Goal: Task Accomplishment & Management: Manage account settings

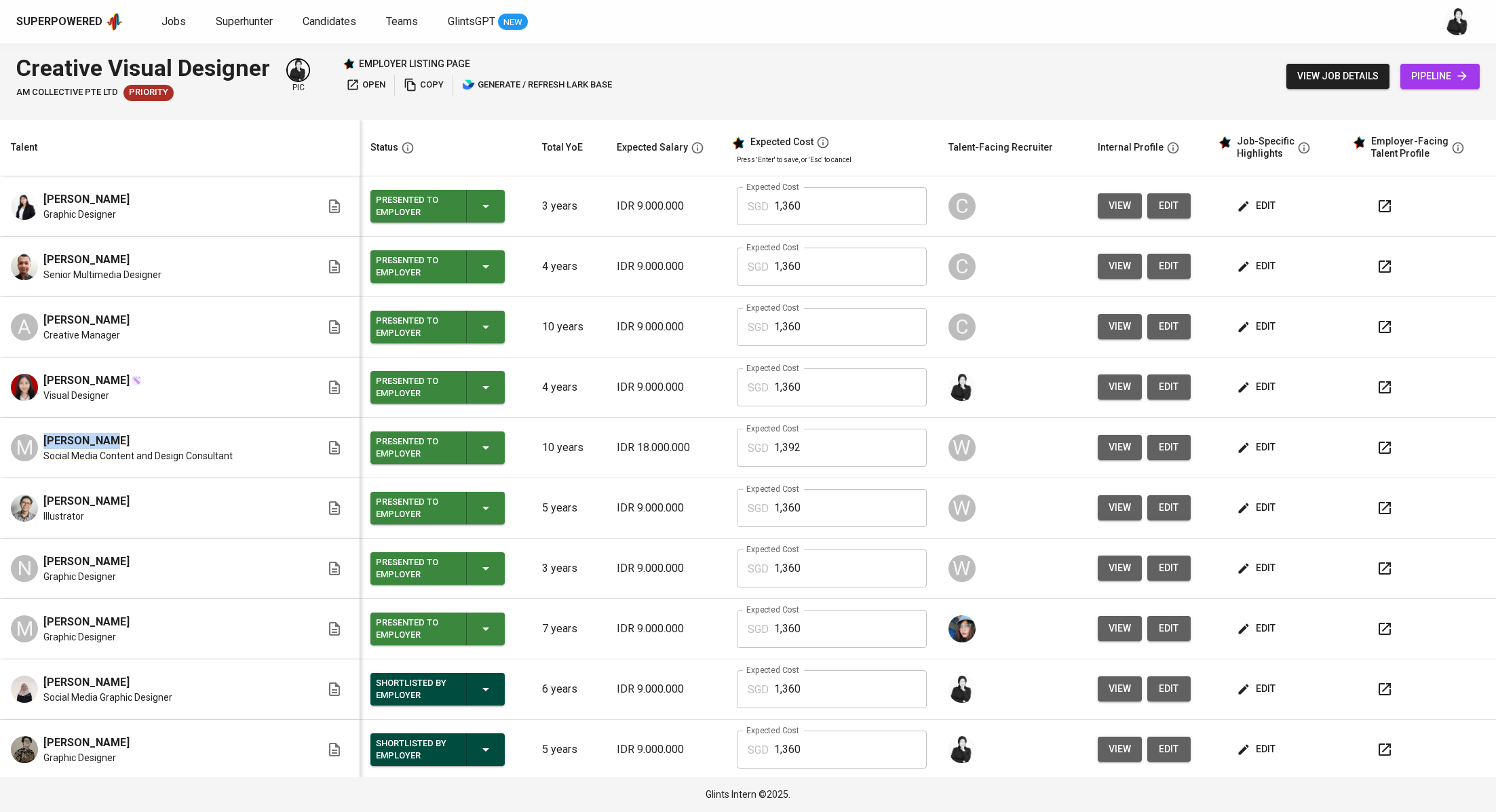
click at [172, 31] on div "Superpowered Jobs Superhunter Candidates Teams GlintsGPT NEW" at bounding box center [726, 22] width 1420 height 20
click at [177, 25] on span "Jobs" at bounding box center [174, 21] width 25 height 13
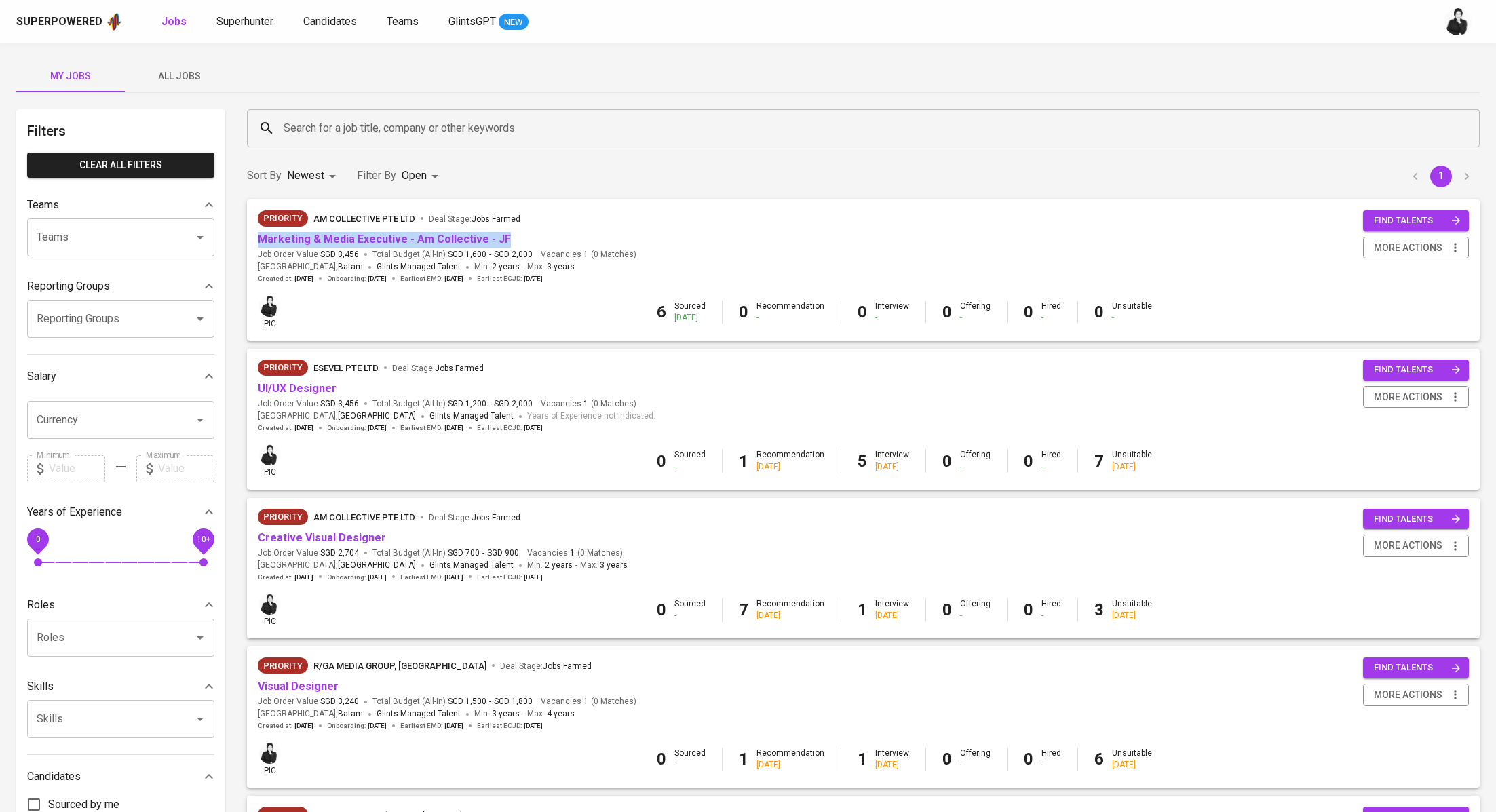
click at [255, 25] on span "Superhunter" at bounding box center [245, 21] width 57 height 13
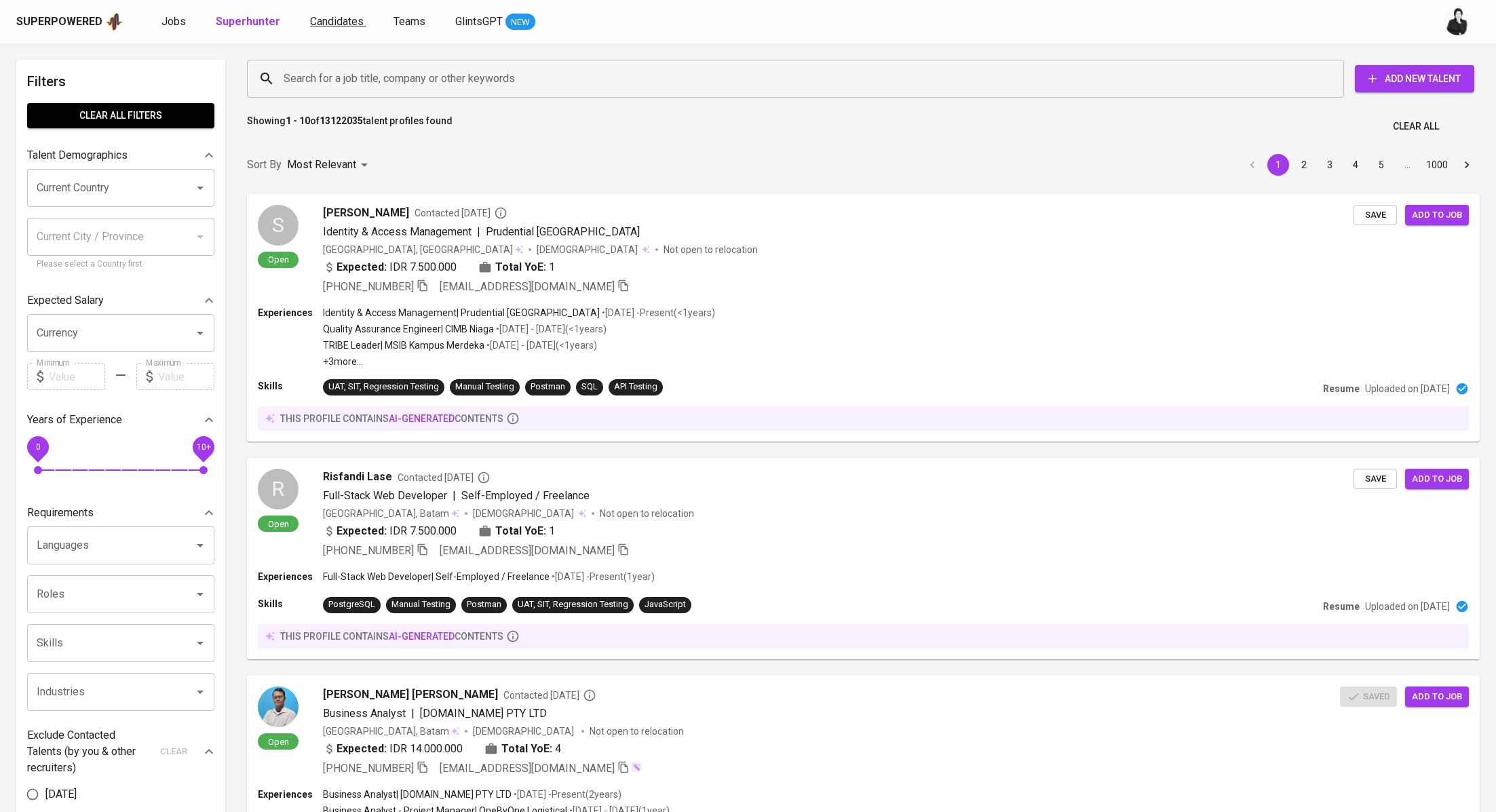
click at [325, 15] on span "Candidates" at bounding box center [337, 21] width 53 height 13
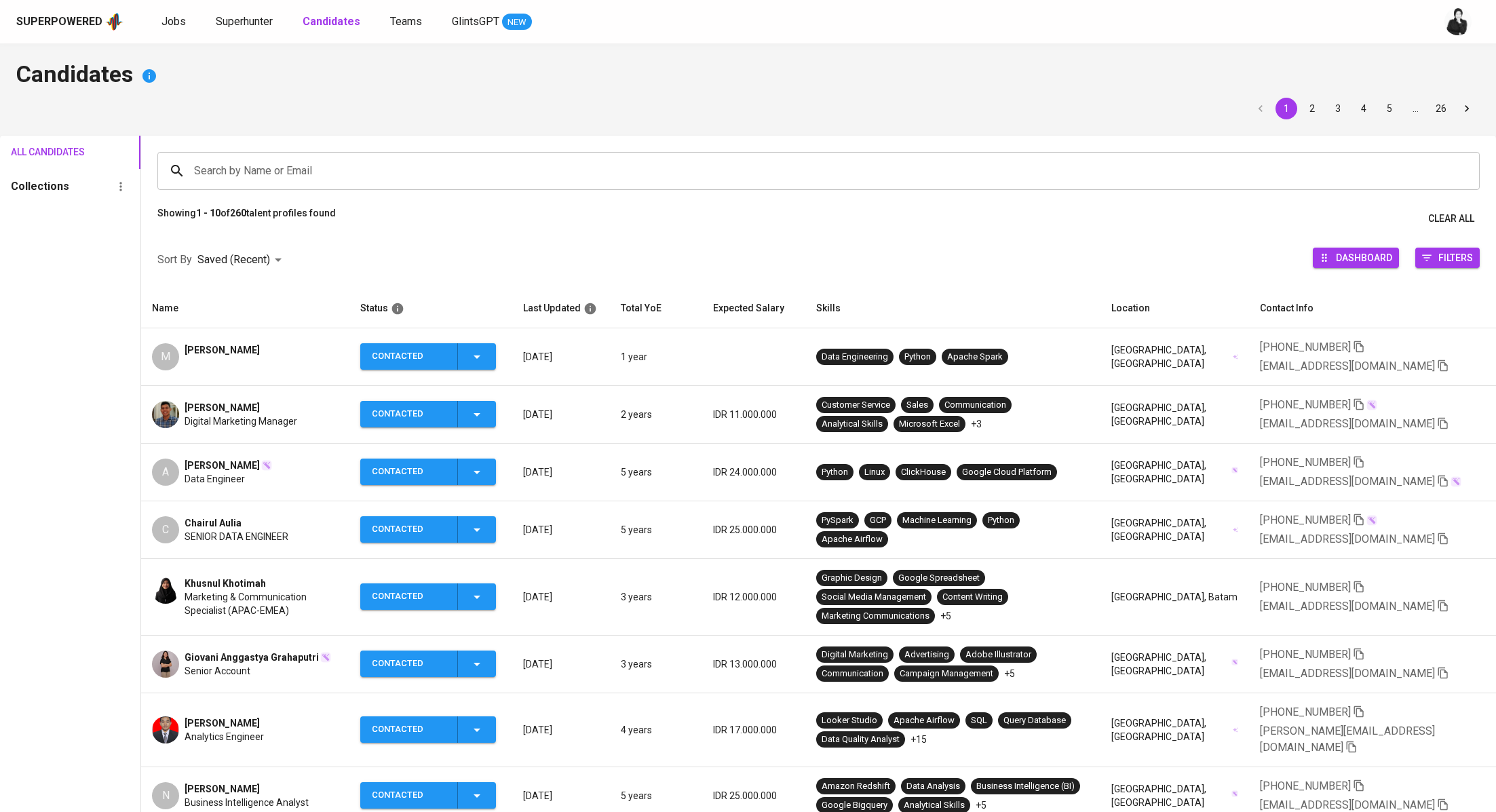
click at [253, 405] on span "[PERSON_NAME]" at bounding box center [222, 408] width 76 height 14
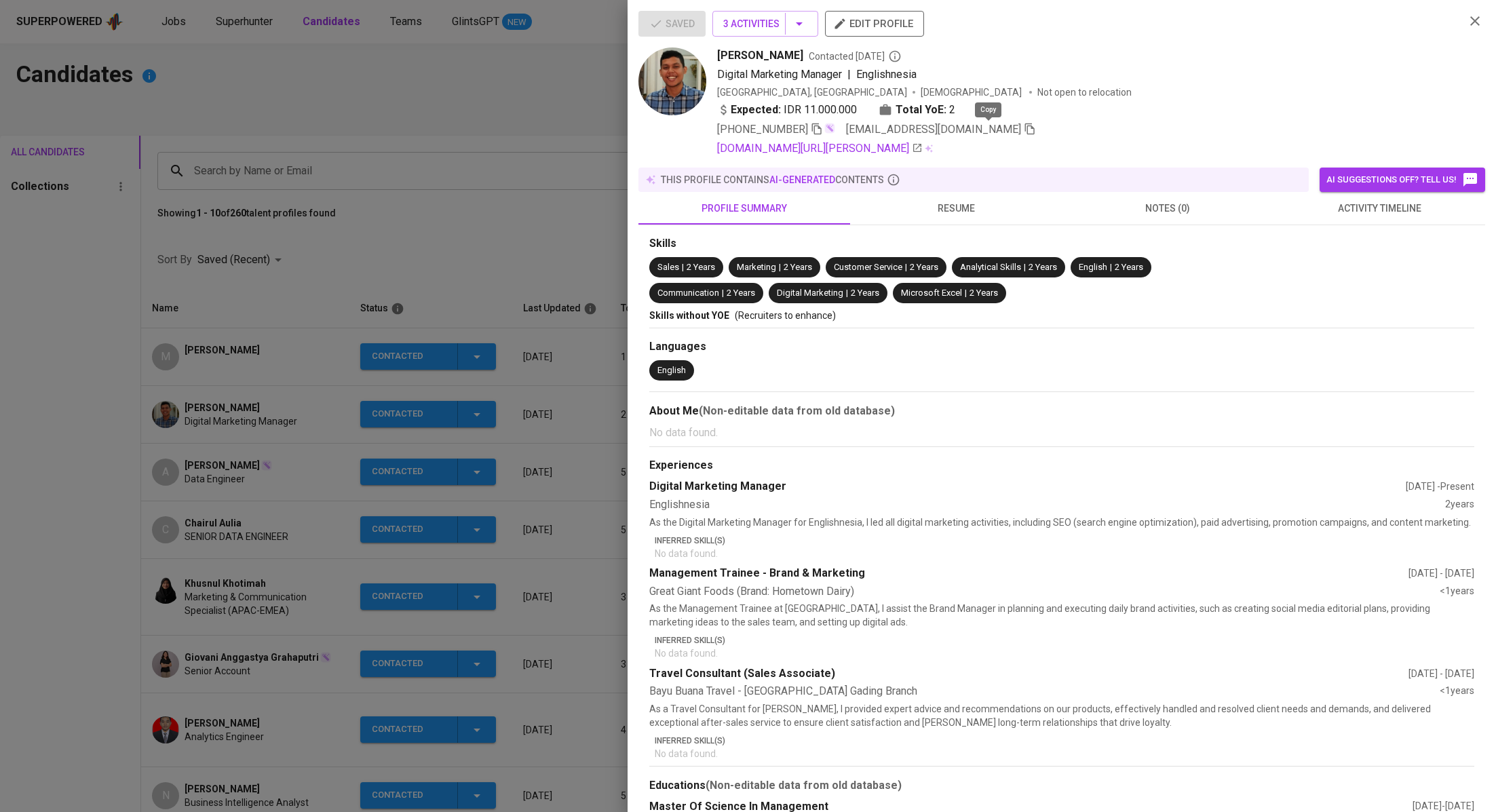
click at [1024, 128] on icon "button" at bounding box center [1030, 129] width 12 height 12
click at [261, 198] on div at bounding box center [748, 406] width 1496 height 812
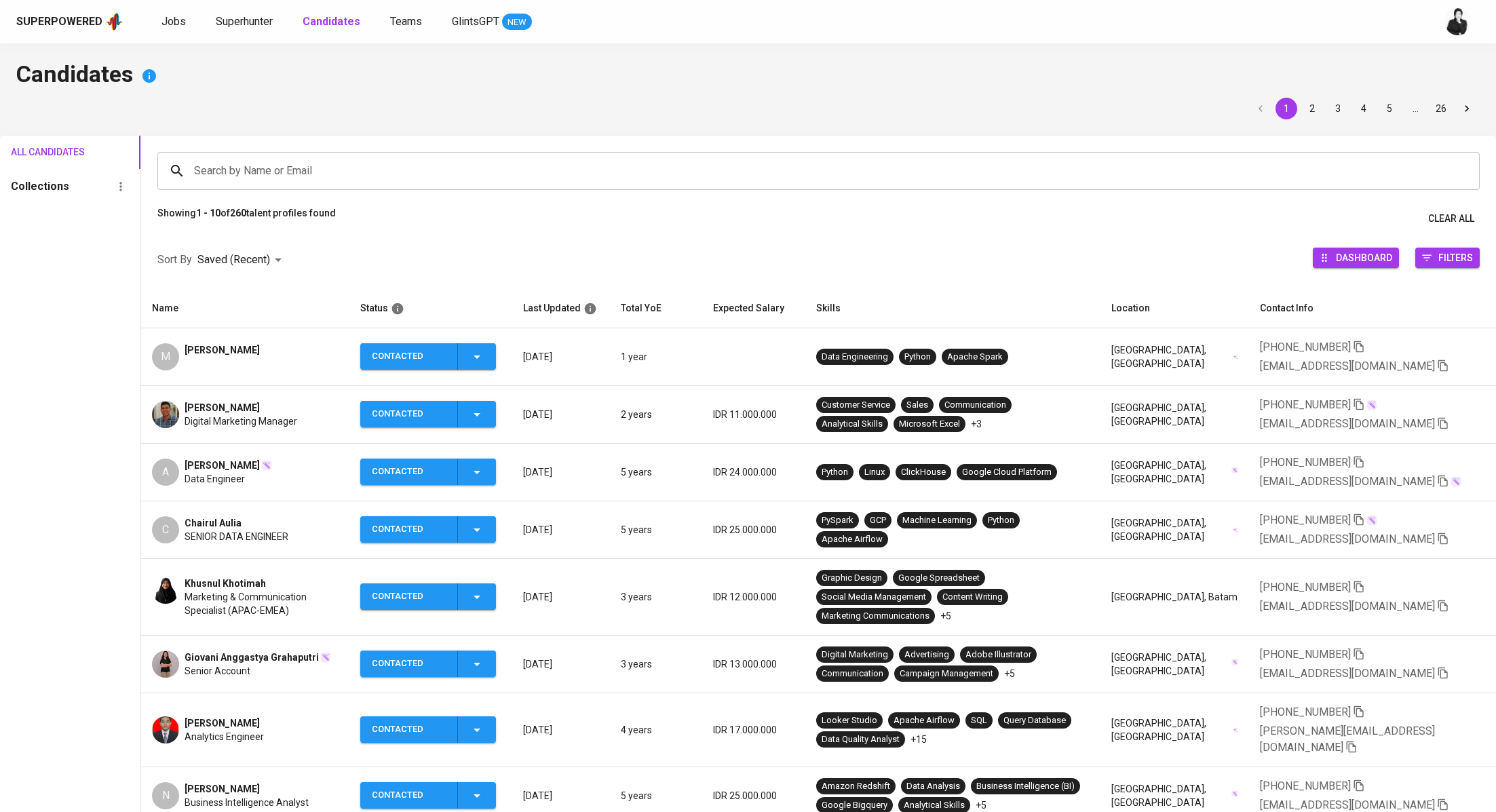
click at [282, 580] on div "Khusnul Khotimah" at bounding box center [261, 584] width 154 height 14
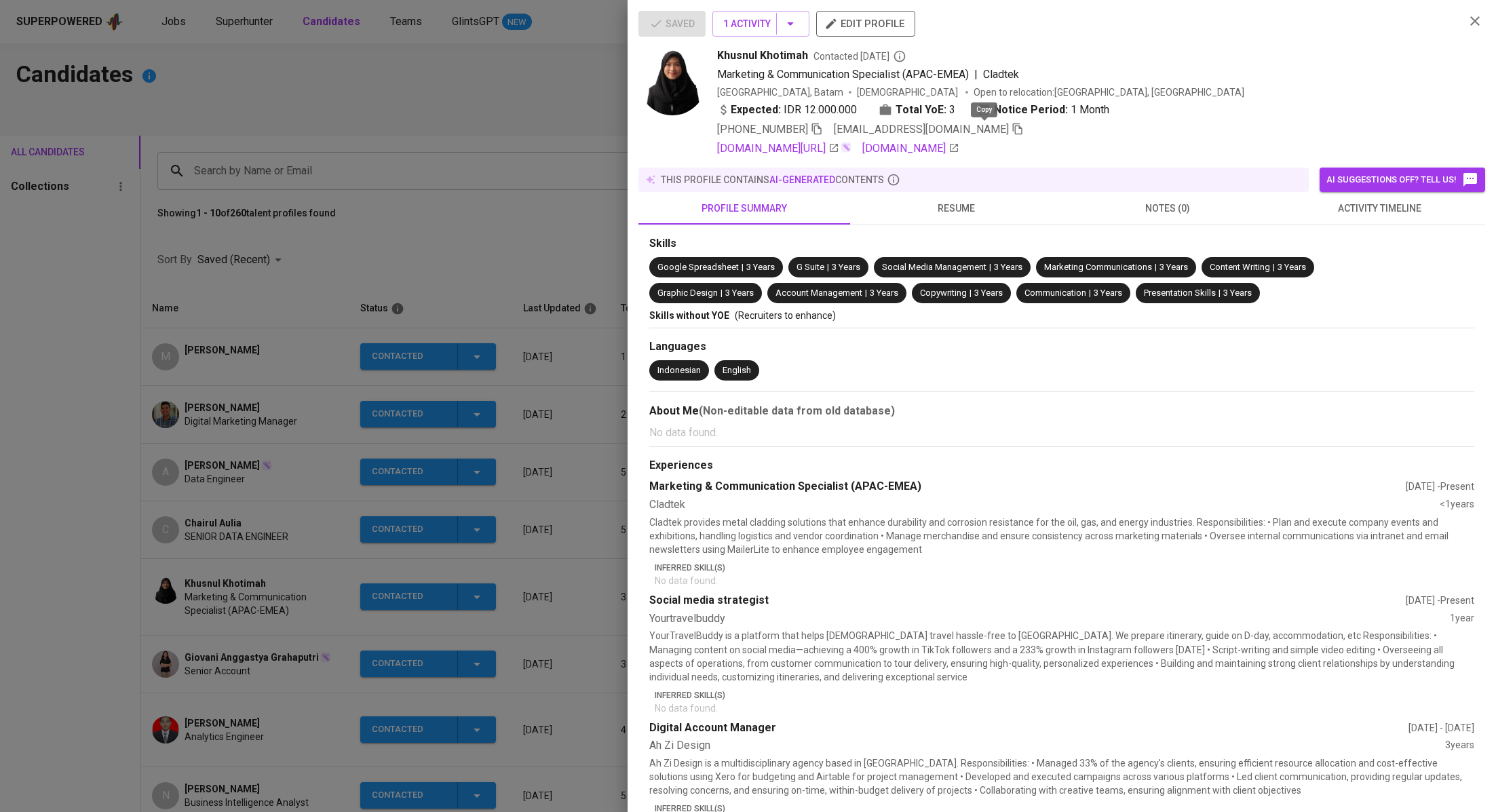
click at [1013, 131] on icon "button" at bounding box center [1017, 129] width 9 height 12
click at [475, 139] on div at bounding box center [748, 406] width 1496 height 812
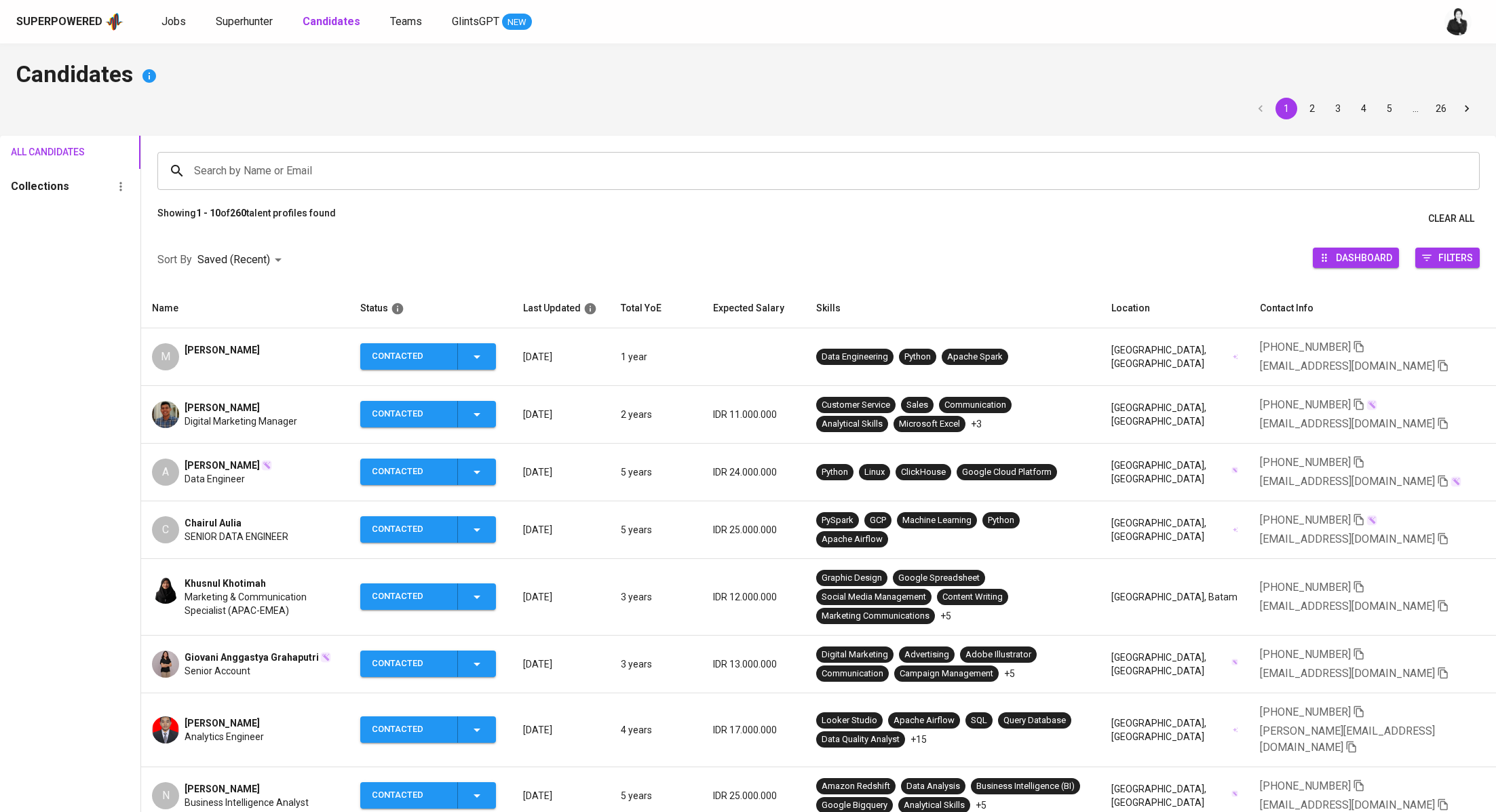
click at [221, 652] on span "Giovani Anggastya Grahaputri" at bounding box center [252, 658] width 134 height 14
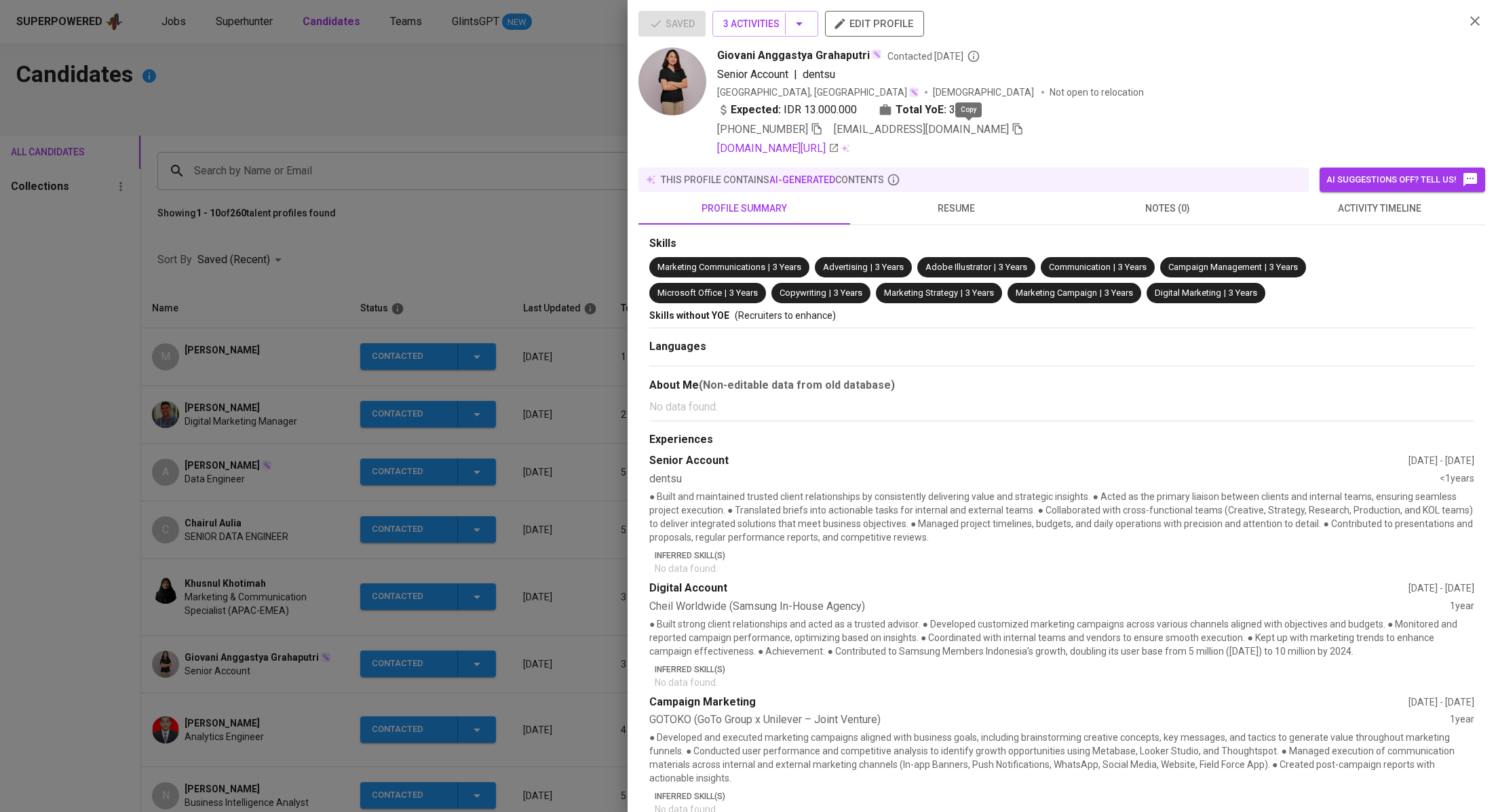
click at [1013, 127] on icon "button" at bounding box center [1017, 129] width 9 height 12
click at [550, 165] on div at bounding box center [748, 406] width 1496 height 812
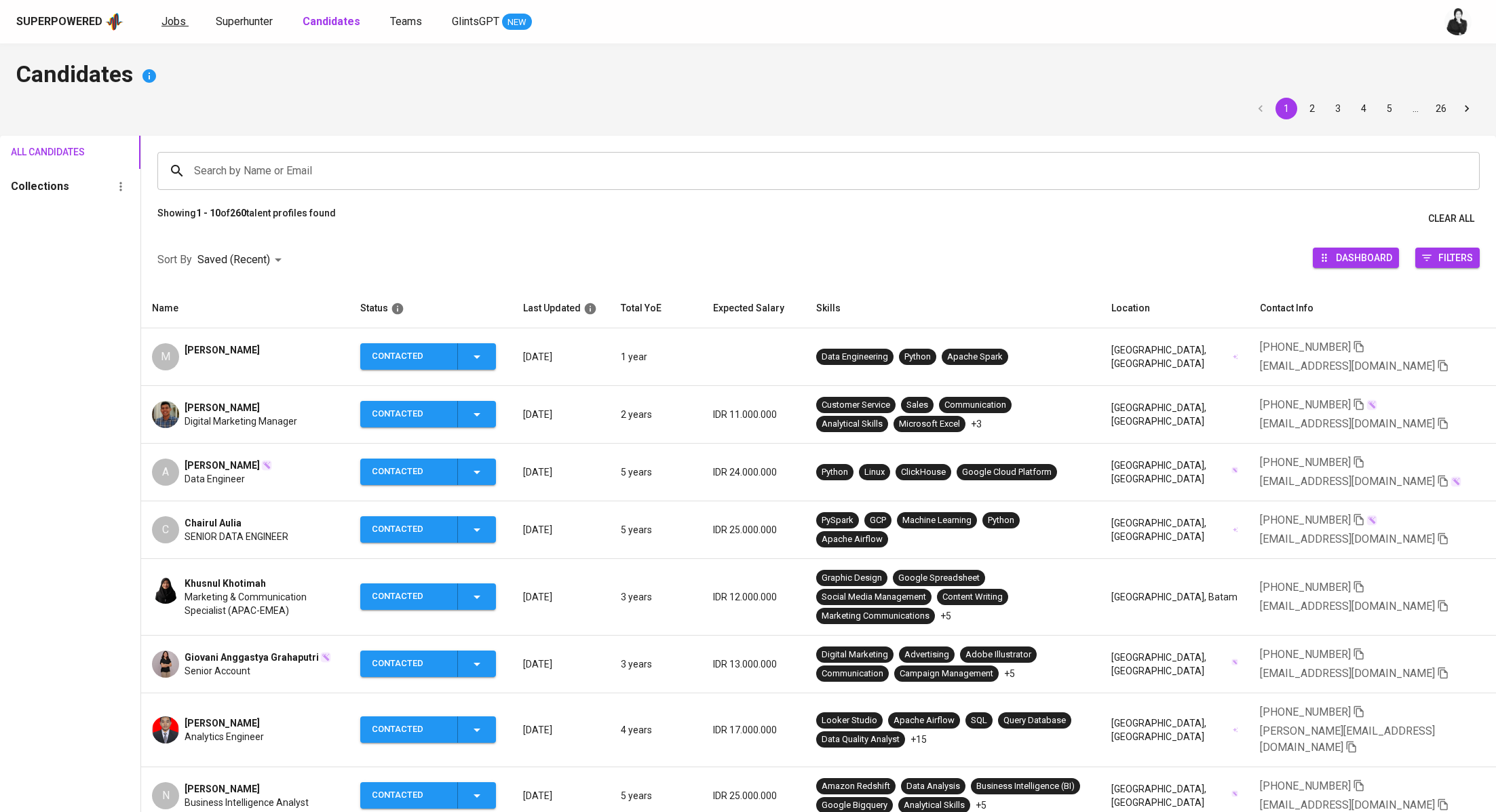
click at [184, 21] on link "Jobs" at bounding box center [174, 22] width 27 height 17
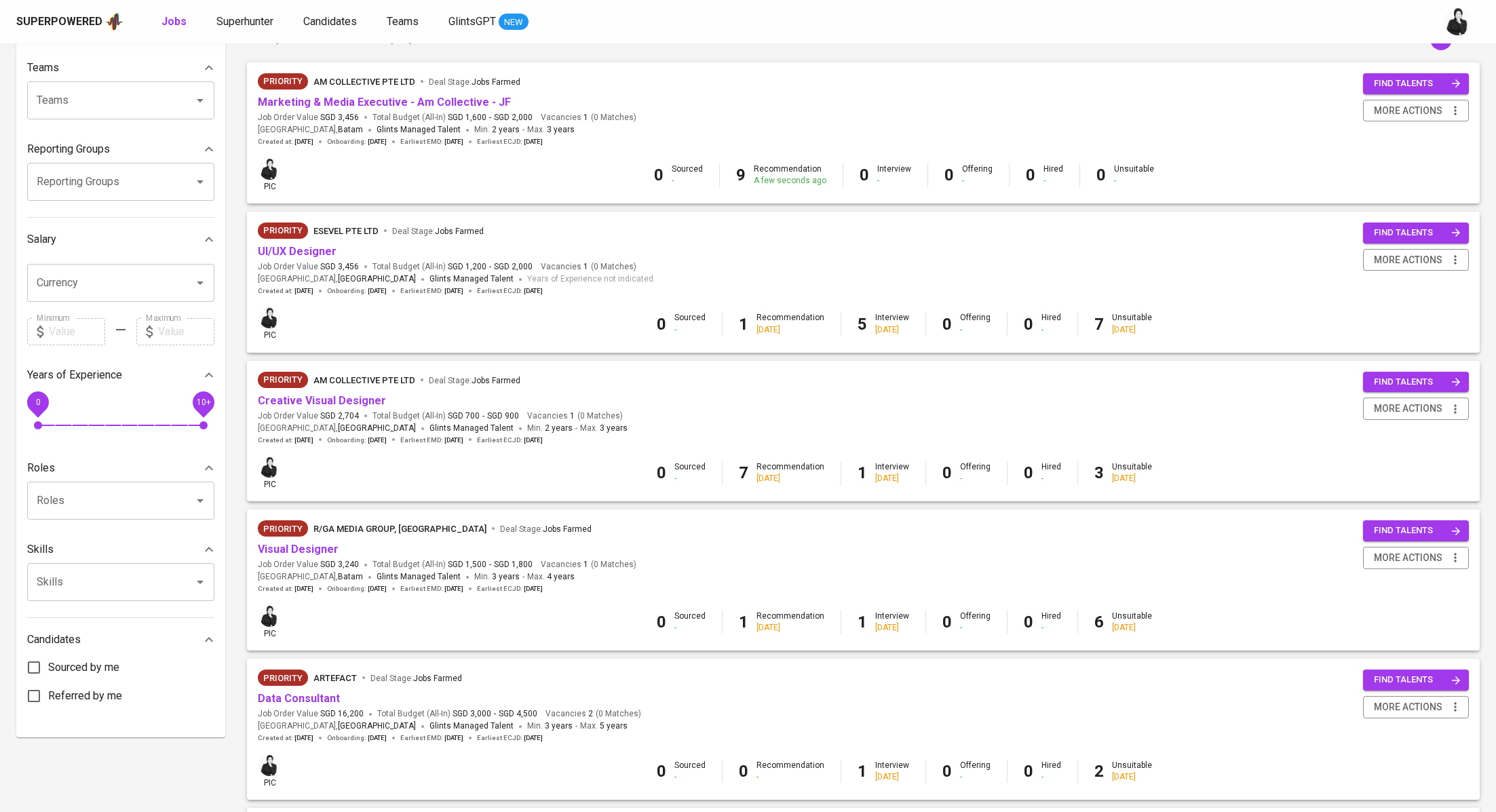
scroll to position [138, 0]
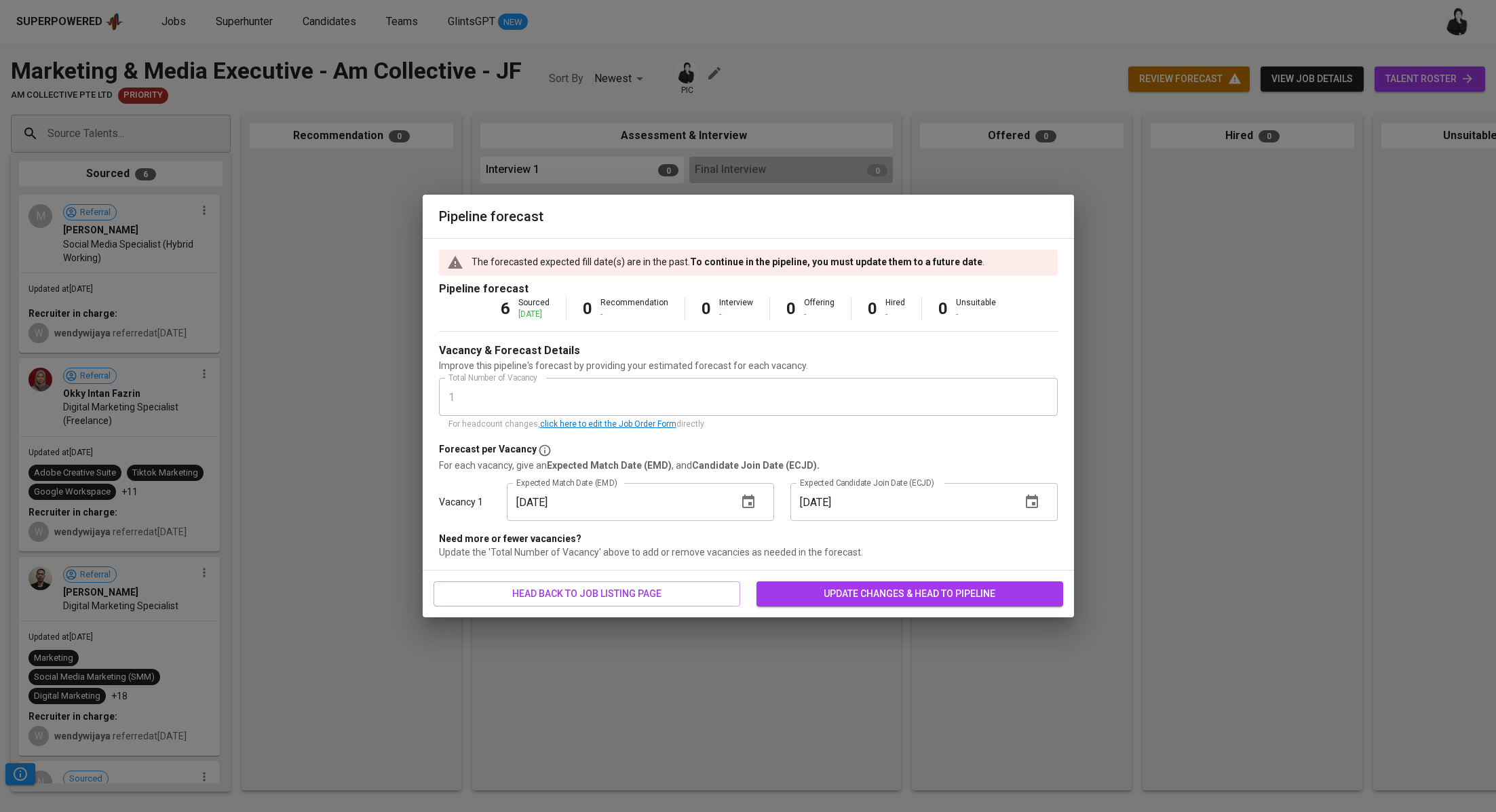
click at [746, 496] on icon "button" at bounding box center [748, 502] width 12 height 14
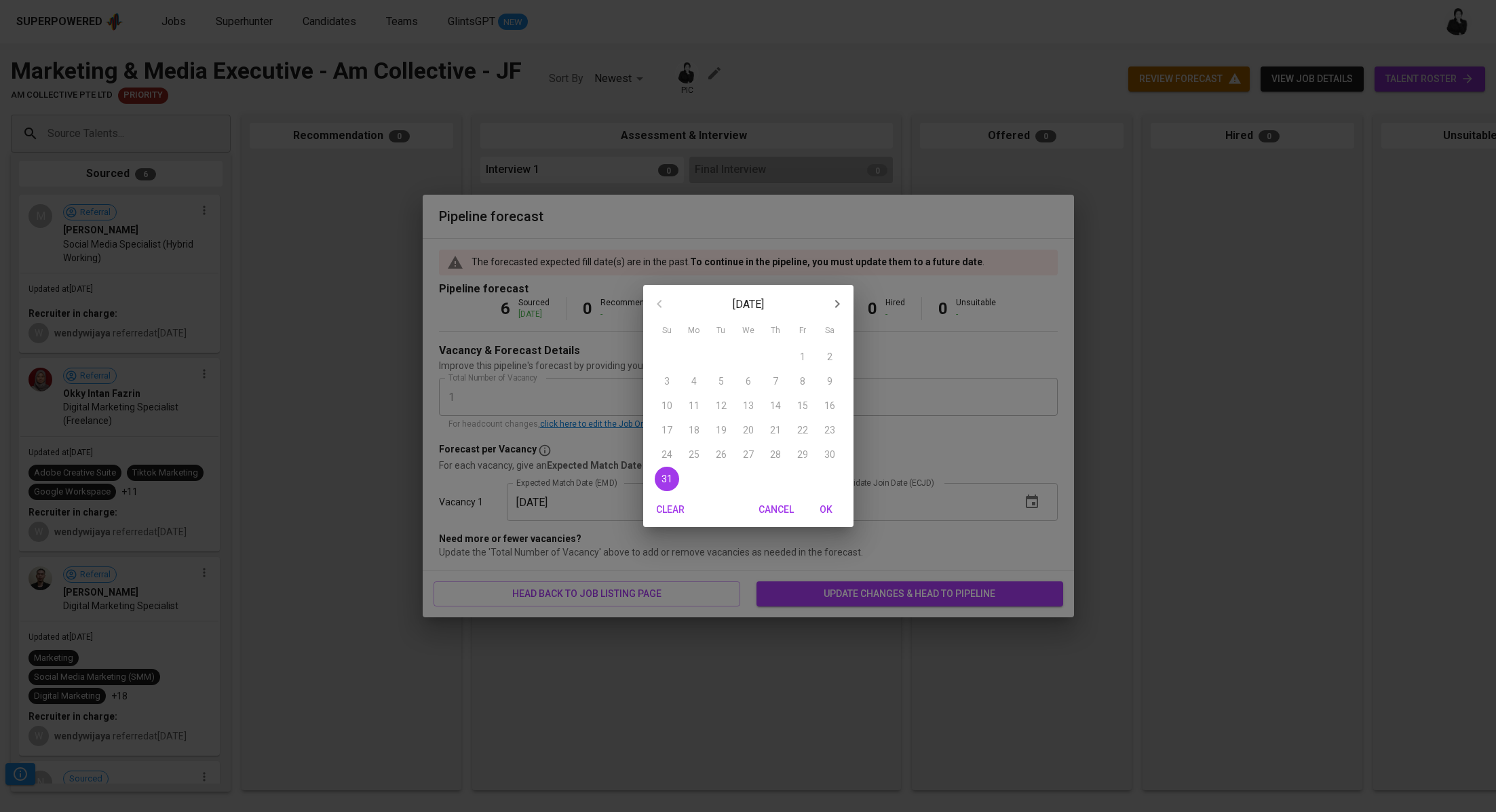
click at [848, 299] on button "button" at bounding box center [837, 304] width 32 height 32
click at [803, 458] on p "31" at bounding box center [803, 455] width 11 height 14
type input "10/31/2025"
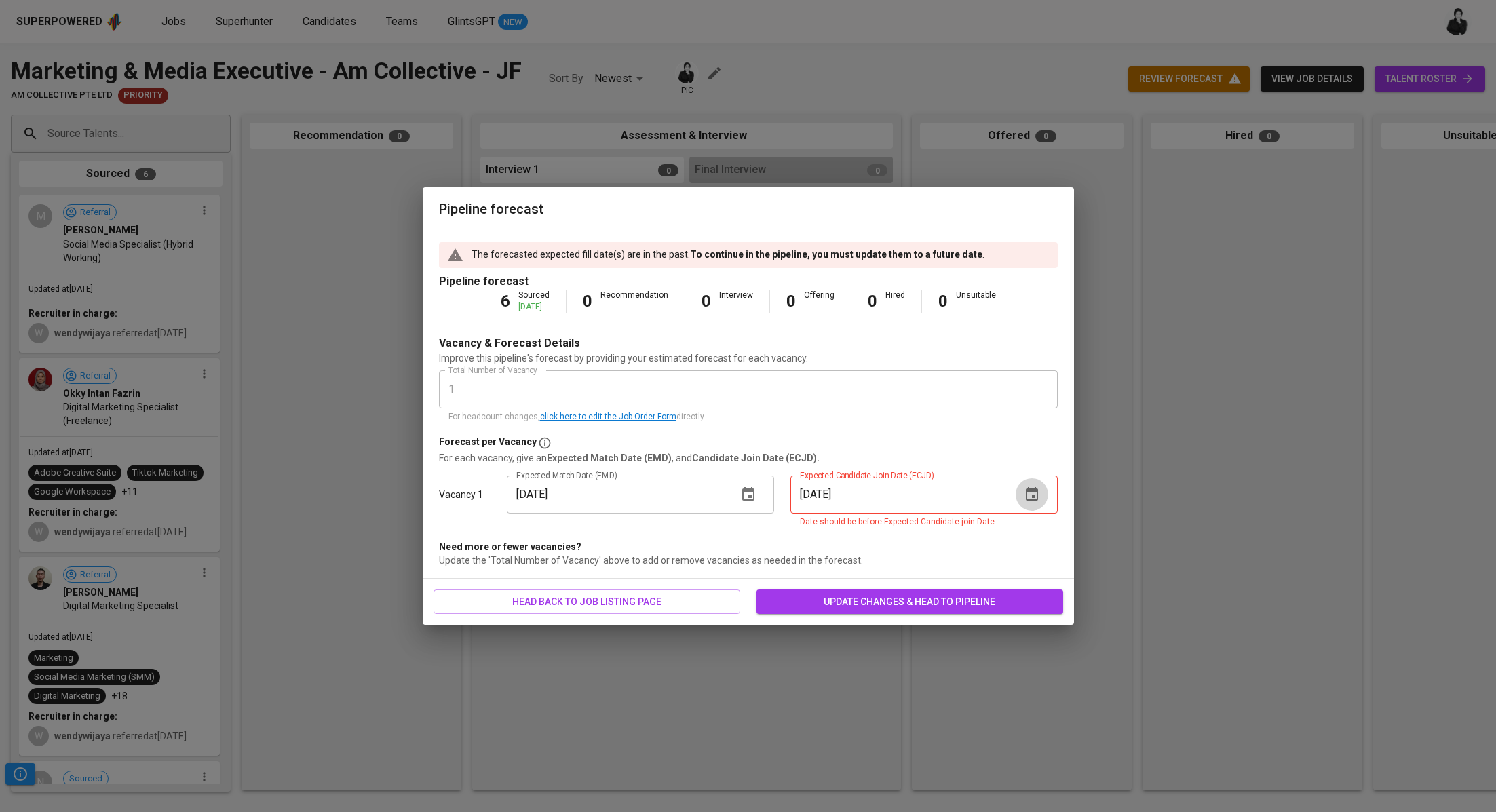
click at [1036, 495] on icon "button" at bounding box center [1031, 494] width 16 height 16
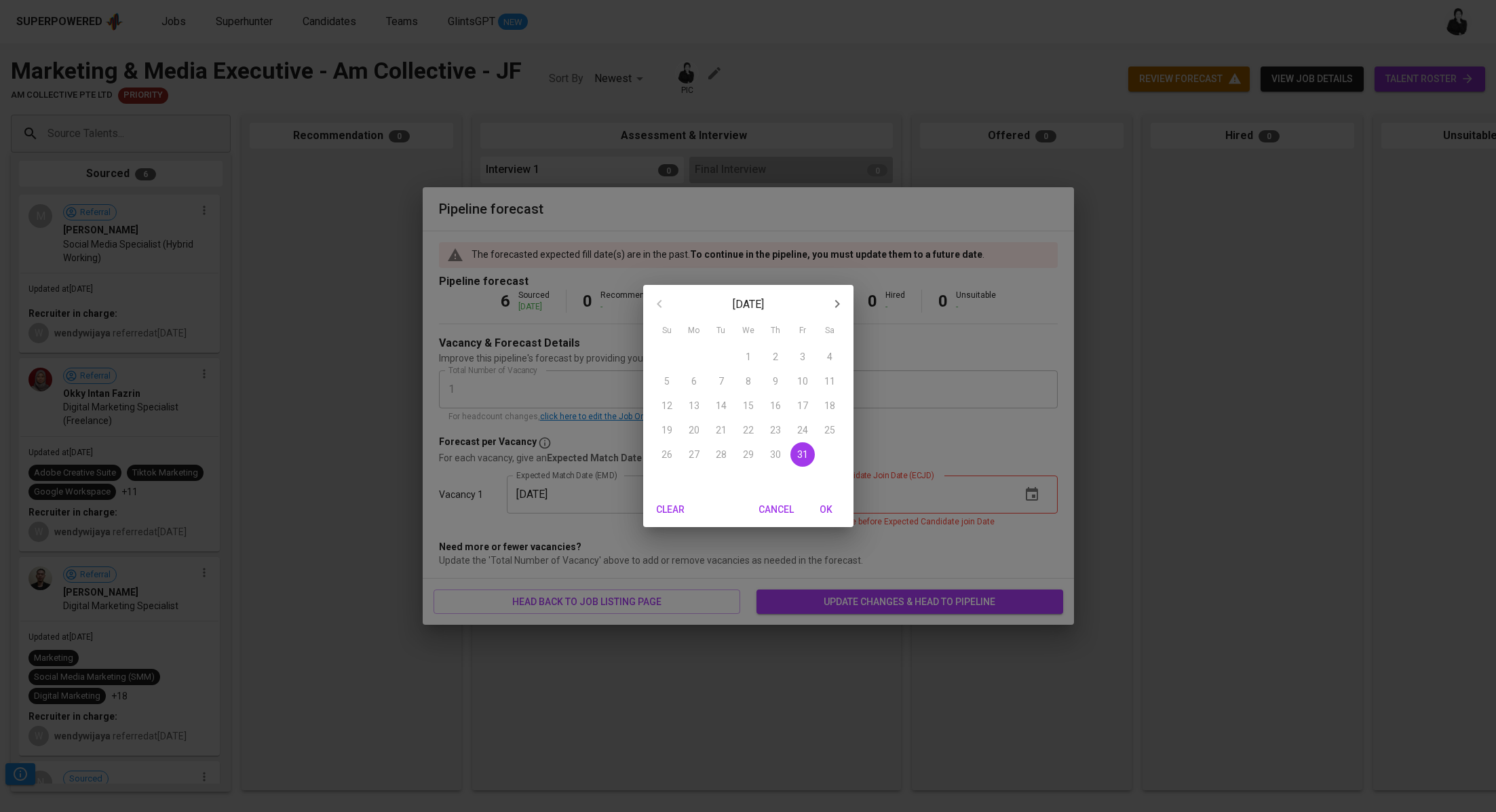
click at [830, 305] on icon "button" at bounding box center [837, 303] width 16 height 16
click at [663, 475] on p "30" at bounding box center [667, 479] width 11 height 14
type input "11/30/2025"
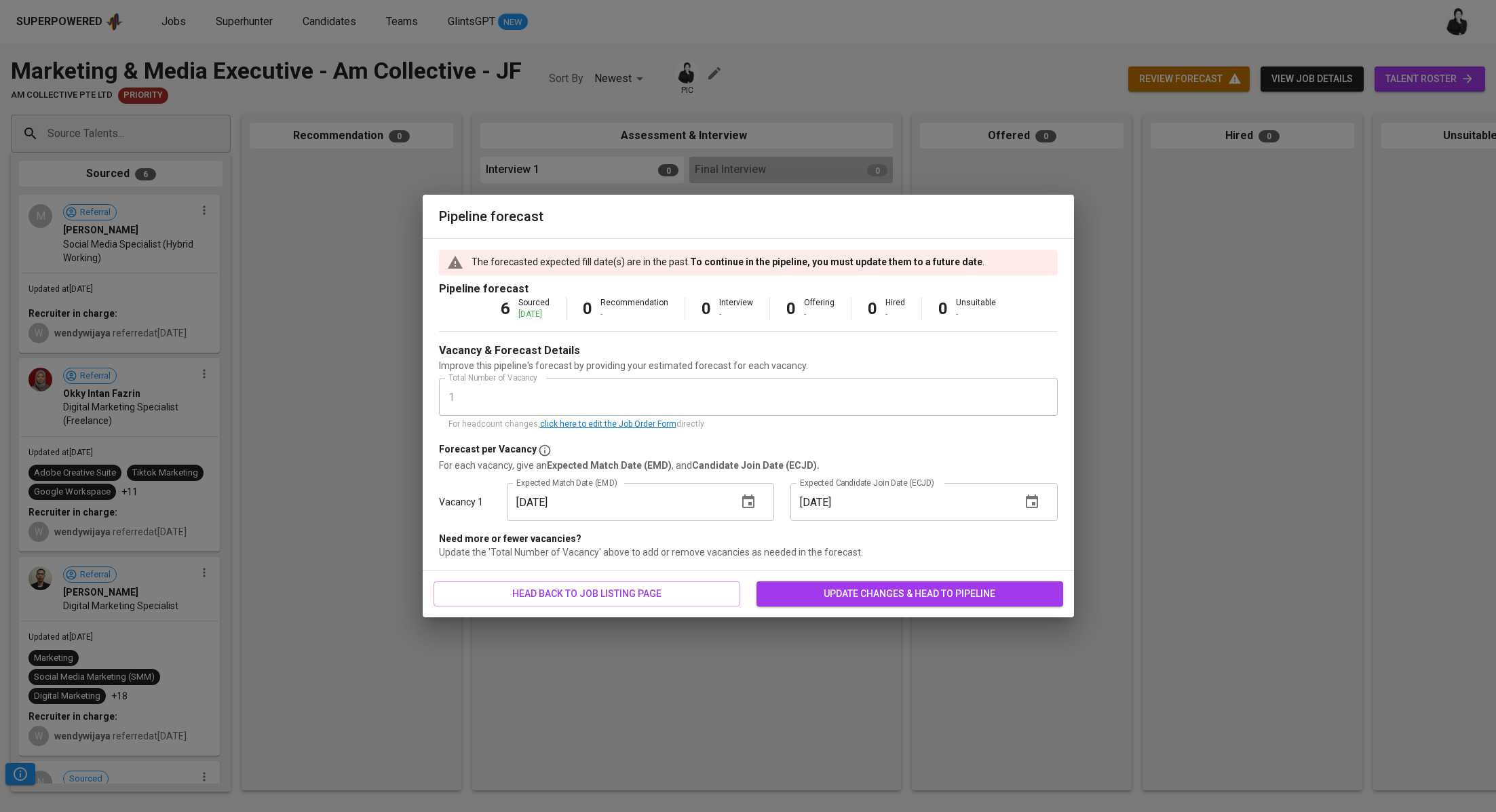
click at [876, 607] on div "head back to job listing page update changes & head to pipeline" at bounding box center [748, 594] width 652 height 47
click at [888, 591] on span "update changes & head to pipeline" at bounding box center [909, 594] width 285 height 17
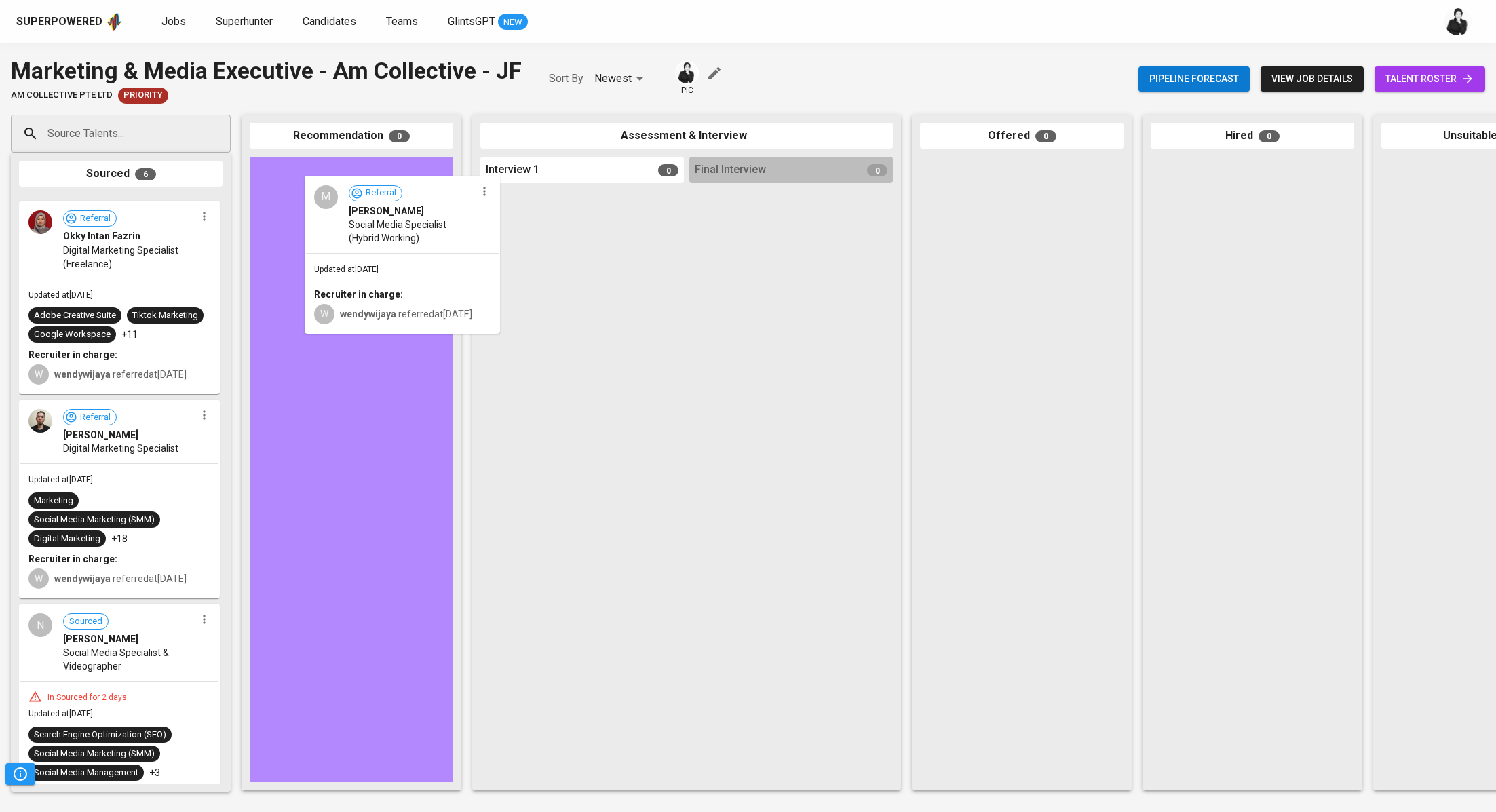
drag, startPoint x: 126, startPoint y: 324, endPoint x: 416, endPoint y: 304, distance: 290.7
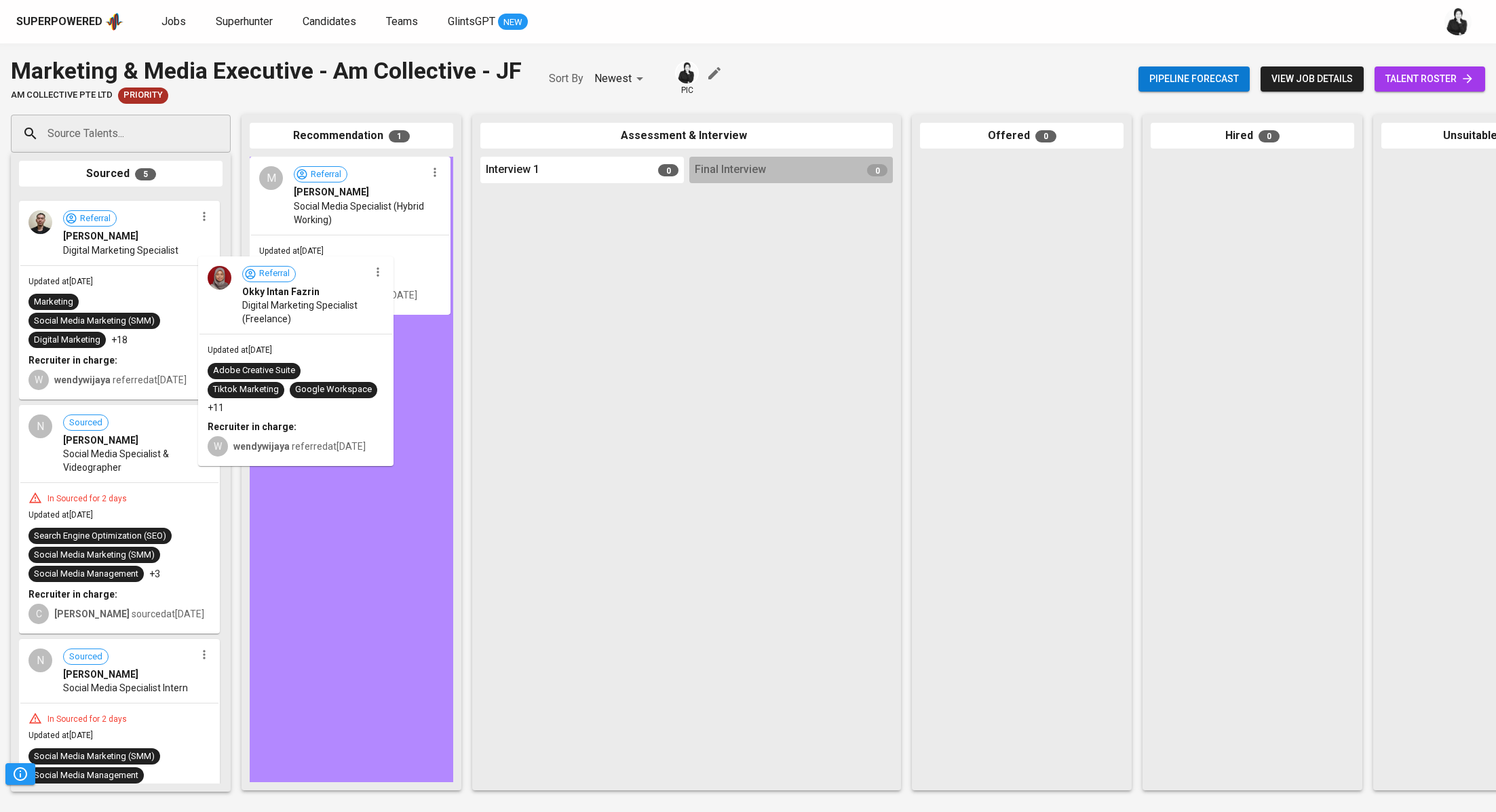
drag, startPoint x: 416, startPoint y: 304, endPoint x: 376, endPoint y: 318, distance: 42.4
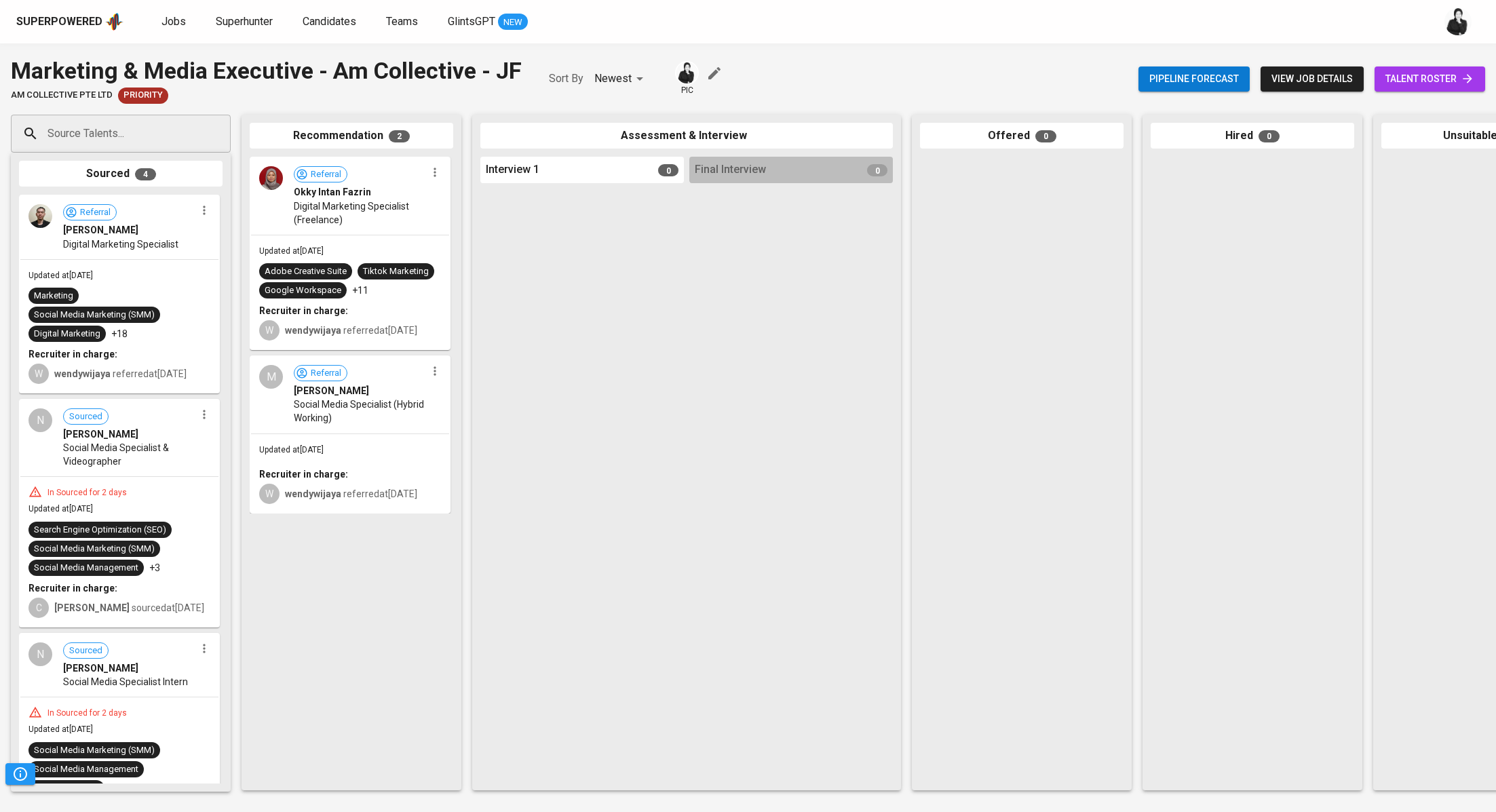
drag, startPoint x: 156, startPoint y: 259, endPoint x: 331, endPoint y: 429, distance: 244.0
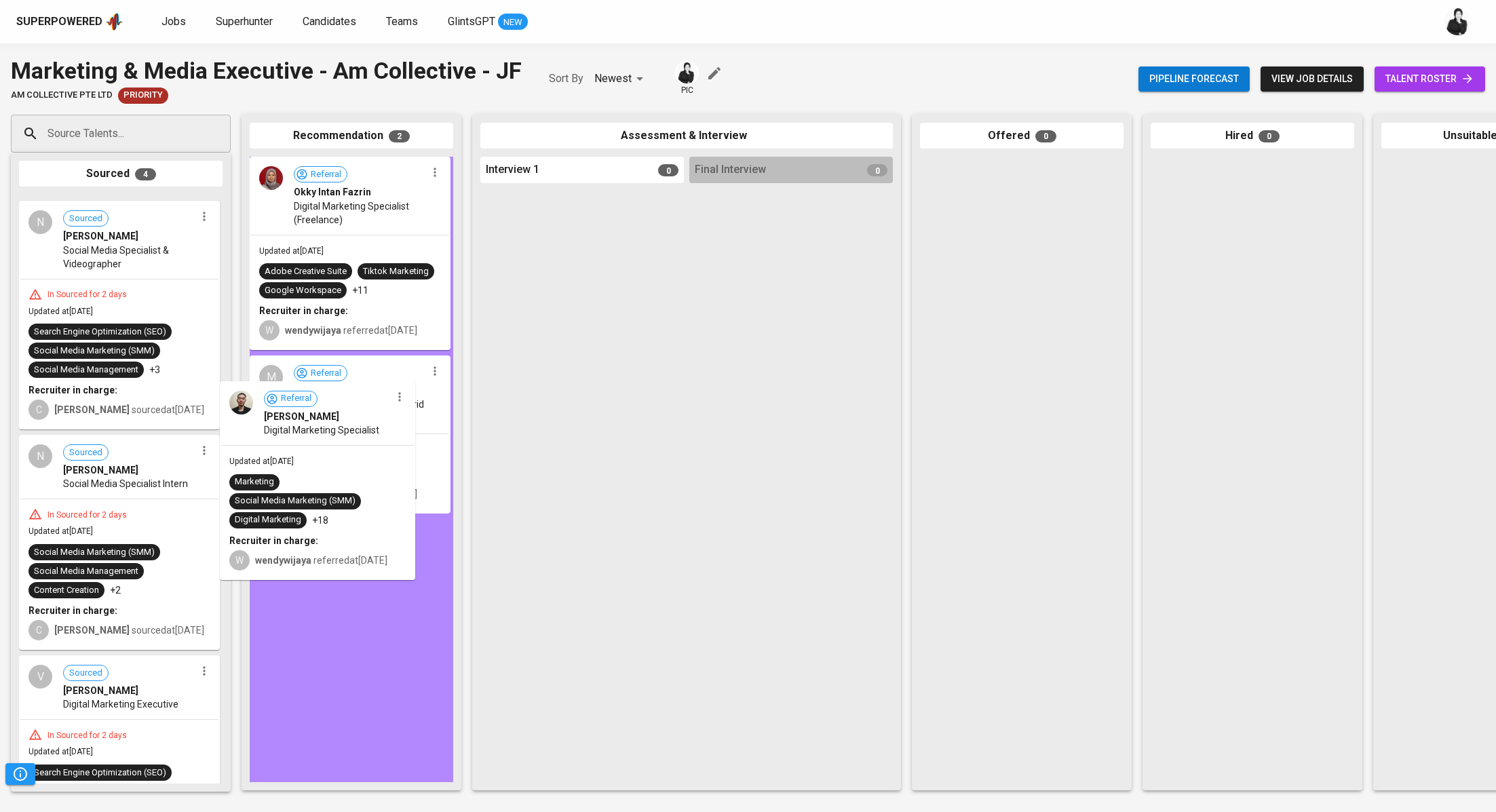
drag, startPoint x: 160, startPoint y: 323, endPoint x: 364, endPoint y: 512, distance: 278.1
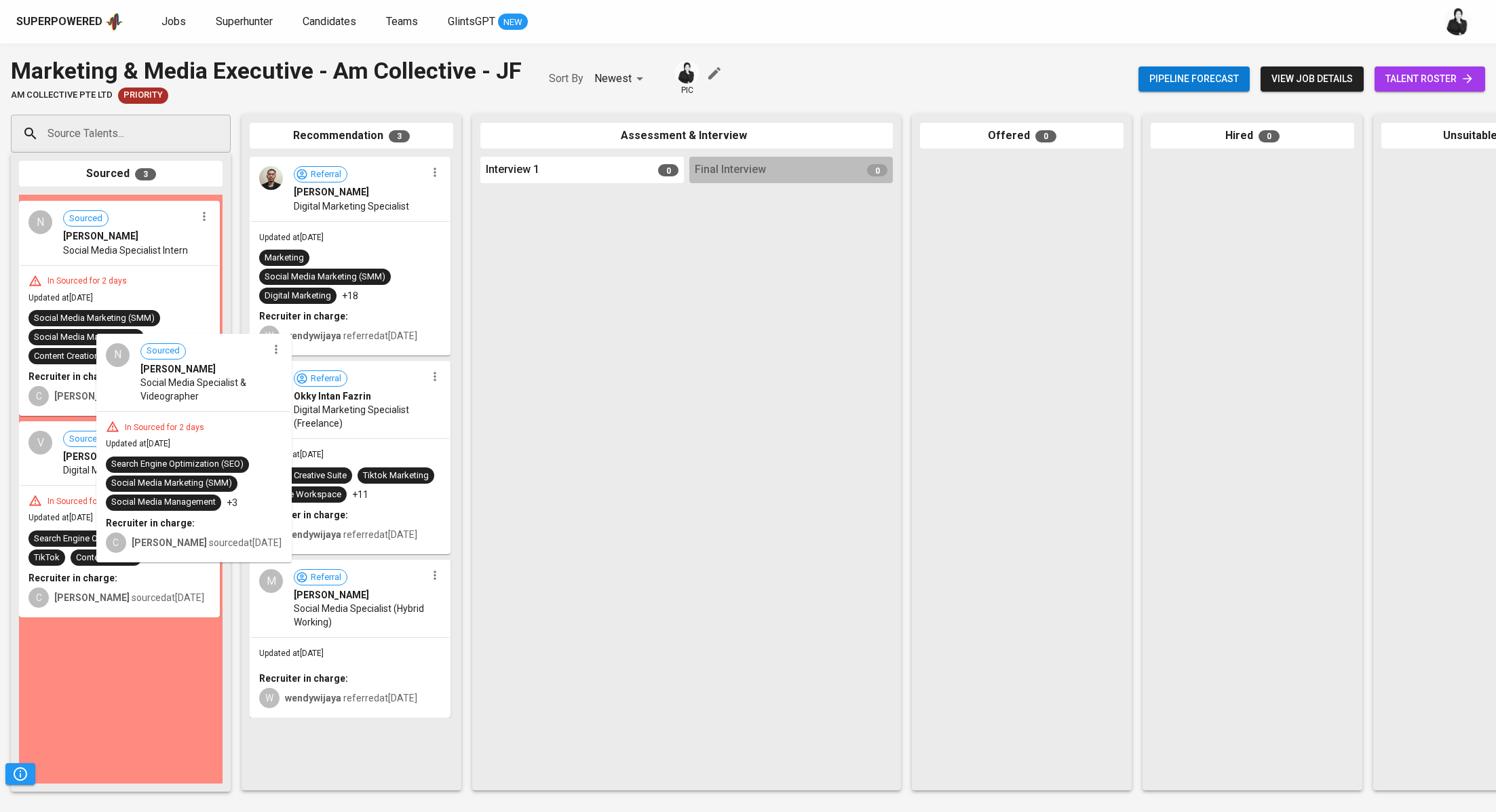
drag, startPoint x: 174, startPoint y: 333, endPoint x: 313, endPoint y: 526, distance: 237.8
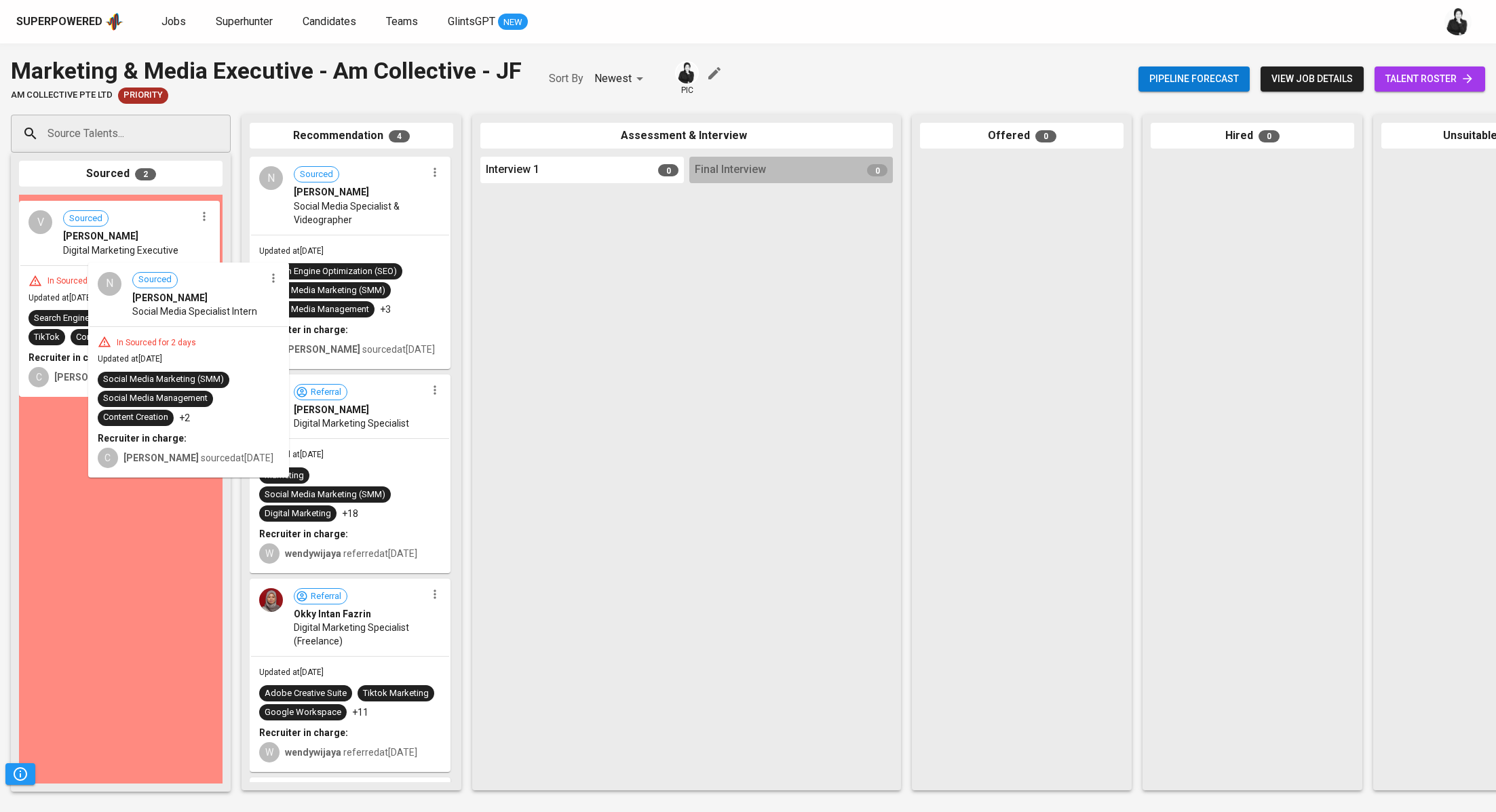
drag, startPoint x: 172, startPoint y: 350, endPoint x: 355, endPoint y: 529, distance: 256.0
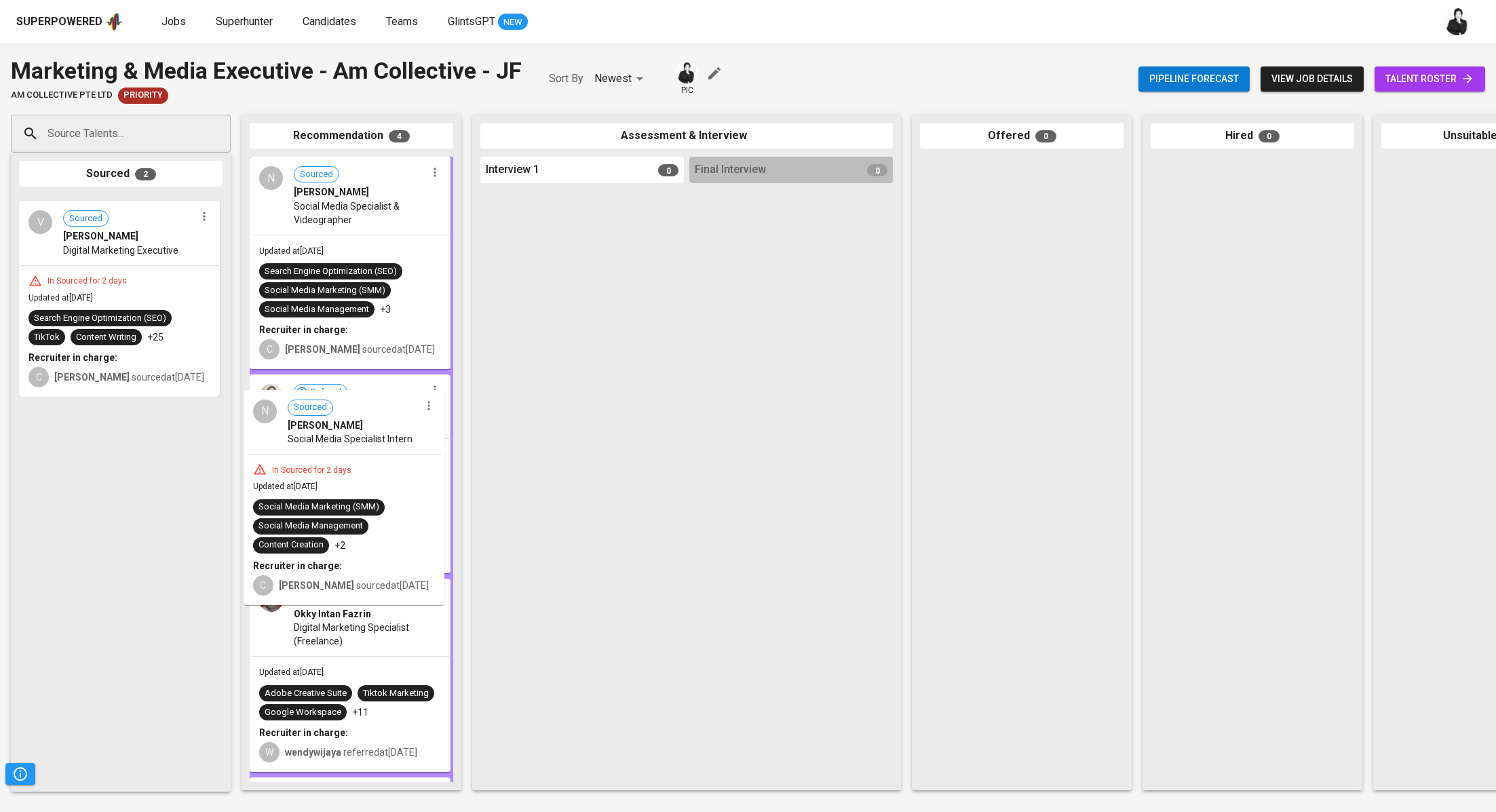
drag, startPoint x: 152, startPoint y: 326, endPoint x: 220, endPoint y: 327, distance: 68.0
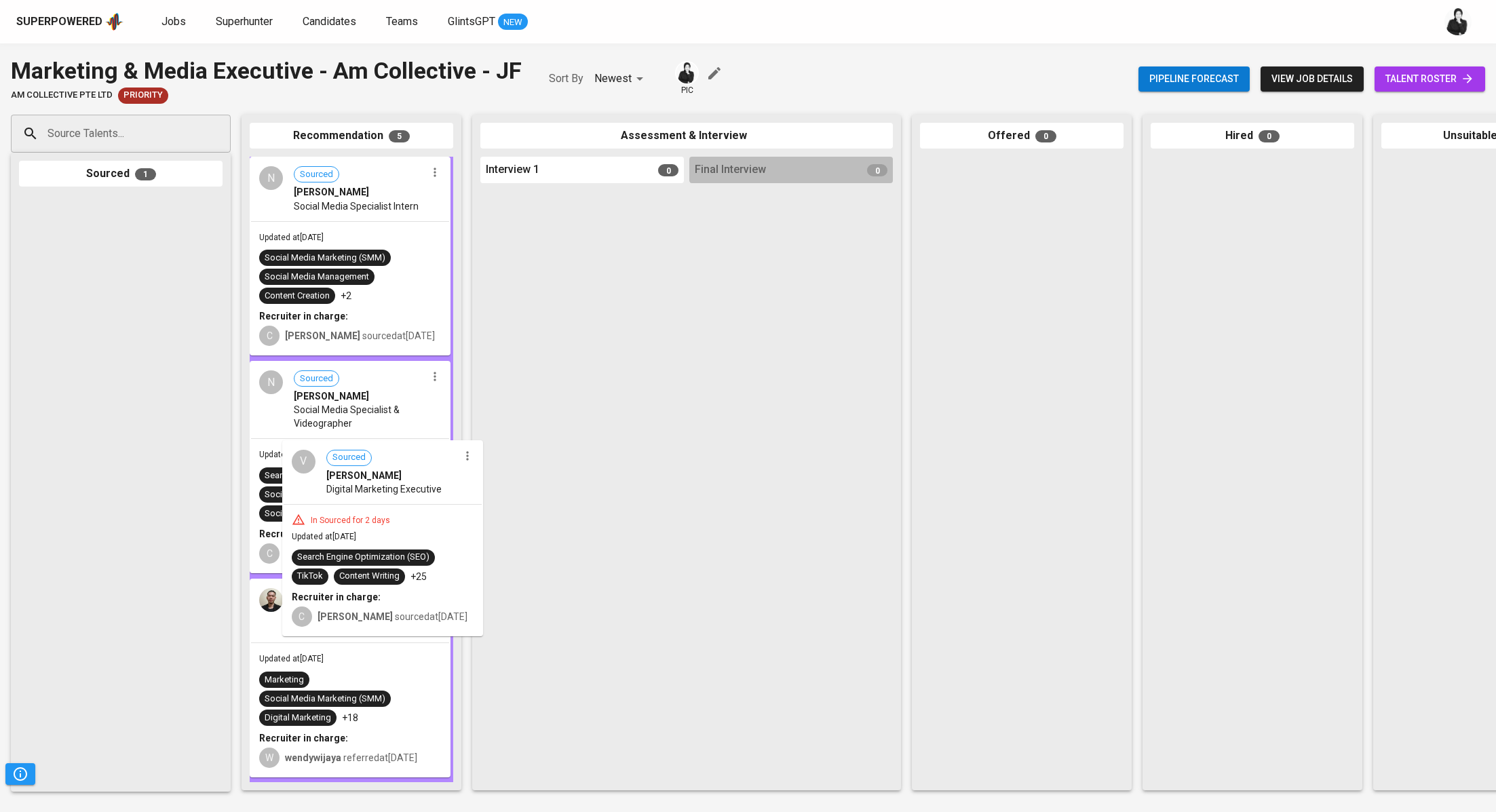
drag, startPoint x: 165, startPoint y: 279, endPoint x: 438, endPoint y: 533, distance: 372.9
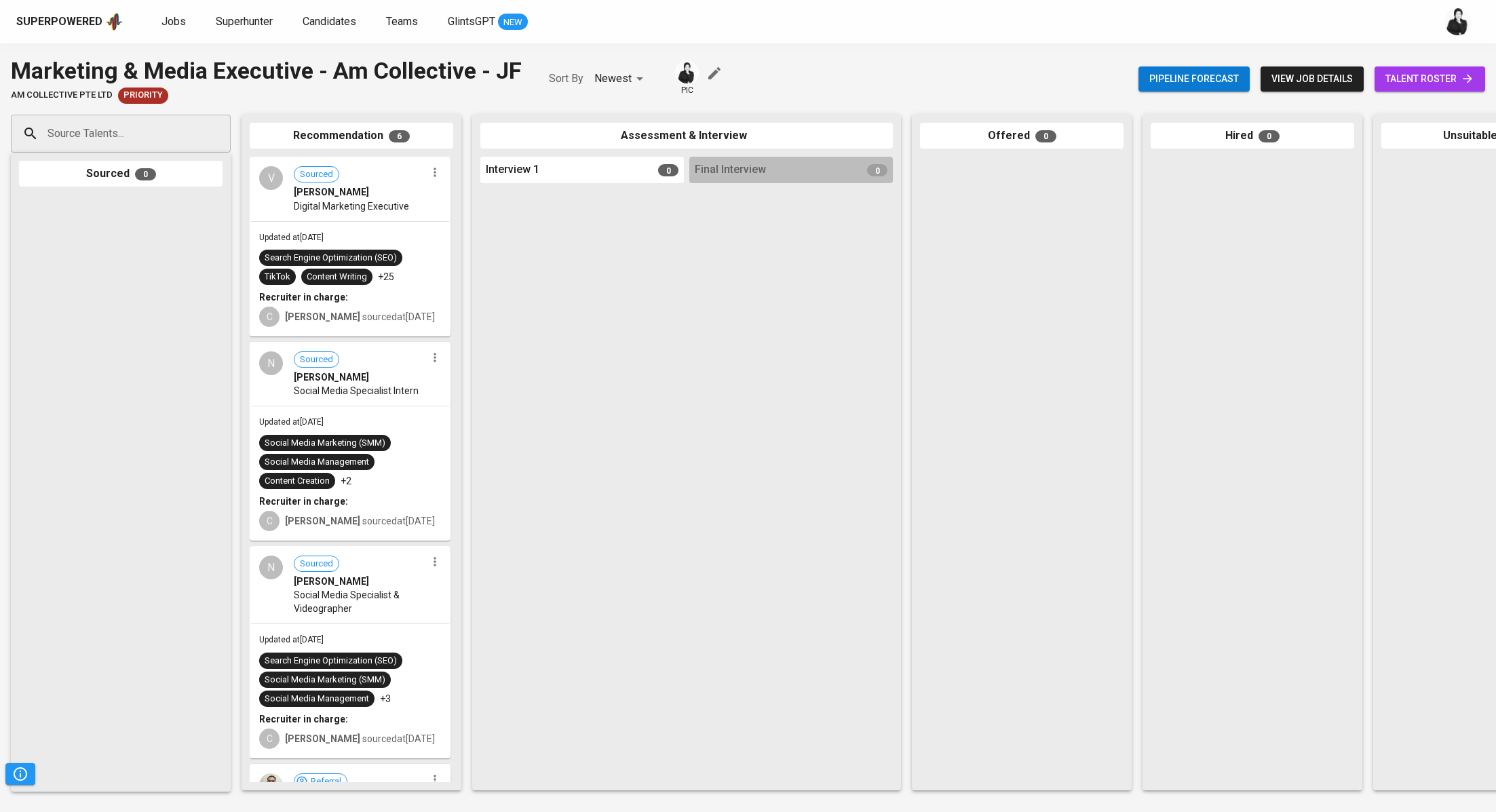
click at [143, 118] on div "Source Talents..." at bounding box center [120, 134] width 220 height 38
paste input "mnaufalabdu@gmail.com"
type input "mnaufalabdu@gmail.com"
click at [155, 167] on li "Naufal Abdurrahman Digital Marketing Manager mnaufalabdu@gmail.com" at bounding box center [120, 184] width 220 height 49
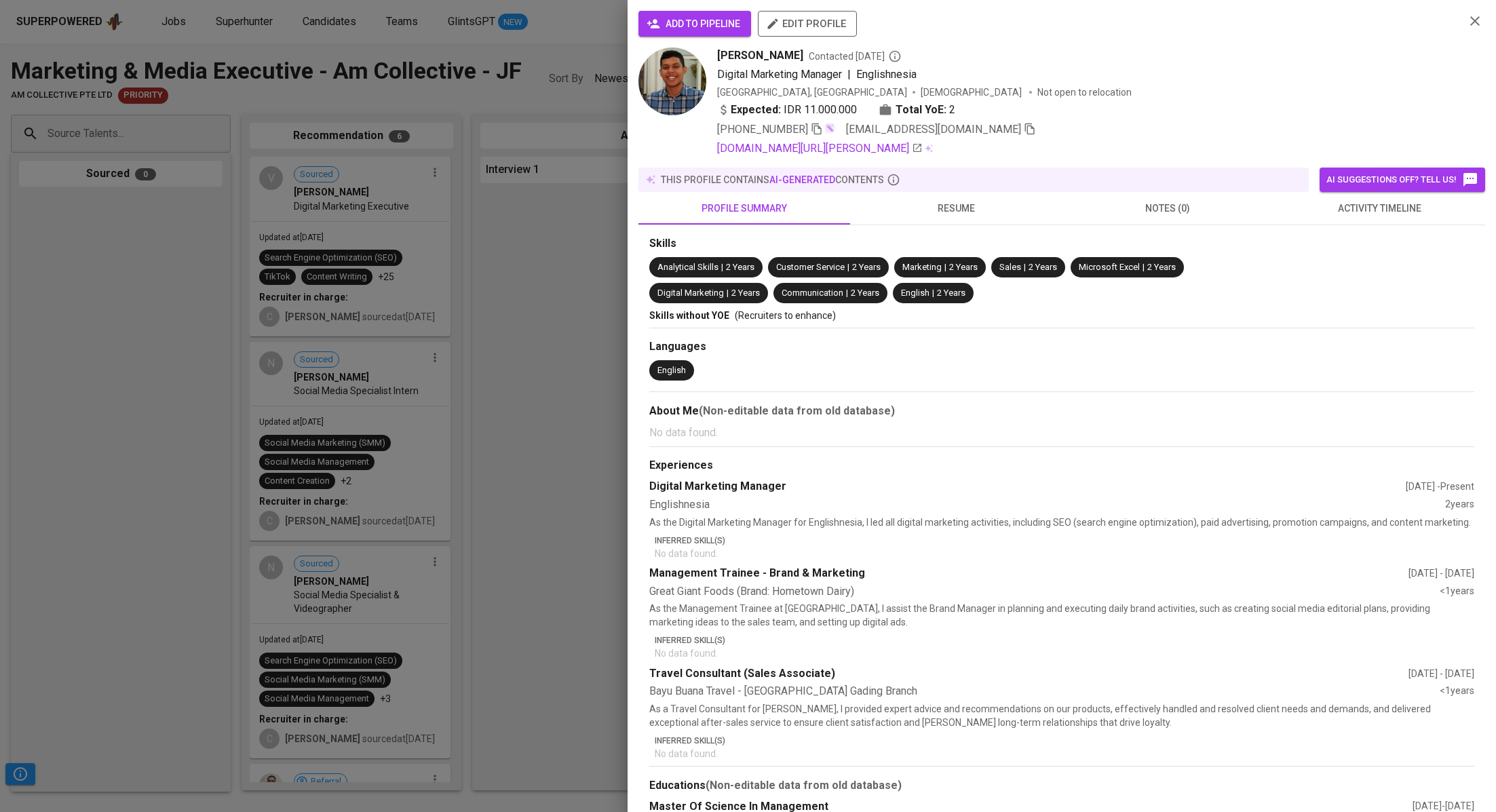
click at [693, 23] on span "add to pipeline" at bounding box center [695, 24] width 91 height 17
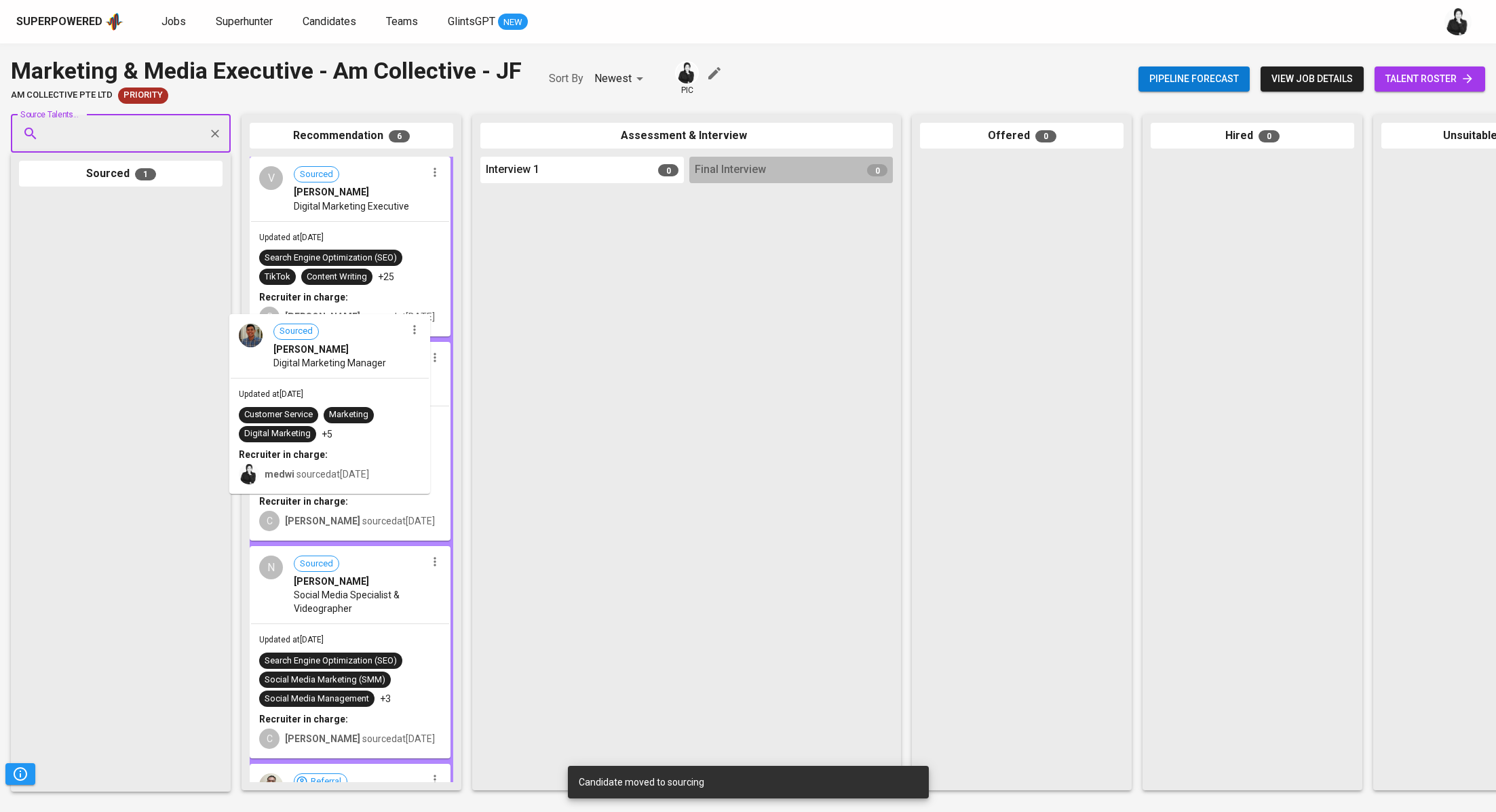
drag, startPoint x: 80, startPoint y: 277, endPoint x: 313, endPoint y: 409, distance: 267.8
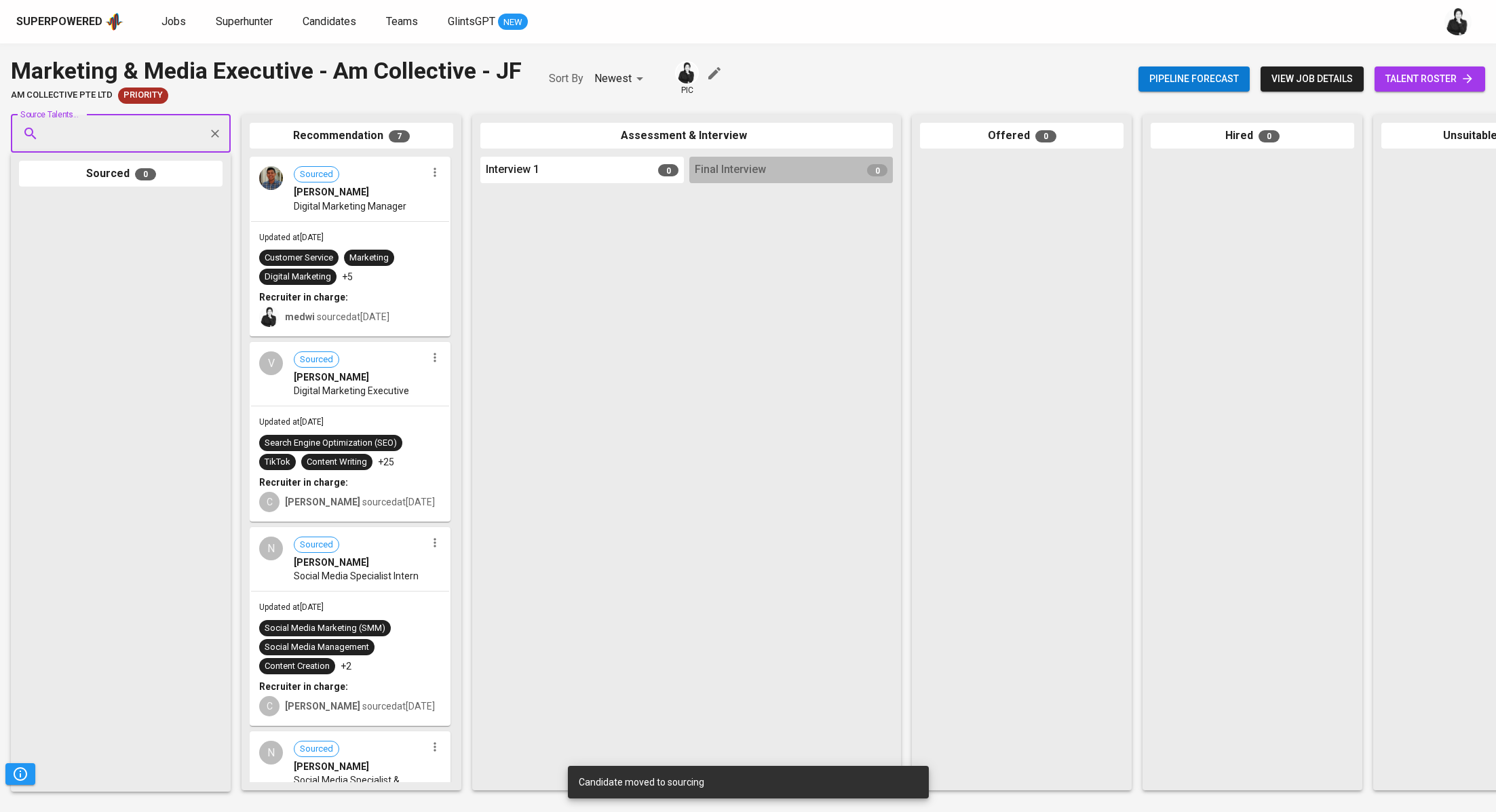
paste input "nunun.khotimah@gmail.com"
type input "nunun.khotimah@gmail.com"
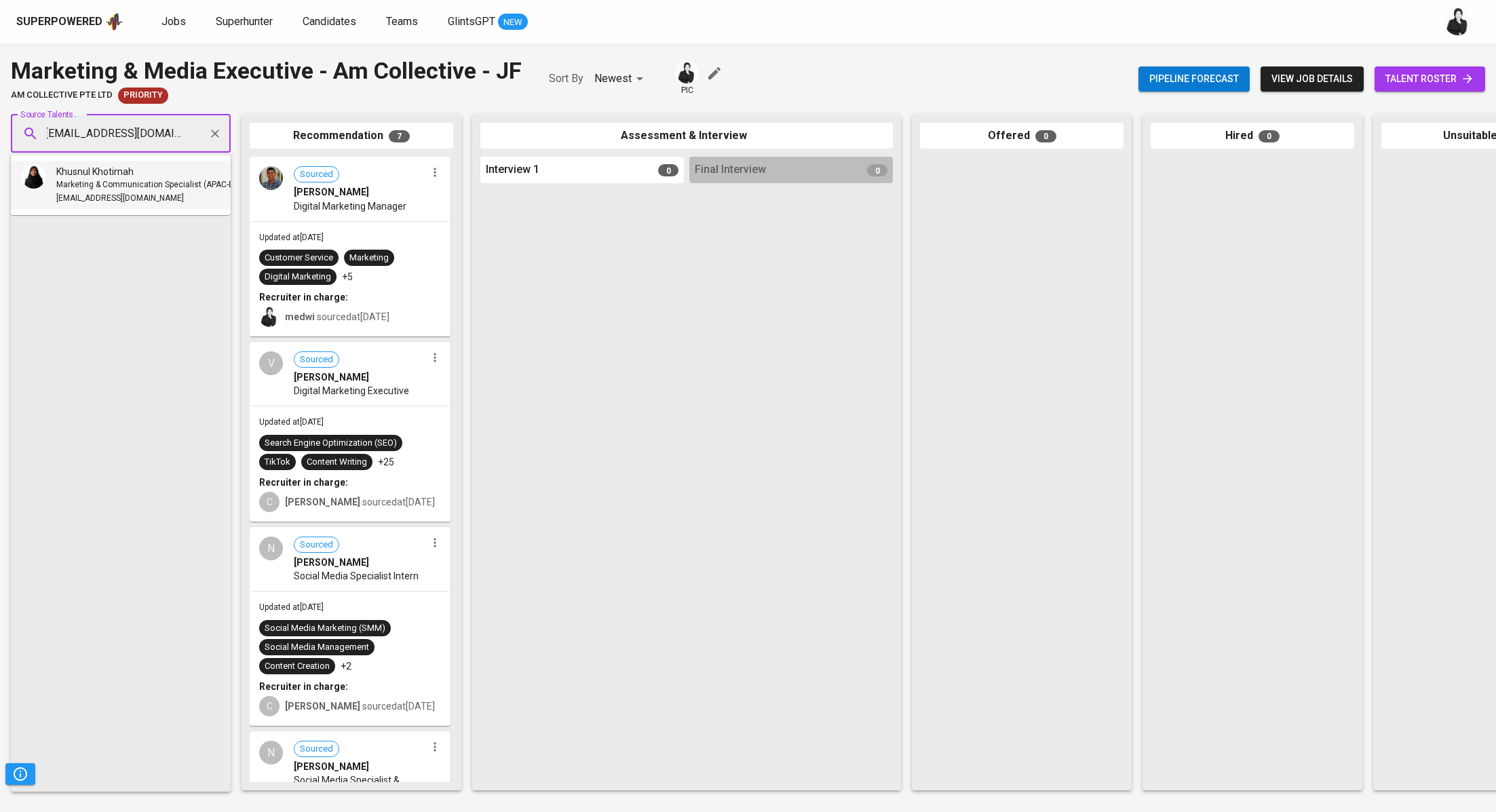
click at [171, 176] on div "Khusnul Khotimah" at bounding box center [154, 172] width 197 height 14
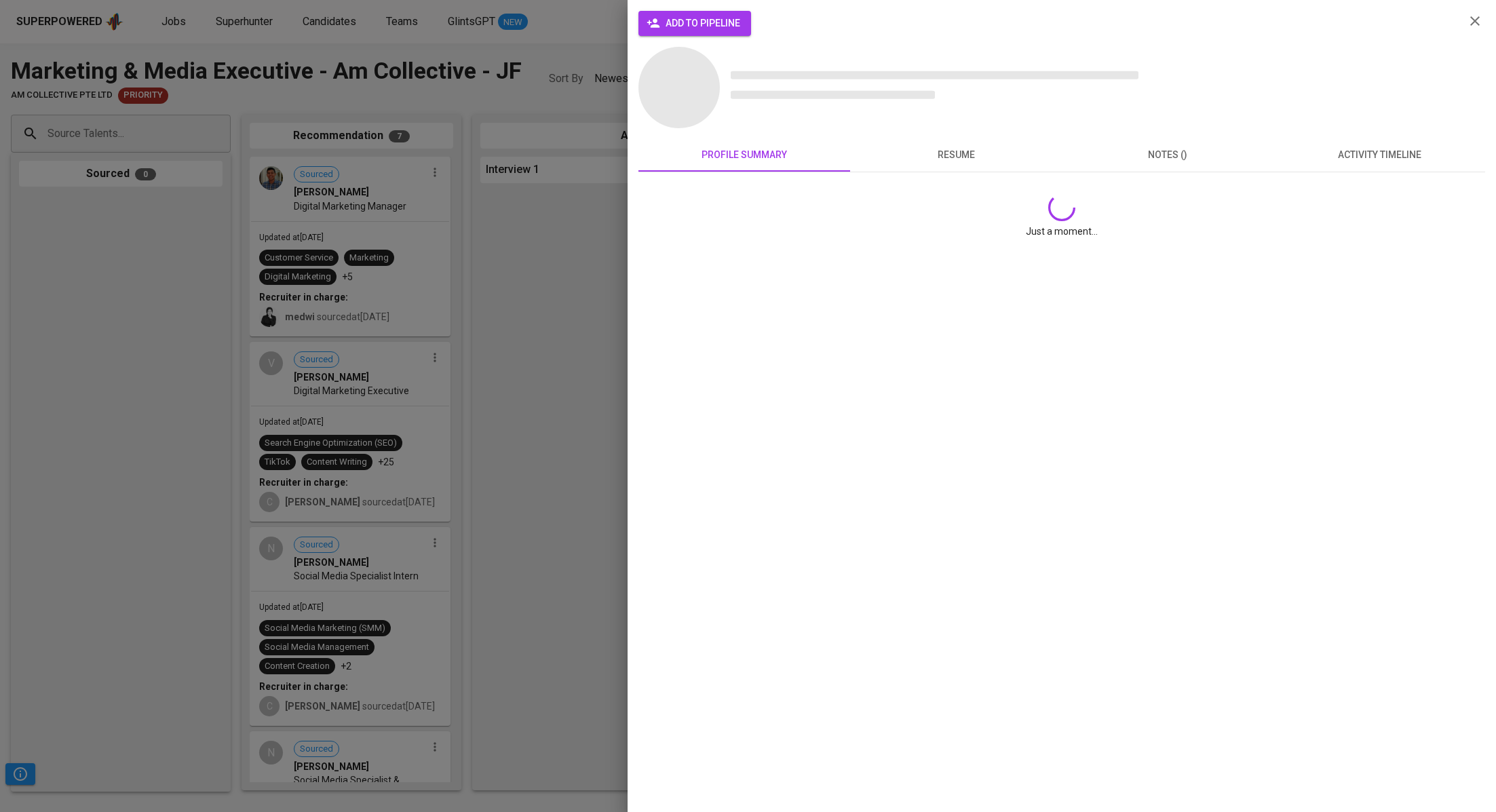
scroll to position [0, 0]
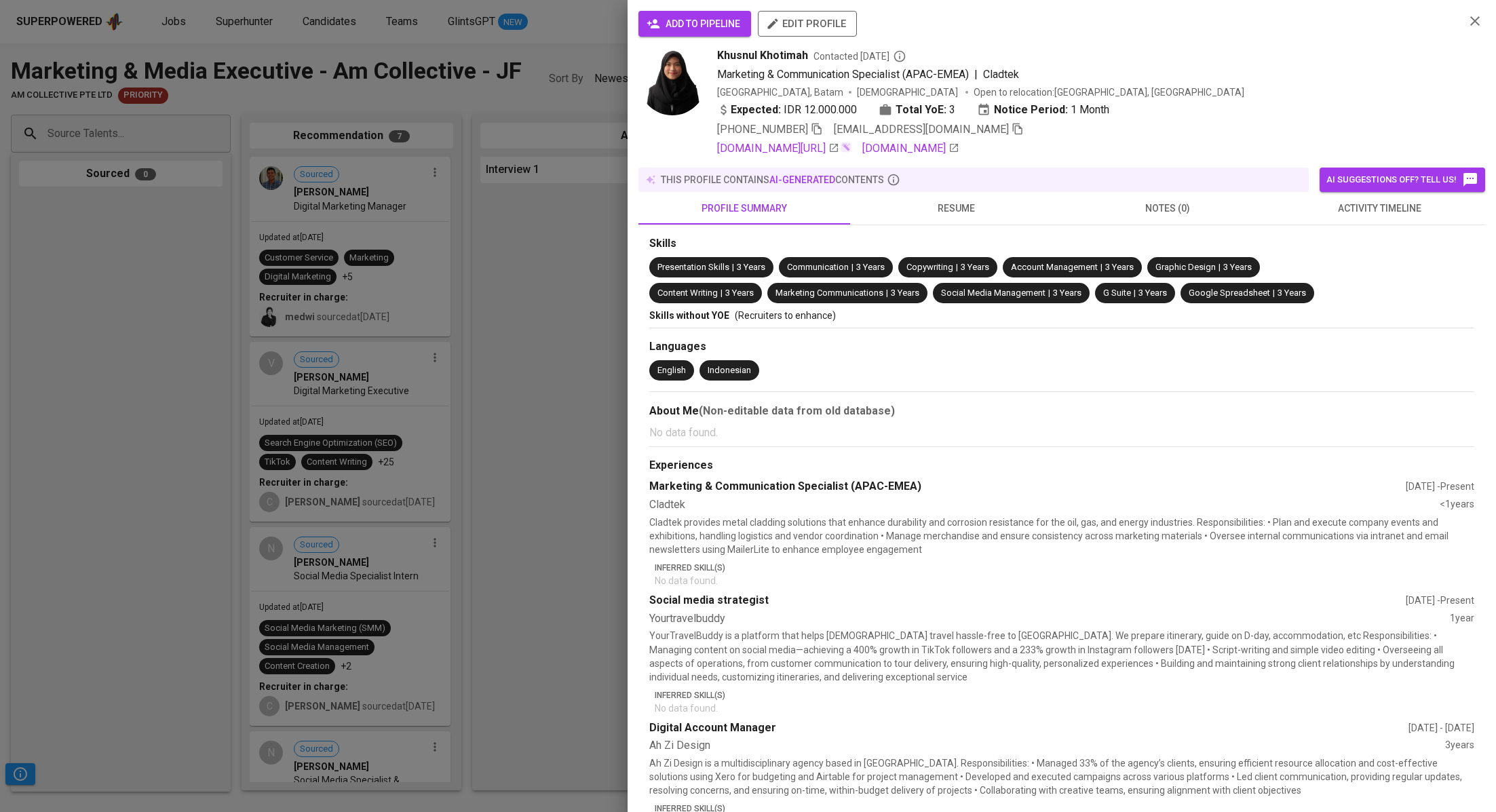
click at [672, 25] on span "add to pipeline" at bounding box center [695, 24] width 91 height 17
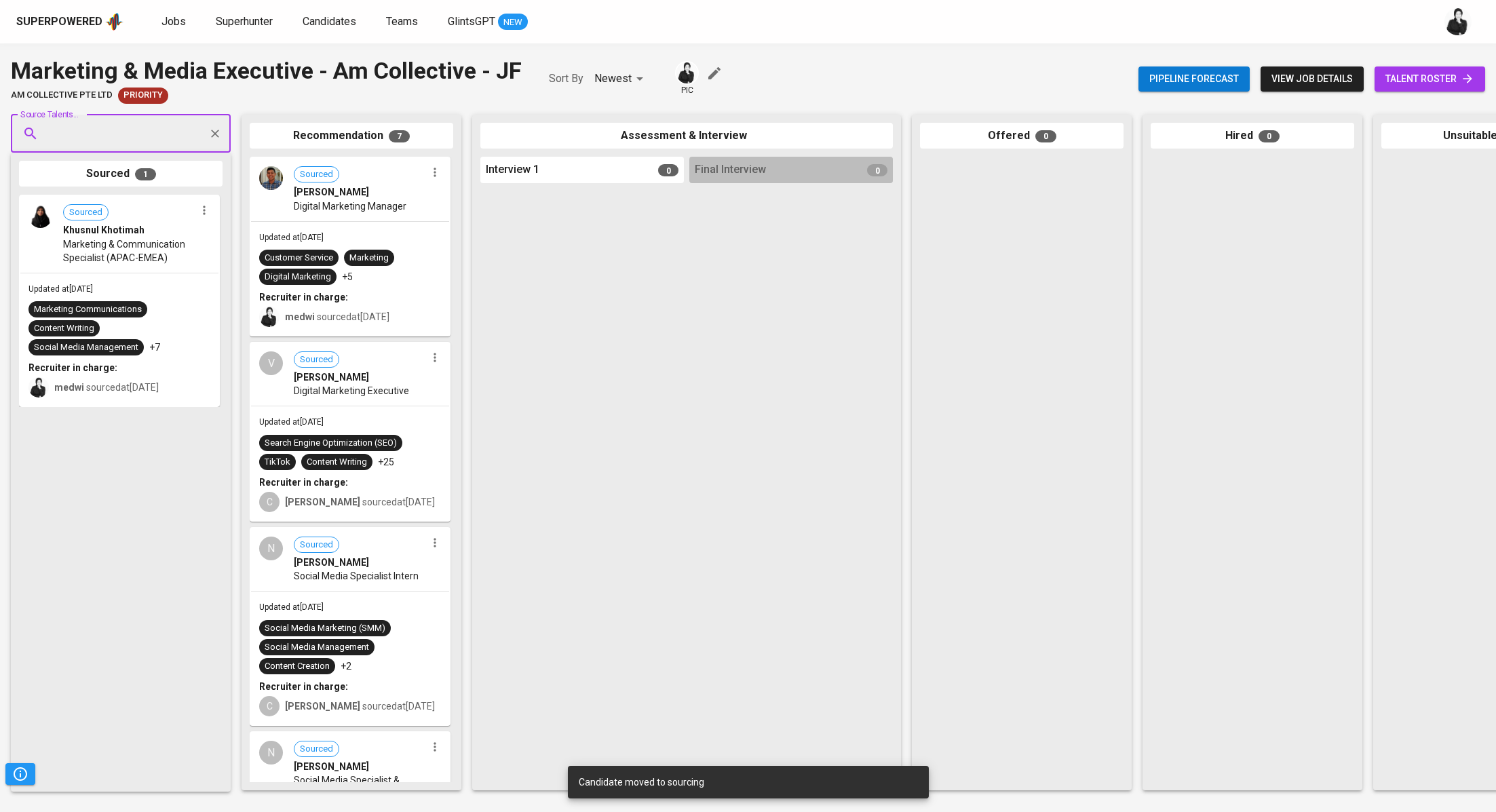
drag, startPoint x: 137, startPoint y: 201, endPoint x: 137, endPoint y: 227, distance: 26.0
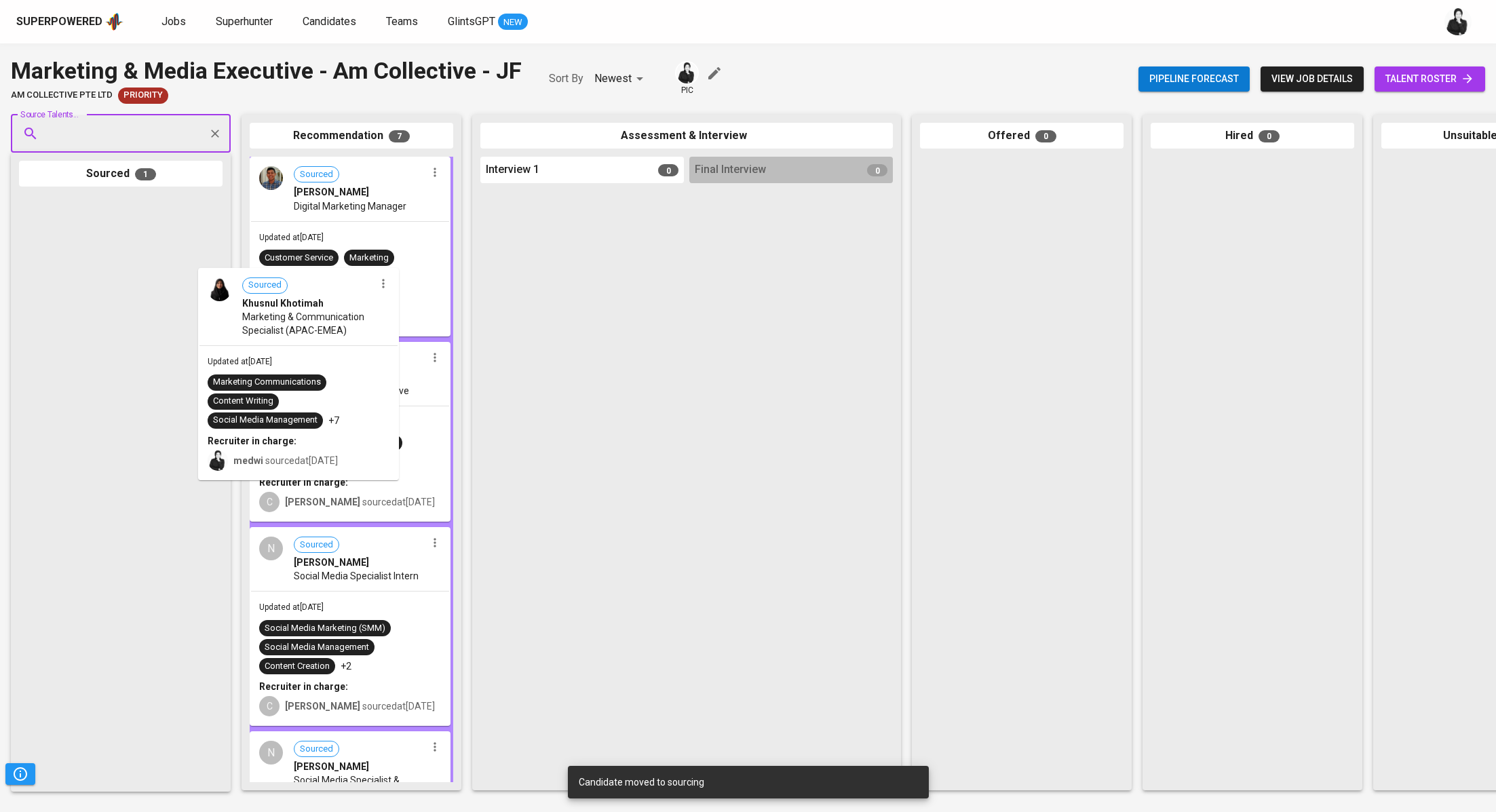
drag, startPoint x: 137, startPoint y: 226, endPoint x: 326, endPoint y: 307, distance: 205.6
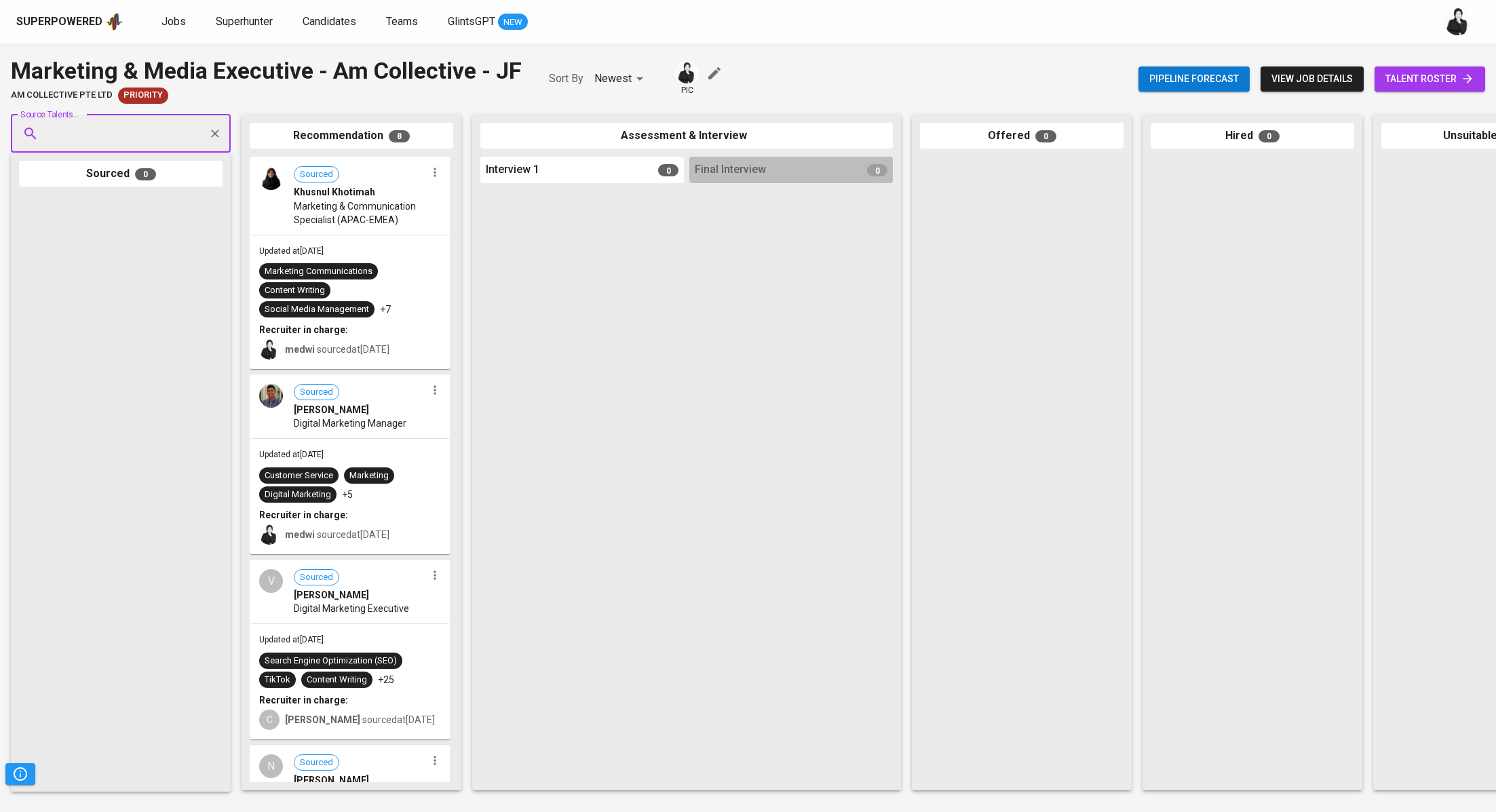
paste input "gvani1999an@gmail.com"
type input "gvani1999an@gmail.com"
click at [172, 165] on span "Giovani Anggastya Grahaputri" at bounding box center [120, 172] width 127 height 14
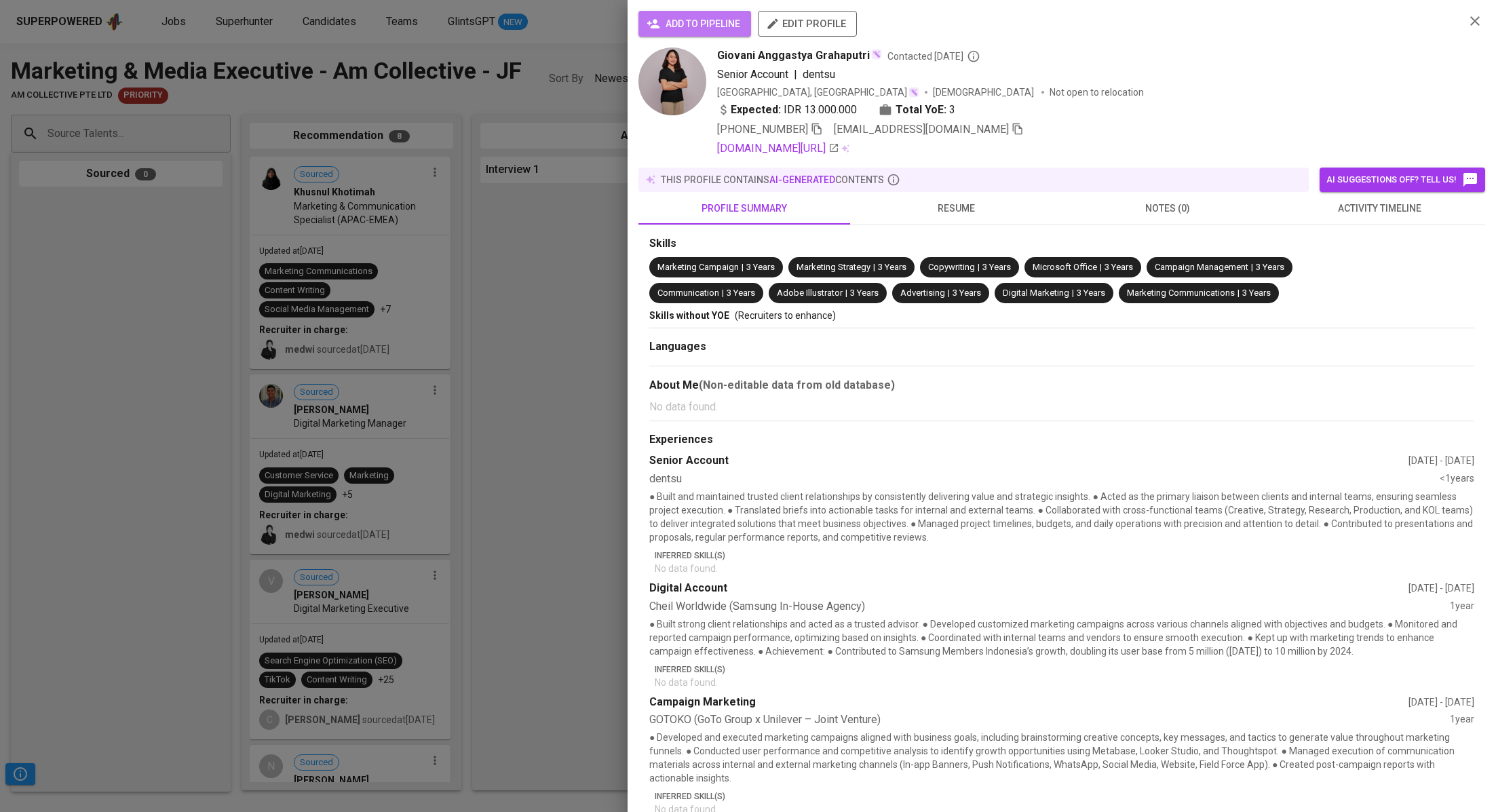
click at [665, 22] on span "add to pipeline" at bounding box center [695, 24] width 91 height 17
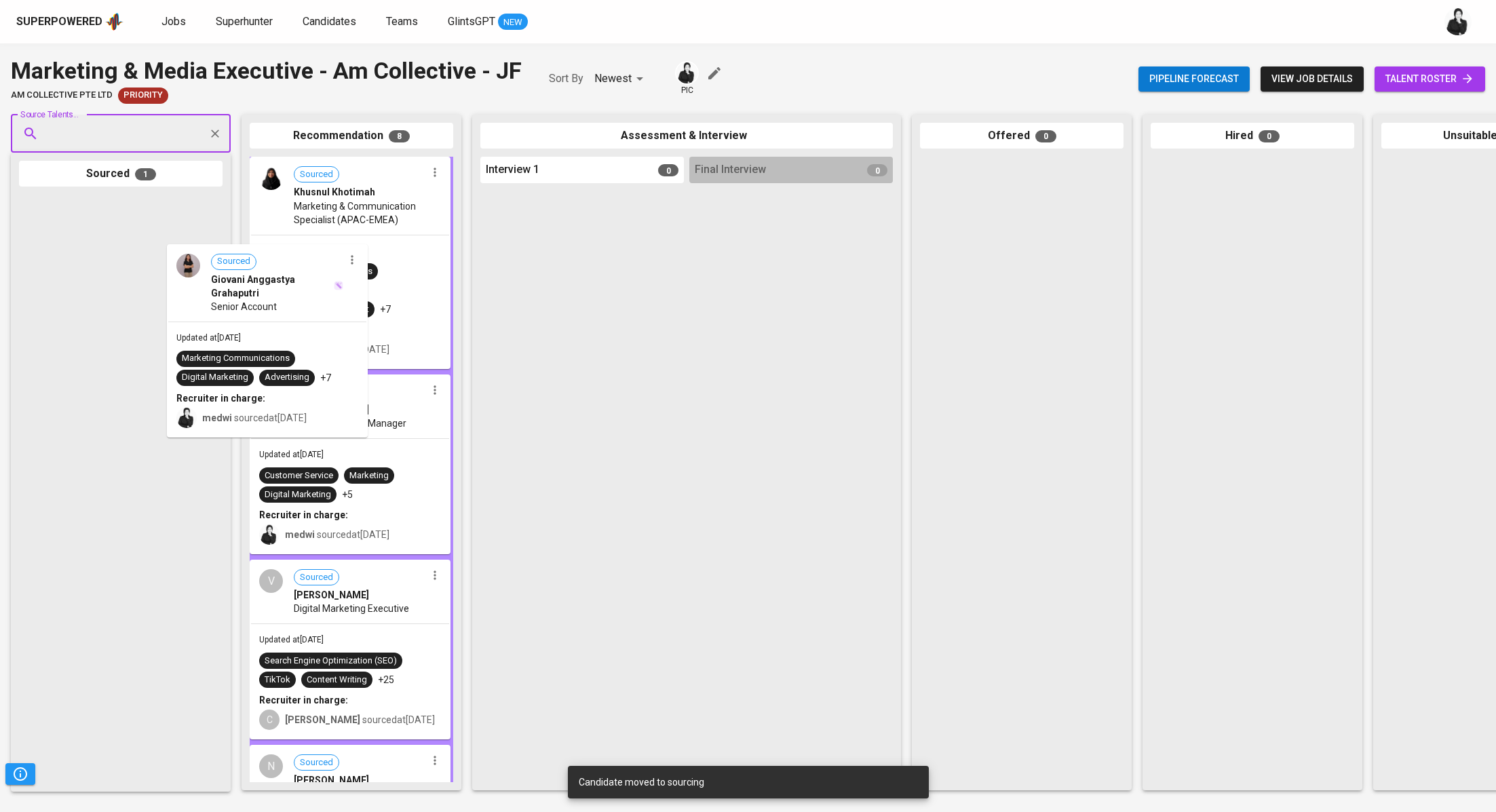
drag, startPoint x: 115, startPoint y: 241, endPoint x: 341, endPoint y: 320, distance: 239.4
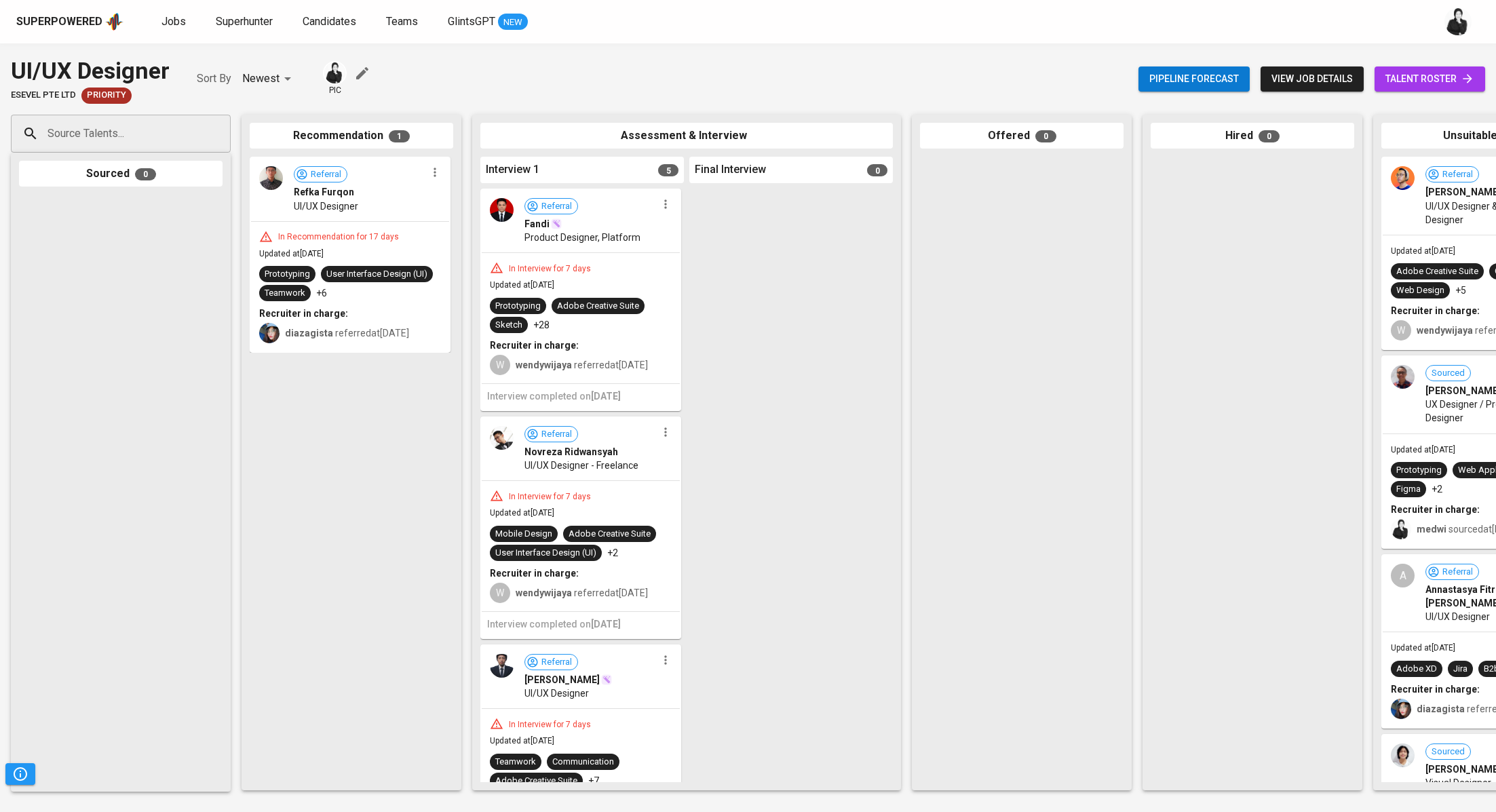
click at [666, 211] on div at bounding box center [665, 204] width 18 height 18
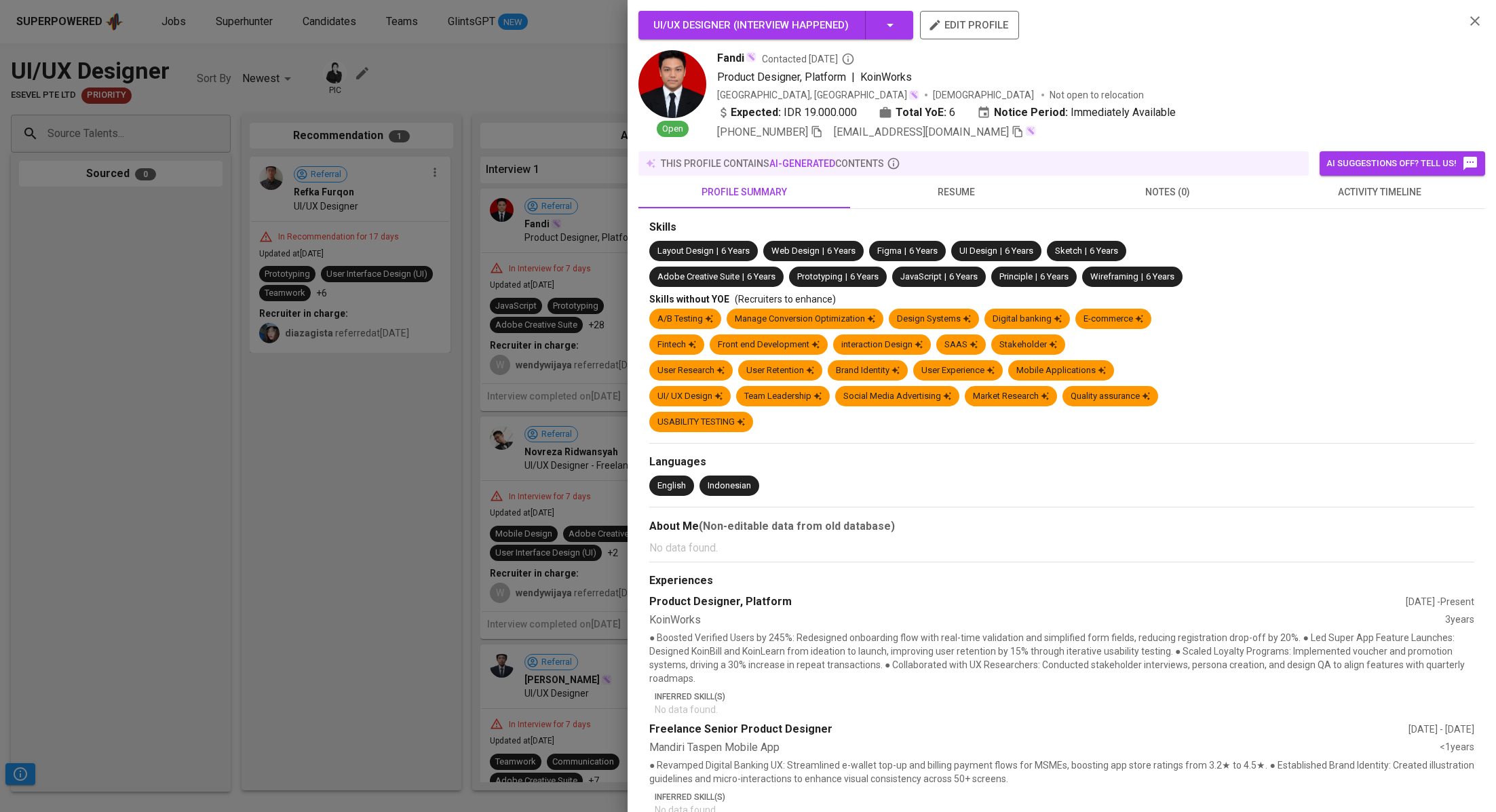
click at [1477, 15] on icon "button" at bounding box center [1474, 21] width 16 height 16
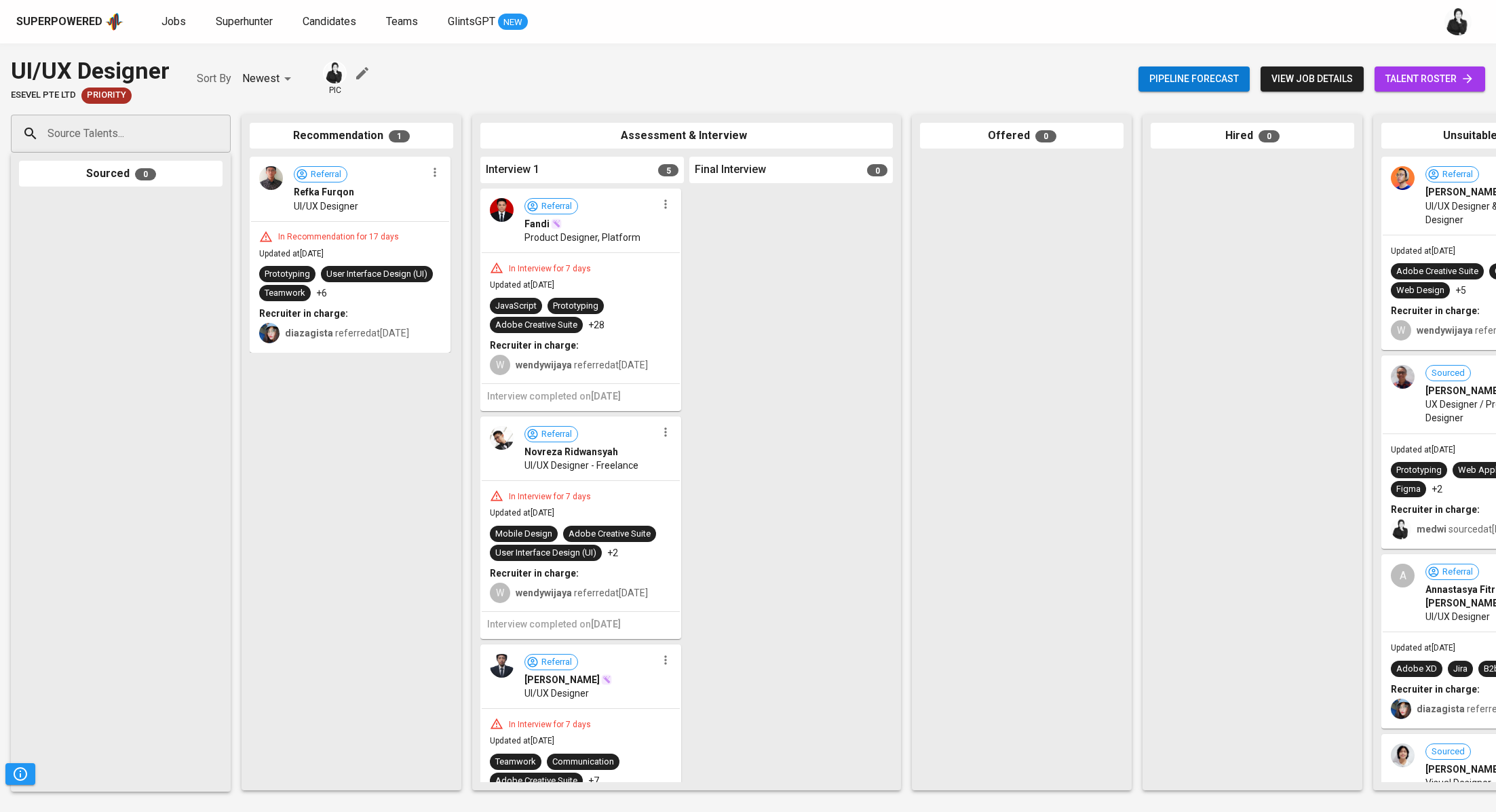
click at [665, 214] on div "Referral Fandi Product Designer, Platform" at bounding box center [580, 221] width 198 height 63
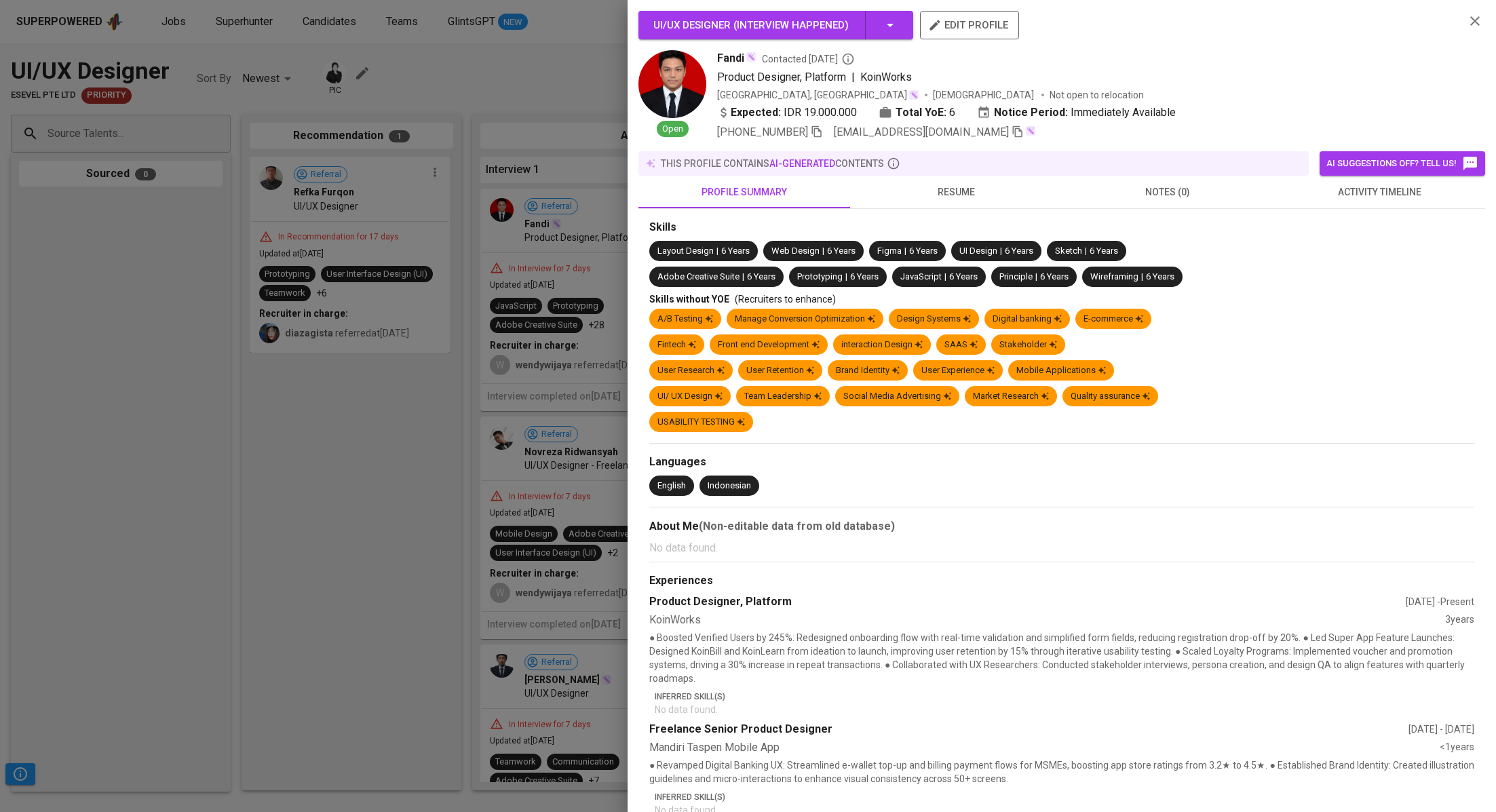
click at [1481, 18] on icon "button" at bounding box center [1474, 21] width 16 height 16
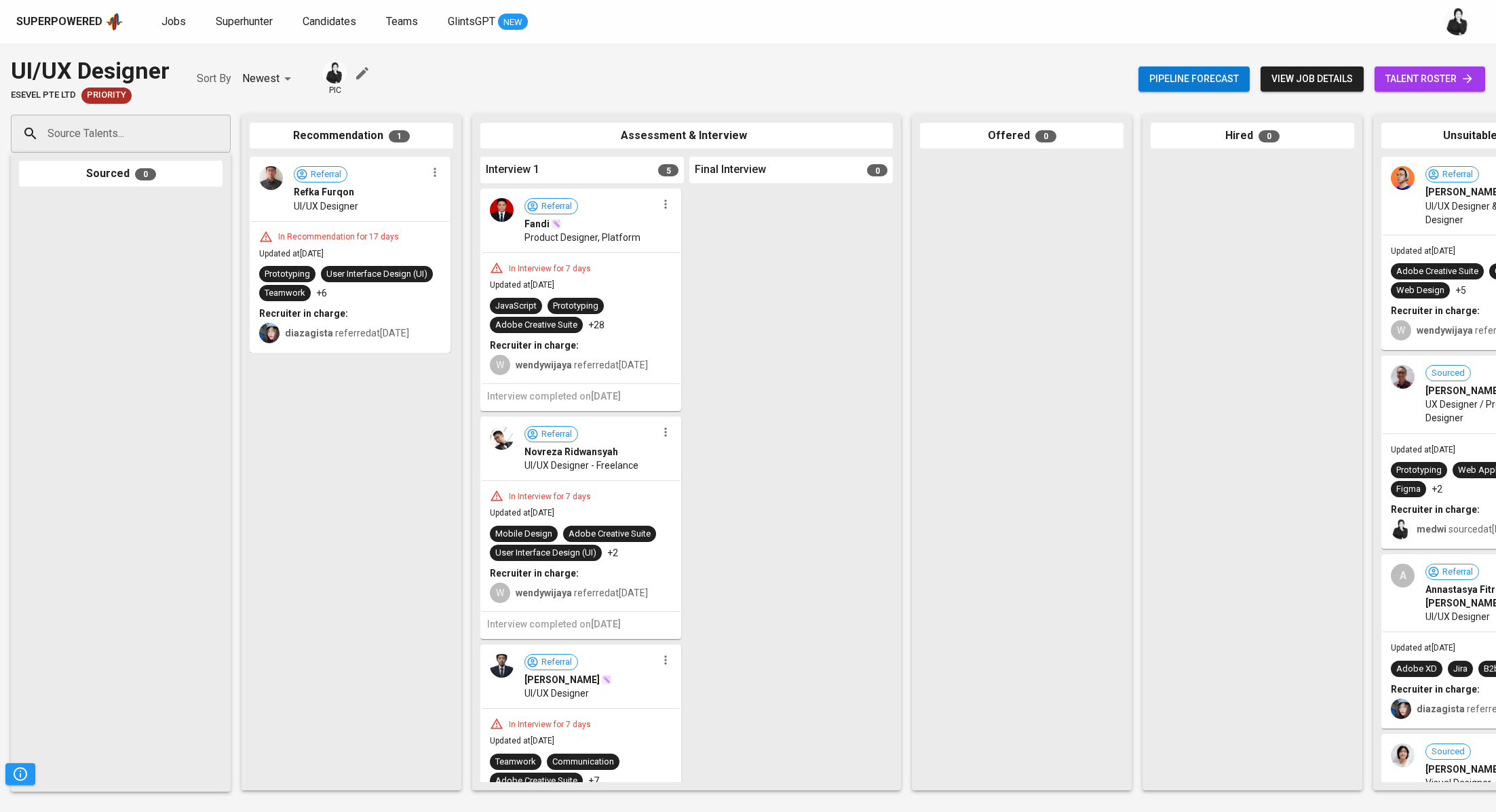
click at [661, 205] on icon "button" at bounding box center [665, 205] width 14 height 14
click at [746, 228] on li "Proceed to next interview" at bounding box center [718, 228] width 131 height 20
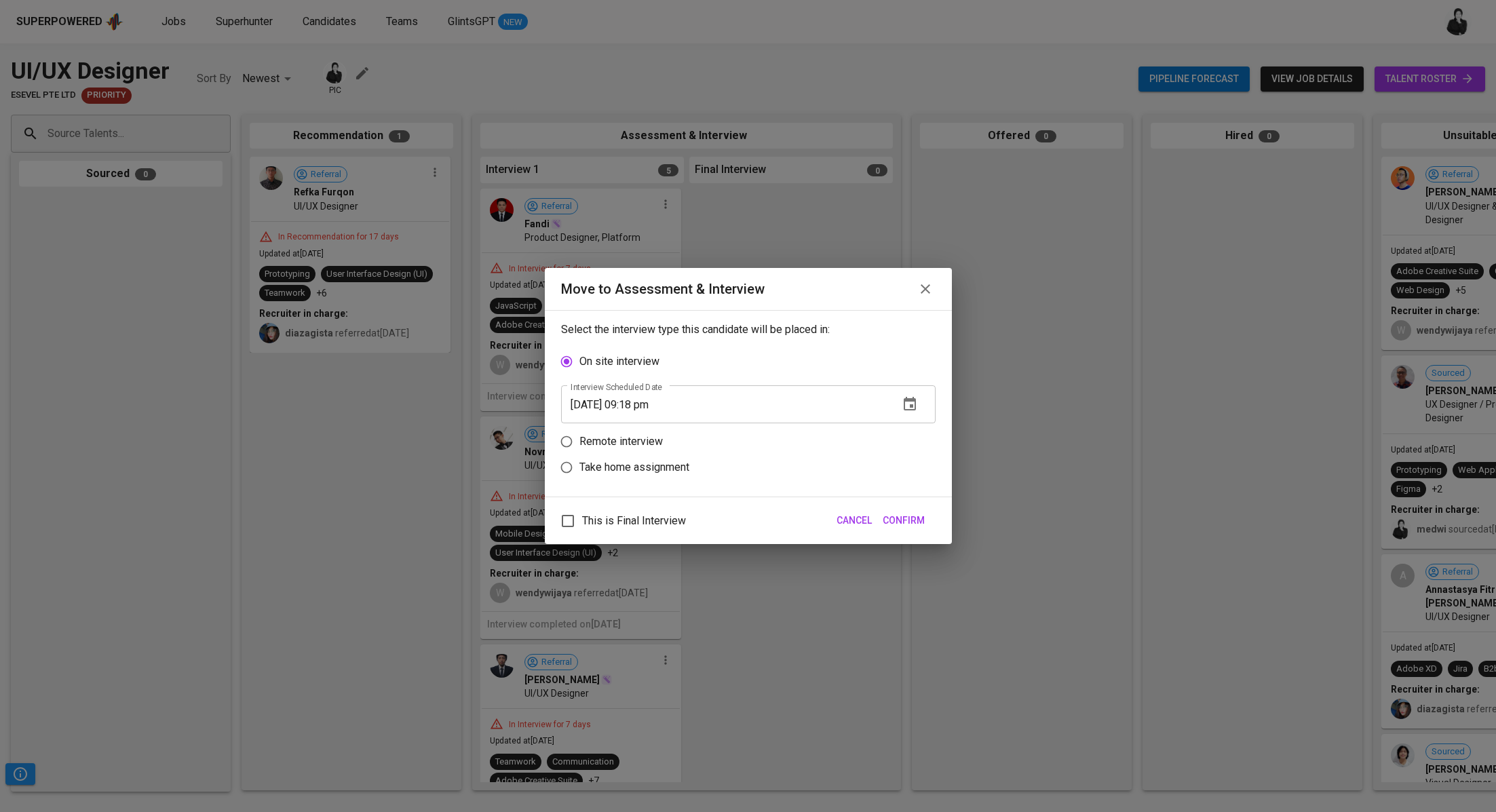
click at [635, 466] on p "Take home assignment" at bounding box center [634, 467] width 110 height 16
click at [579, 466] on input "Take home assignment" at bounding box center [566, 467] width 25 height 25
radio input "true"
click at [882, 524] on button "Confirm" at bounding box center [903, 520] width 53 height 25
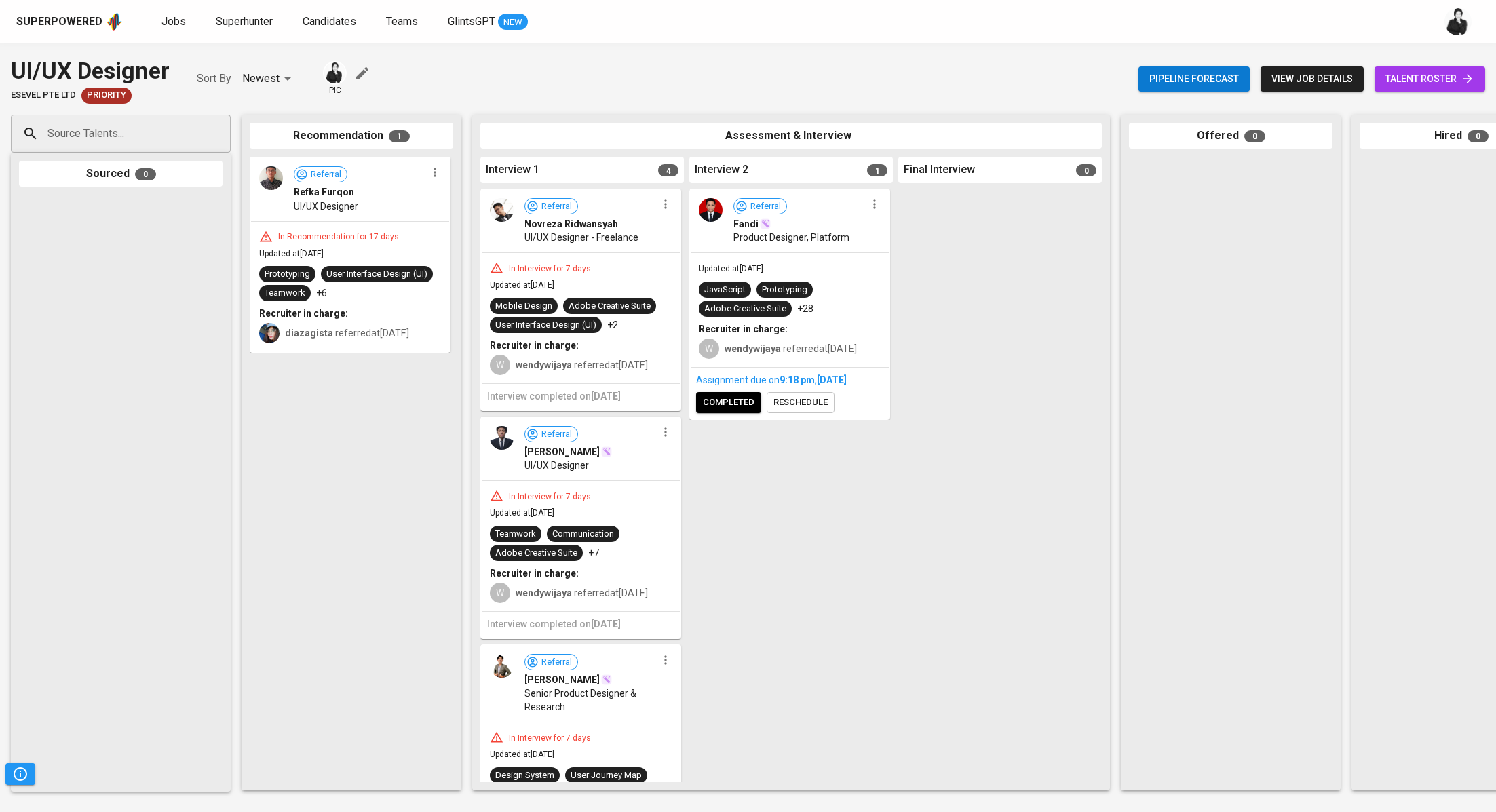
click at [782, 411] on span "reschedule" at bounding box center [800, 402] width 54 height 15
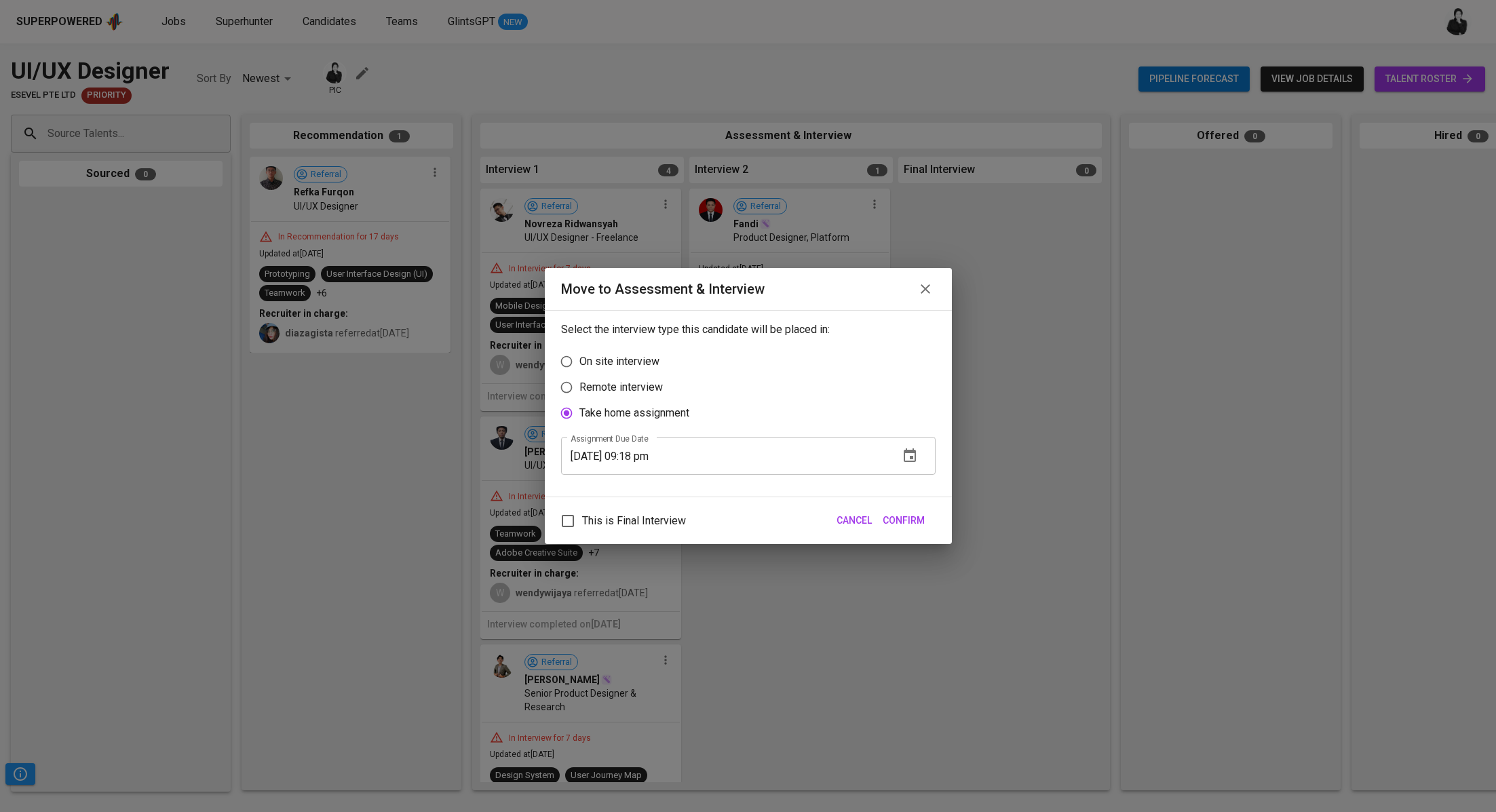
click at [641, 455] on input "08/31/2025 09:18 pm" at bounding box center [725, 455] width 327 height 38
click at [919, 520] on span "Confirm" at bounding box center [903, 520] width 42 height 17
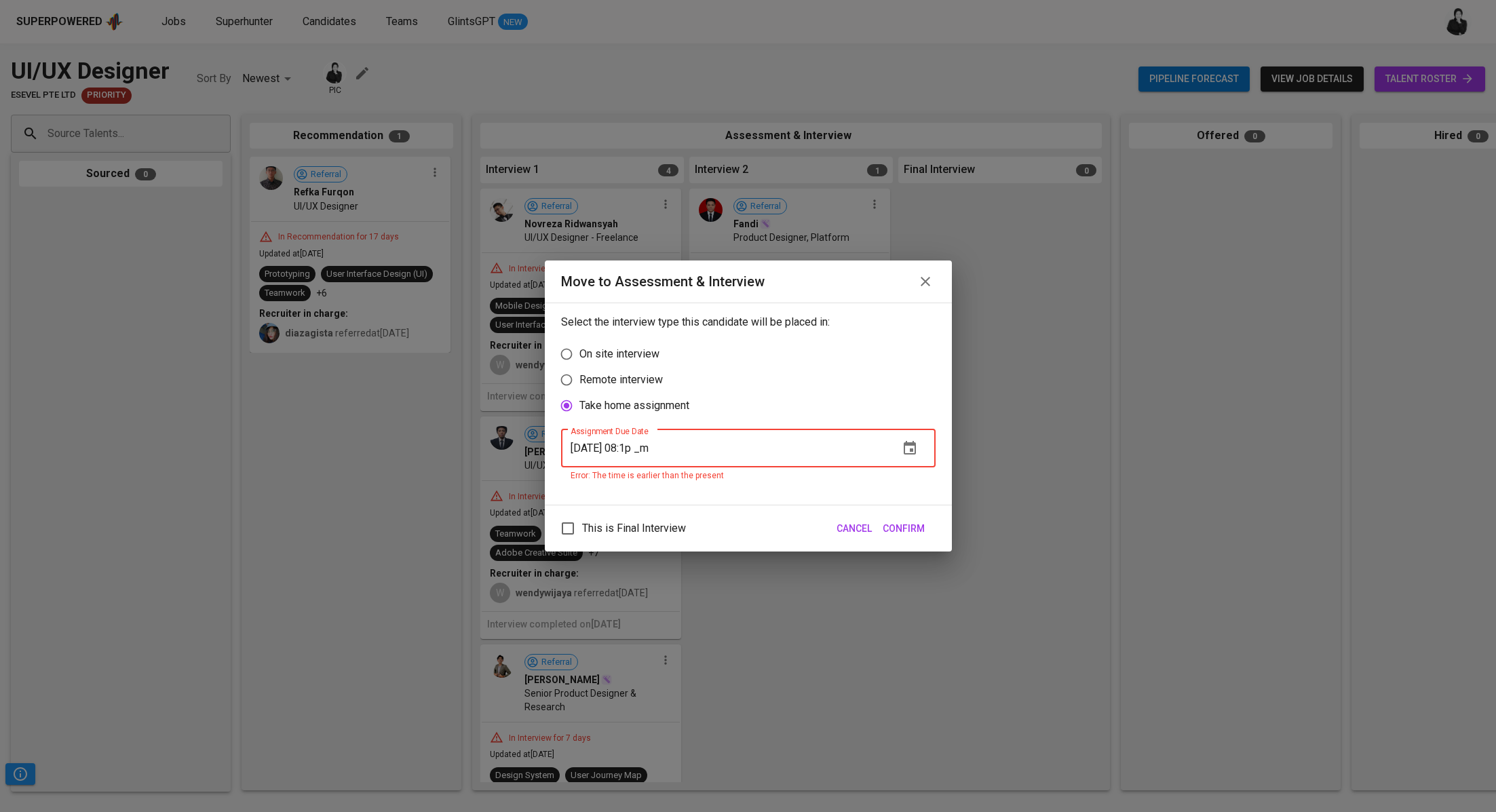
type input "08/31/2025 08:19 pm"
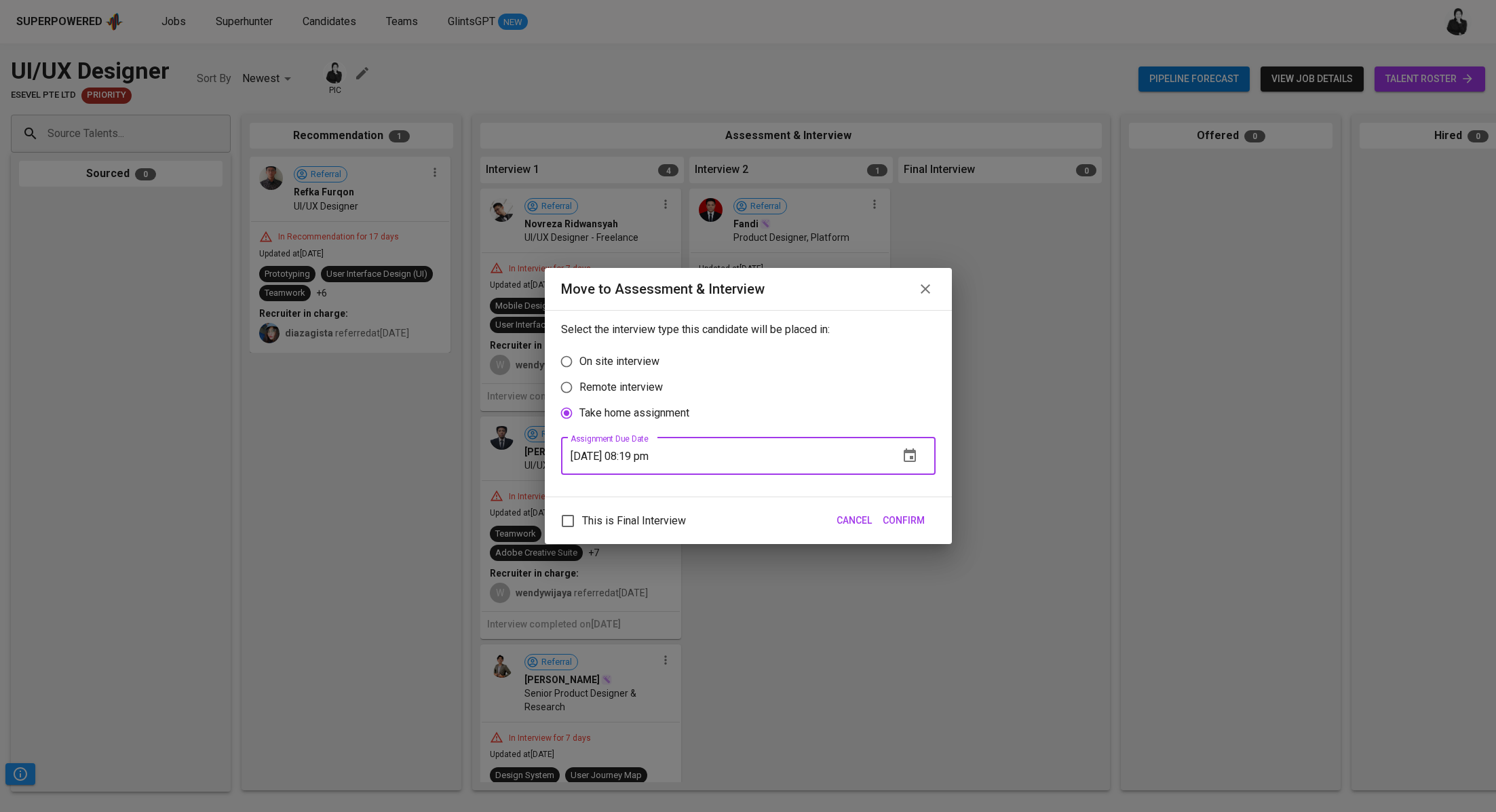
click at [924, 517] on span "Confirm" at bounding box center [903, 520] width 42 height 17
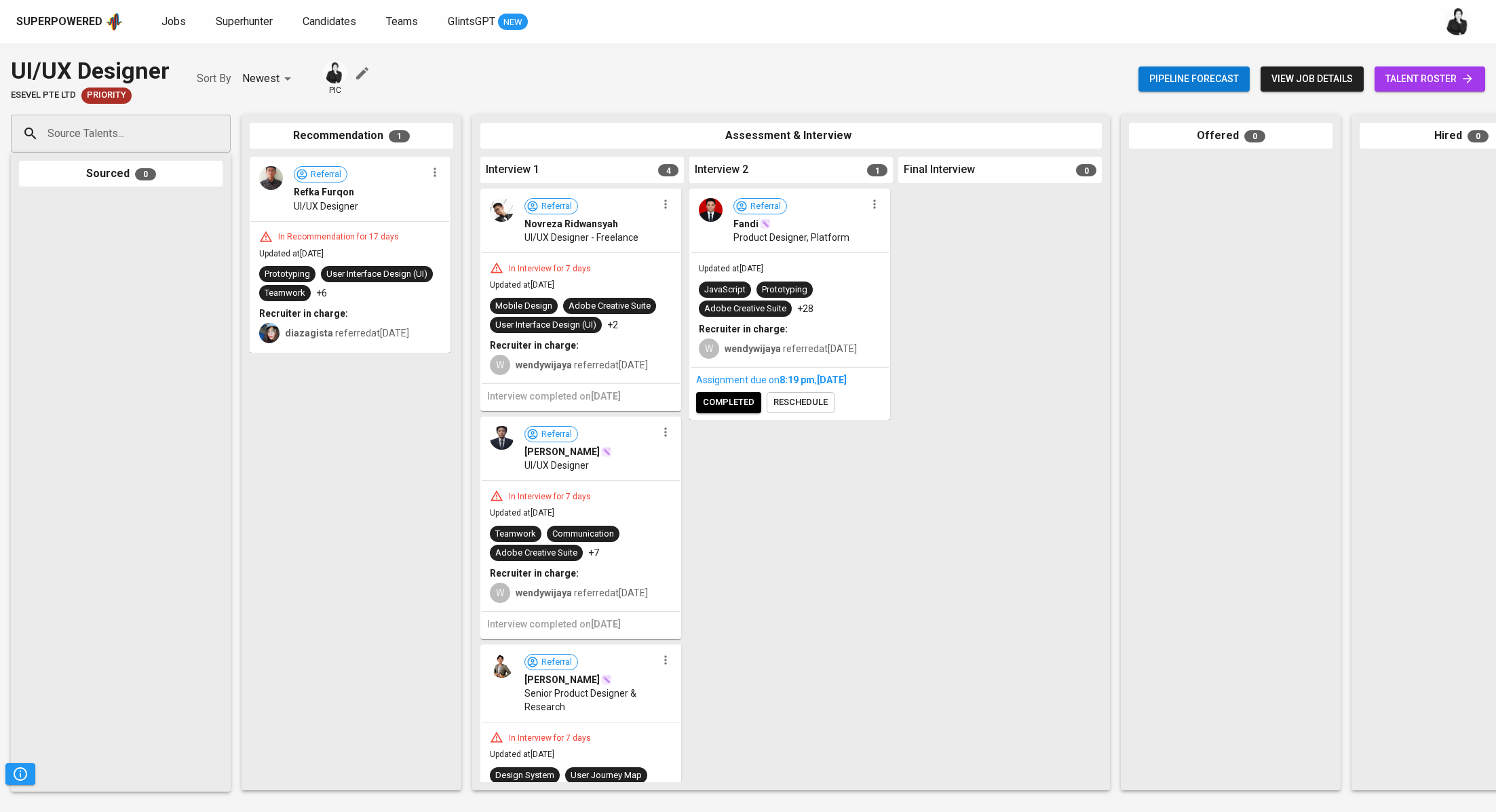
click at [658, 210] on icon "button" at bounding box center [665, 205] width 14 height 14
click at [685, 306] on span "Move to unsuitable" at bounding box center [699, 310] width 71 height 12
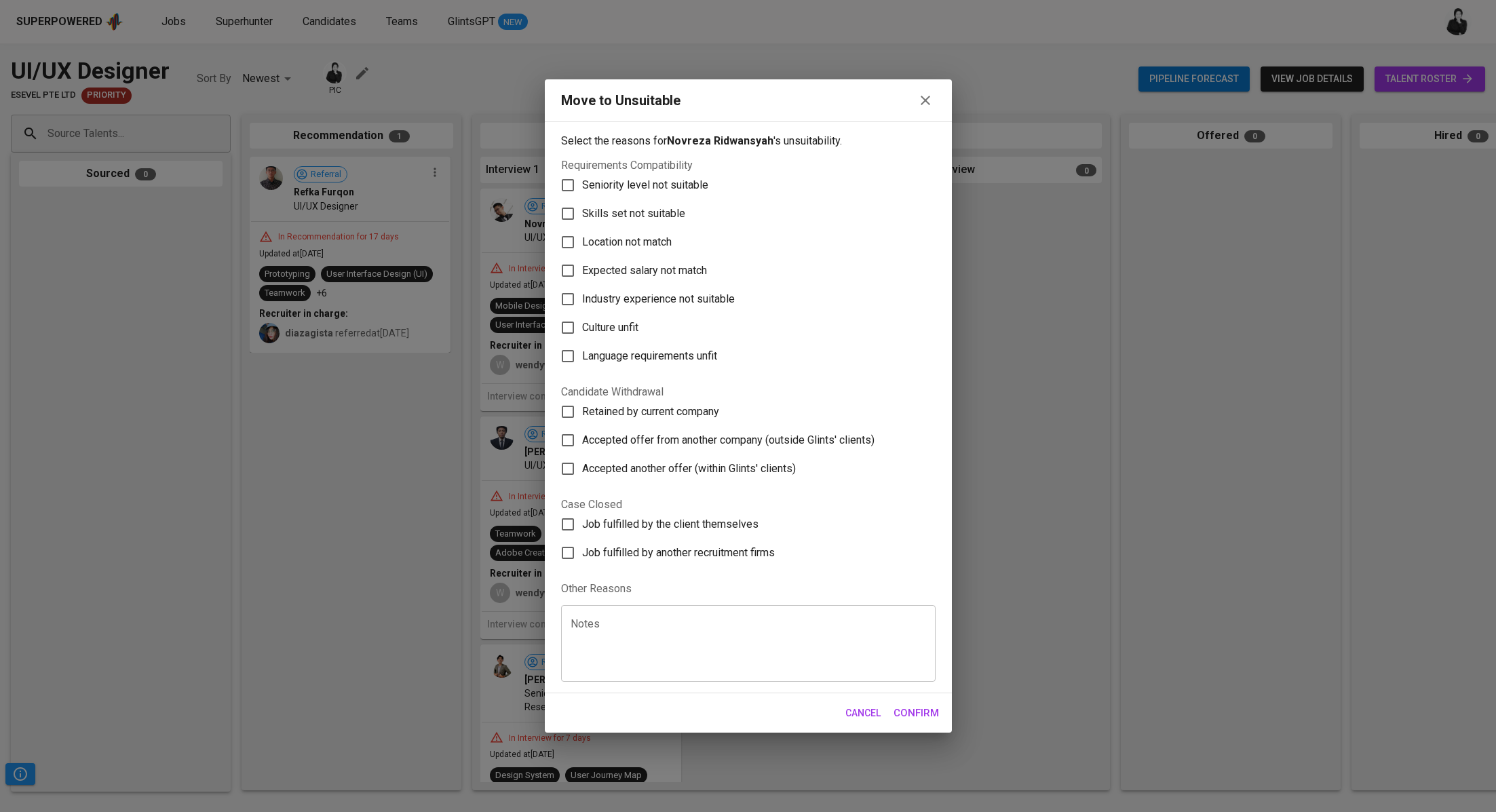
click at [624, 201] on label "Skills set not suitable" at bounding box center [739, 213] width 371 height 29
click at [582, 201] on input "Skills set not suitable" at bounding box center [567, 213] width 29 height 29
checkbox input "true"
click at [919, 713] on span "Confirm" at bounding box center [916, 712] width 46 height 18
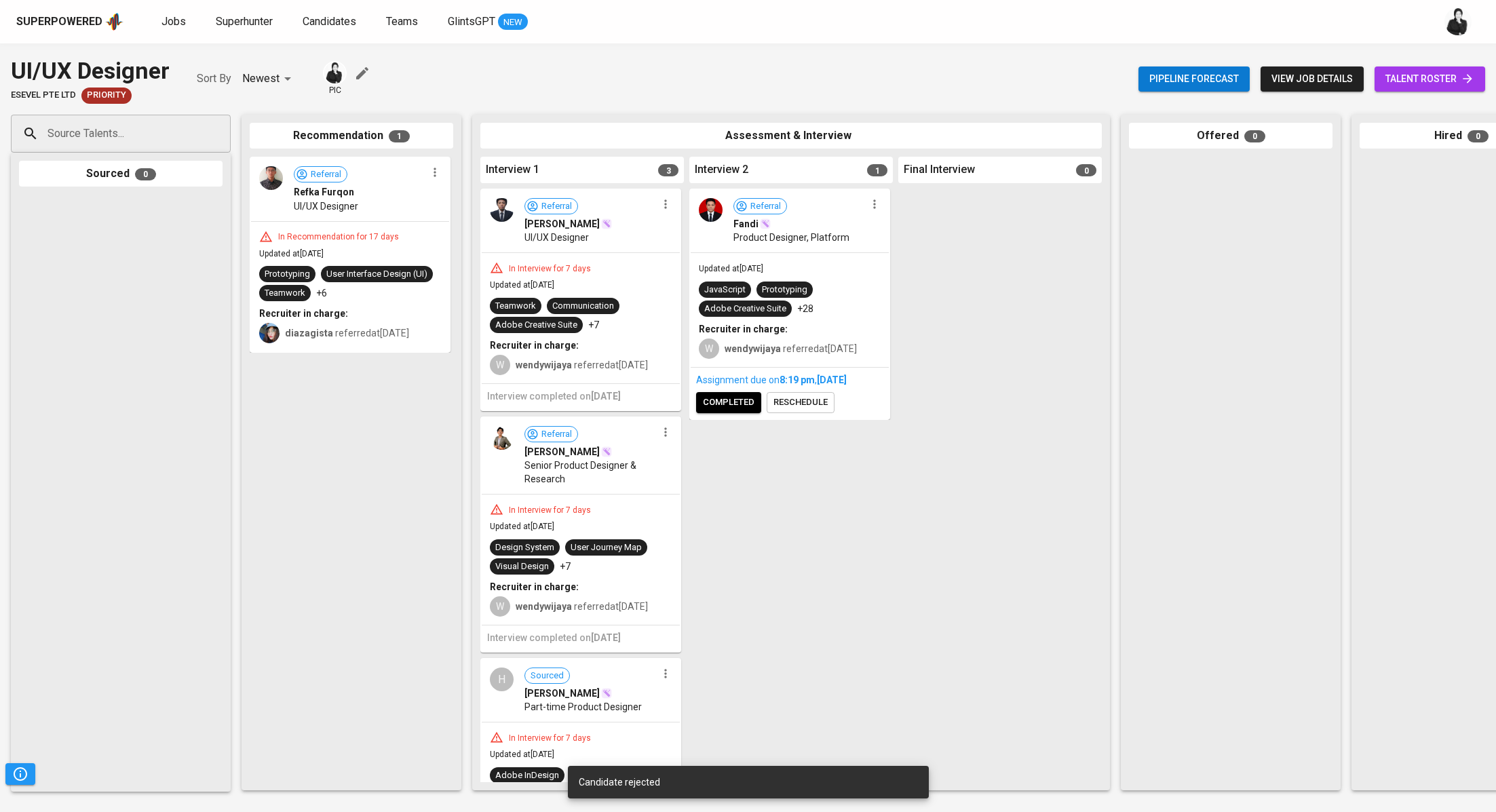
click at [664, 209] on icon "button" at bounding box center [665, 205] width 14 height 14
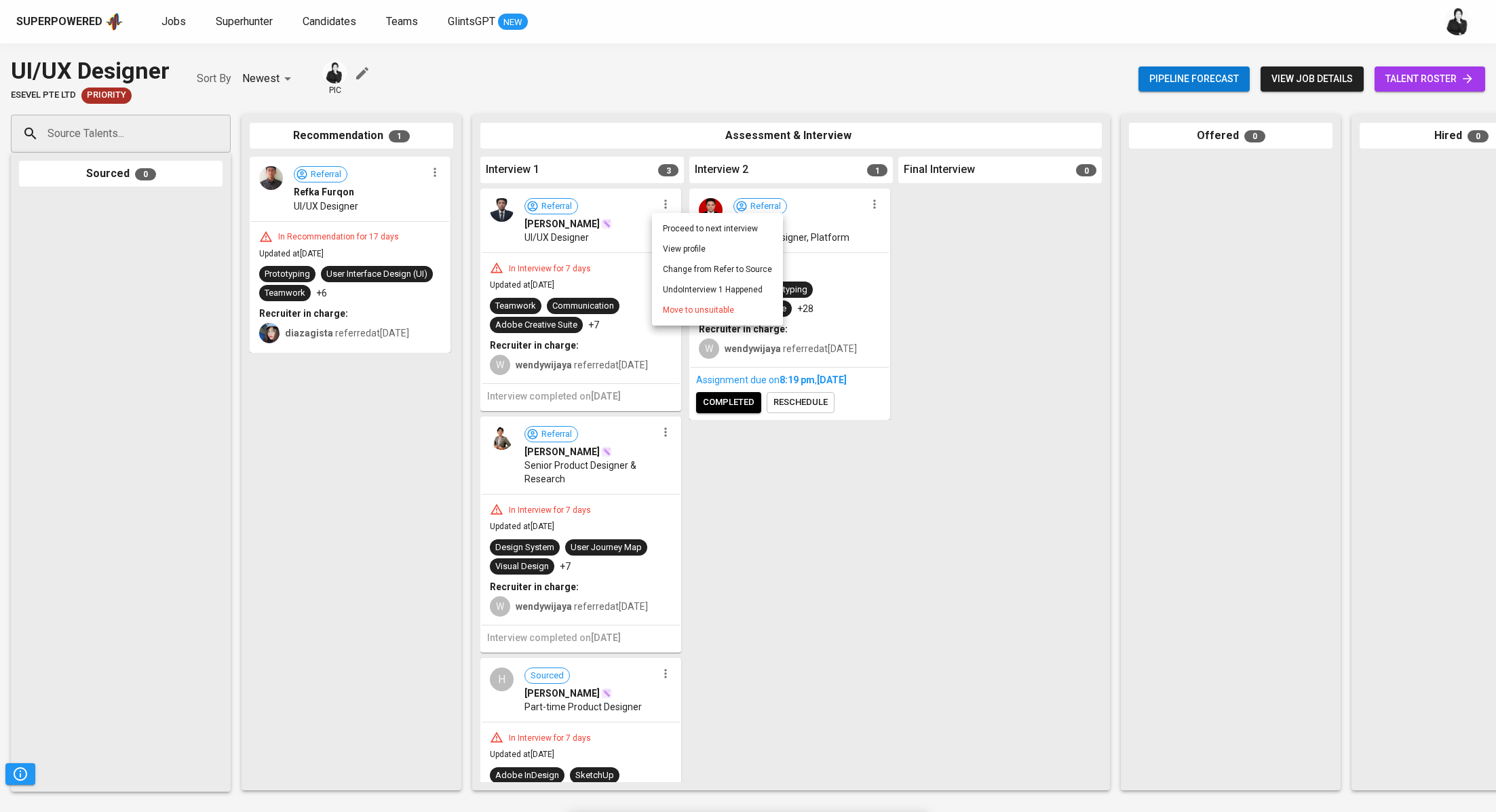
click at [689, 299] on li "Undo Interview 1 Happened" at bounding box center [718, 289] width 131 height 20
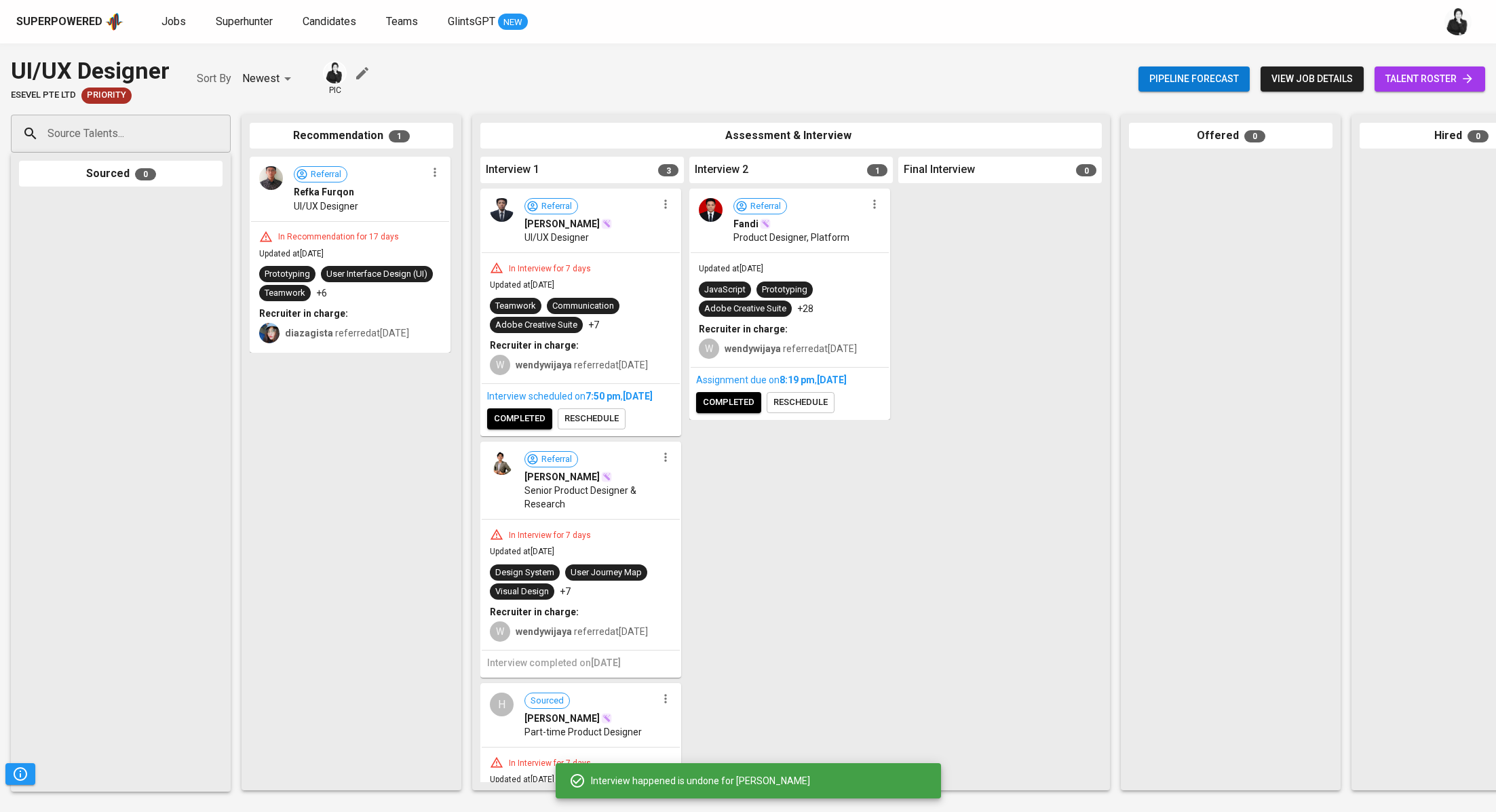
click at [664, 208] on icon "button" at bounding box center [665, 205] width 14 height 14
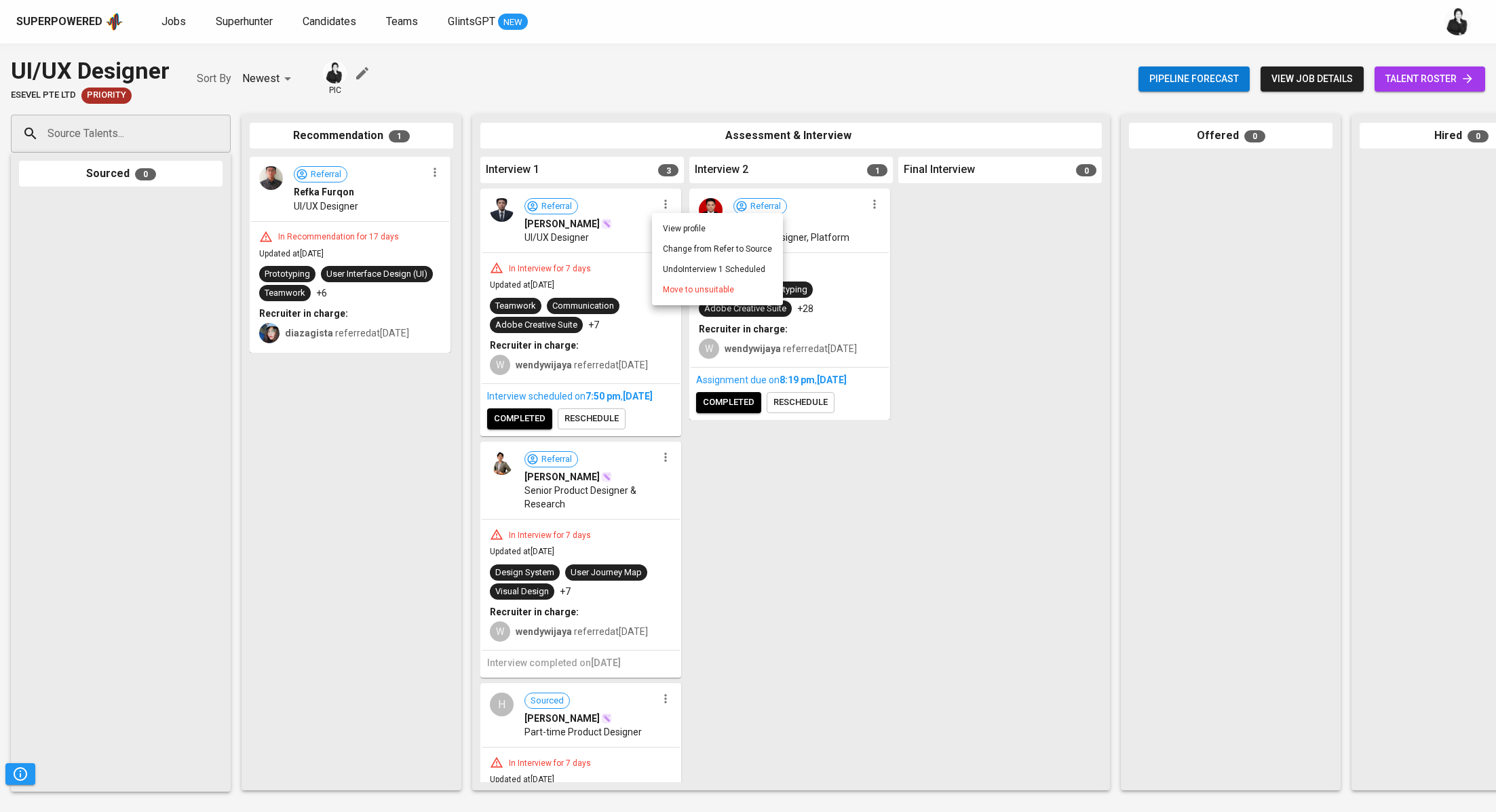
click at [534, 439] on div at bounding box center [748, 406] width 1496 height 812
click at [534, 427] on span "completed" at bounding box center [520, 419] width 52 height 15
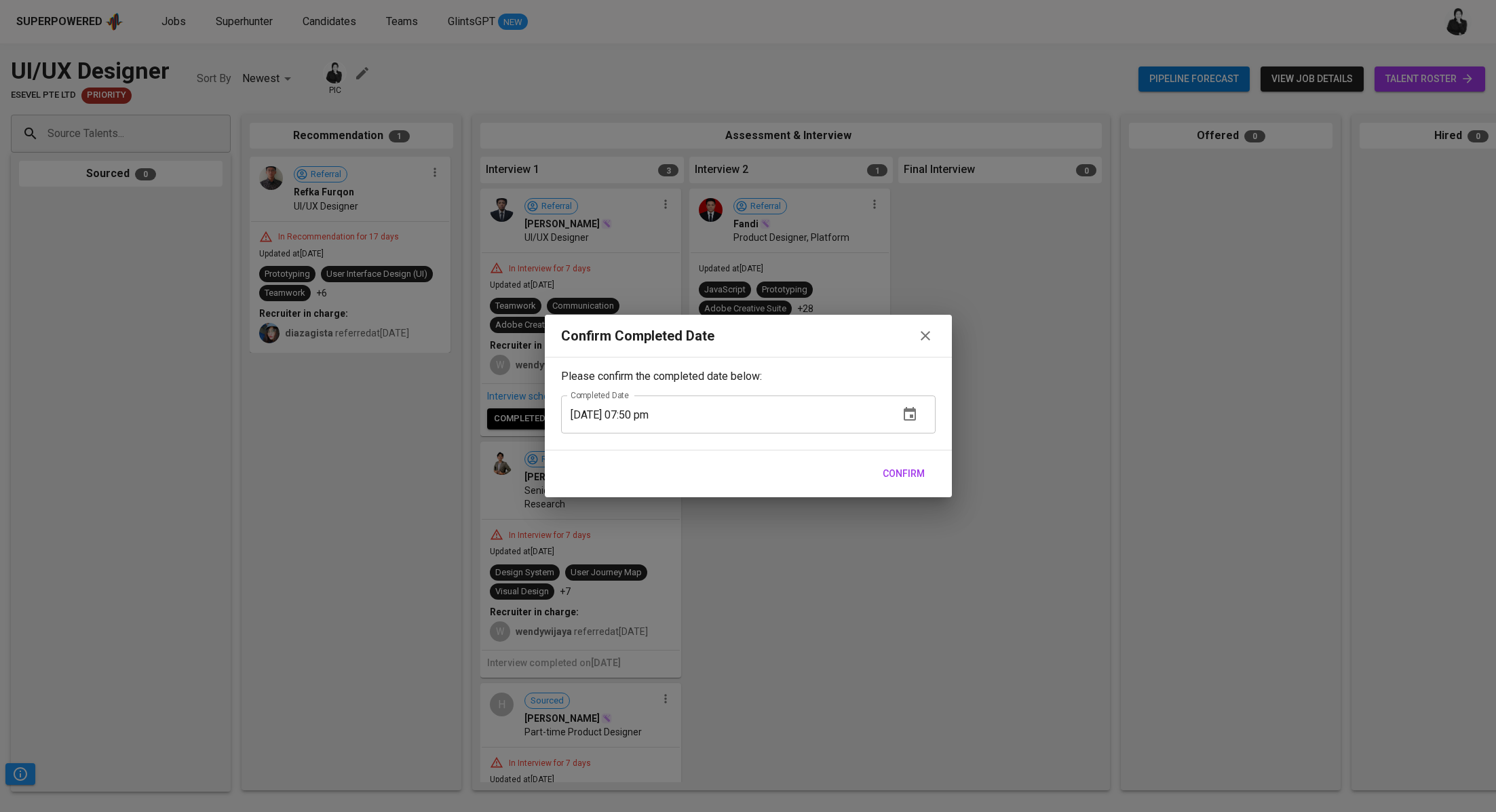
click at [901, 482] on span "Confirm" at bounding box center [903, 474] width 42 height 17
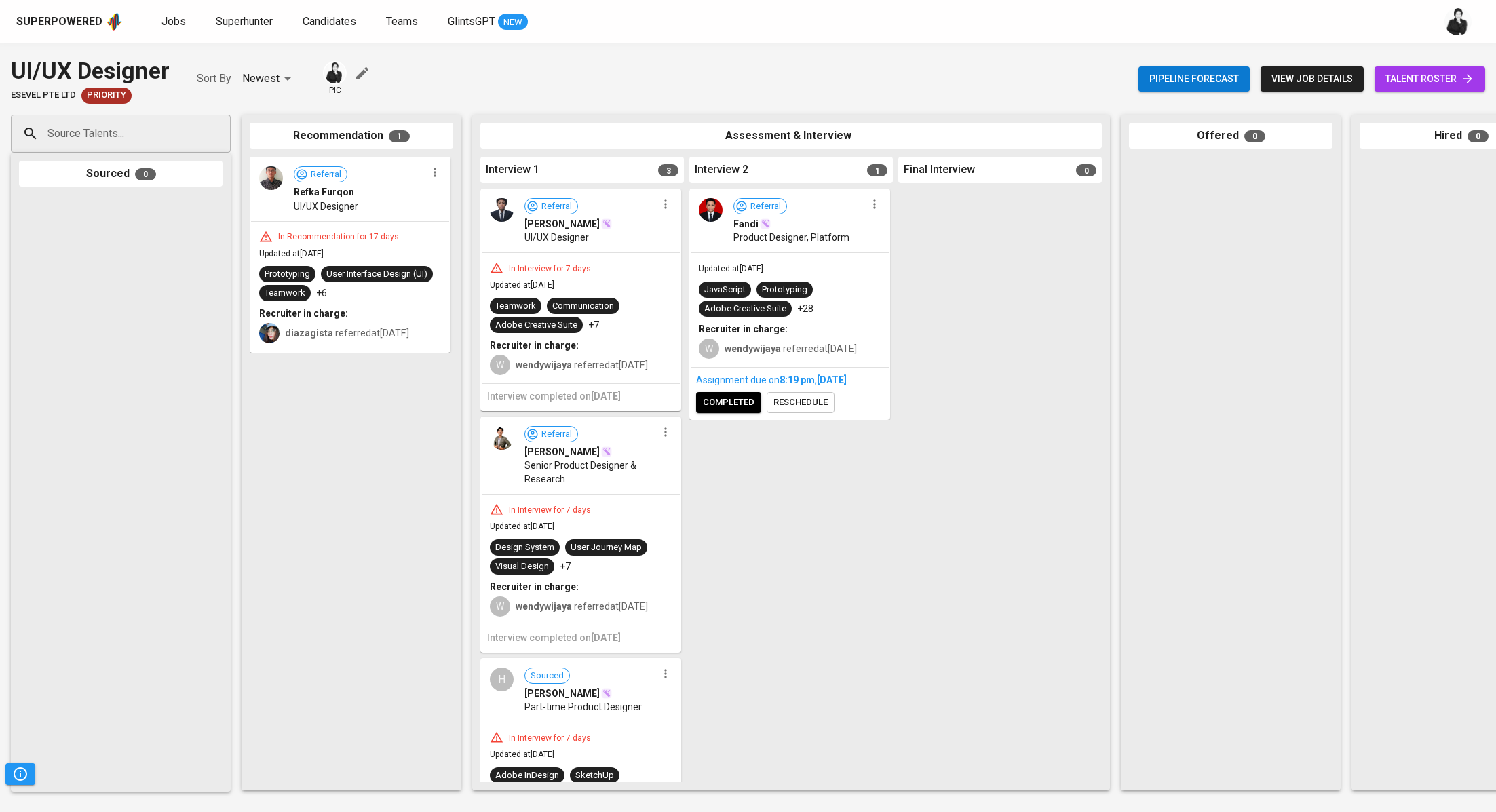
click at [658, 204] on icon "button" at bounding box center [665, 205] width 14 height 14
click at [727, 228] on li "Proceed to next interview" at bounding box center [718, 228] width 131 height 20
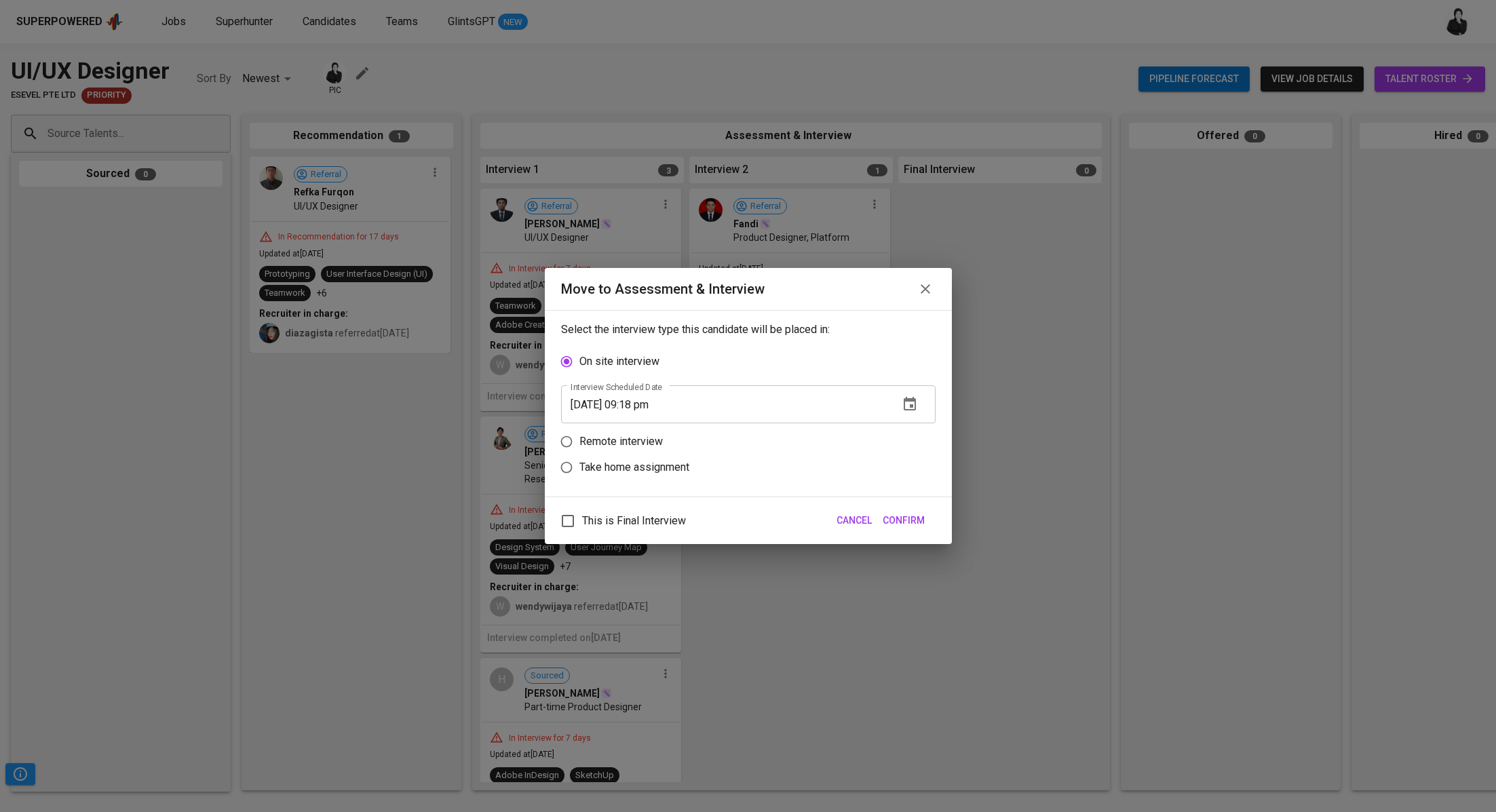
click at [861, 506] on div "This is Final Interview Cancel Confirm" at bounding box center [748, 520] width 407 height 47
click at [857, 519] on span "Cancel" at bounding box center [855, 520] width 36 height 17
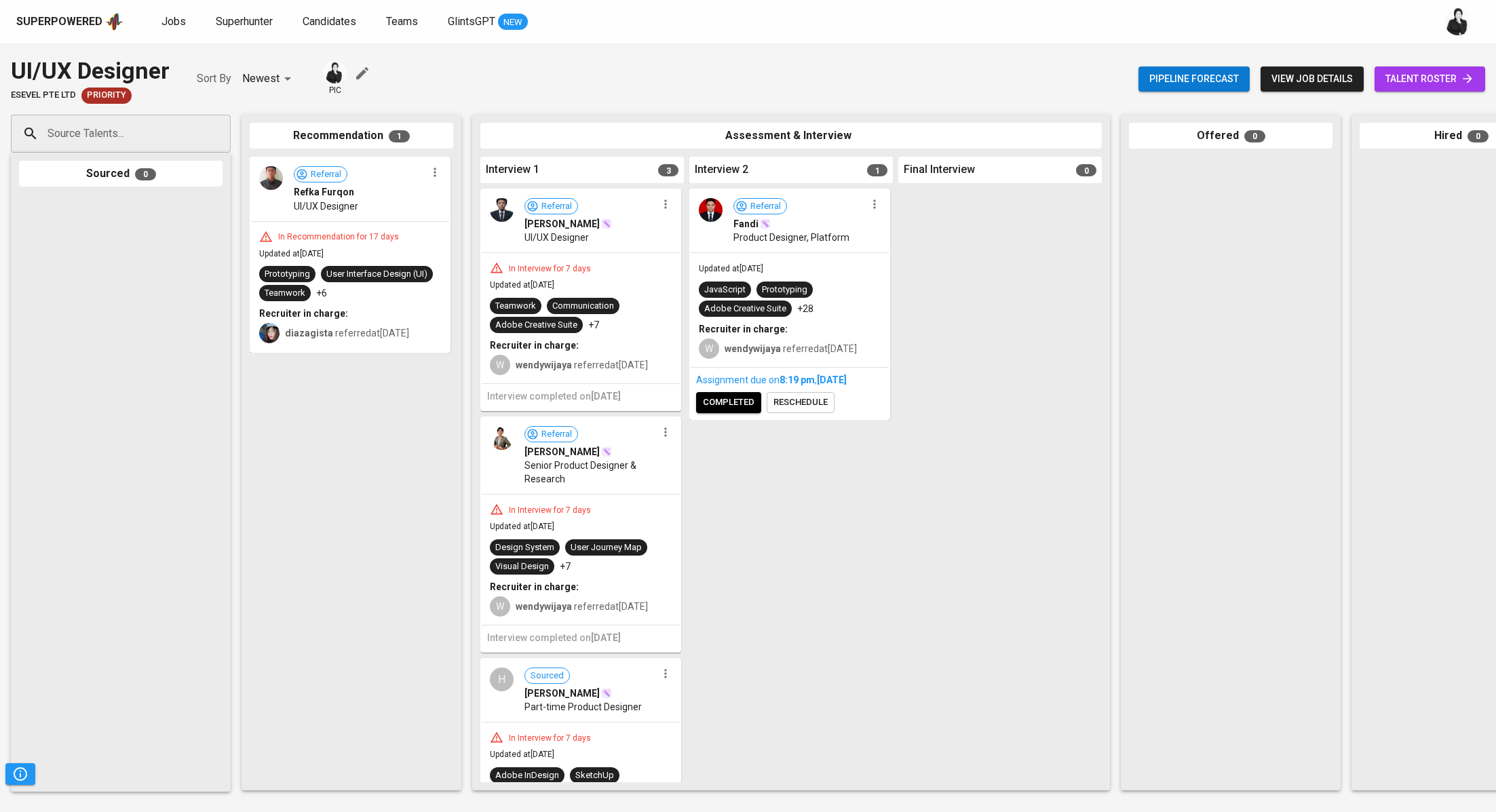
scroll to position [107, 0]
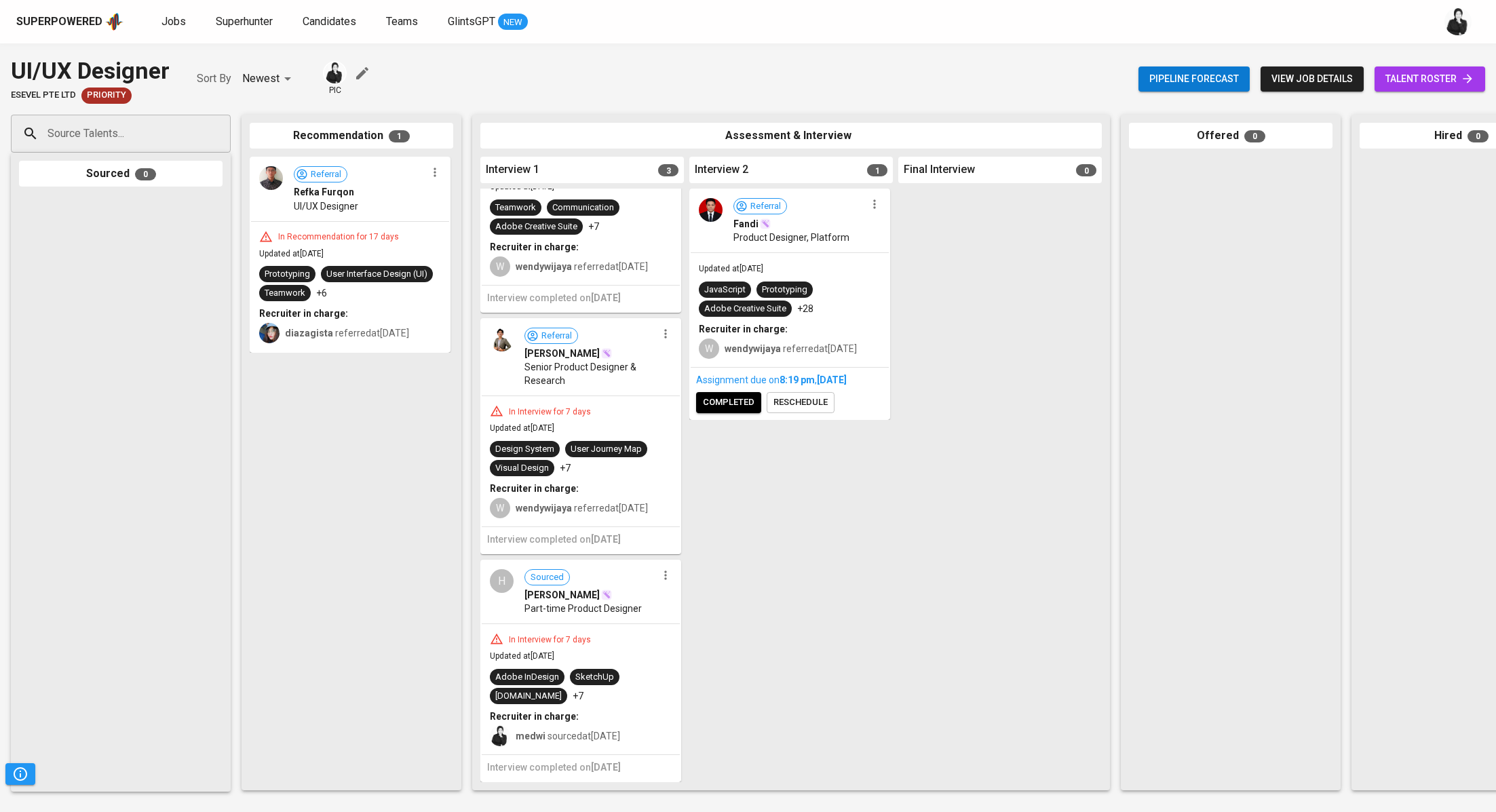
click at [659, 582] on icon "button" at bounding box center [665, 575] width 14 height 14
click at [722, 602] on li "Proceed to next interview" at bounding box center [713, 601] width 122 height 20
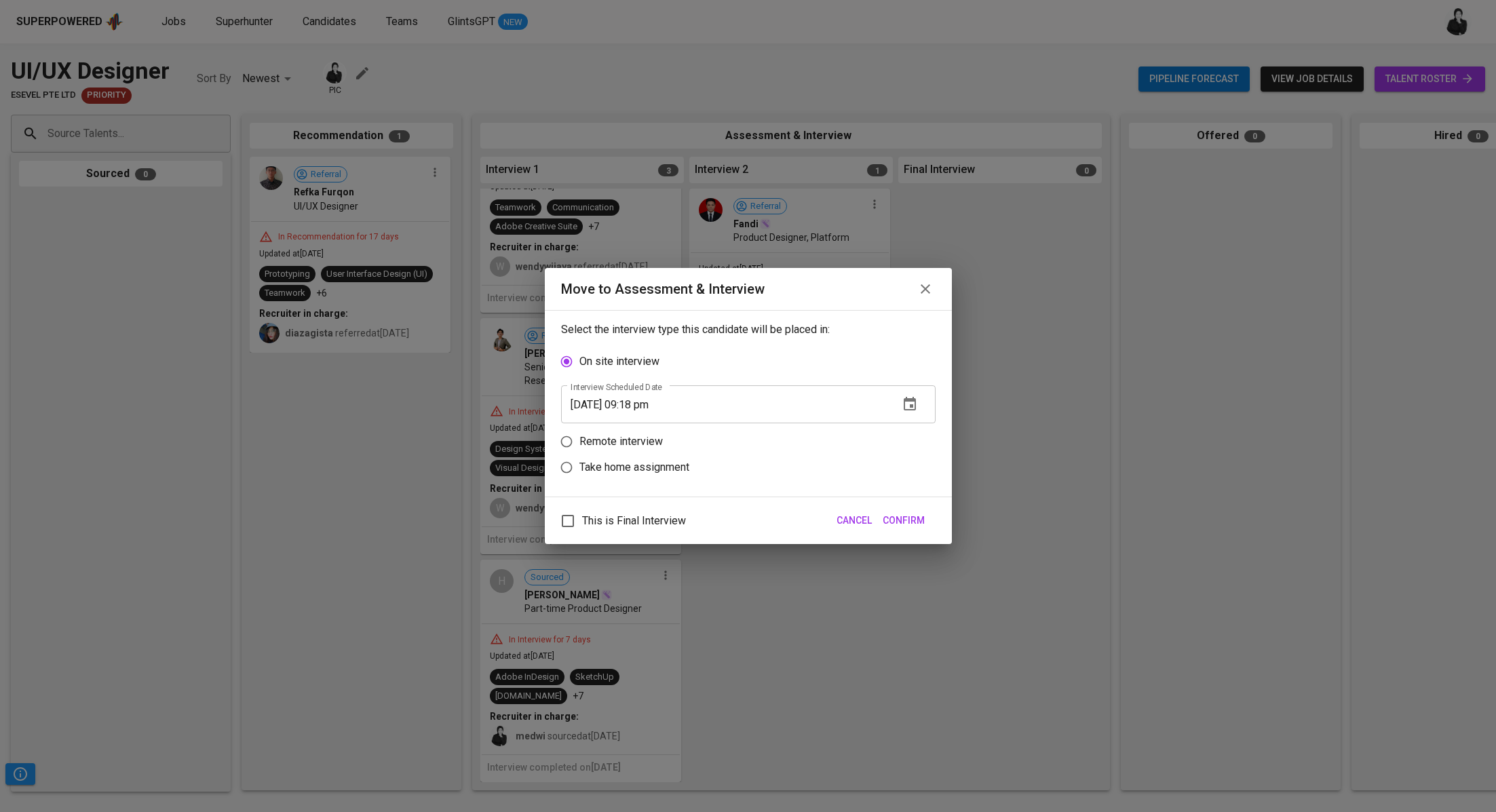
click at [641, 436] on p "Remote interview" at bounding box center [621, 442] width 83 height 16
click at [579, 436] on input "Remote interview" at bounding box center [566, 441] width 25 height 25
radio input "true"
click at [624, 458] on label "Take home assignment" at bounding box center [739, 467] width 371 height 25
click at [579, 458] on input "Take home assignment" at bounding box center [566, 467] width 25 height 25
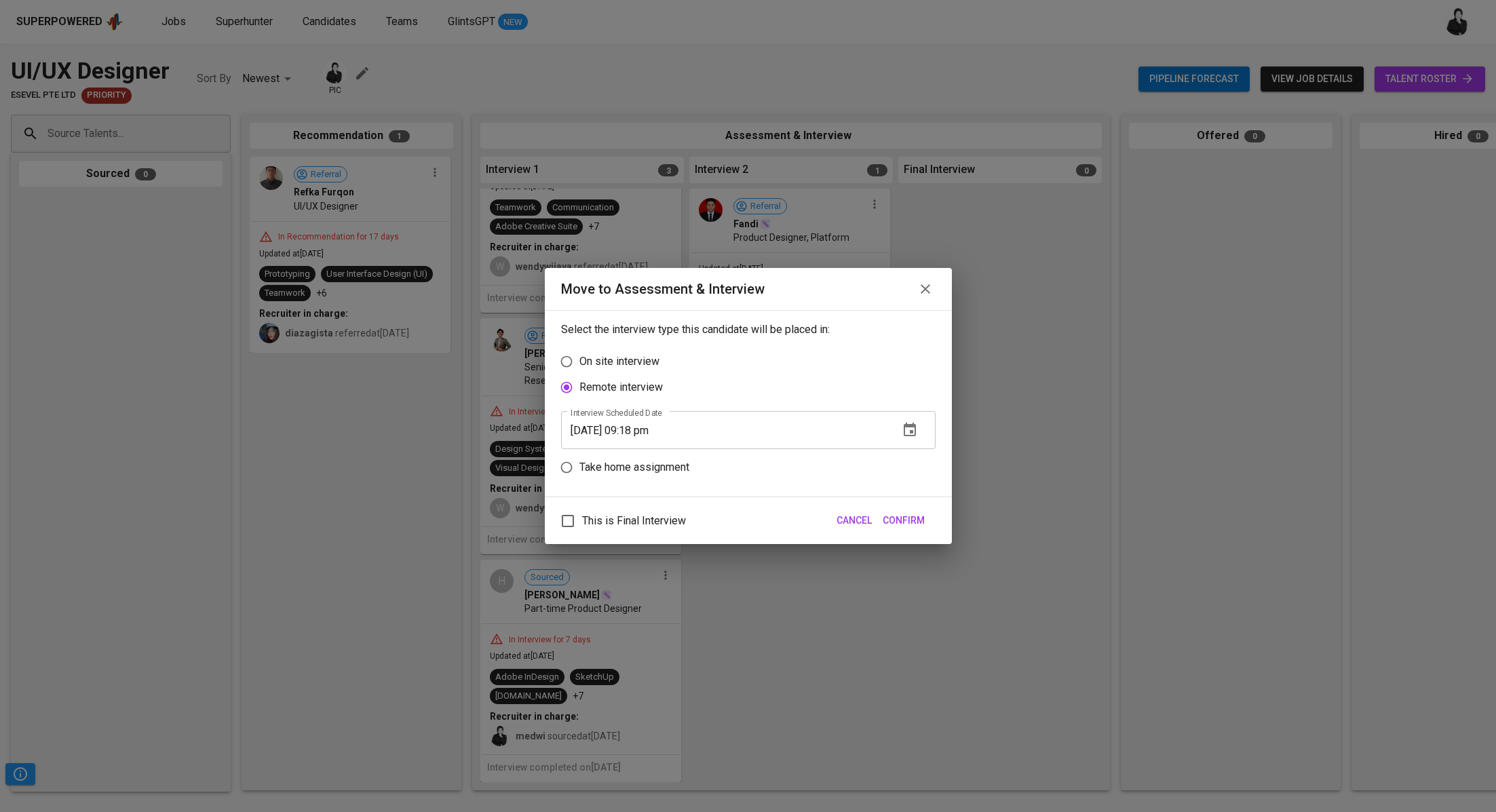
radio input "true"
click at [641, 451] on input "08/31/2025 09:18 pm" at bounding box center [725, 455] width 327 height 38
click at [915, 513] on span "Confirm" at bounding box center [903, 520] width 42 height 17
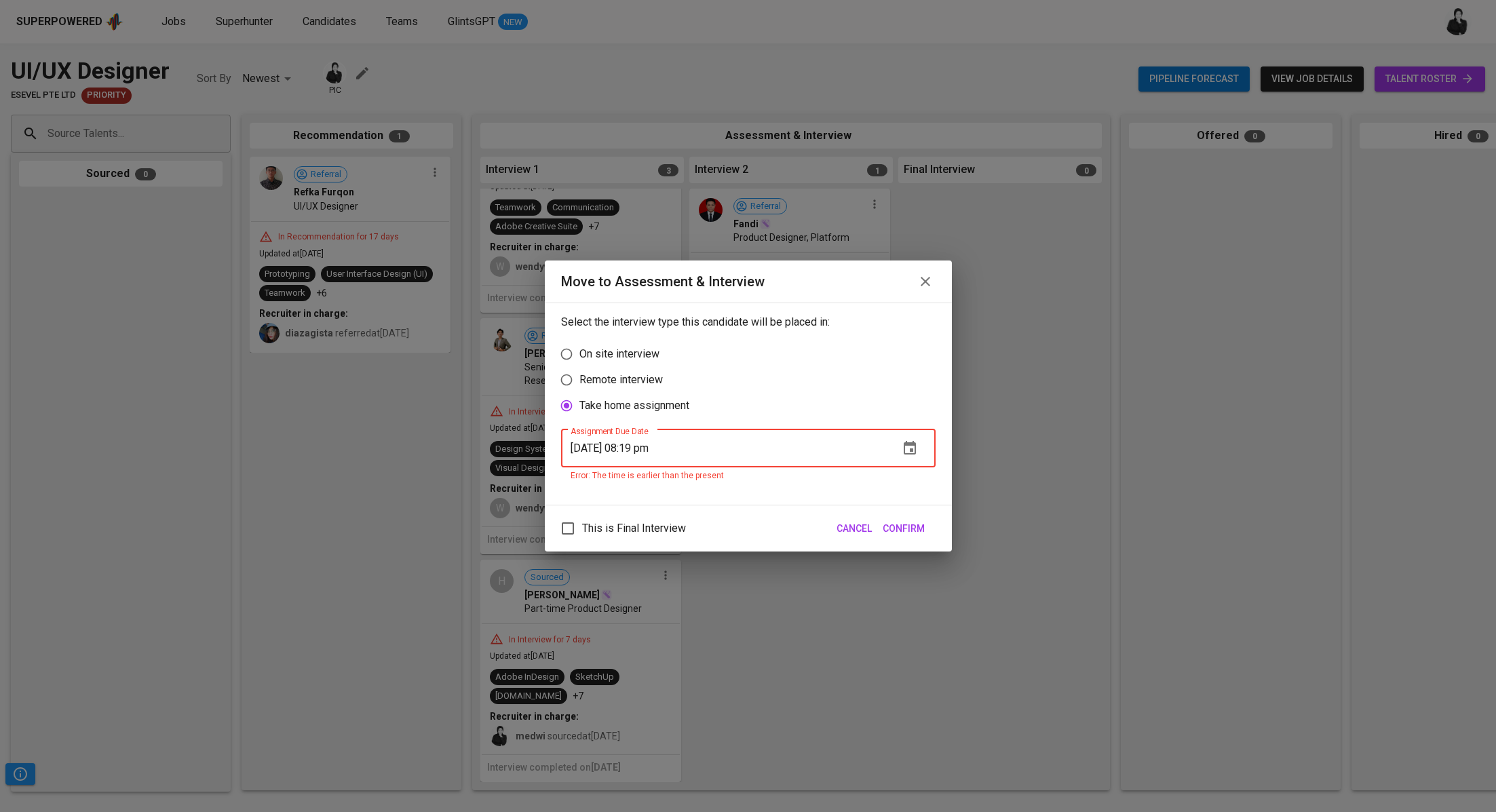
click at [899, 524] on span "Confirm" at bounding box center [903, 529] width 42 height 17
type input "08/31/2025 08:20 pm"
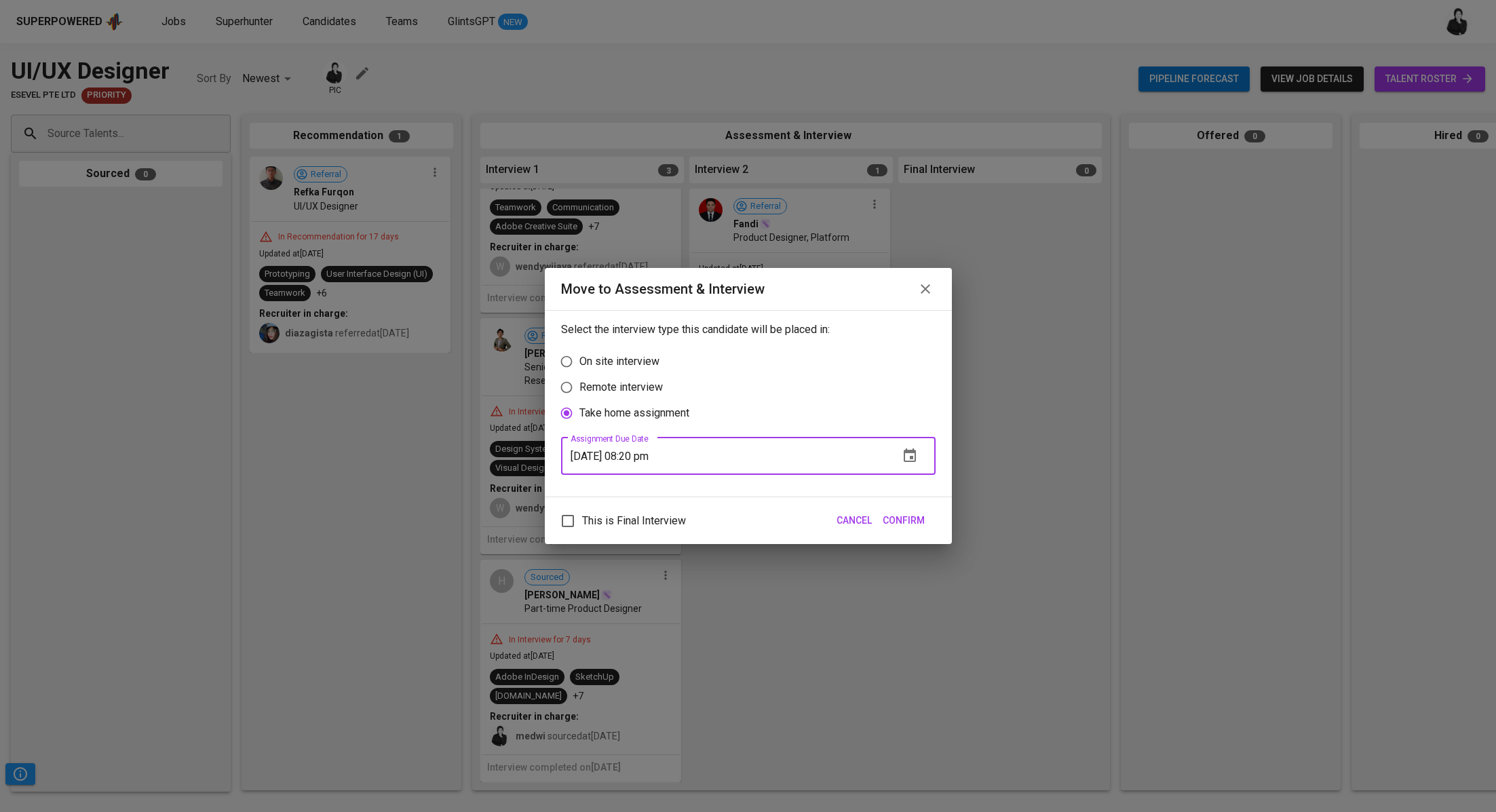
click at [908, 529] on button "Confirm" at bounding box center [903, 520] width 53 height 25
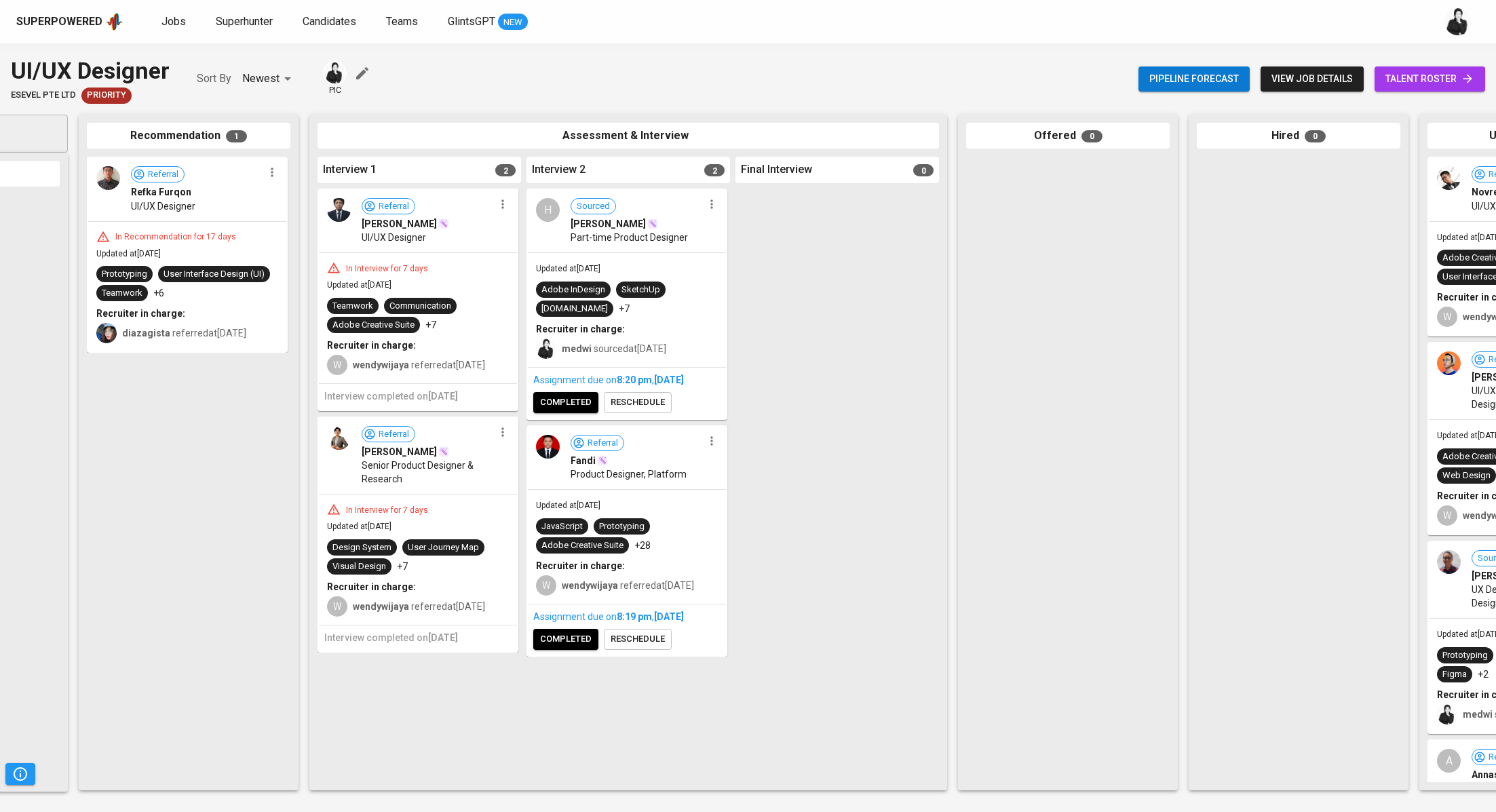
scroll to position [0, 327]
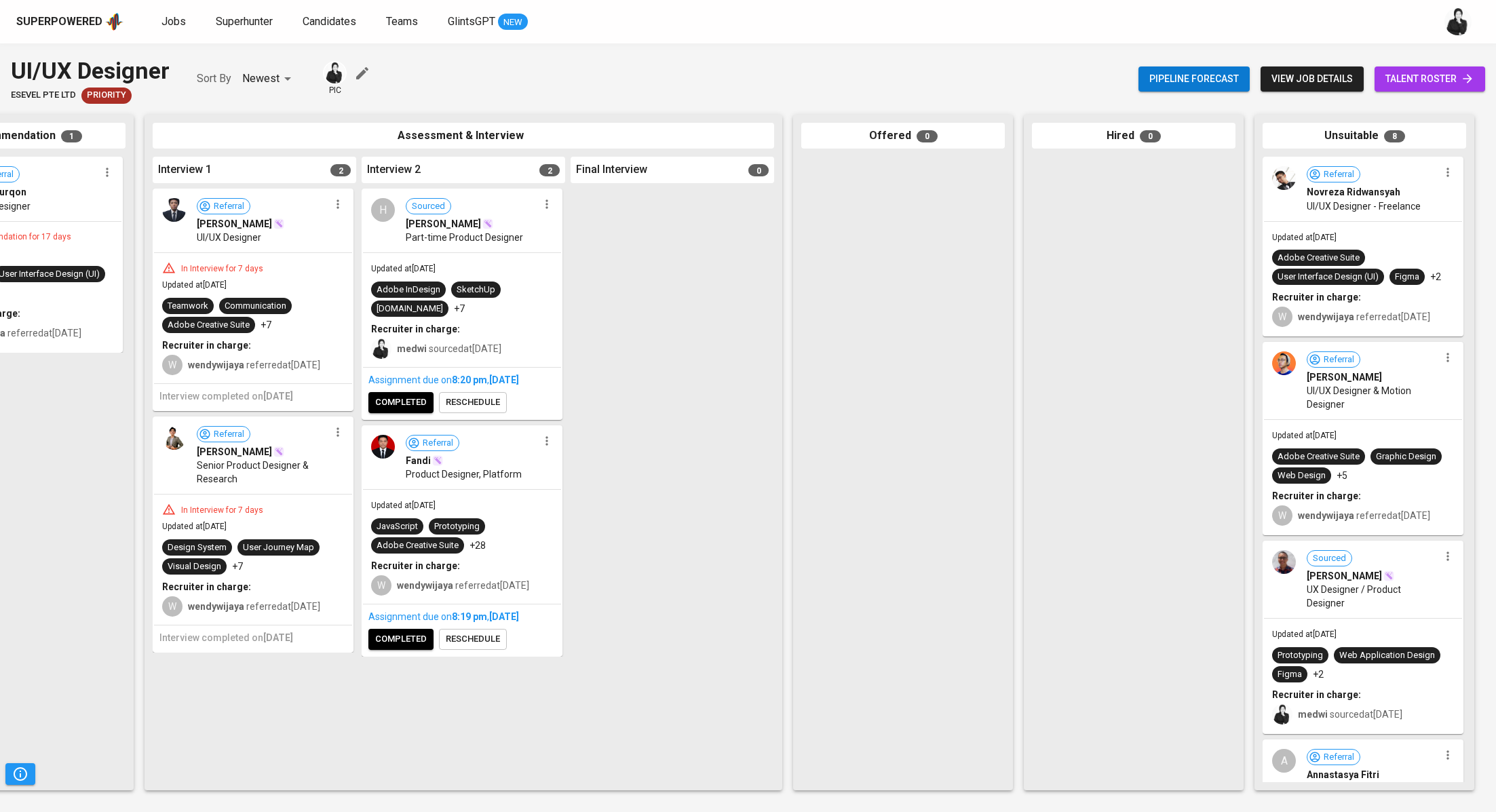
click at [1447, 182] on div "Referral Novreza Ridwansyah UI/UX Designer - Freelance" at bounding box center [1362, 189] width 198 height 63
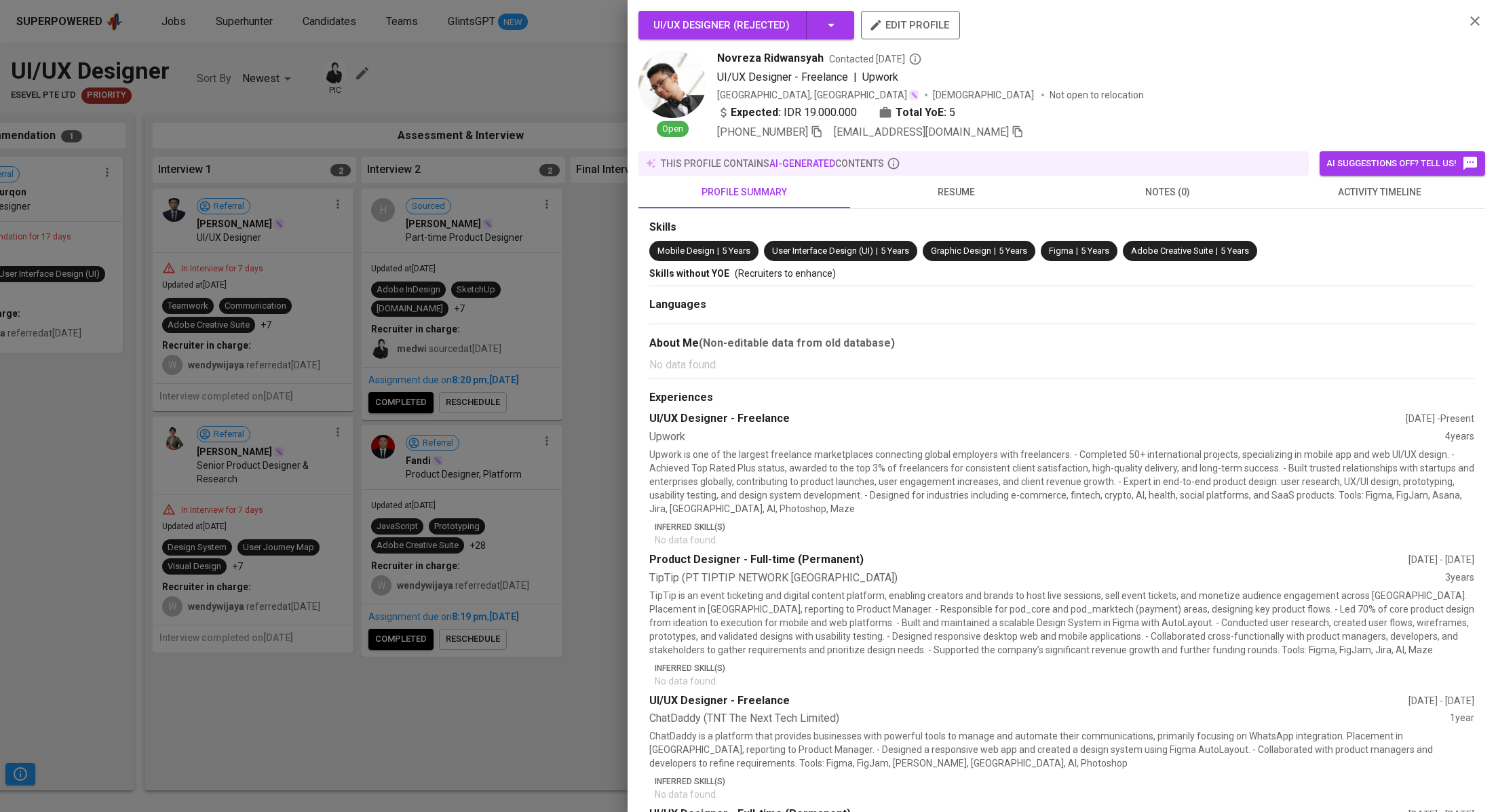
click at [1478, 27] on icon "button" at bounding box center [1474, 21] width 16 height 16
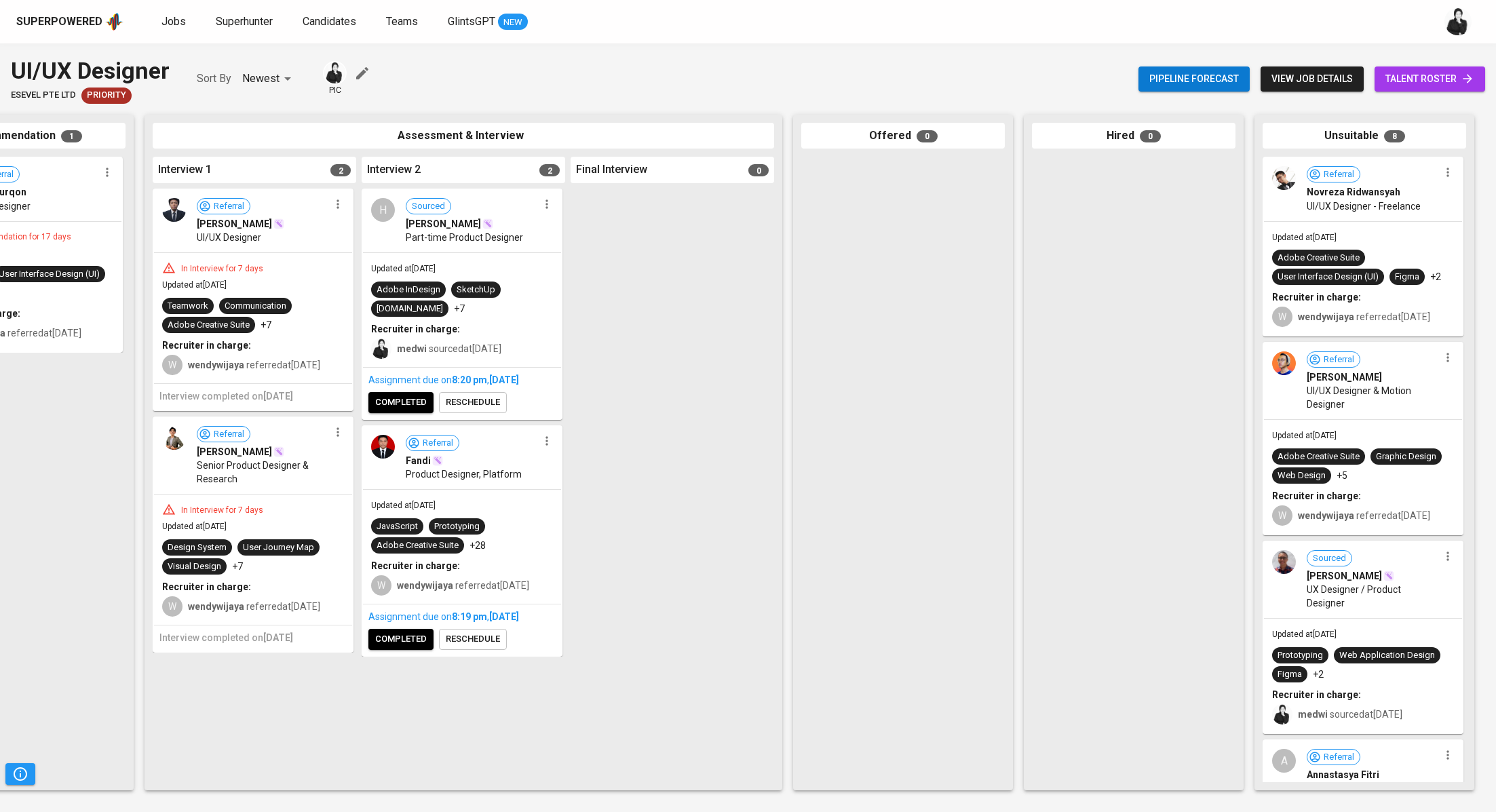
click at [1444, 172] on icon "button" at bounding box center [1448, 172] width 14 height 14
click at [1432, 242] on li "Undo Unsuitable" at bounding box center [1424, 237] width 131 height 20
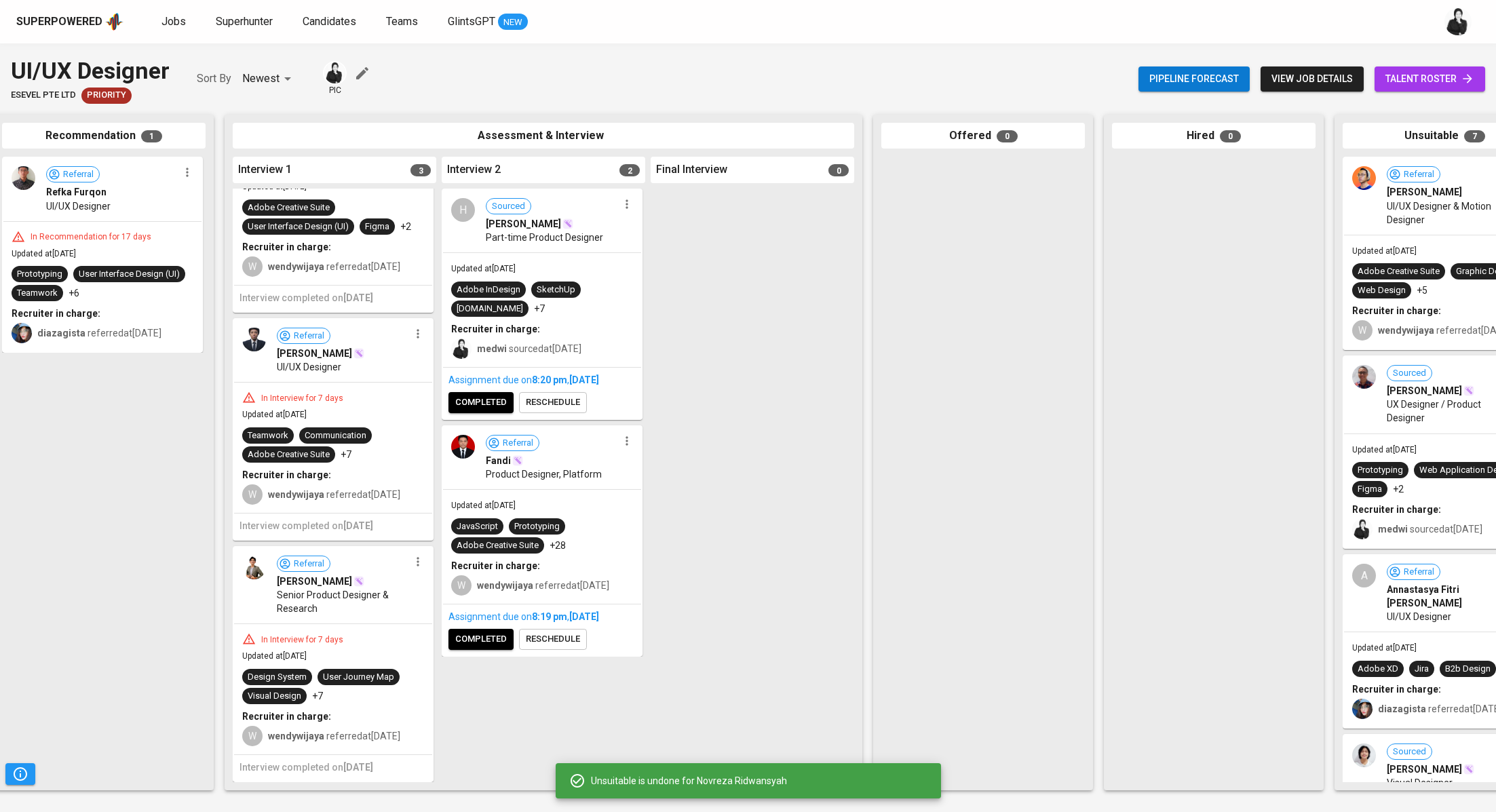
scroll to position [0, 0]
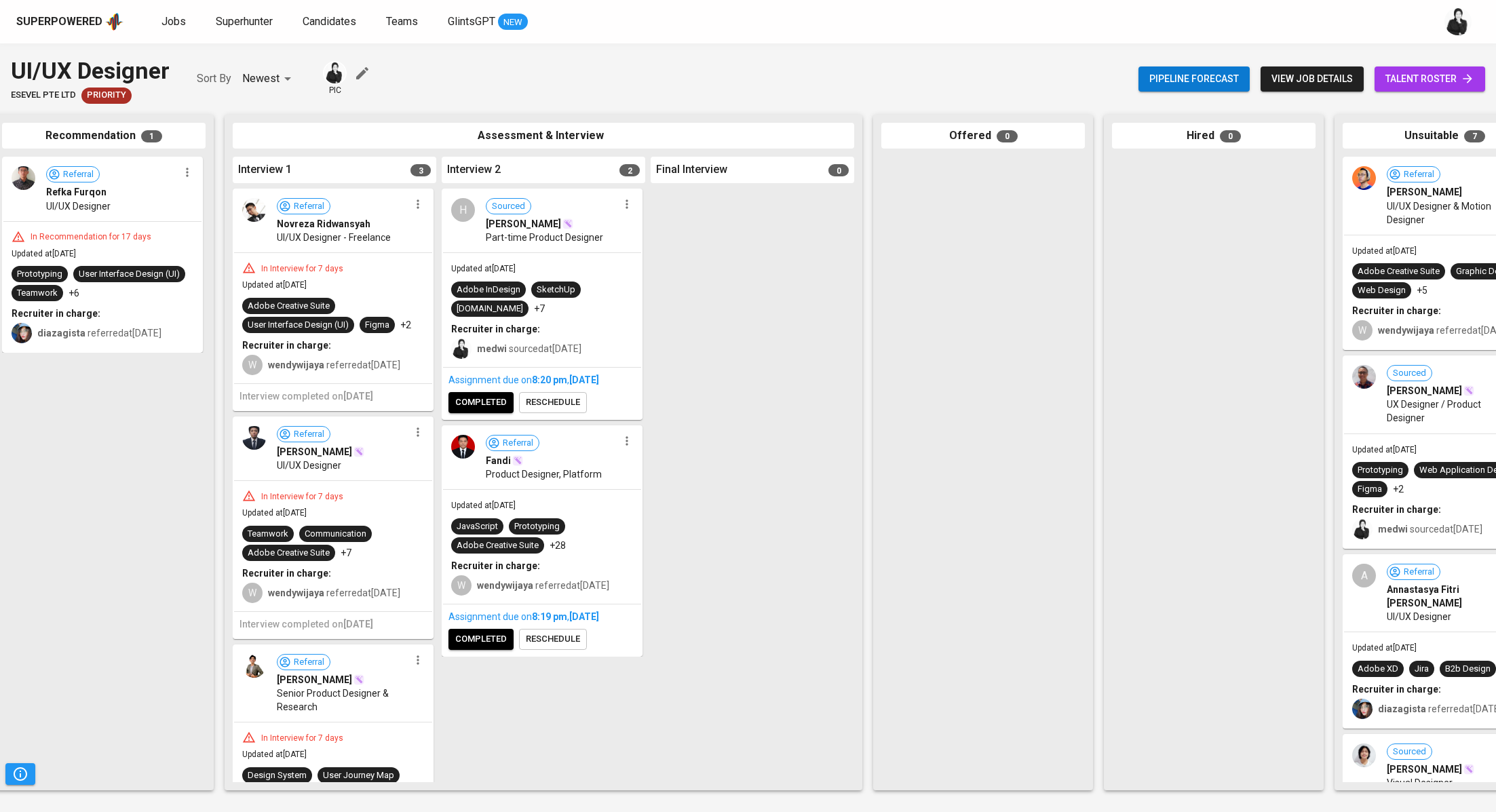
click at [415, 207] on icon "button" at bounding box center [418, 205] width 14 height 14
click at [506, 228] on li "Proceed to next interview" at bounding box center [470, 228] width 131 height 20
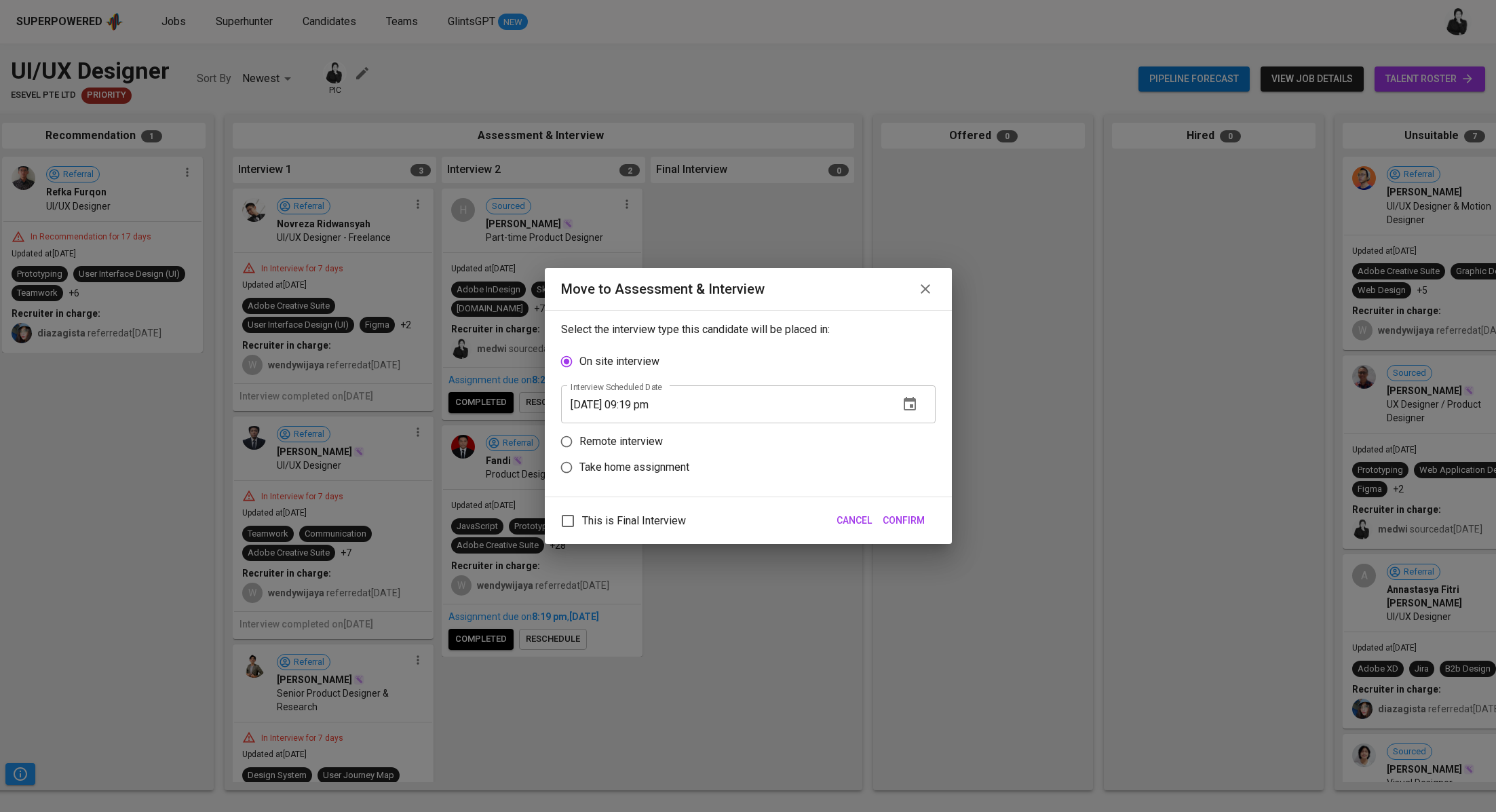
click at [599, 480] on form "Select the interview type this candidate will be placed in: On site interview I…" at bounding box center [748, 404] width 374 height 164
click at [619, 475] on p "Take home assignment" at bounding box center [634, 467] width 110 height 16
click at [579, 475] on input "Take home assignment" at bounding box center [566, 467] width 25 height 25
radio input "true"
click at [641, 451] on input "08/31/2025 09:19 pm" at bounding box center [725, 455] width 327 height 38
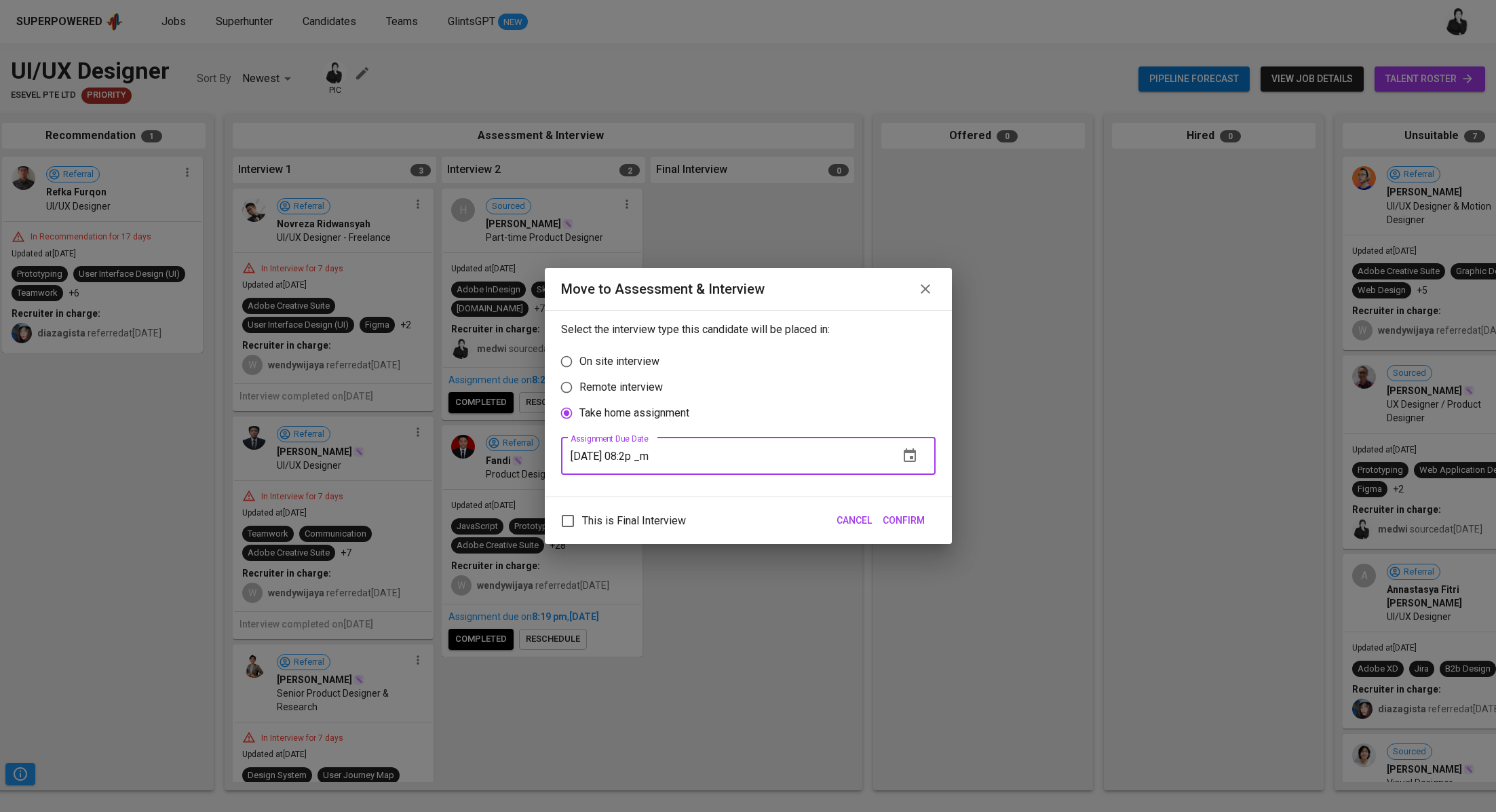
type input "08/31/2025 08:20 pm"
click at [918, 519] on span "Confirm" at bounding box center [903, 520] width 42 height 17
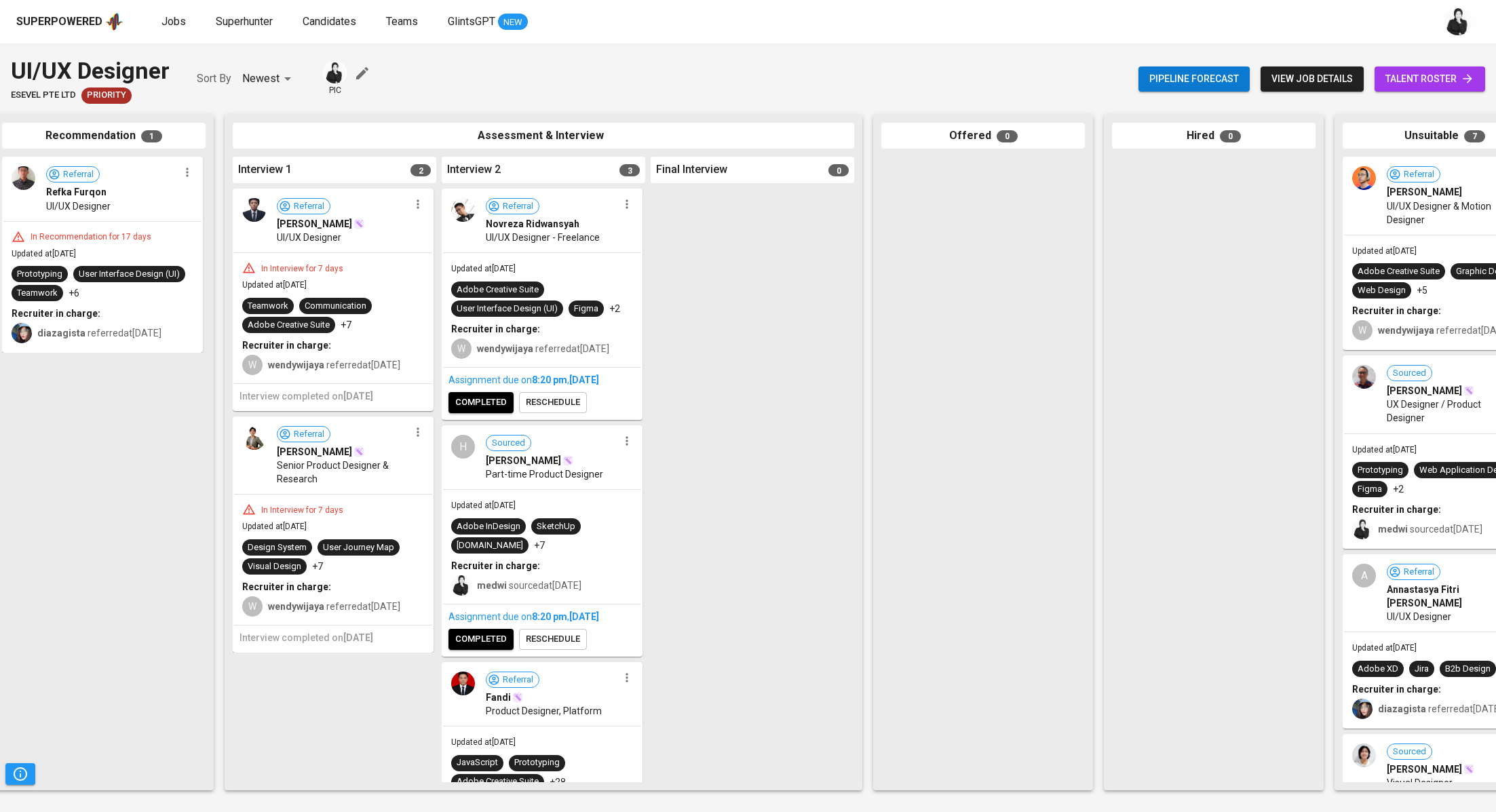
scroll to position [0, 249]
click at [417, 208] on icon "button" at bounding box center [417, 204] width 2 height 8
click at [493, 316] on li "Move to unsuitable" at bounding box center [474, 310] width 131 height 20
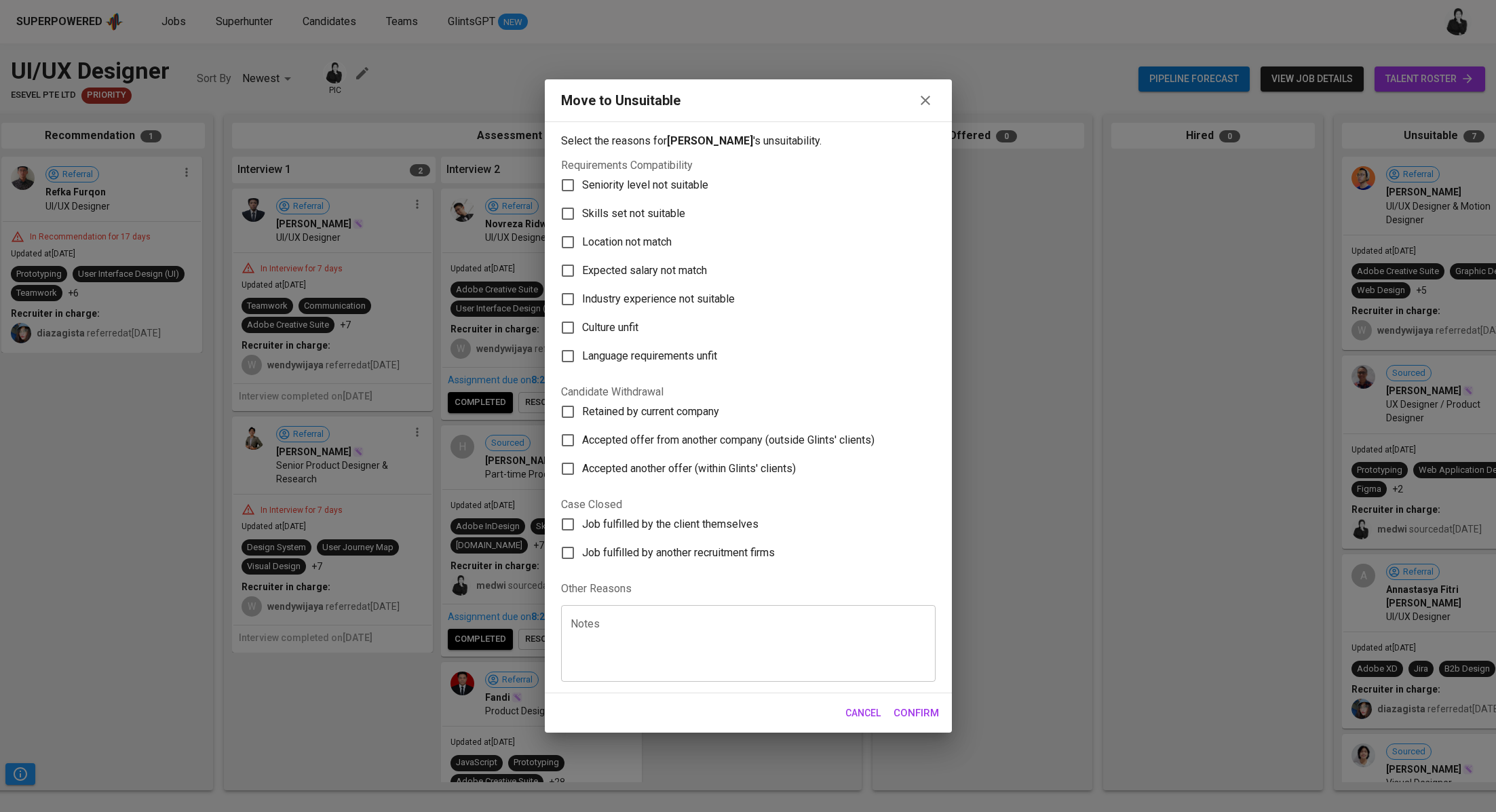
click at [628, 210] on span "Skills set not suitable" at bounding box center [634, 213] width 103 height 16
click at [582, 210] on input "Skills set not suitable" at bounding box center [567, 213] width 29 height 29
checkbox input "true"
click at [918, 711] on span "Confirm" at bounding box center [916, 712] width 46 height 18
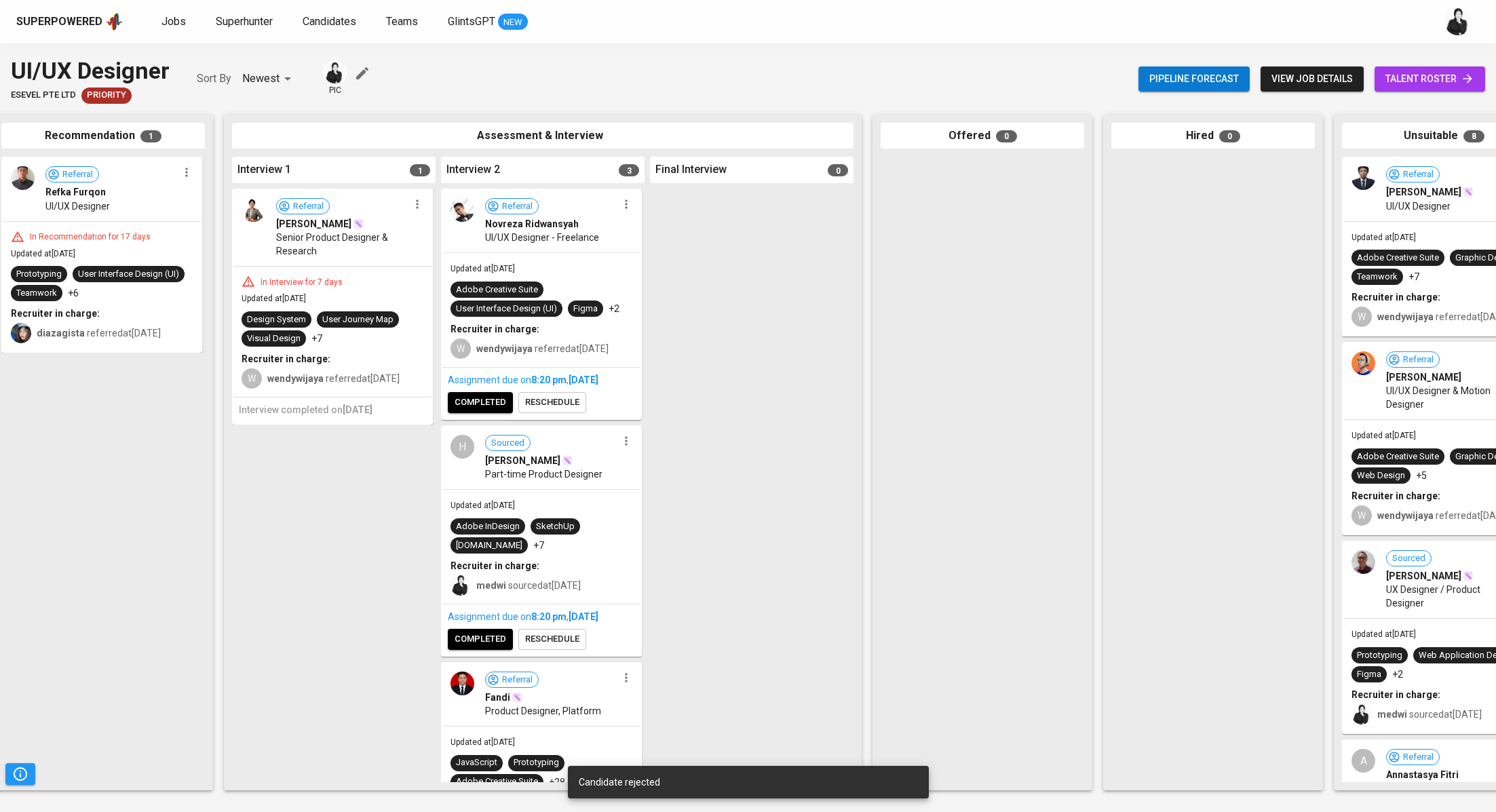
click at [413, 205] on icon "button" at bounding box center [418, 205] width 14 height 14
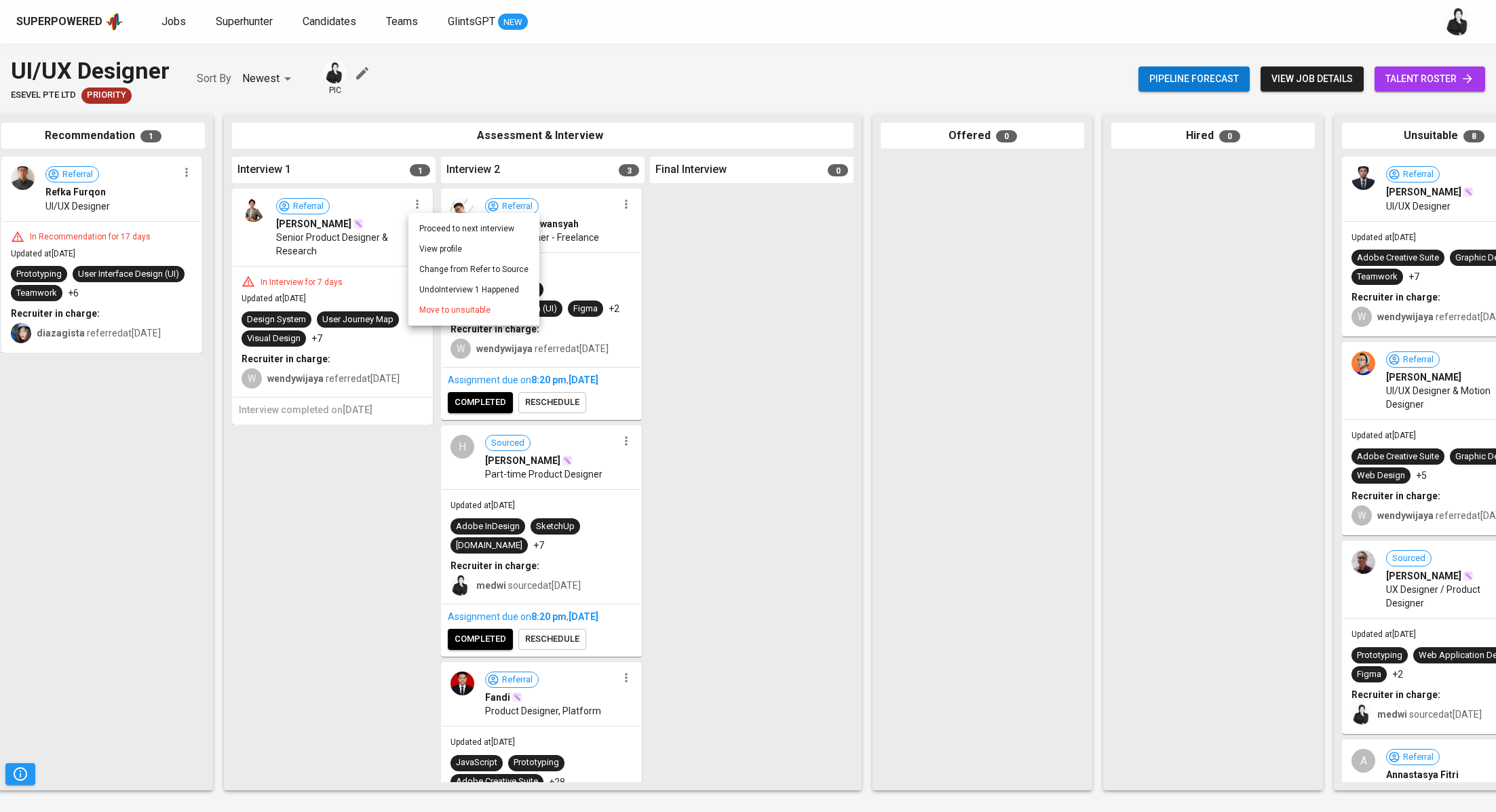
click at [489, 310] on li "Move to unsuitable" at bounding box center [474, 310] width 131 height 20
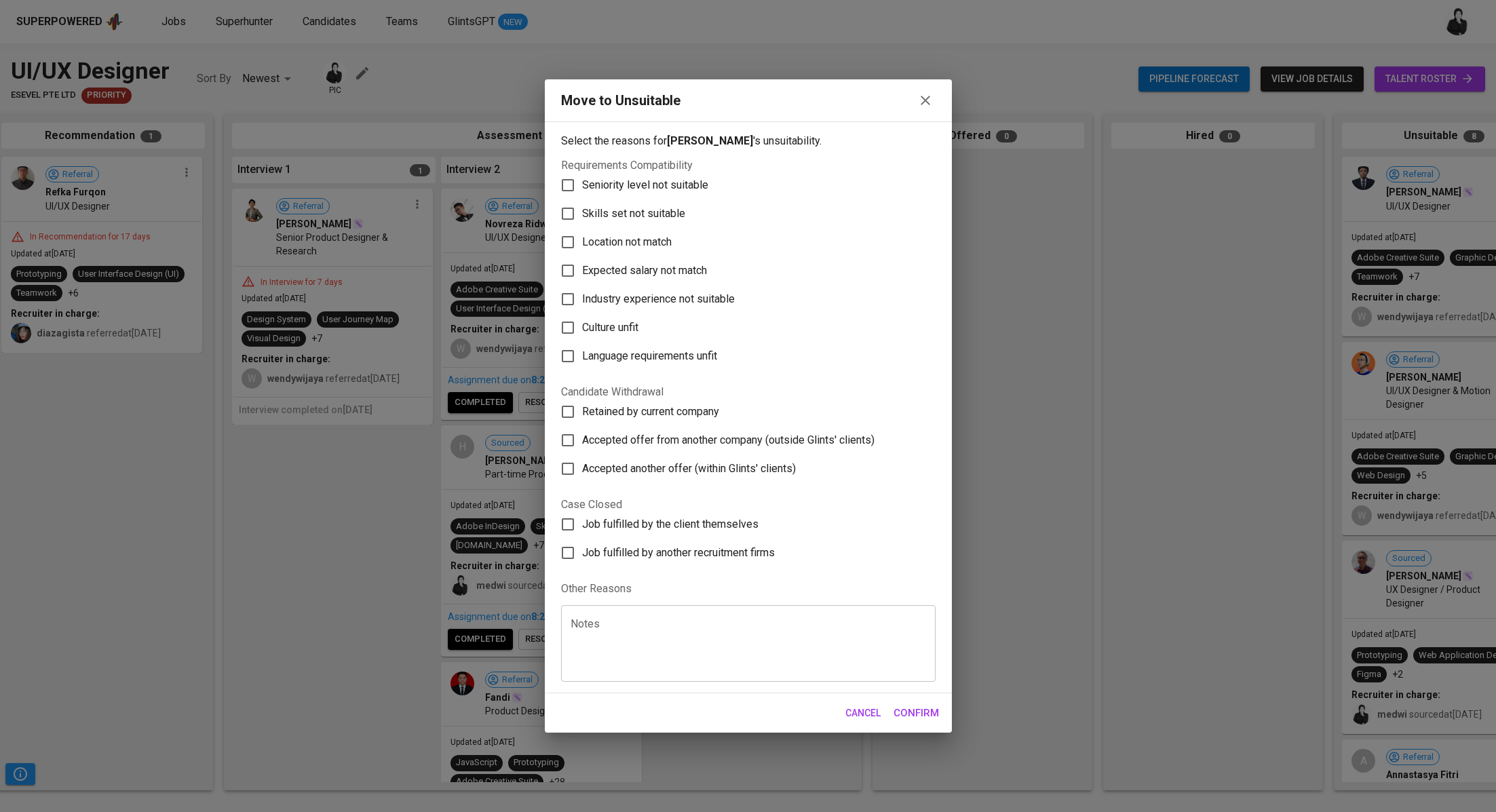
click at [664, 208] on span "Skills set not suitable" at bounding box center [634, 213] width 103 height 16
click at [582, 208] on input "Skills set not suitable" at bounding box center [567, 213] width 29 height 29
checkbox input "true"
click at [929, 708] on span "Confirm" at bounding box center [916, 712] width 46 height 18
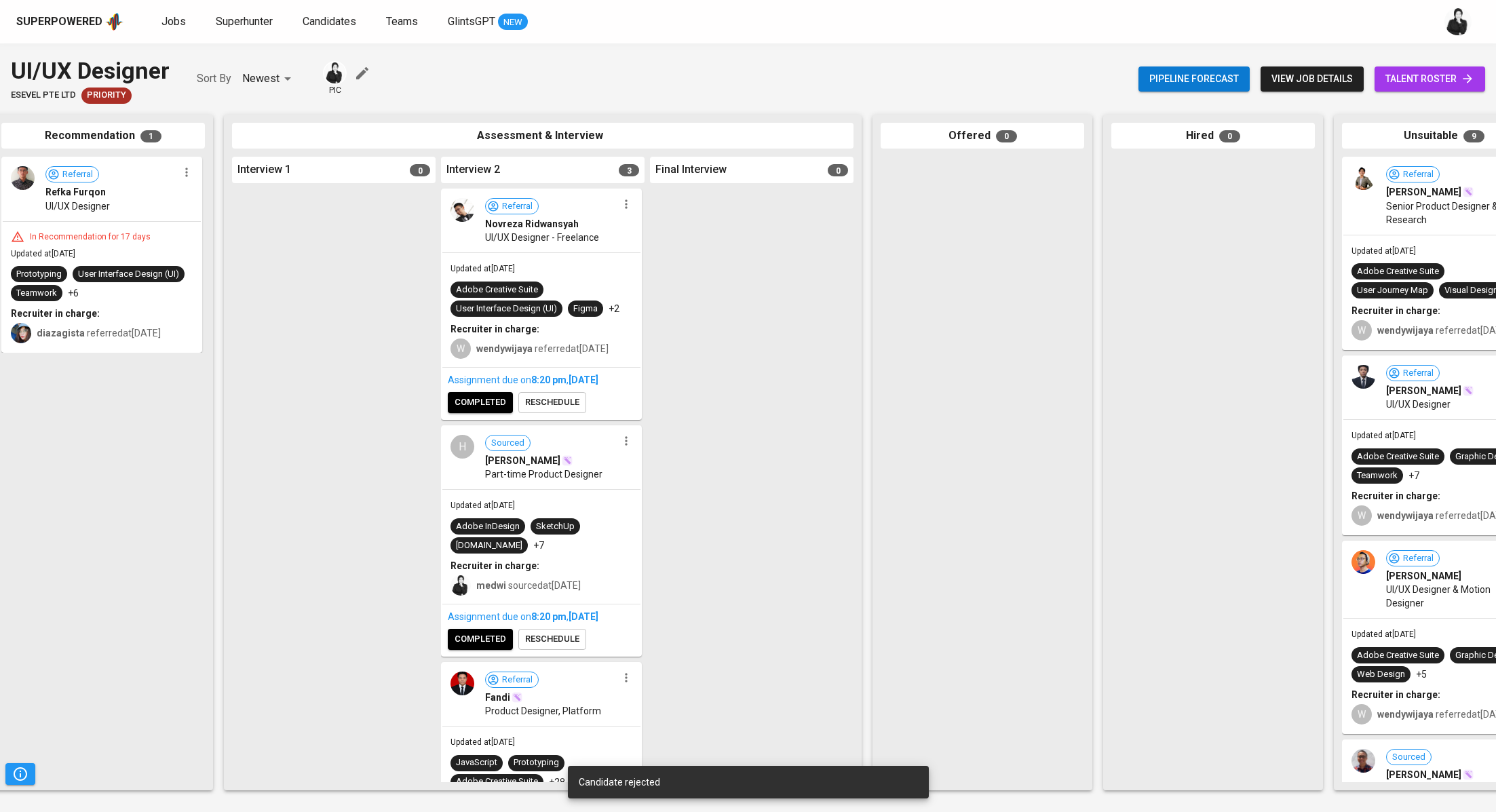
scroll to position [0, 137]
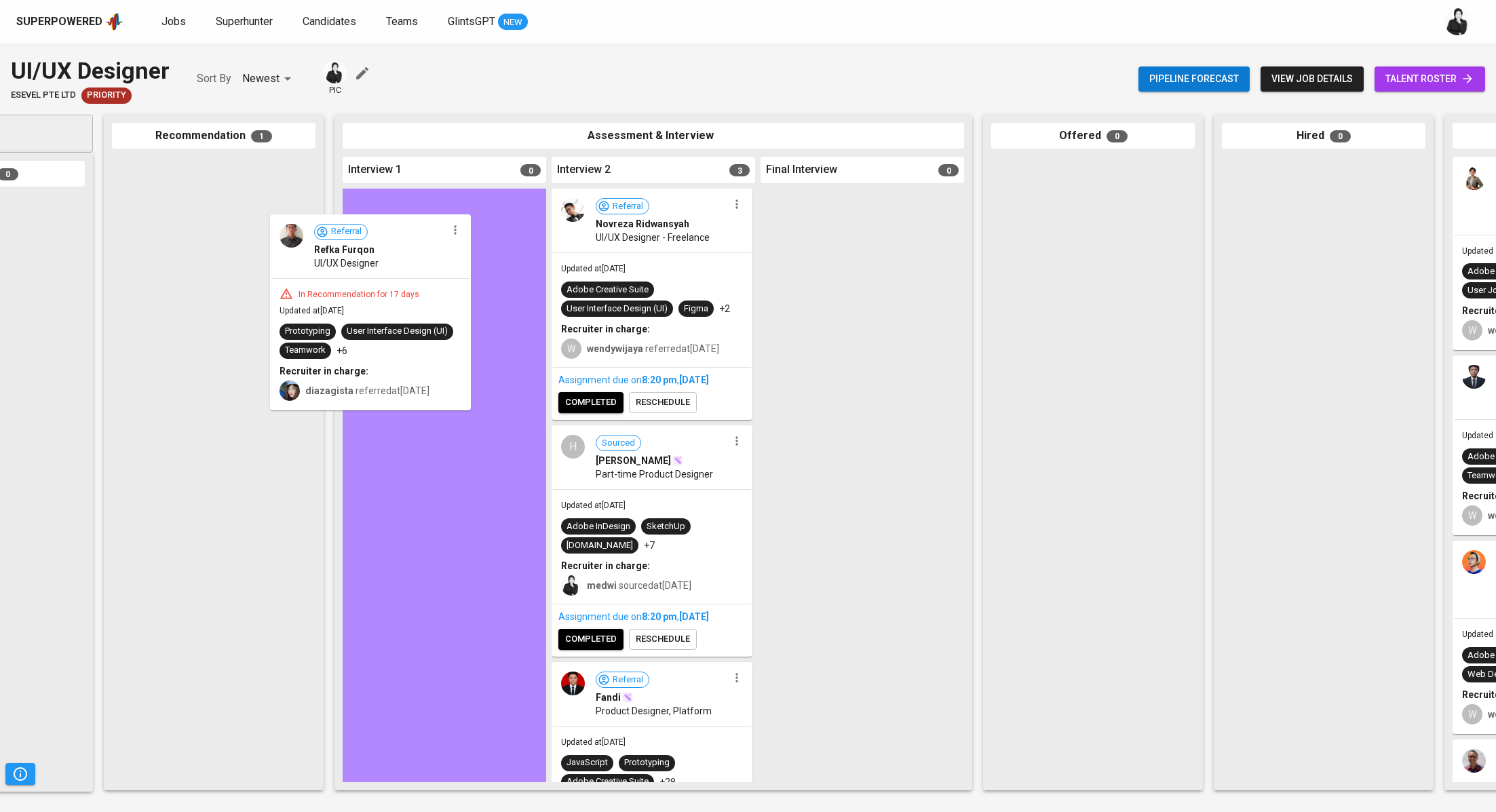
drag, startPoint x: 266, startPoint y: 191, endPoint x: 448, endPoint y: 248, distance: 190.7
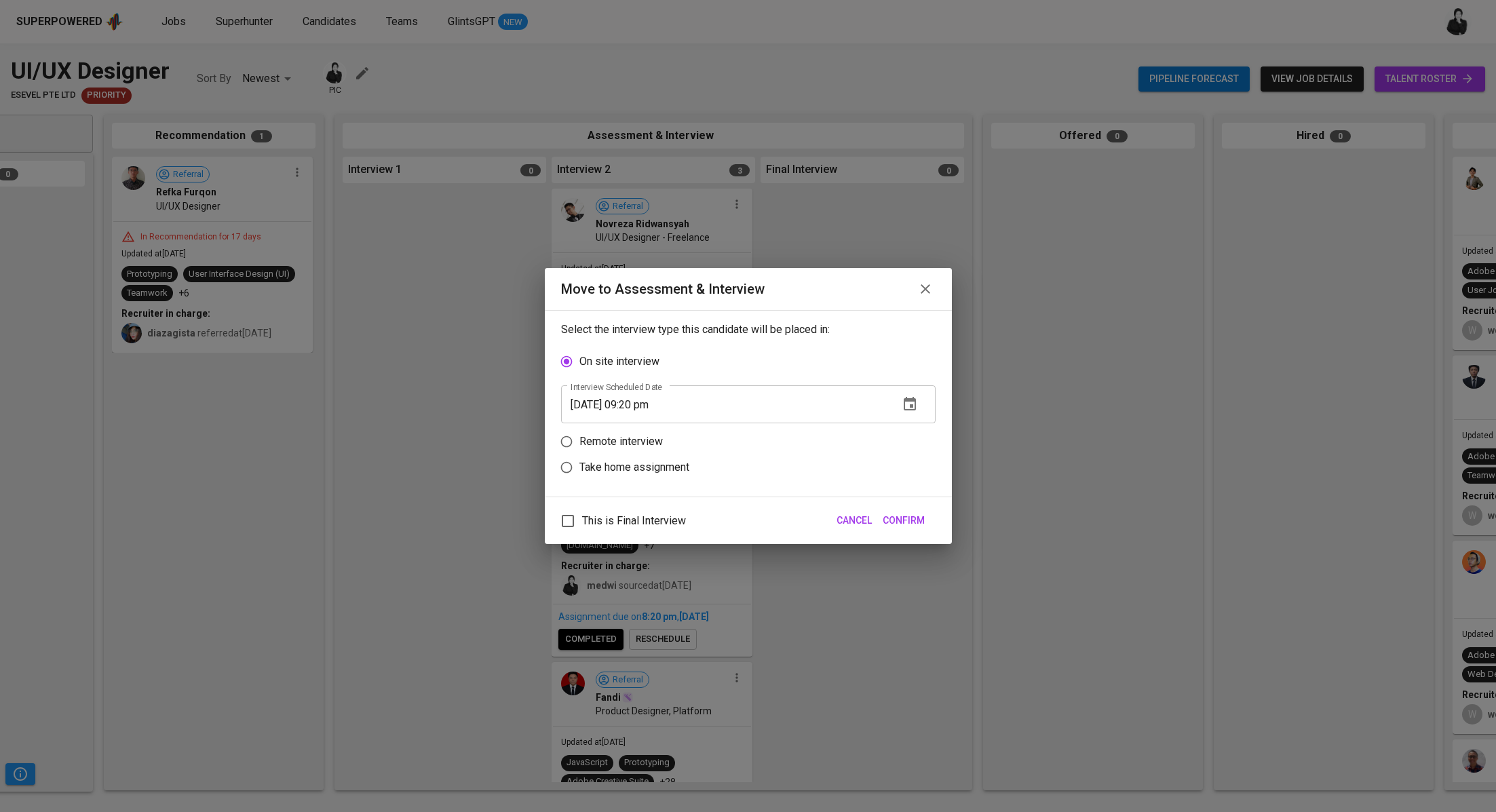
click at [641, 445] on p "Remote interview" at bounding box center [621, 442] width 83 height 16
click at [579, 445] on input "Remote interview" at bounding box center [566, 441] width 25 height 25
radio input "true"
click at [641, 425] on input "08/31/2025 09:20 pm" at bounding box center [725, 430] width 327 height 38
type input "08/31/2025 08:21 pm"
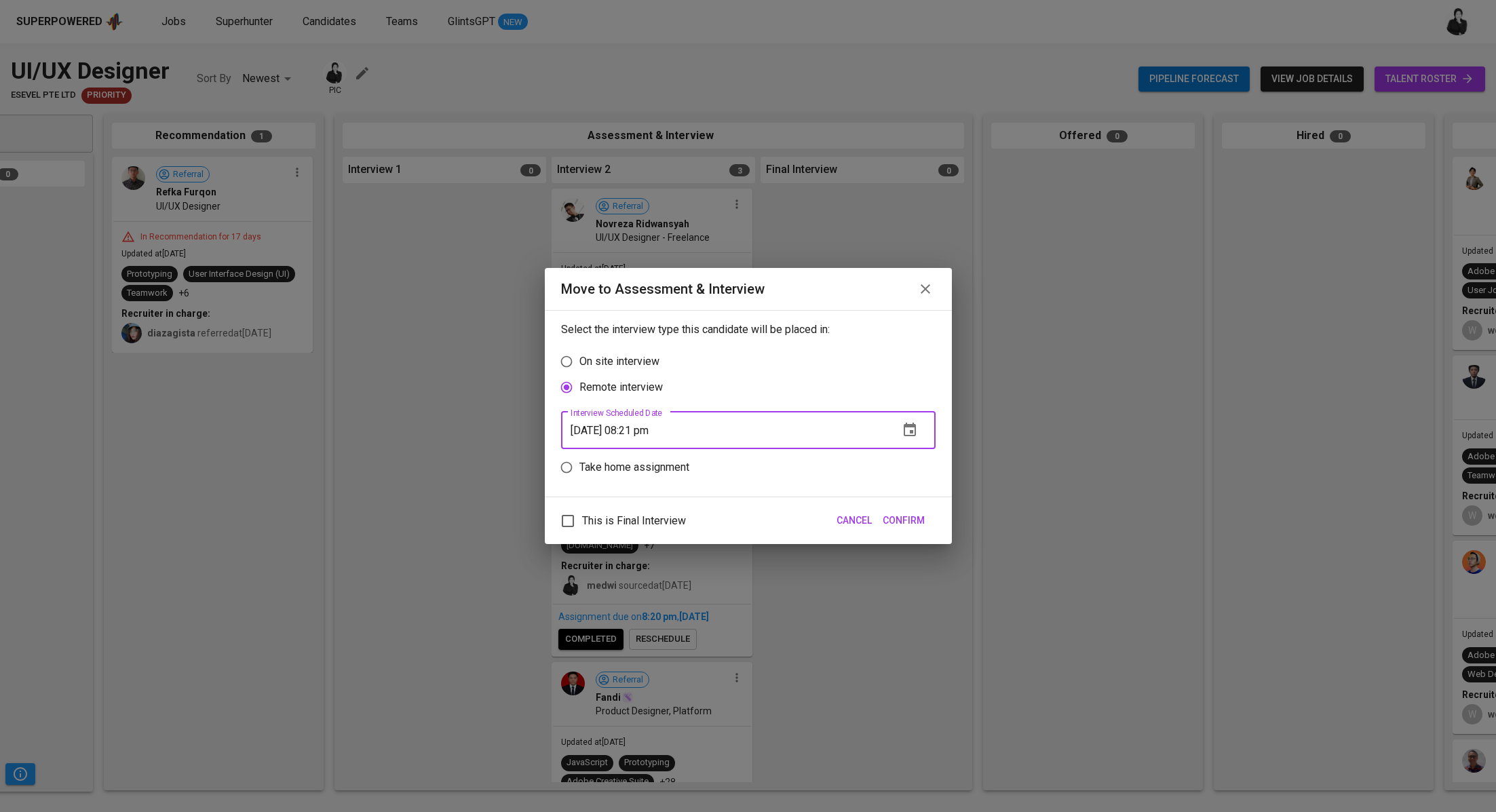
click at [916, 520] on span "Confirm" at bounding box center [903, 520] width 42 height 17
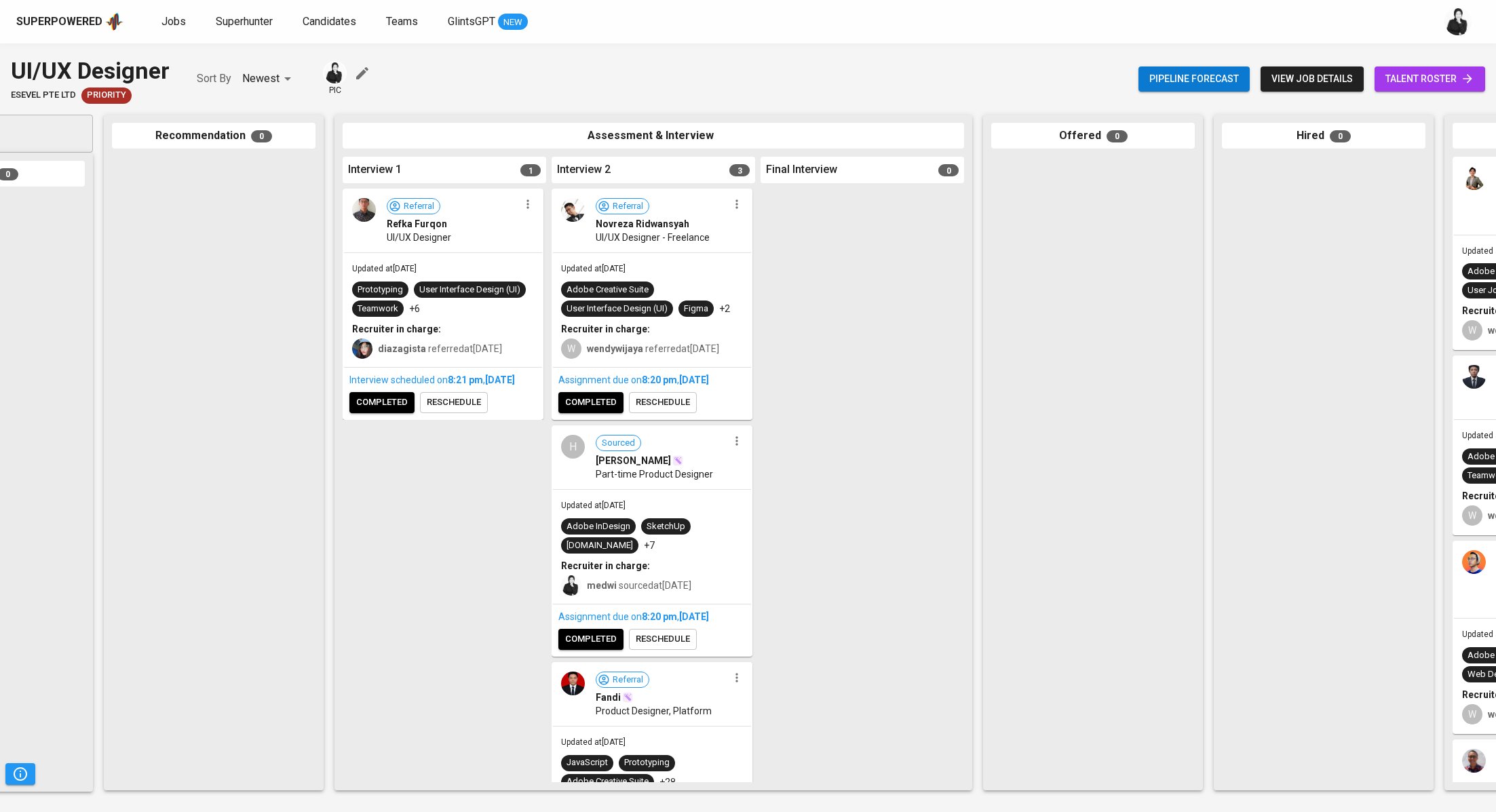
scroll to position [120, 0]
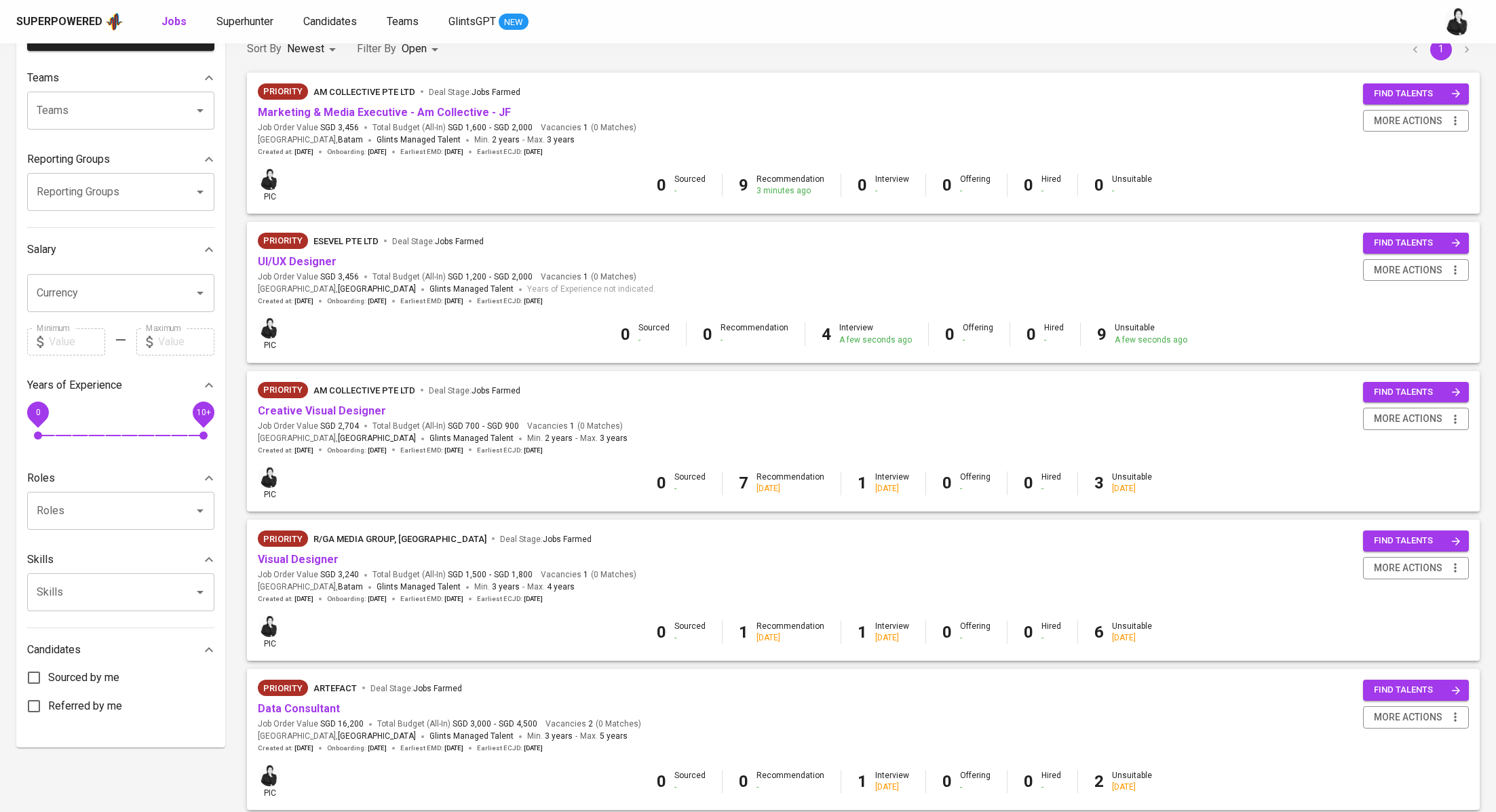
scroll to position [93, 0]
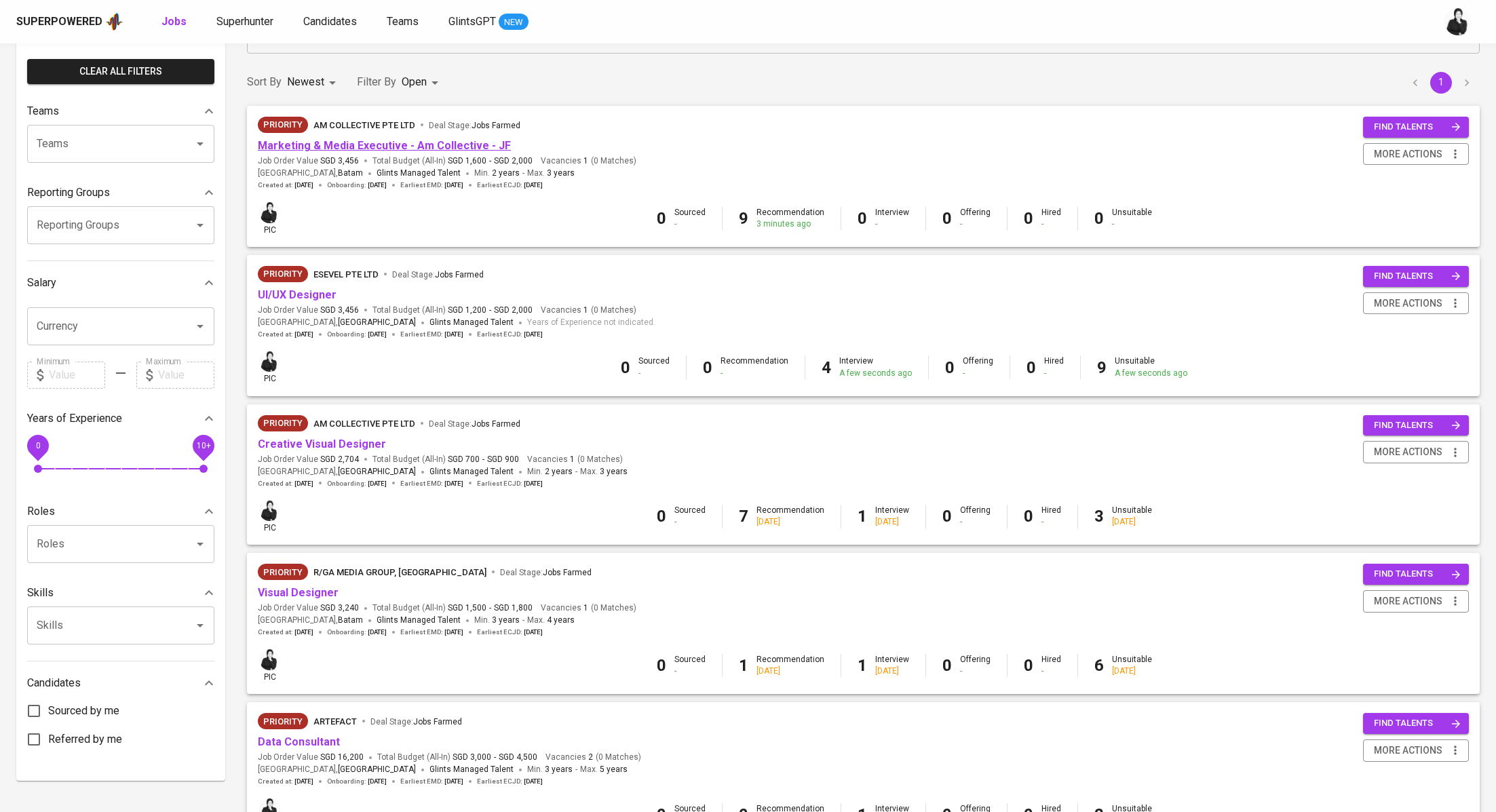
click at [413, 148] on link "Marketing & Media Executive - Am Collective - JF" at bounding box center [384, 145] width 253 height 13
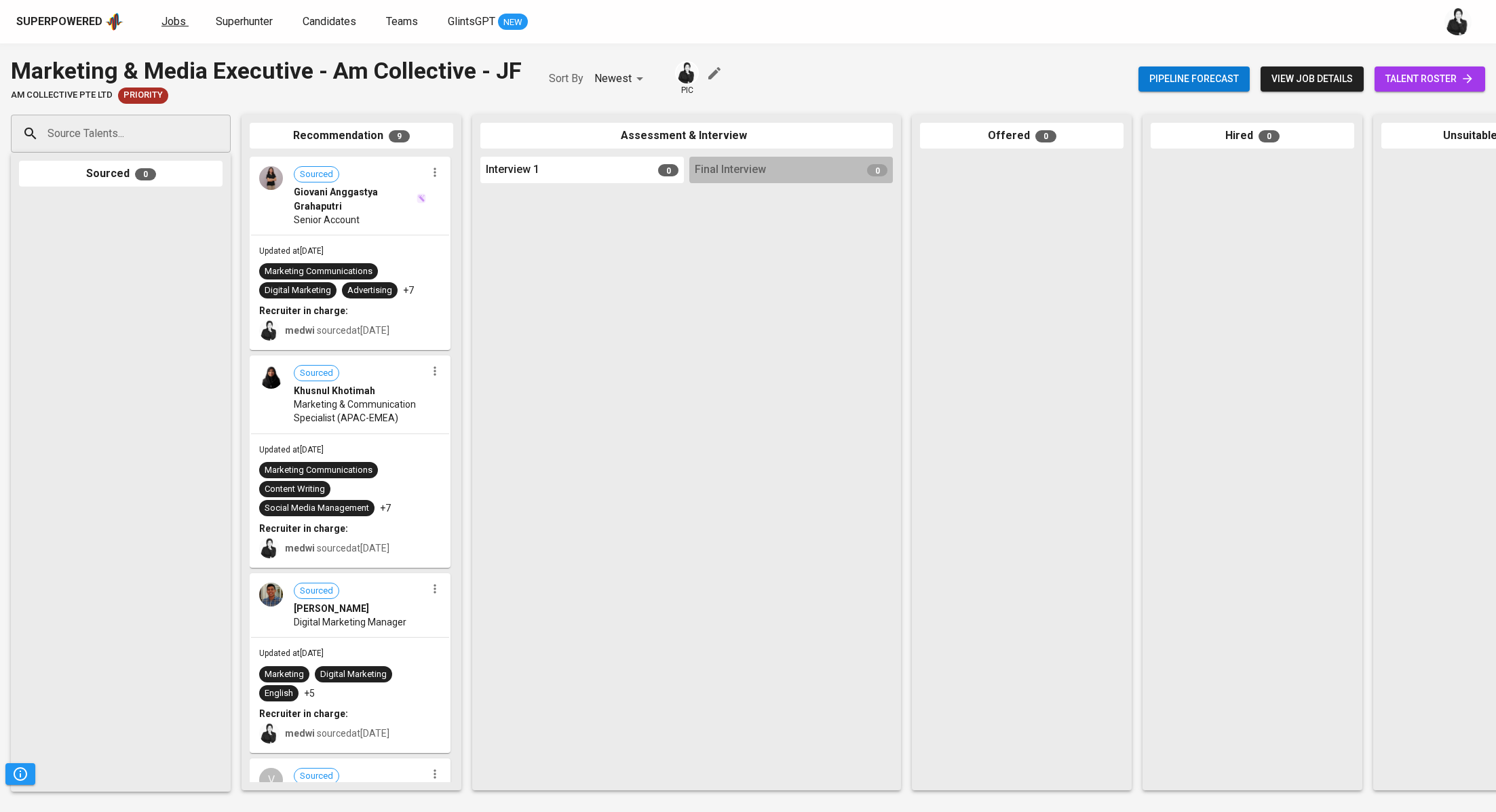
click at [168, 25] on span "Jobs" at bounding box center [174, 21] width 25 height 13
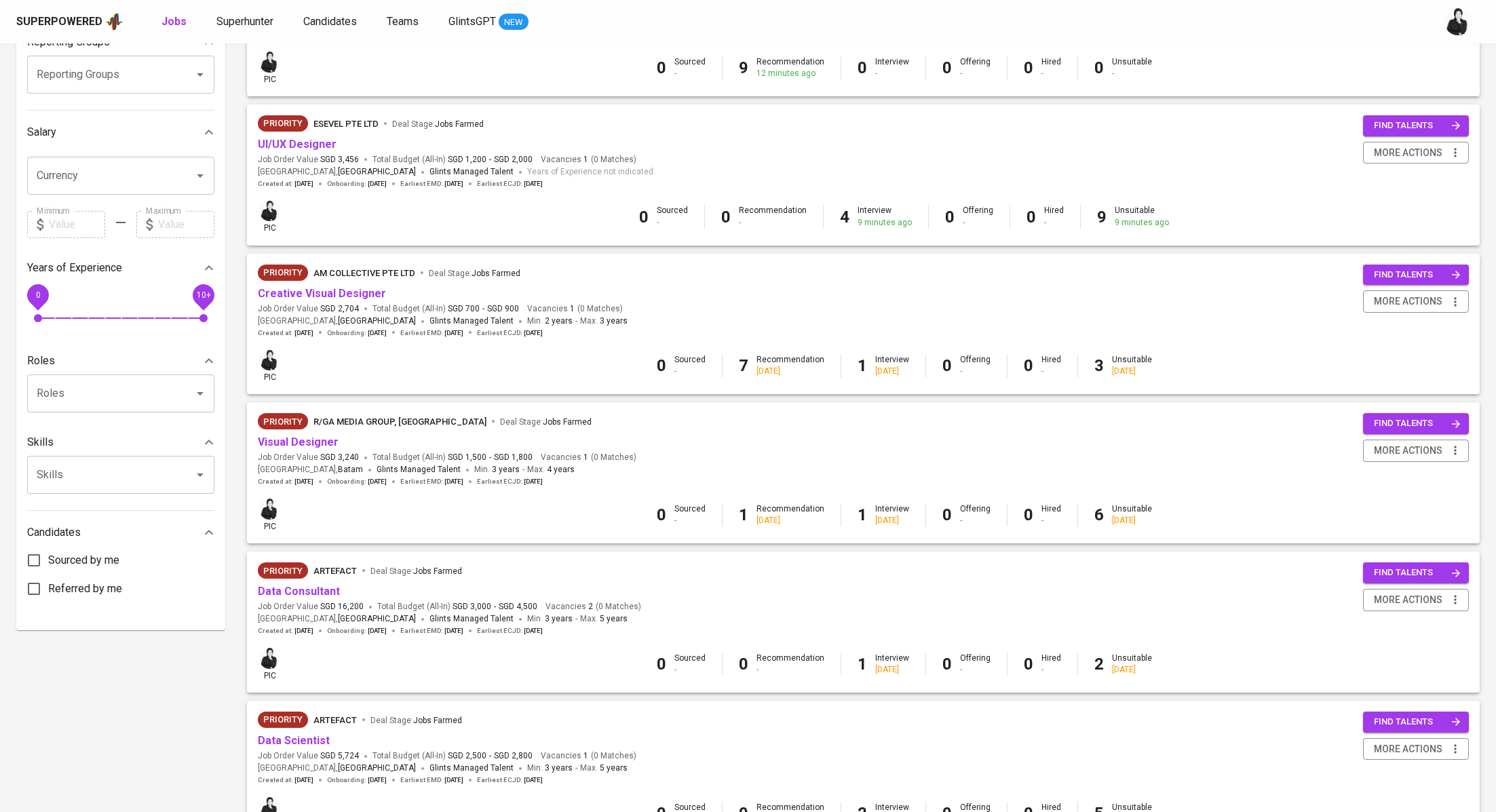
scroll to position [273, 0]
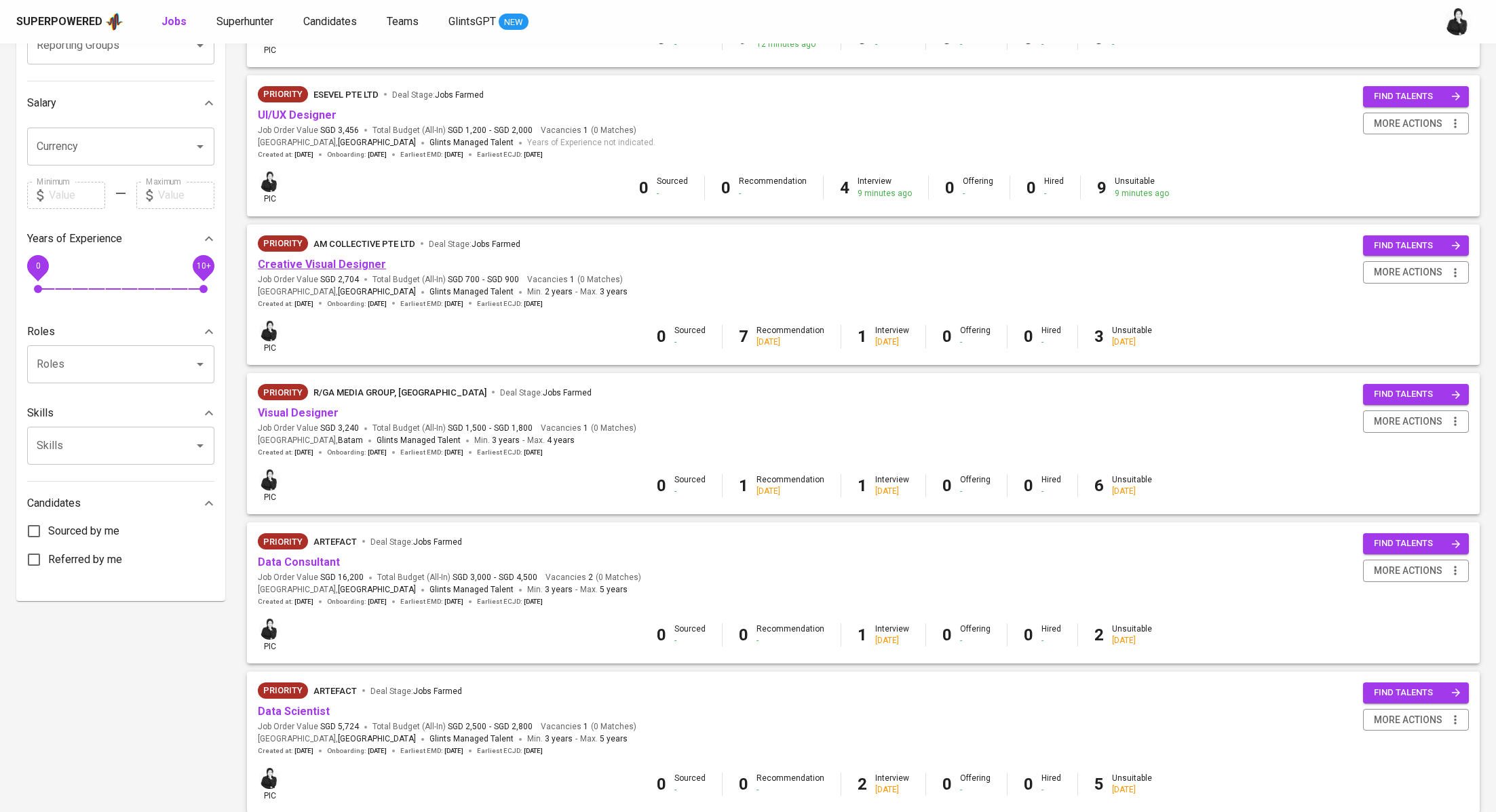
click at [336, 259] on link "Creative Visual Designer" at bounding box center [322, 264] width 128 height 13
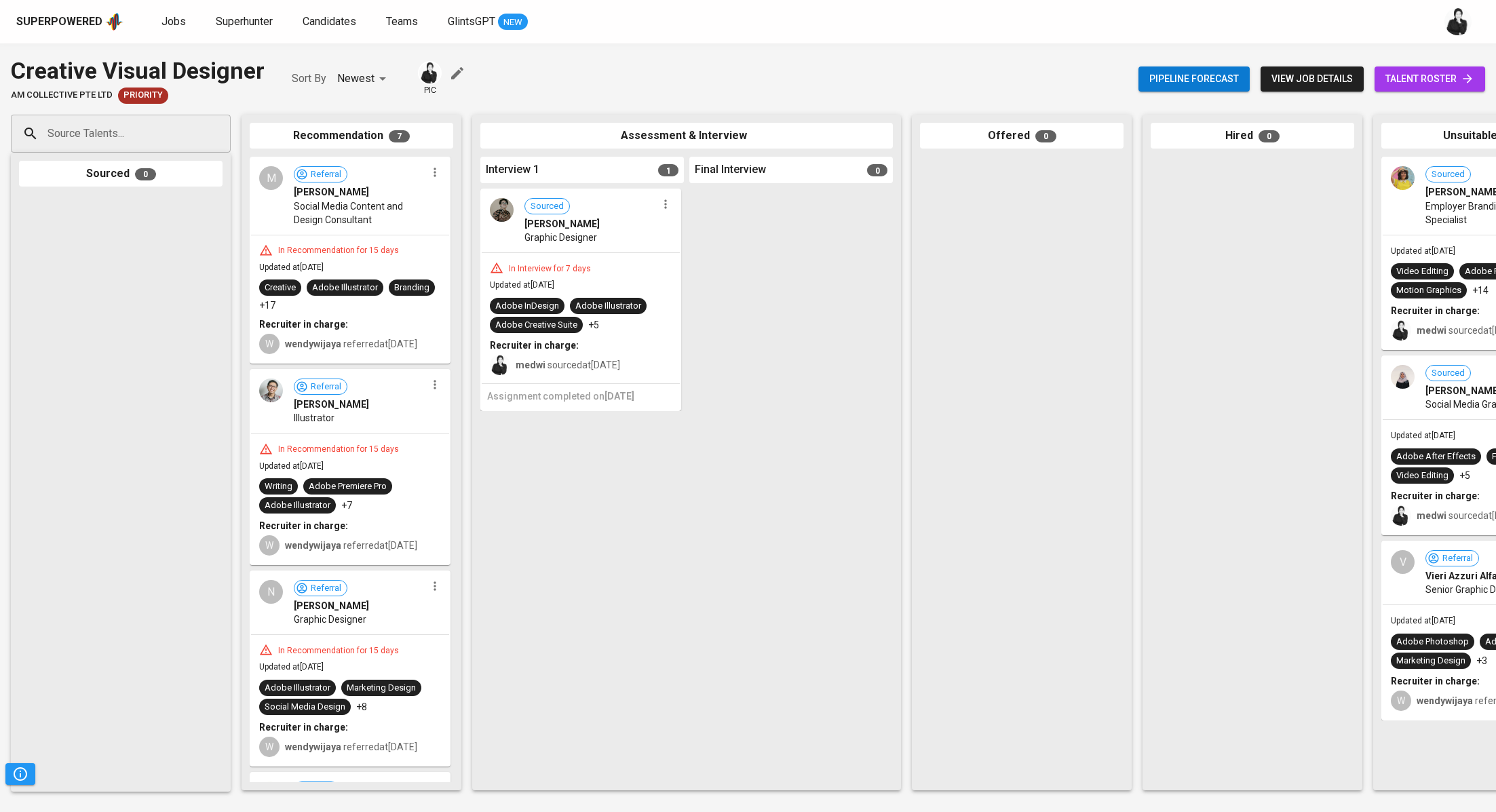
click at [1403, 91] on link "talent roster" at bounding box center [1429, 79] width 110 height 25
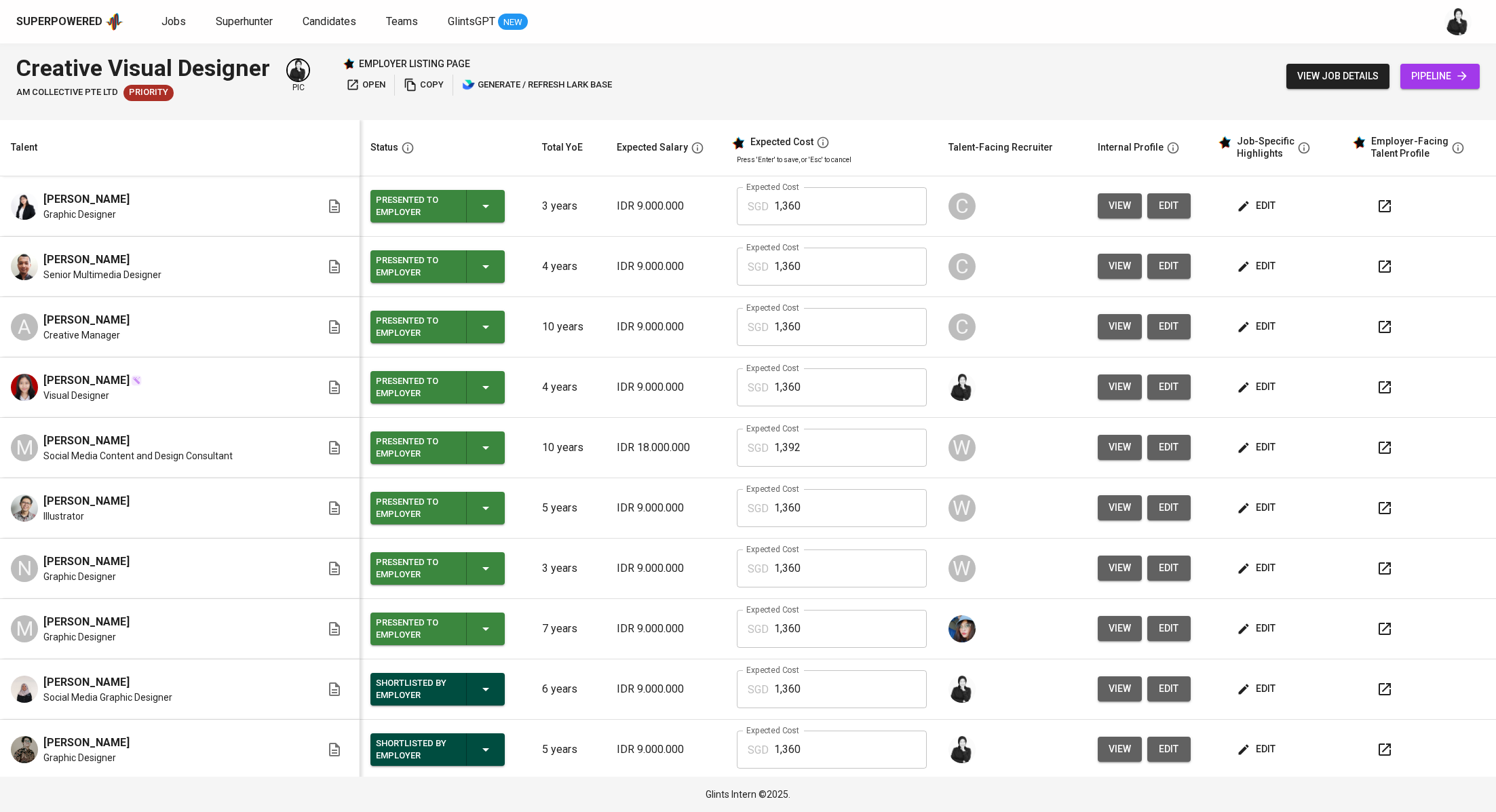
click at [1376, 445] on icon "button" at bounding box center [1384, 447] width 16 height 16
click at [177, 27] on link "Jobs" at bounding box center [174, 22] width 27 height 17
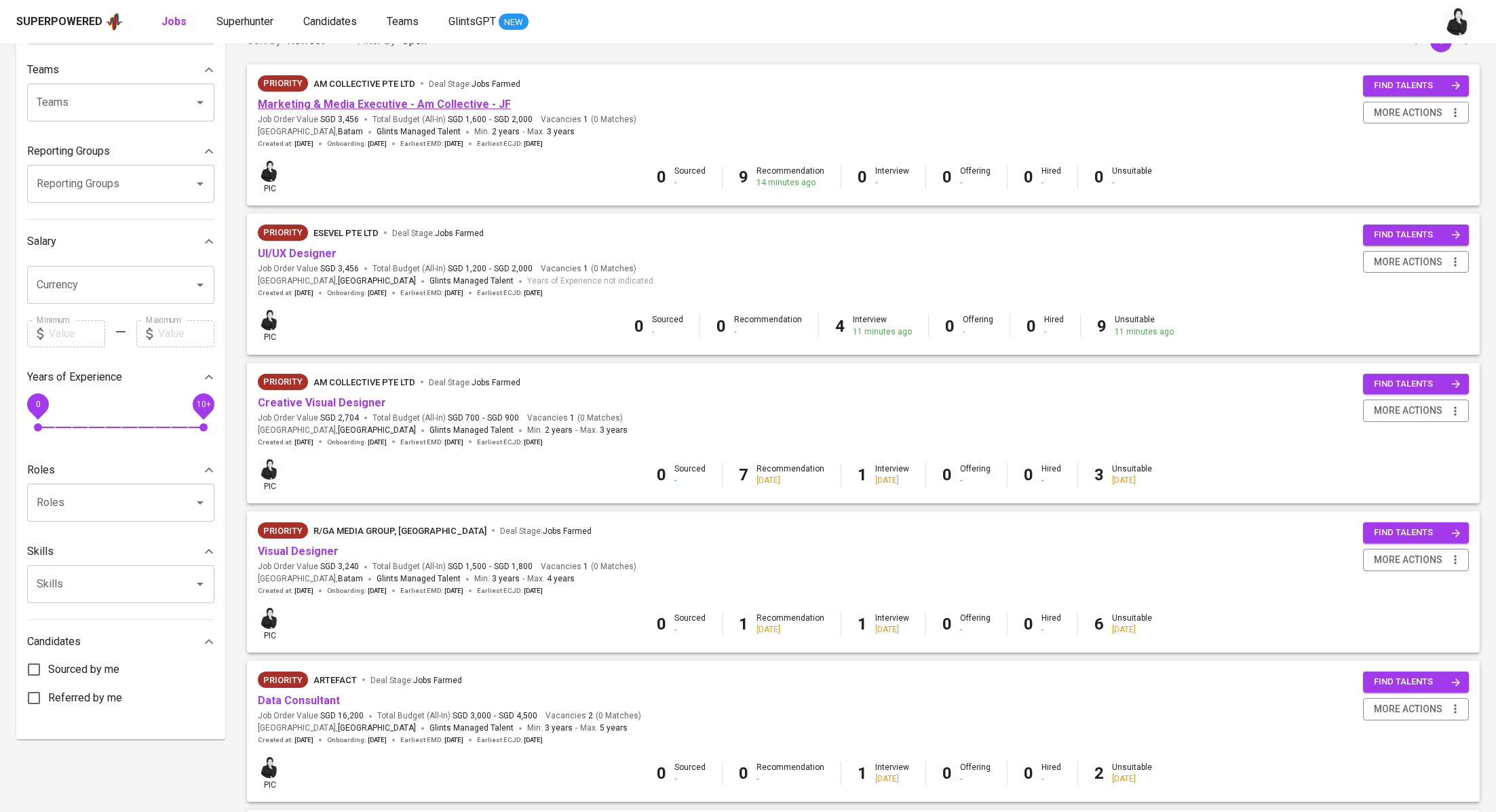
scroll to position [188, 0]
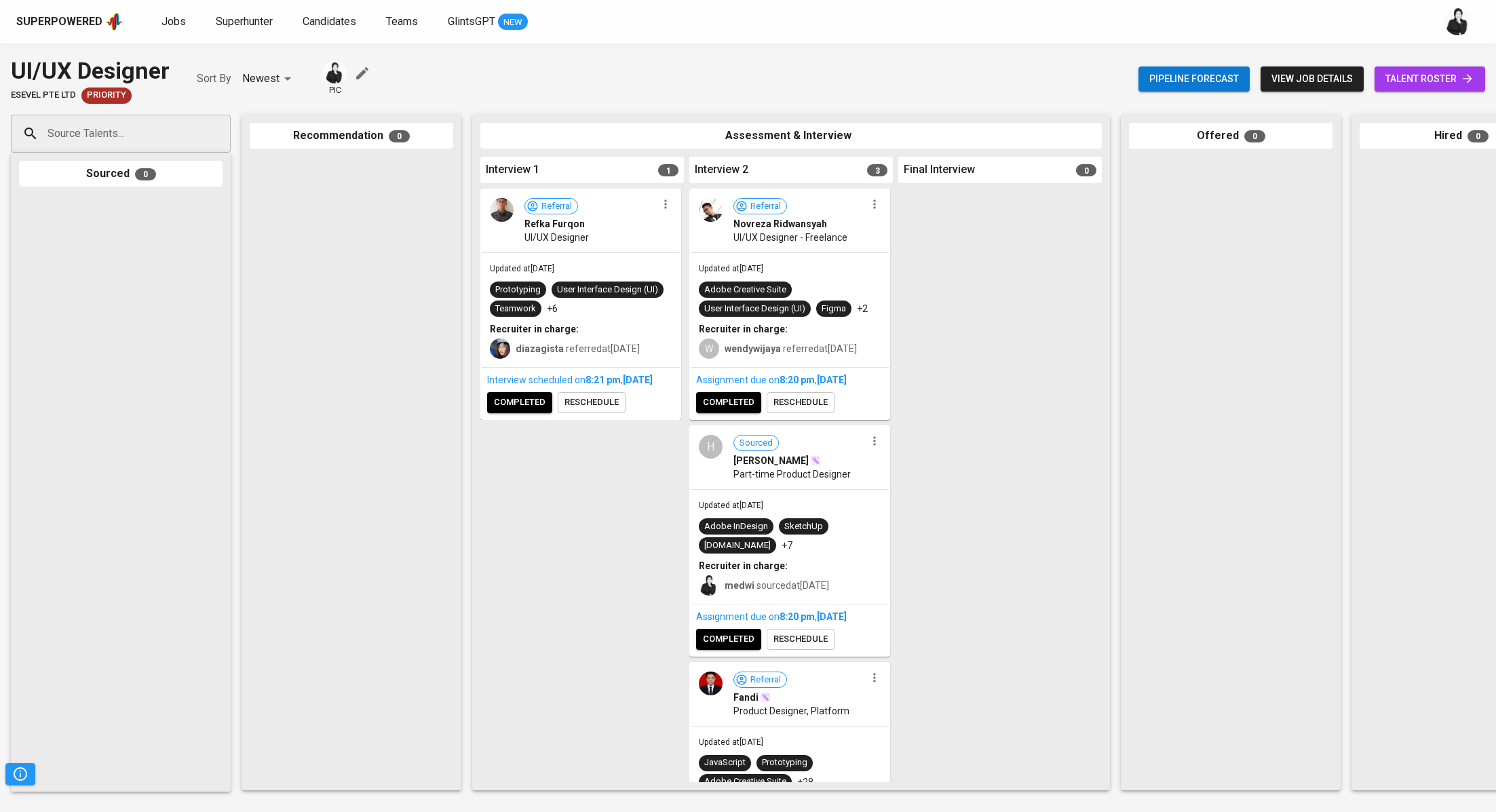
scroll to position [120, 0]
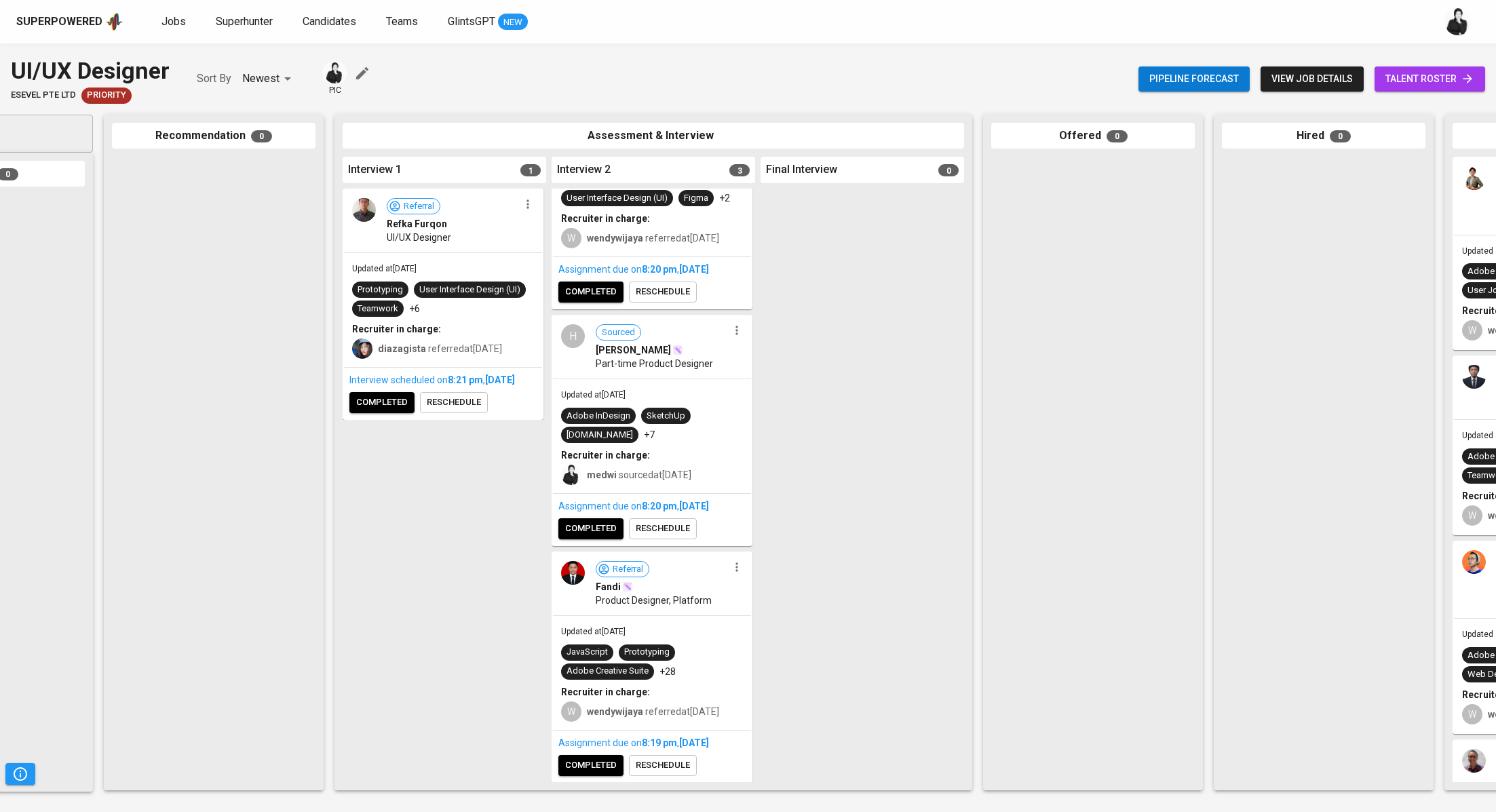
click at [1417, 90] on link "talent roster" at bounding box center [1429, 79] width 110 height 25
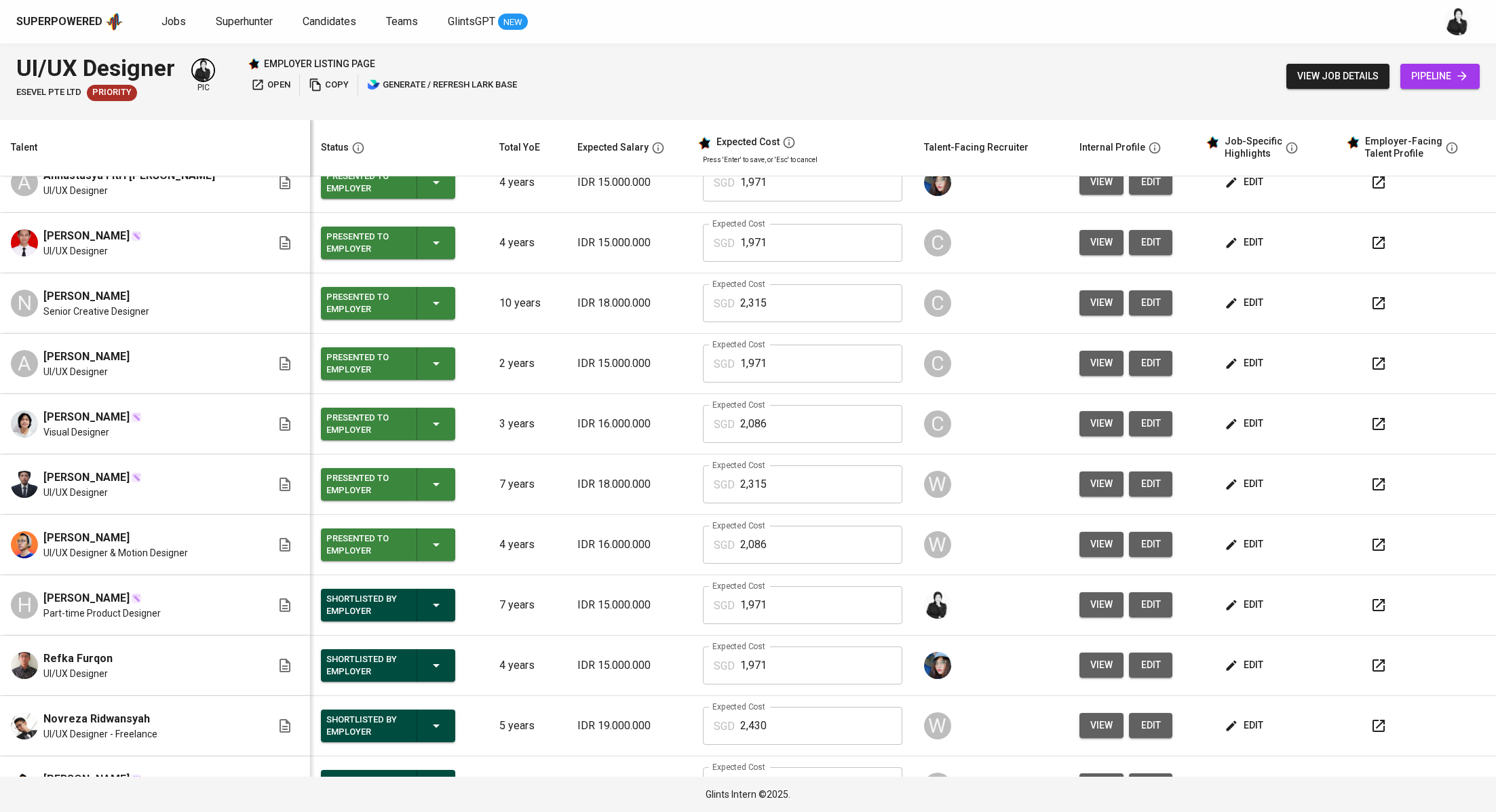
scroll to position [242, 0]
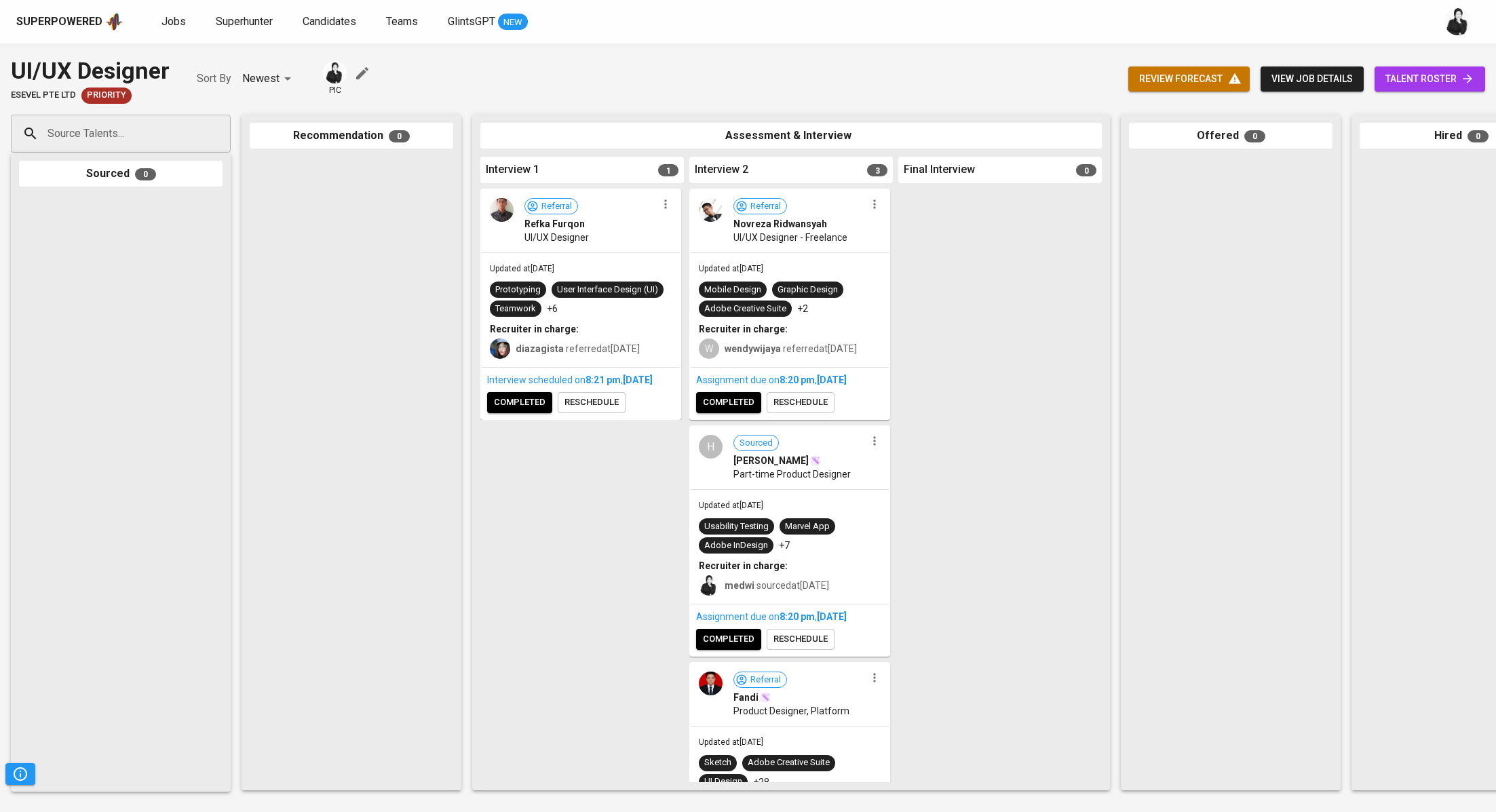
click at [546, 418] on div "Interview scheduled on 8:21 PM [DATE] completed reschedule" at bounding box center [580, 393] width 198 height 51
click at [526, 413] on button "completed" at bounding box center [520, 402] width 65 height 21
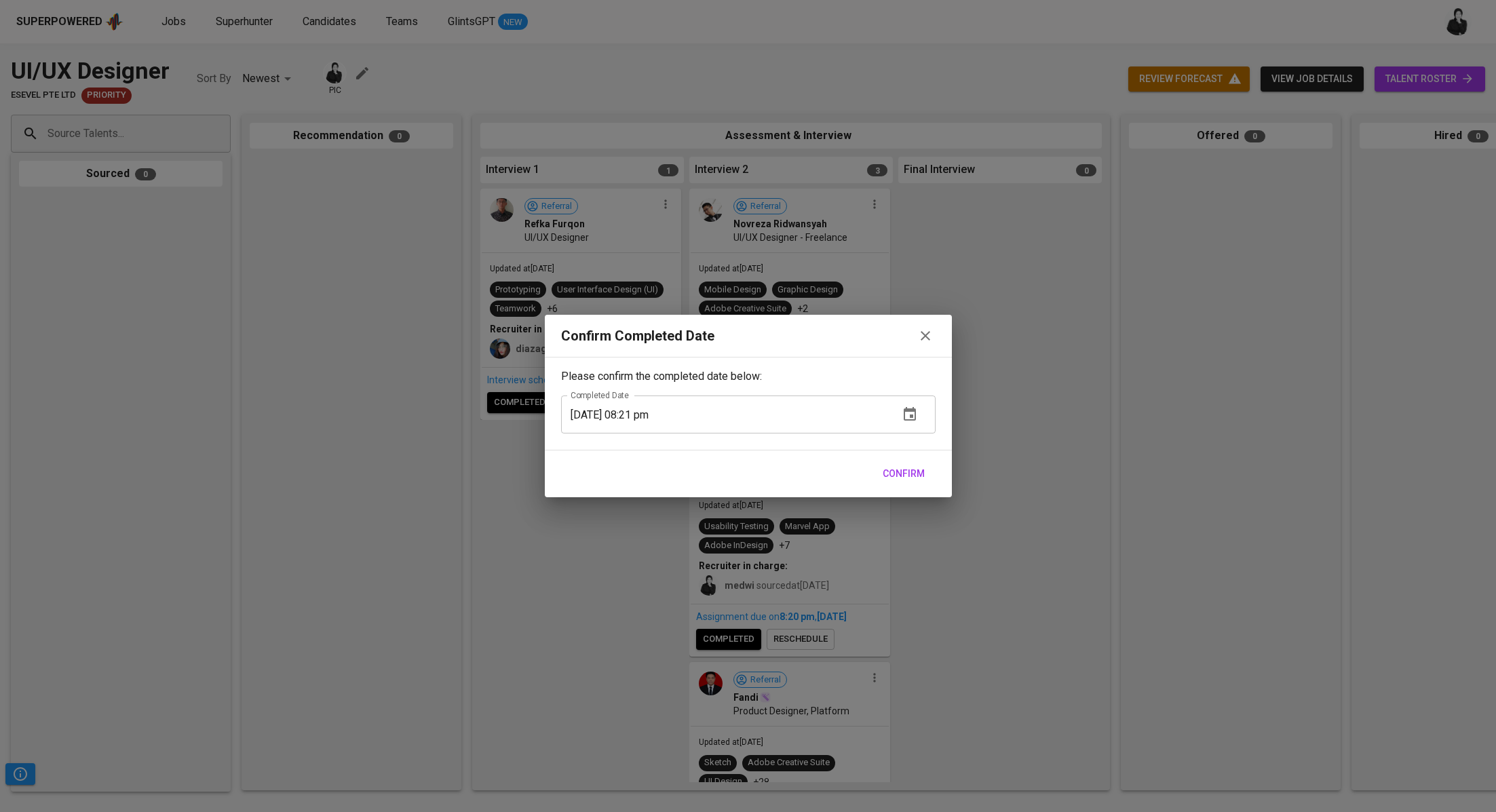
click at [915, 475] on span "Confirm" at bounding box center [903, 474] width 42 height 17
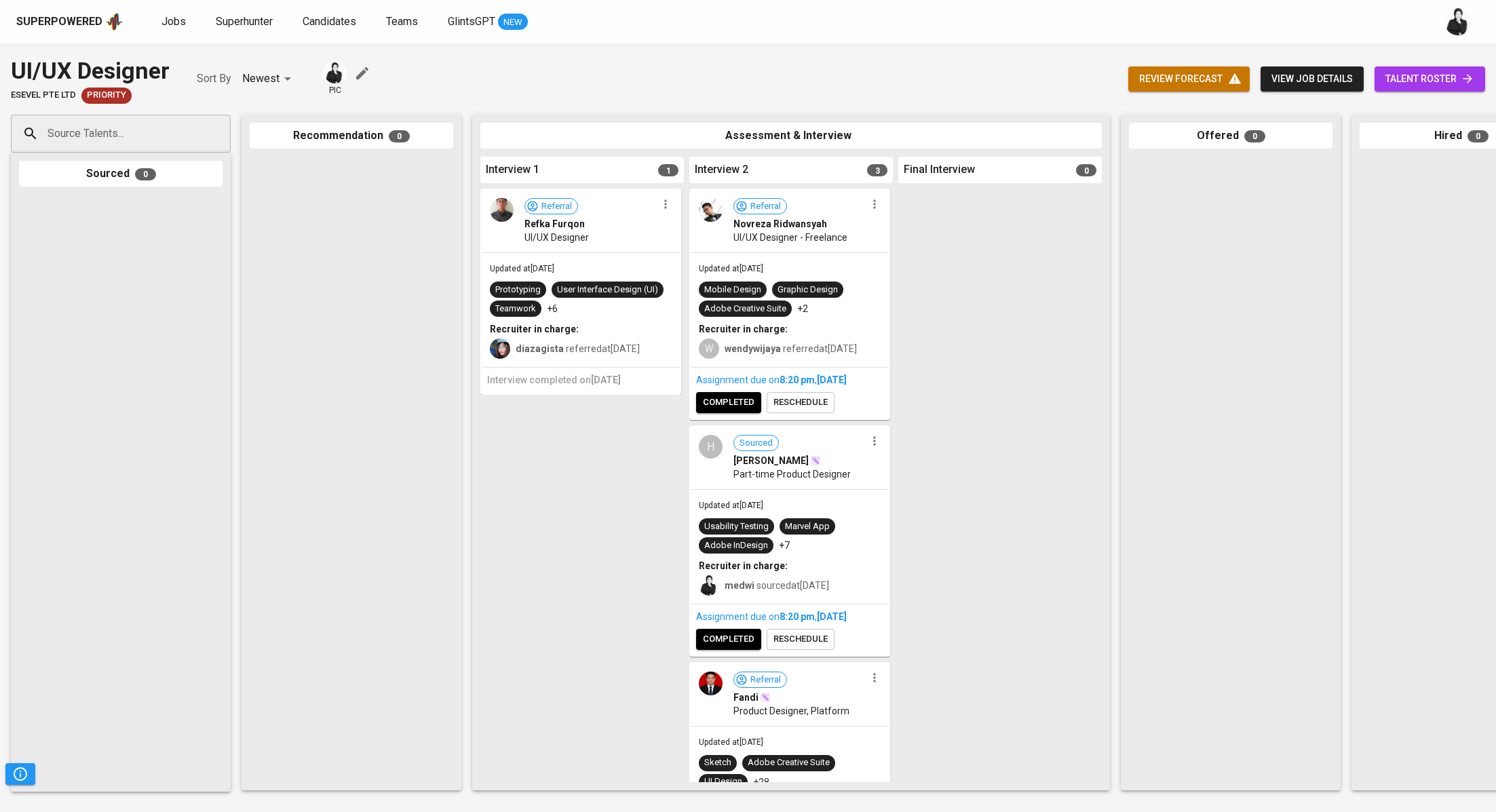
click at [667, 214] on div "Referral Refka Furqon UI/UX Designer" at bounding box center [580, 221] width 198 height 63
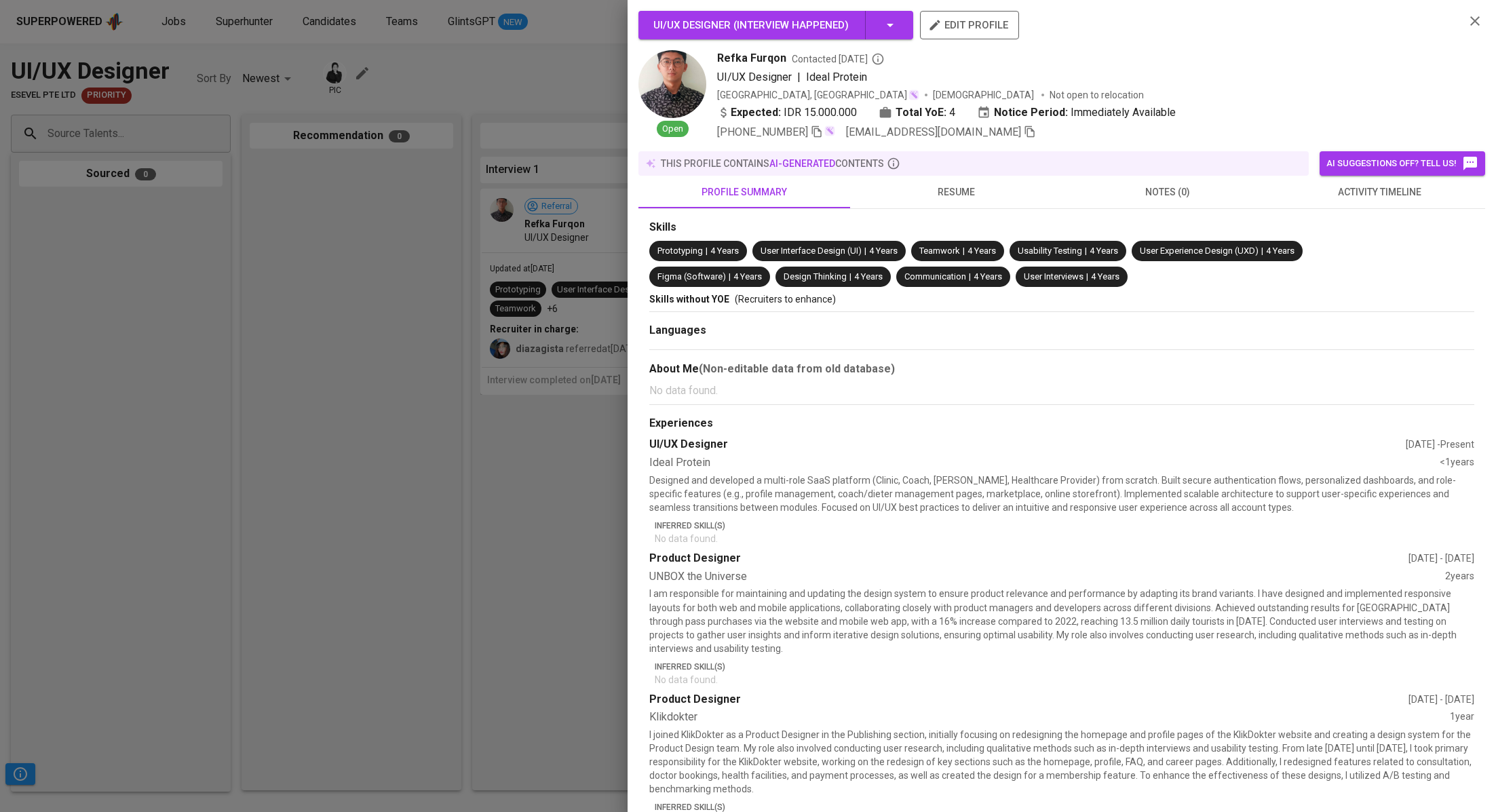
click at [1481, 22] on icon "button" at bounding box center [1474, 21] width 16 height 16
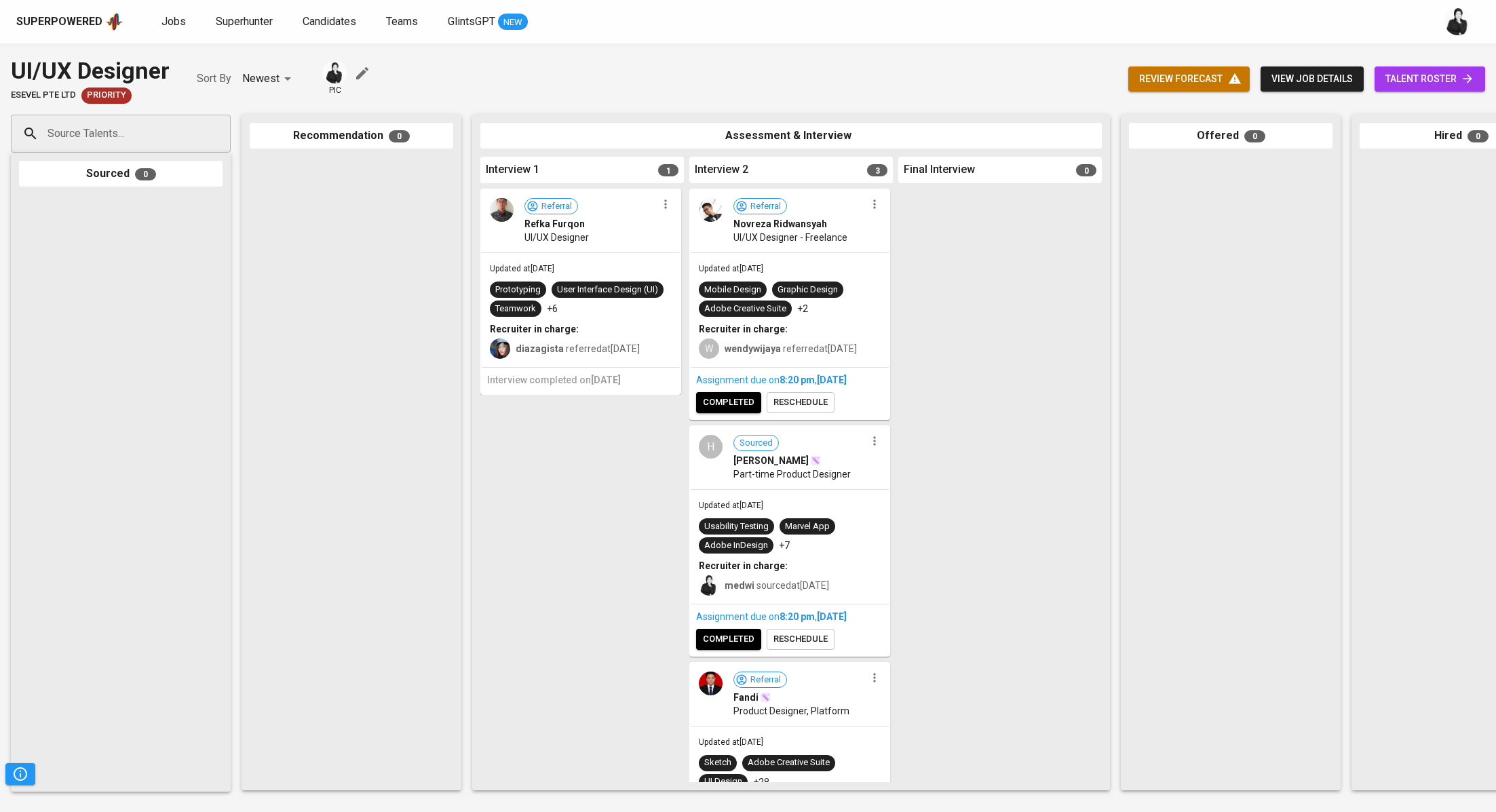
click at [666, 205] on icon "button" at bounding box center [665, 205] width 14 height 14
click at [736, 294] on li "Move to unsuitable" at bounding box center [718, 289] width 122 height 20
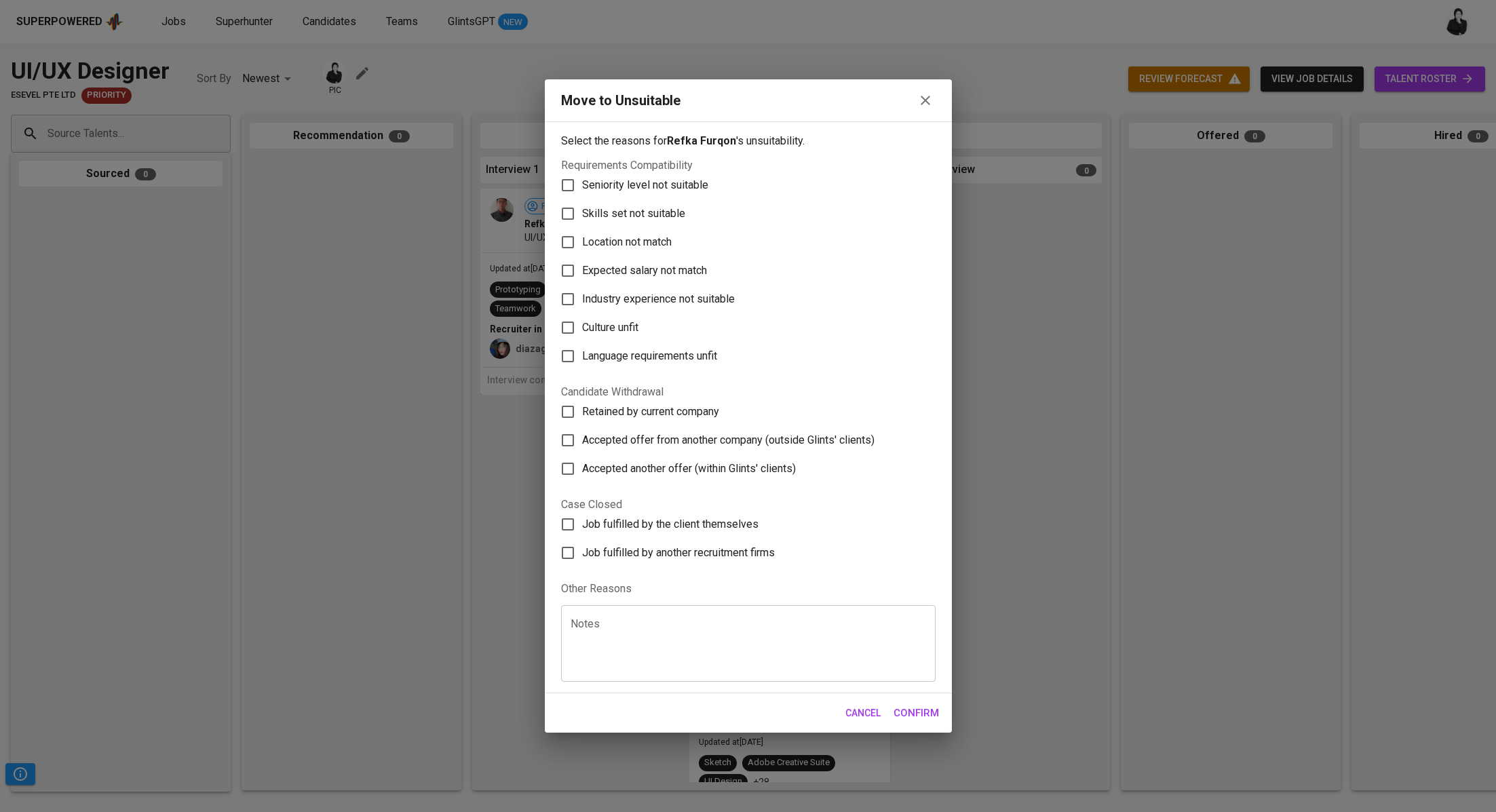
click at [679, 211] on span "Skills set not suitable" at bounding box center [634, 213] width 103 height 16
click at [582, 211] on input "Skills set not suitable" at bounding box center [567, 213] width 29 height 29
checkbox input "true"
click at [919, 706] on span "Confirm" at bounding box center [916, 712] width 46 height 18
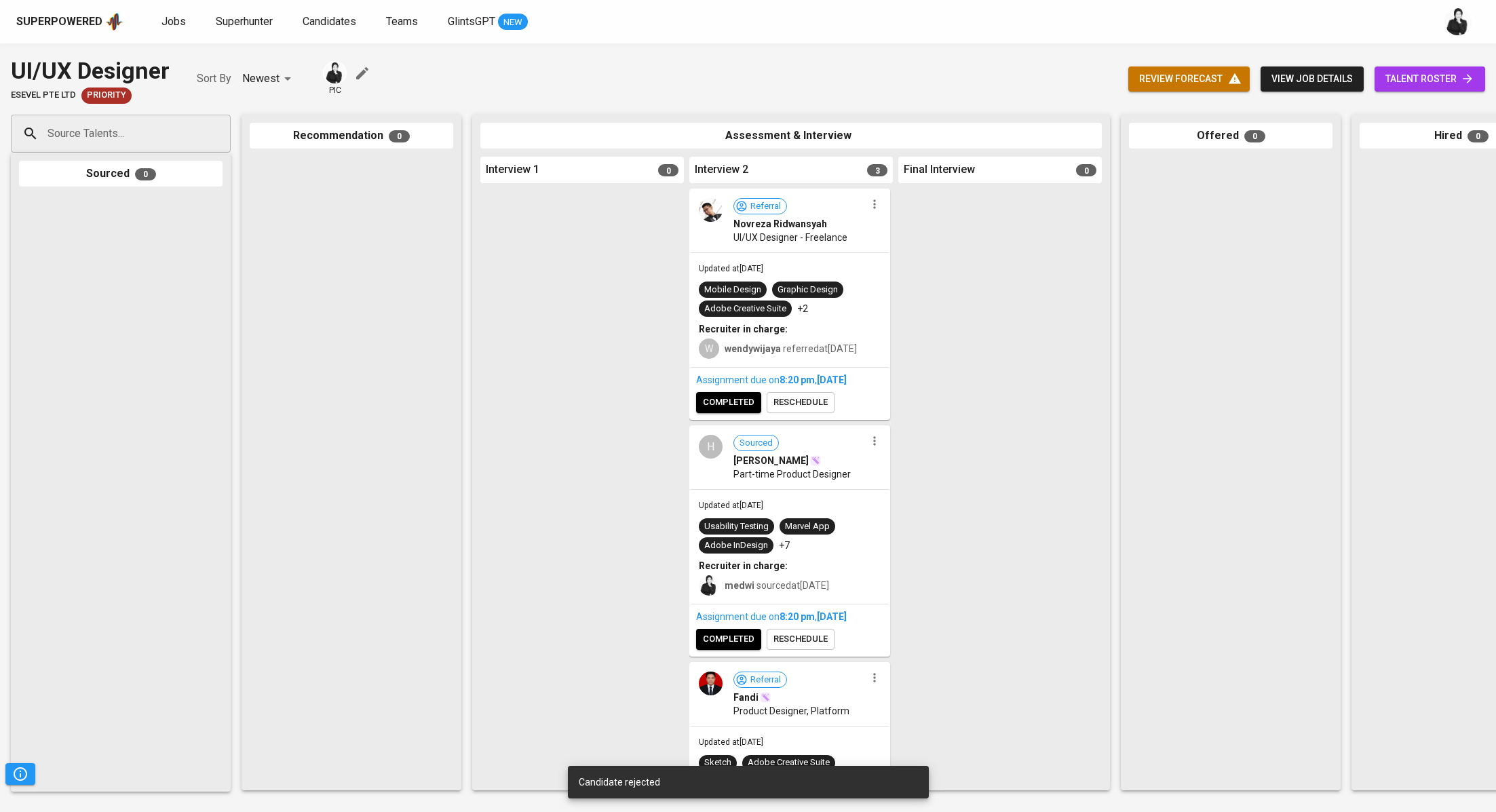
click at [741, 411] on span "completed" at bounding box center [728, 402] width 52 height 15
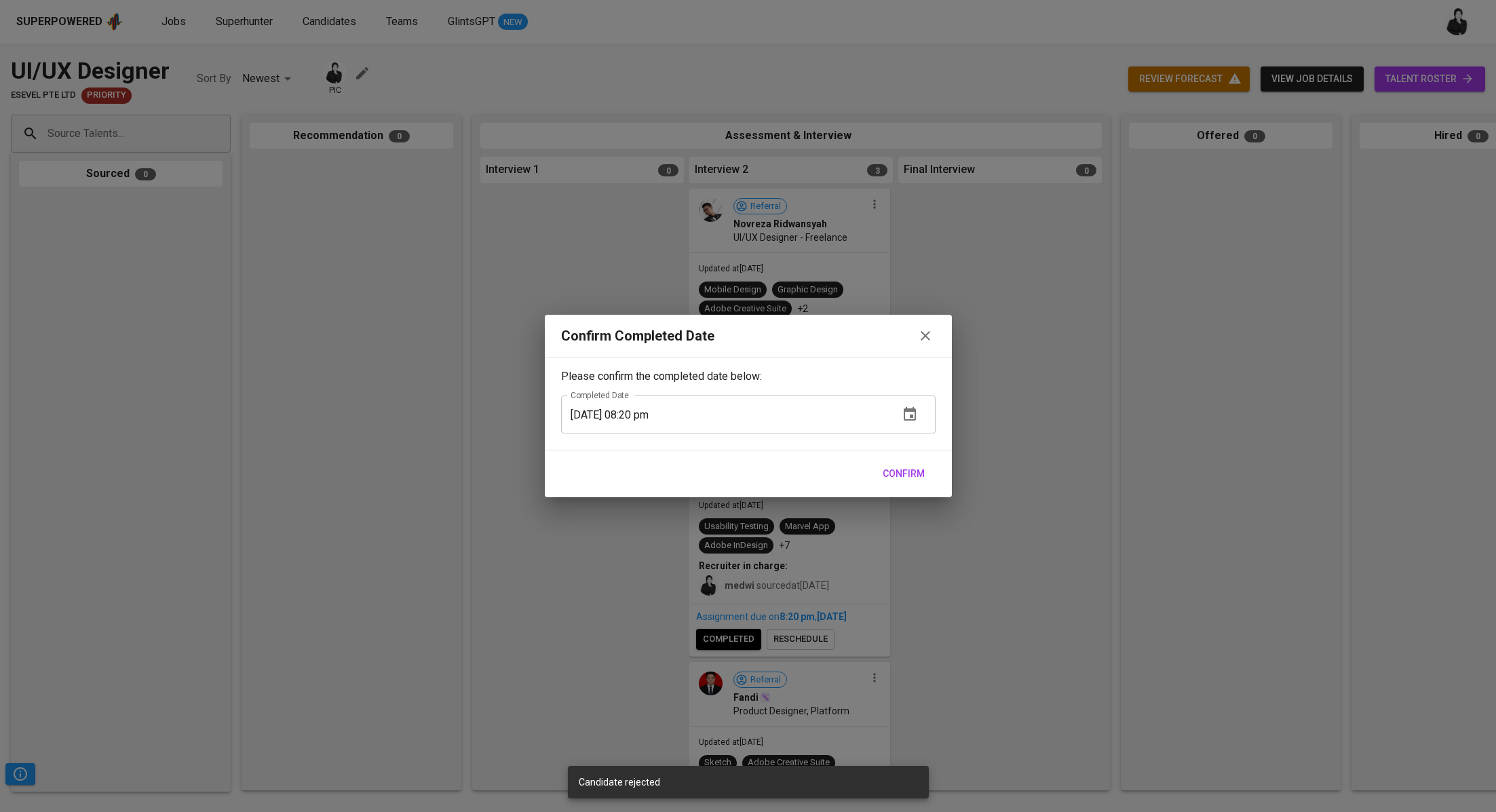
click at [910, 475] on span "Confirm" at bounding box center [903, 474] width 42 height 17
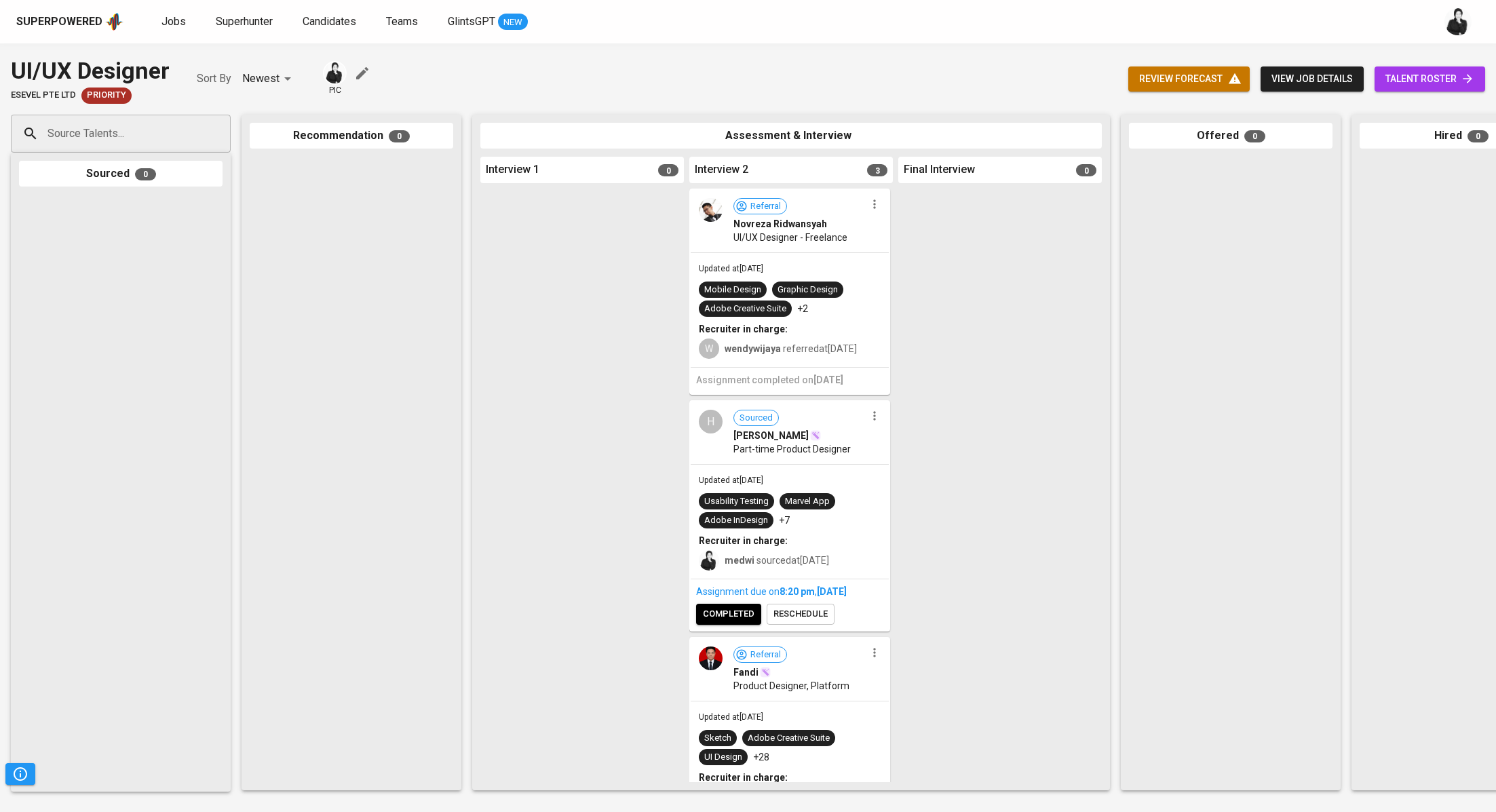
scroll to position [95, 0]
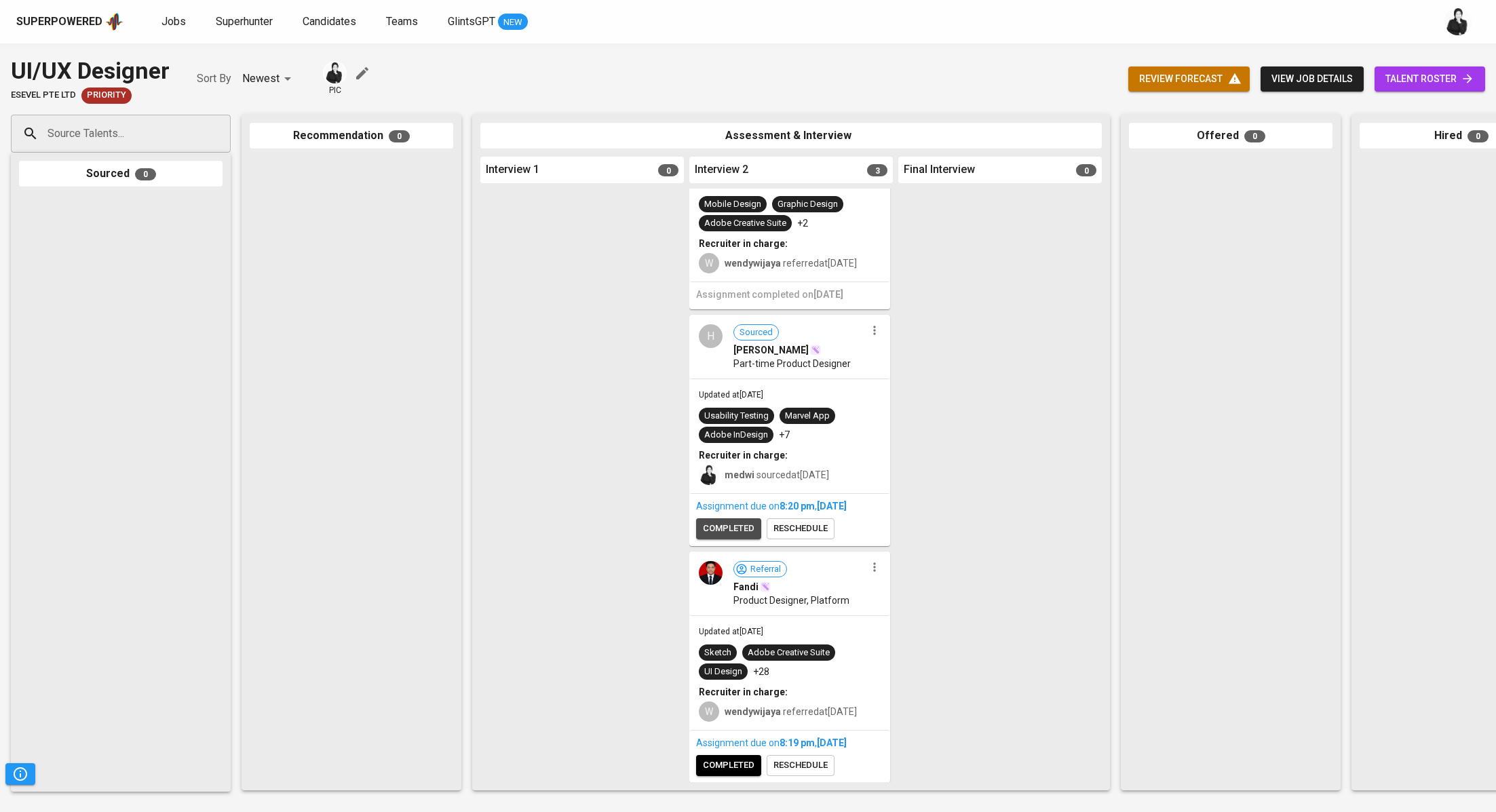
click at [741, 529] on span "completed" at bounding box center [728, 529] width 52 height 15
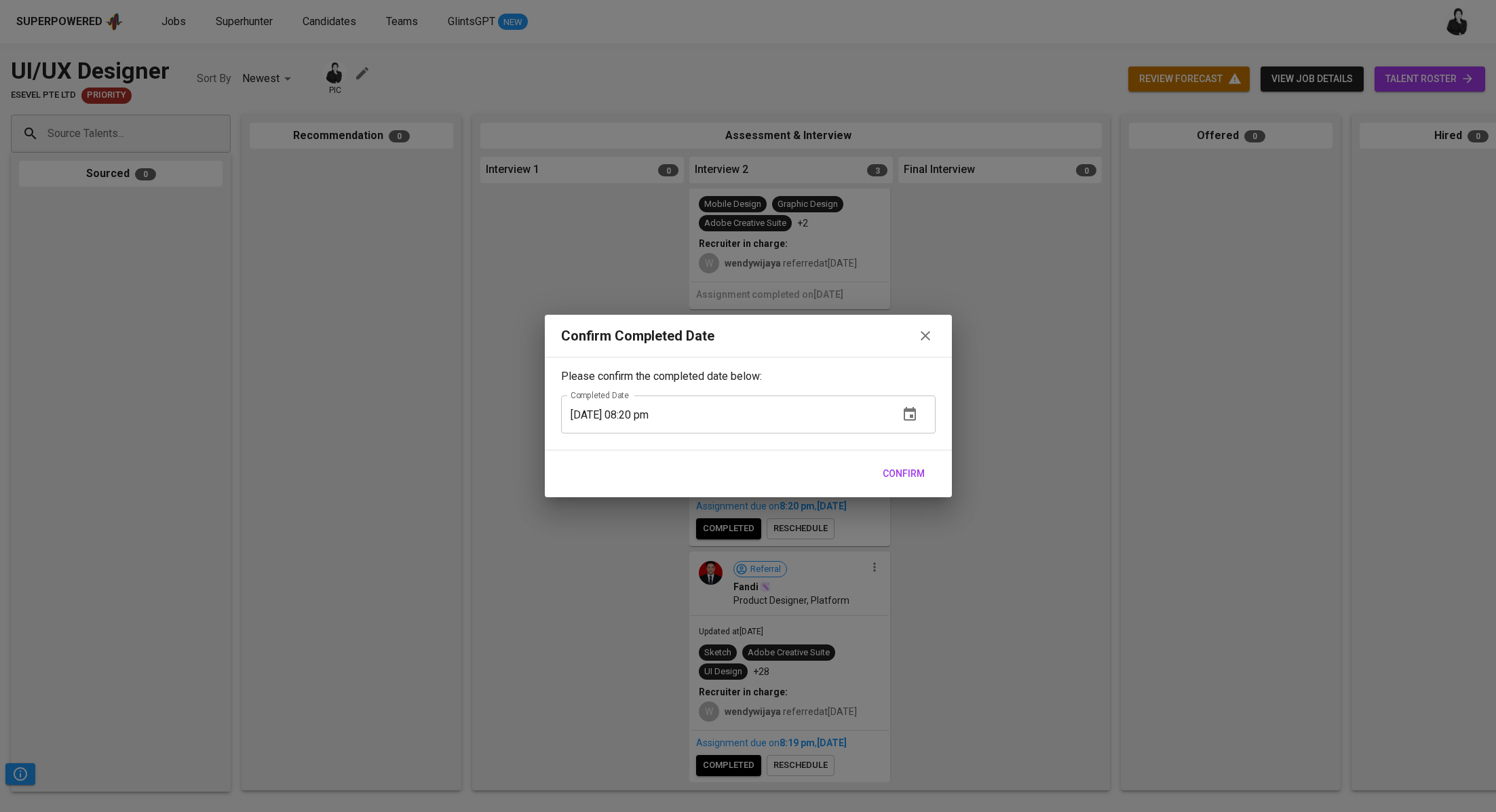
click at [899, 468] on span "Confirm" at bounding box center [903, 474] width 42 height 17
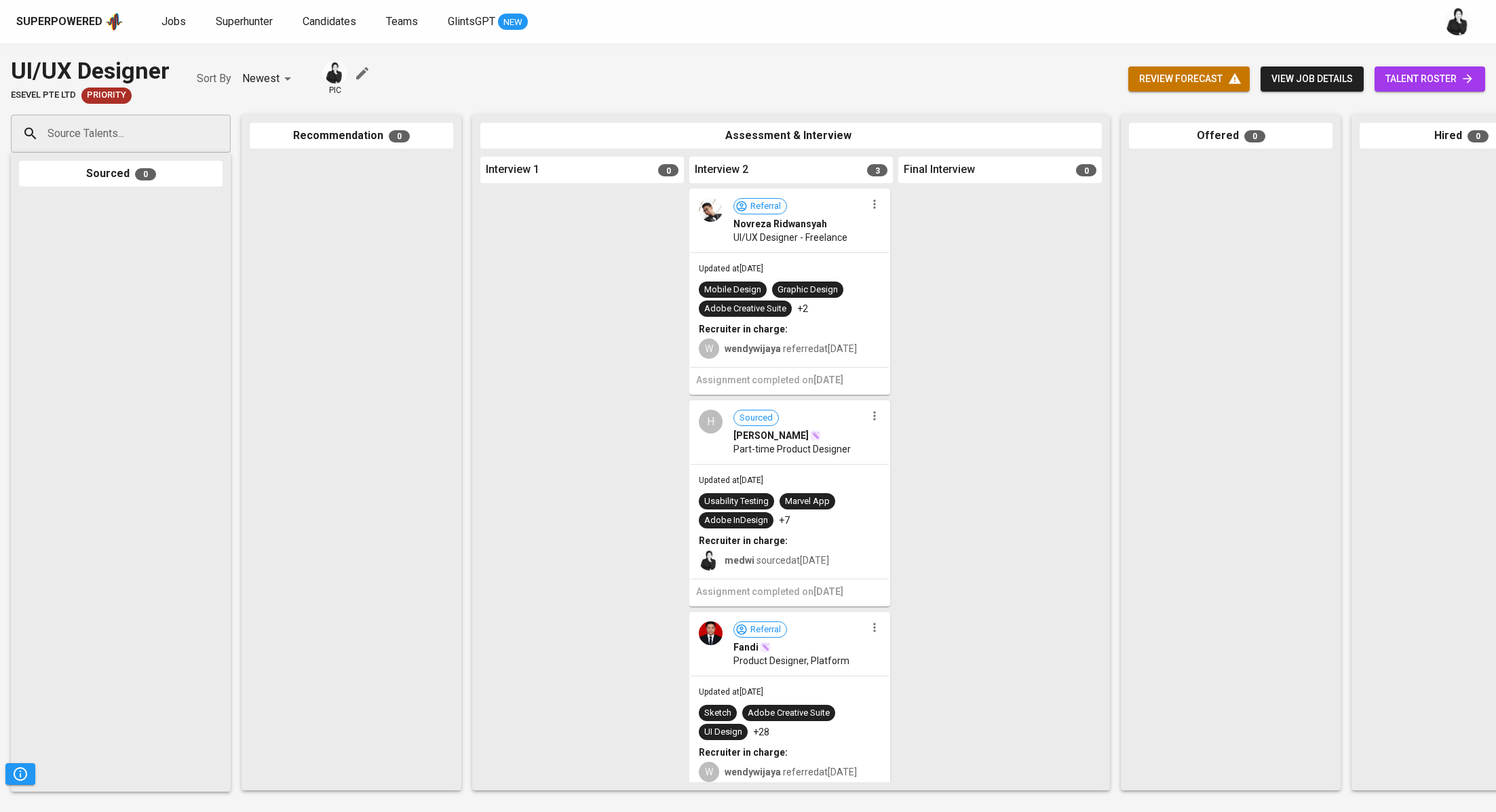
scroll to position [70, 0]
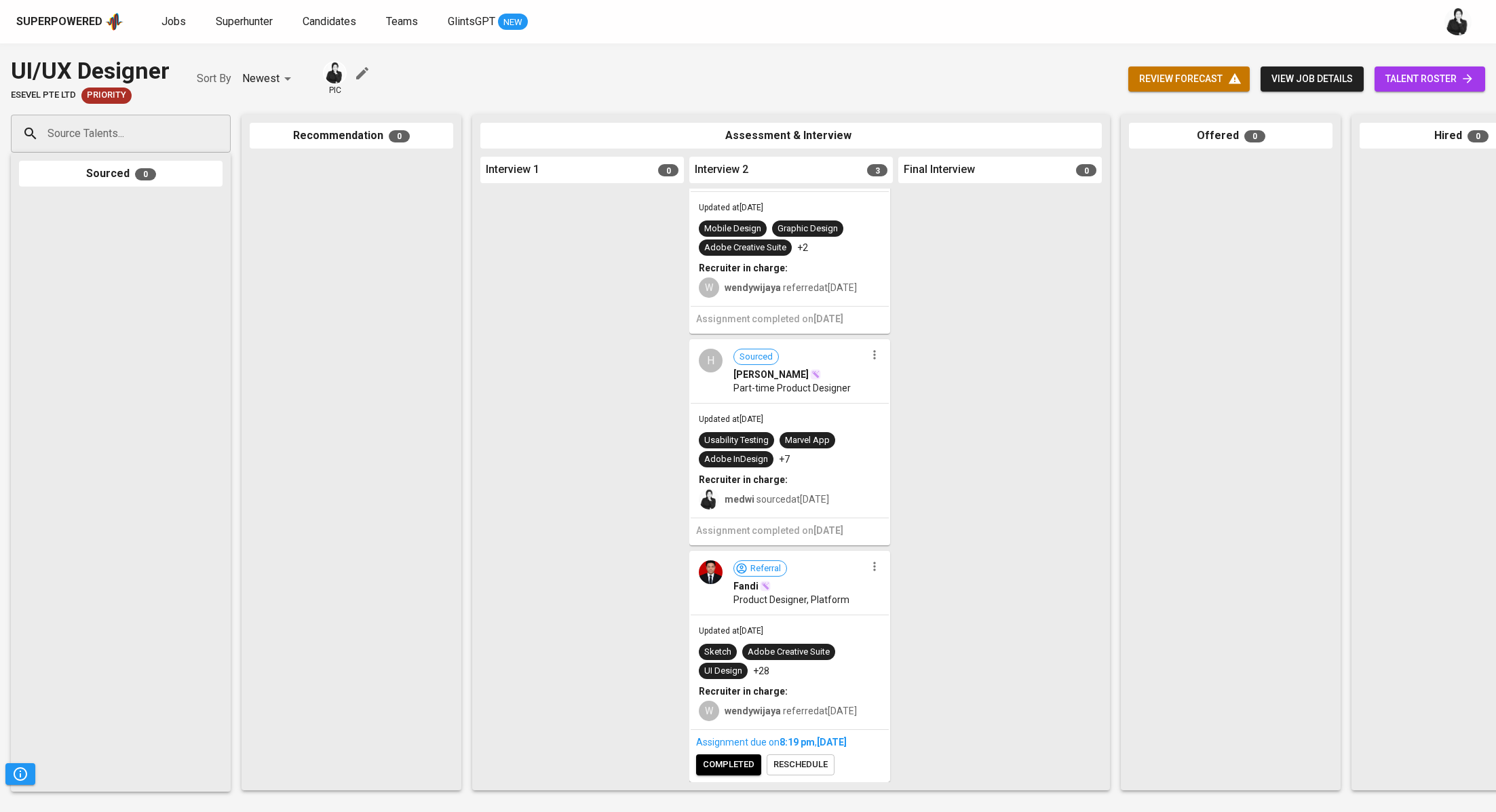
click at [738, 770] on span "completed" at bounding box center [728, 765] width 52 height 15
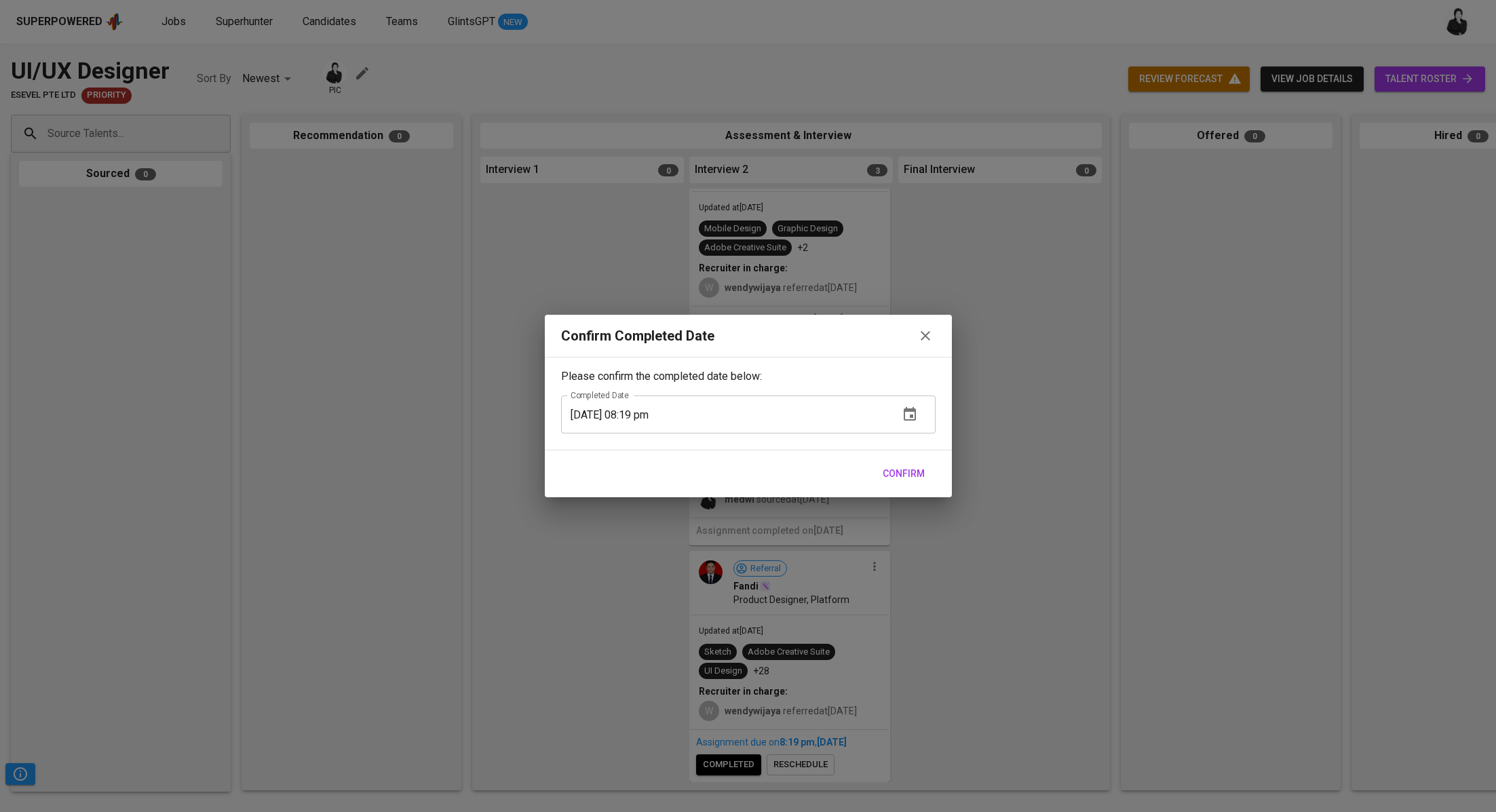
click at [902, 468] on span "Confirm" at bounding box center [903, 474] width 42 height 17
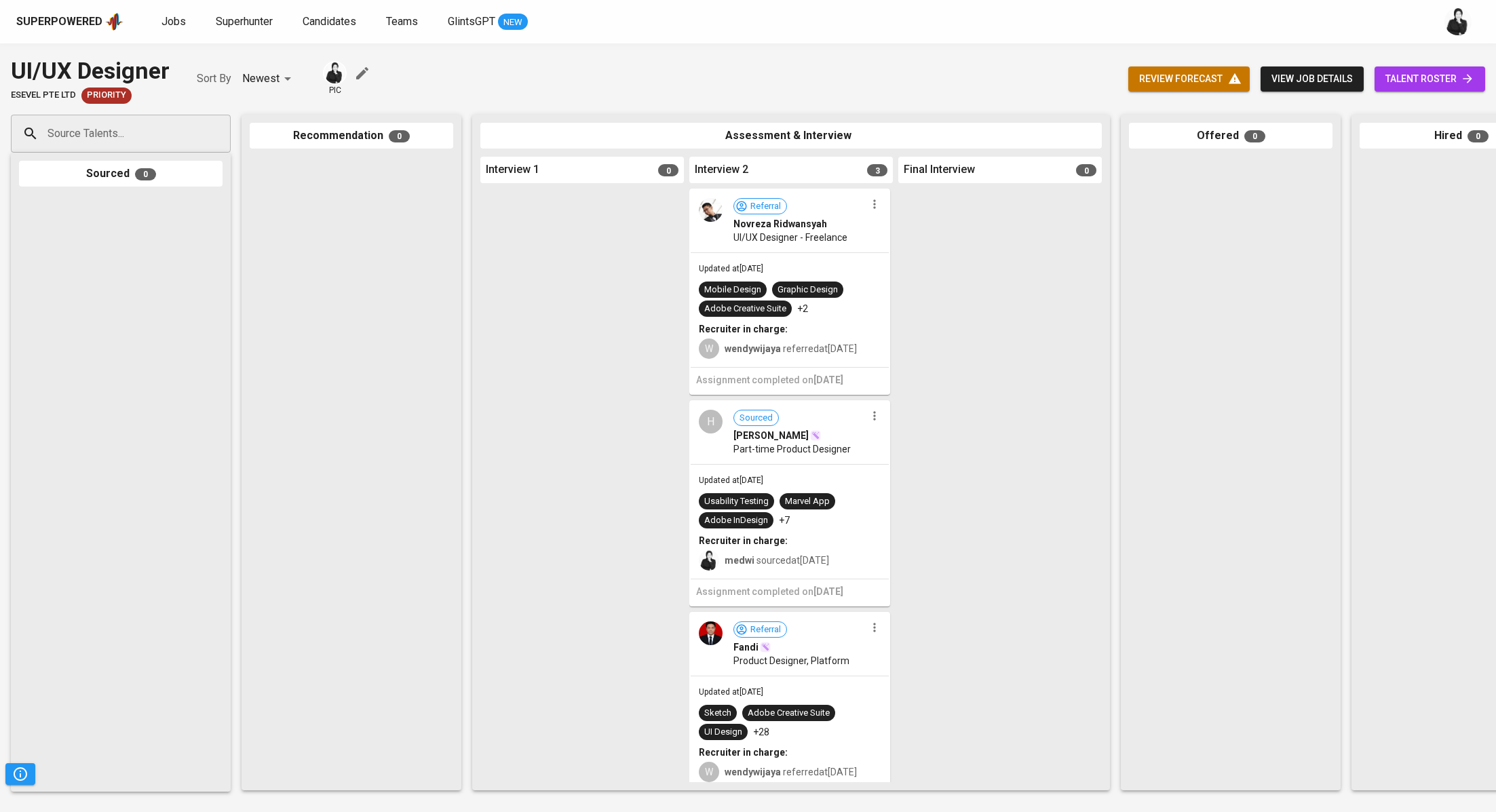
scroll to position [0, 327]
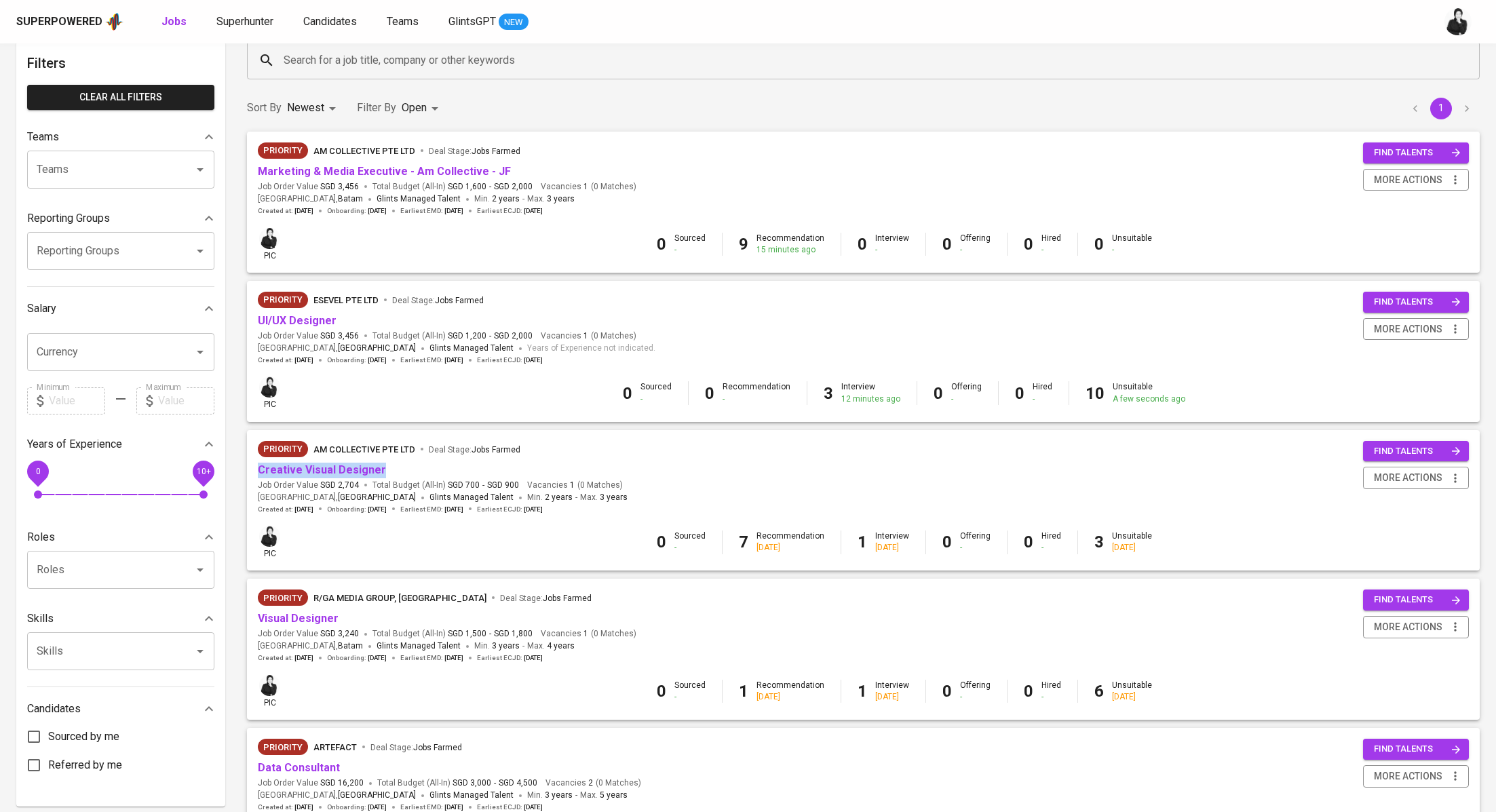
scroll to position [59, 0]
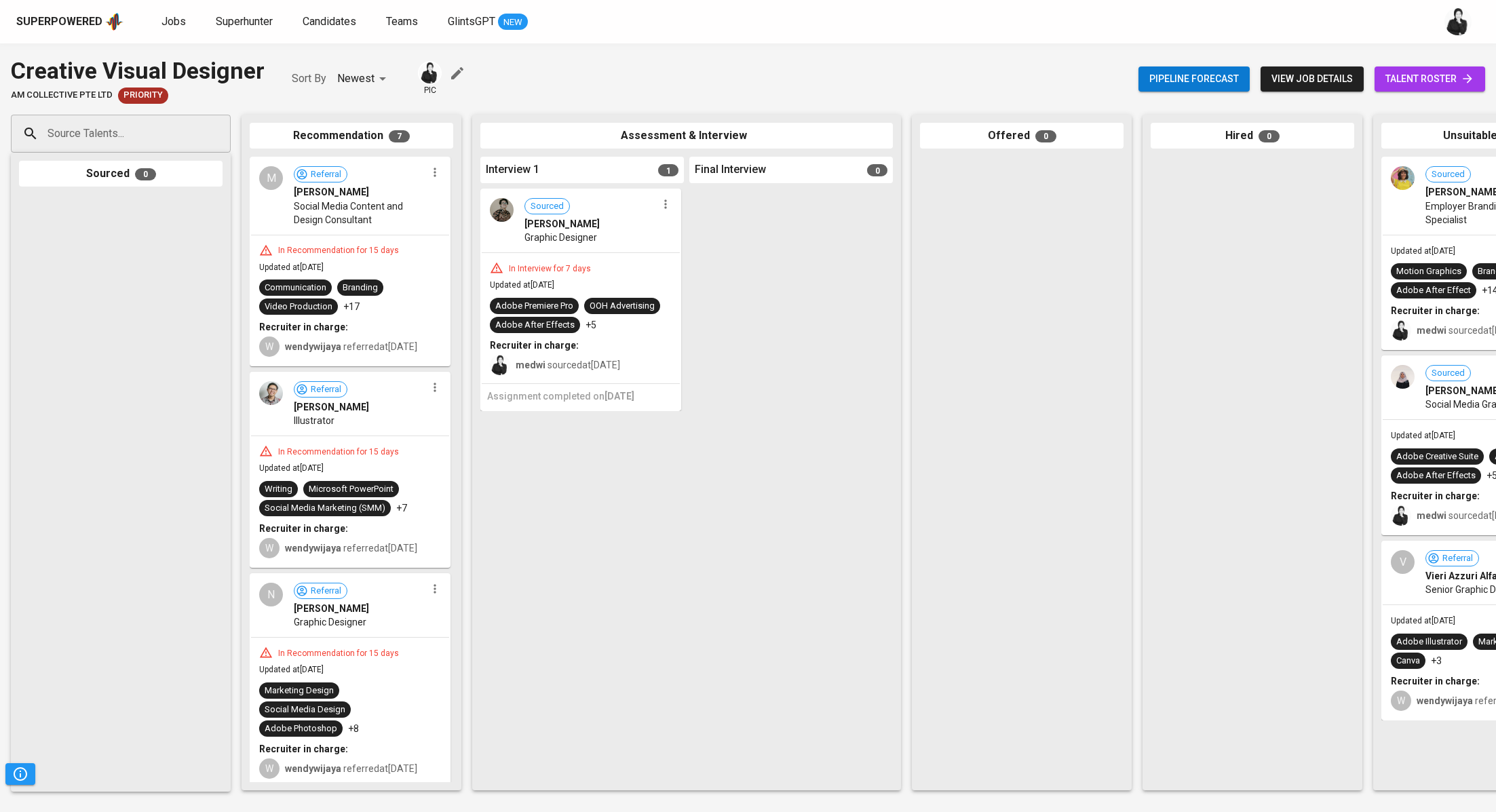
click at [431, 179] on button "button" at bounding box center [435, 172] width 18 height 18
click at [428, 172] on div at bounding box center [748, 406] width 1496 height 812
click at [428, 172] on icon "button" at bounding box center [435, 172] width 14 height 14
click at [369, 201] on div at bounding box center [748, 406] width 1496 height 812
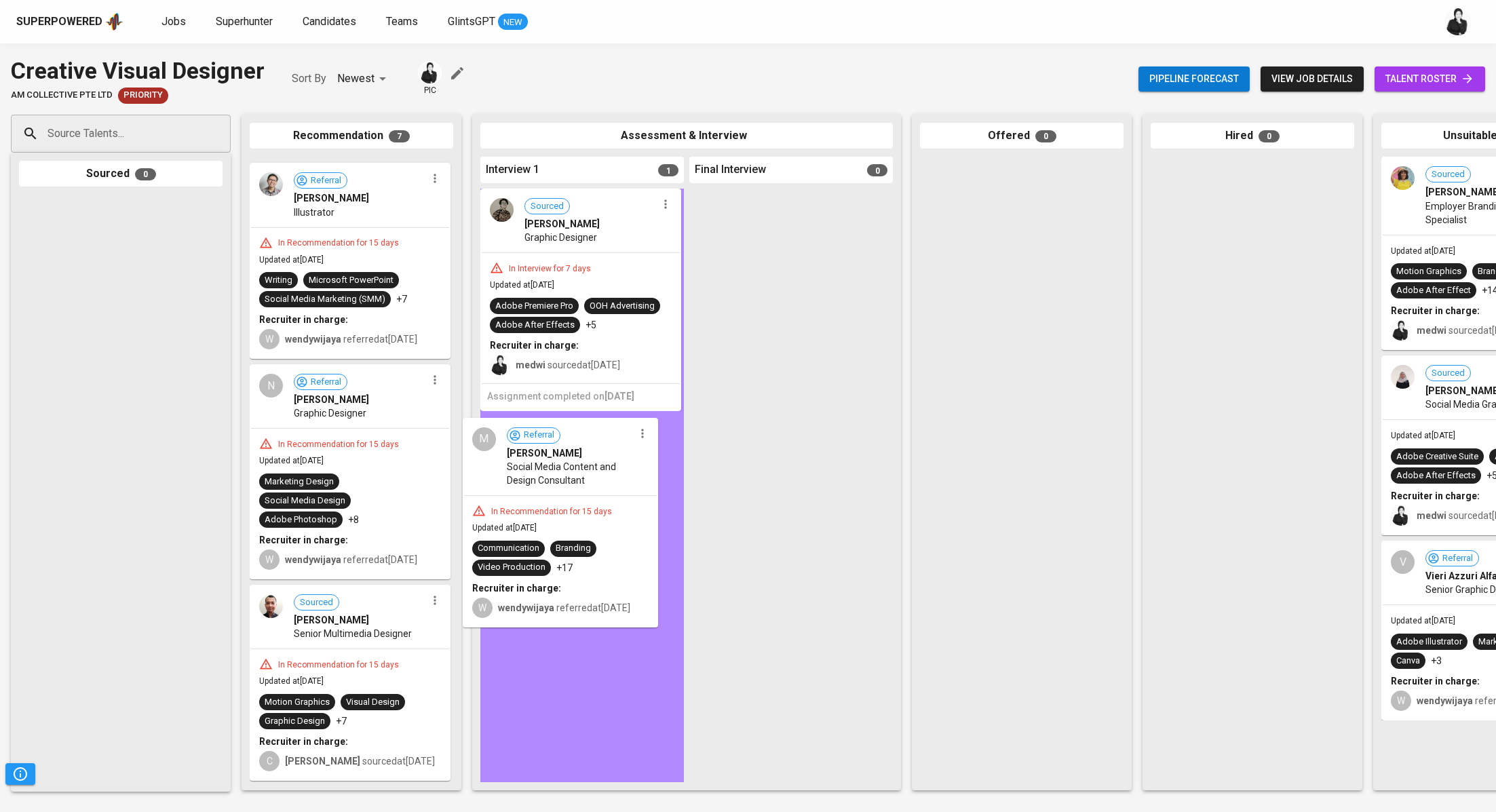
drag, startPoint x: 369, startPoint y: 201, endPoint x: 584, endPoint y: 470, distance: 344.4
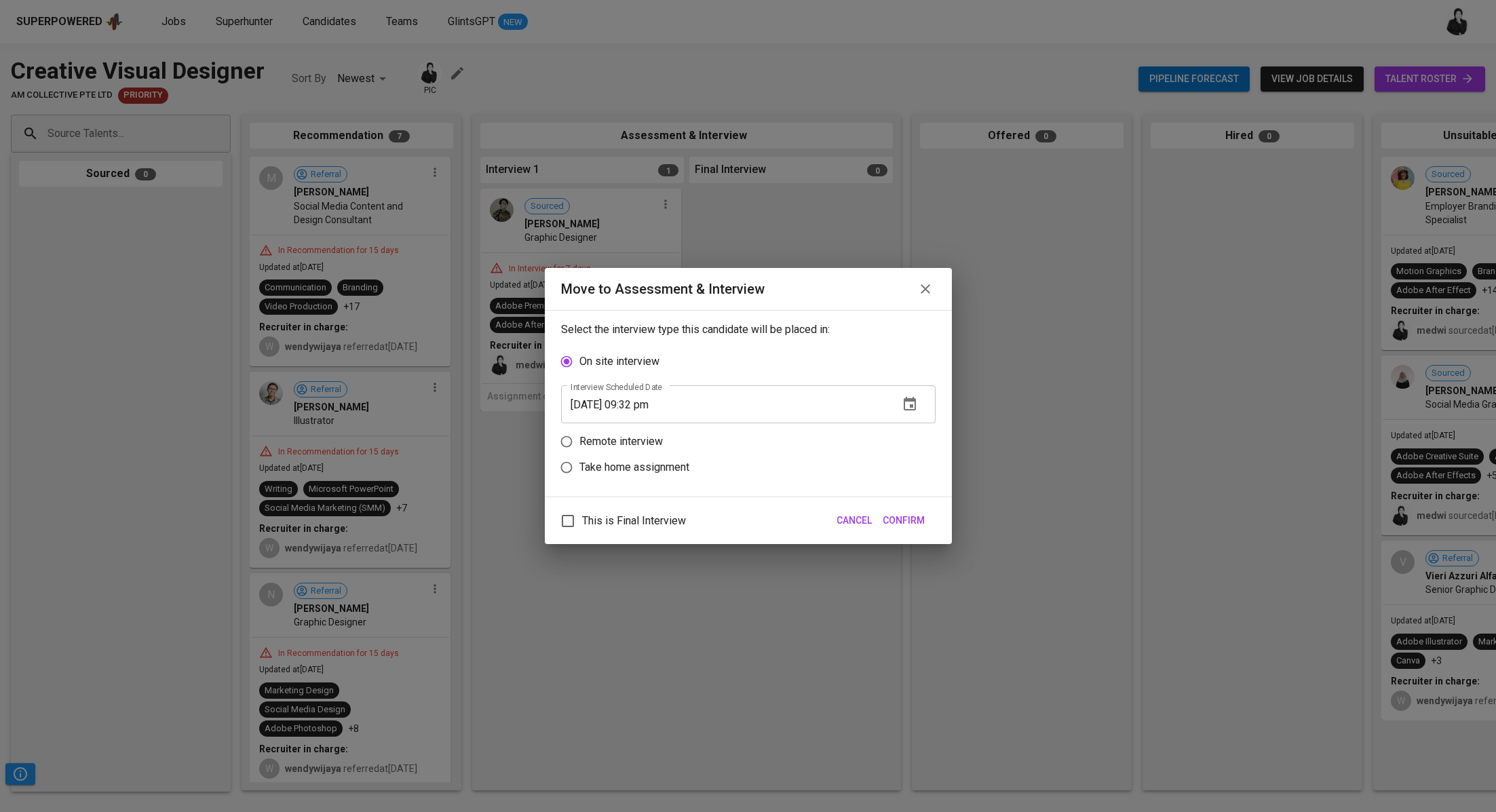
click at [656, 467] on p "Take home assignment" at bounding box center [634, 467] width 110 height 16
click at [579, 467] on input "Take home assignment" at bounding box center [566, 467] width 25 height 25
radio input "true"
click at [641, 455] on input "[DATE] 09:32 pm" at bounding box center [725, 455] width 327 height 38
type input "[DATE] 08:33 pm"
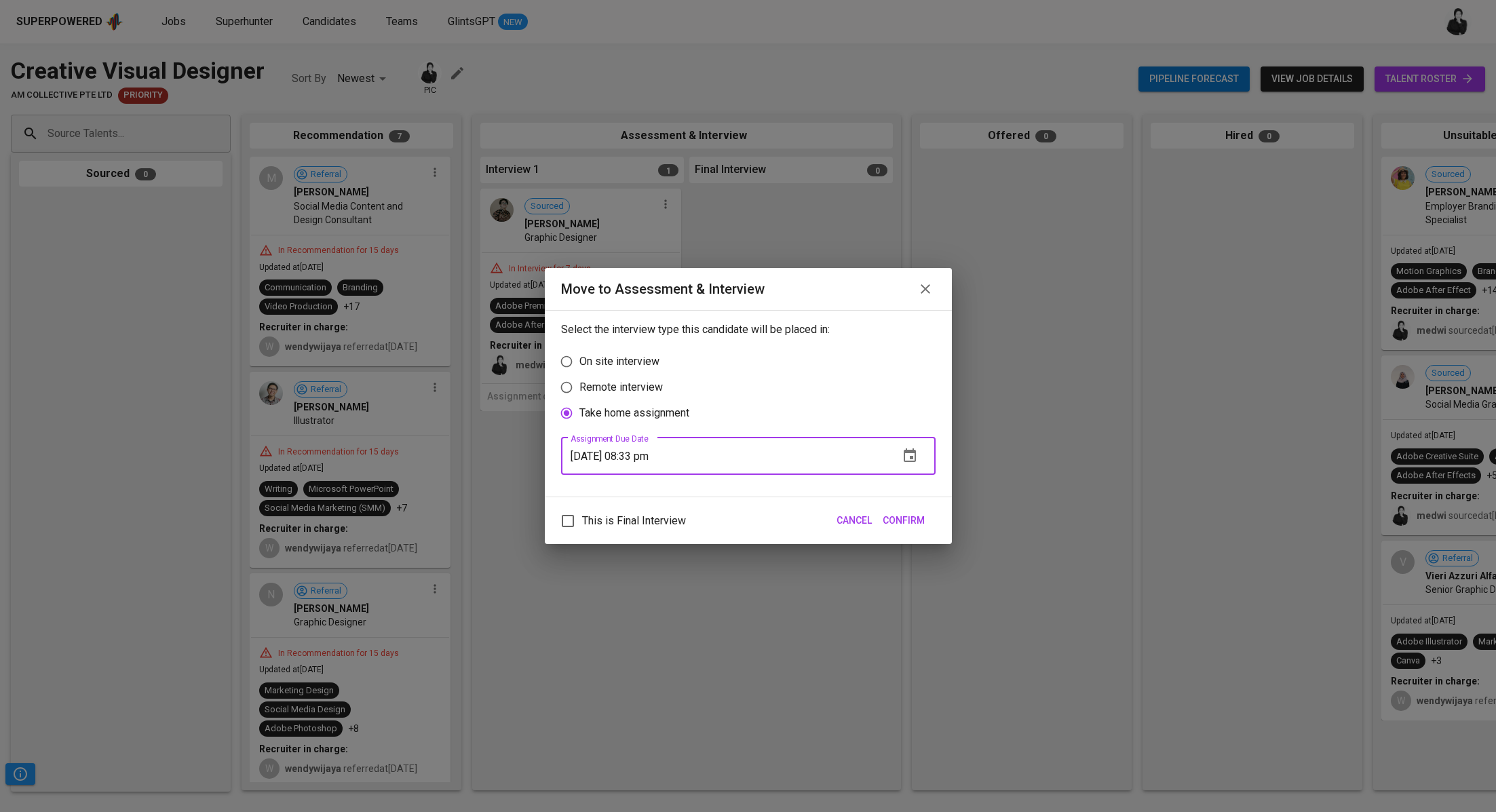
click at [899, 513] on span "Confirm" at bounding box center [903, 520] width 42 height 17
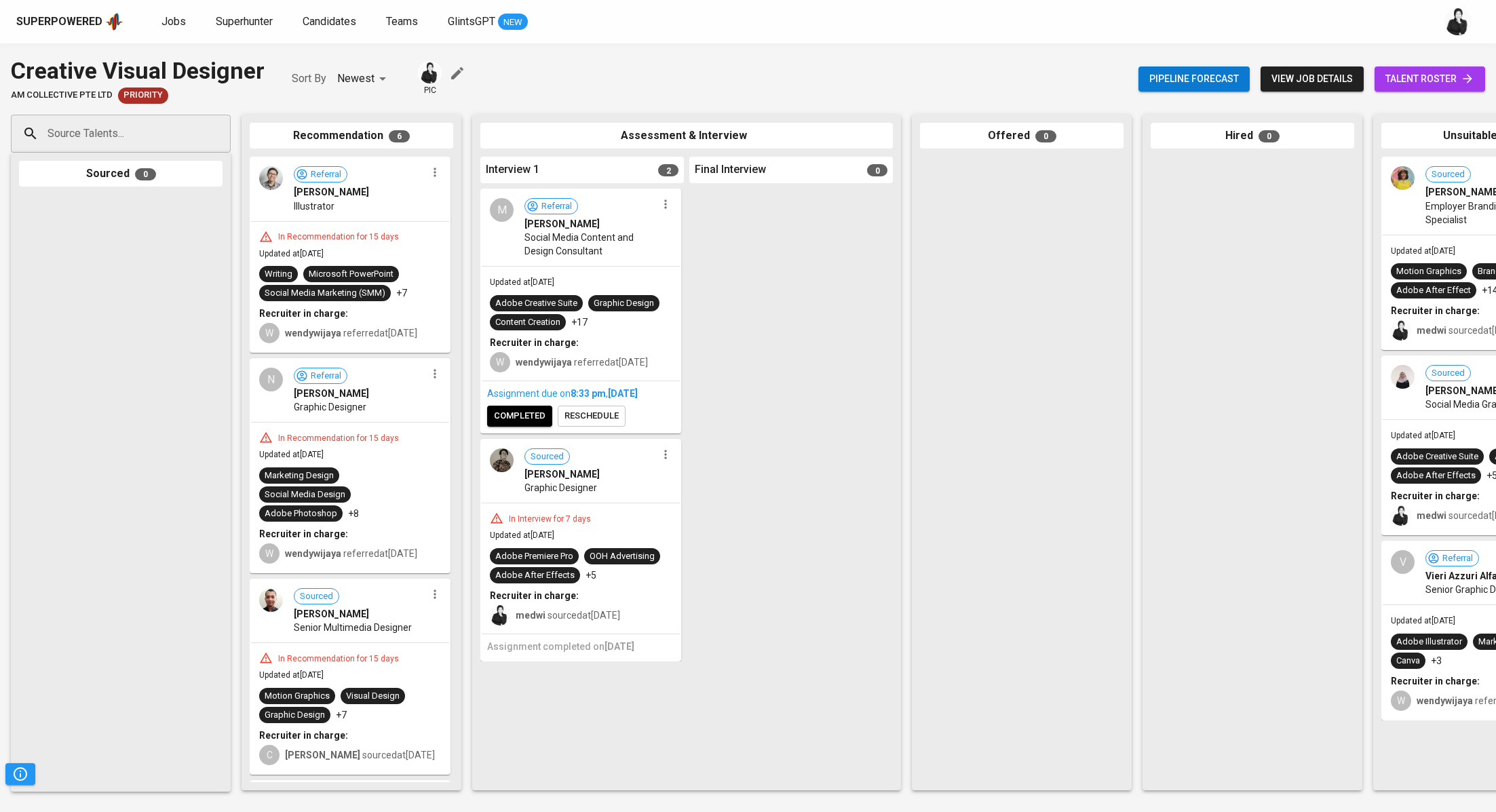
click at [431, 177] on icon "button" at bounding box center [435, 172] width 14 height 14
click at [472, 240] on span "Move to unsuitable" at bounding box center [468, 238] width 71 height 12
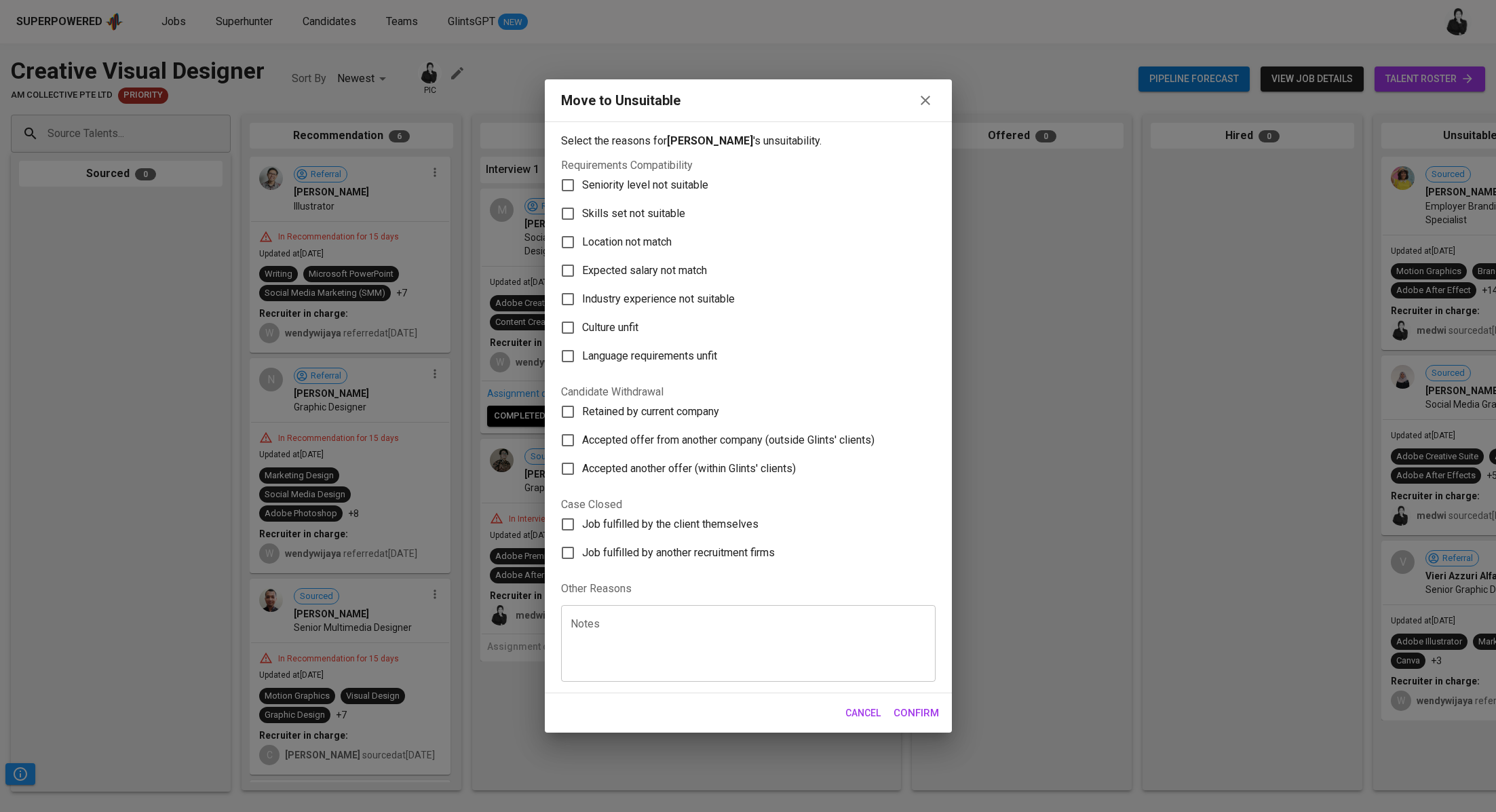
click at [634, 209] on span "Skills set not suitable" at bounding box center [634, 213] width 103 height 16
click at [582, 209] on input "Skills set not suitable" at bounding box center [567, 213] width 29 height 29
checkbox input "true"
click at [909, 715] on span "Confirm" at bounding box center [916, 712] width 46 height 18
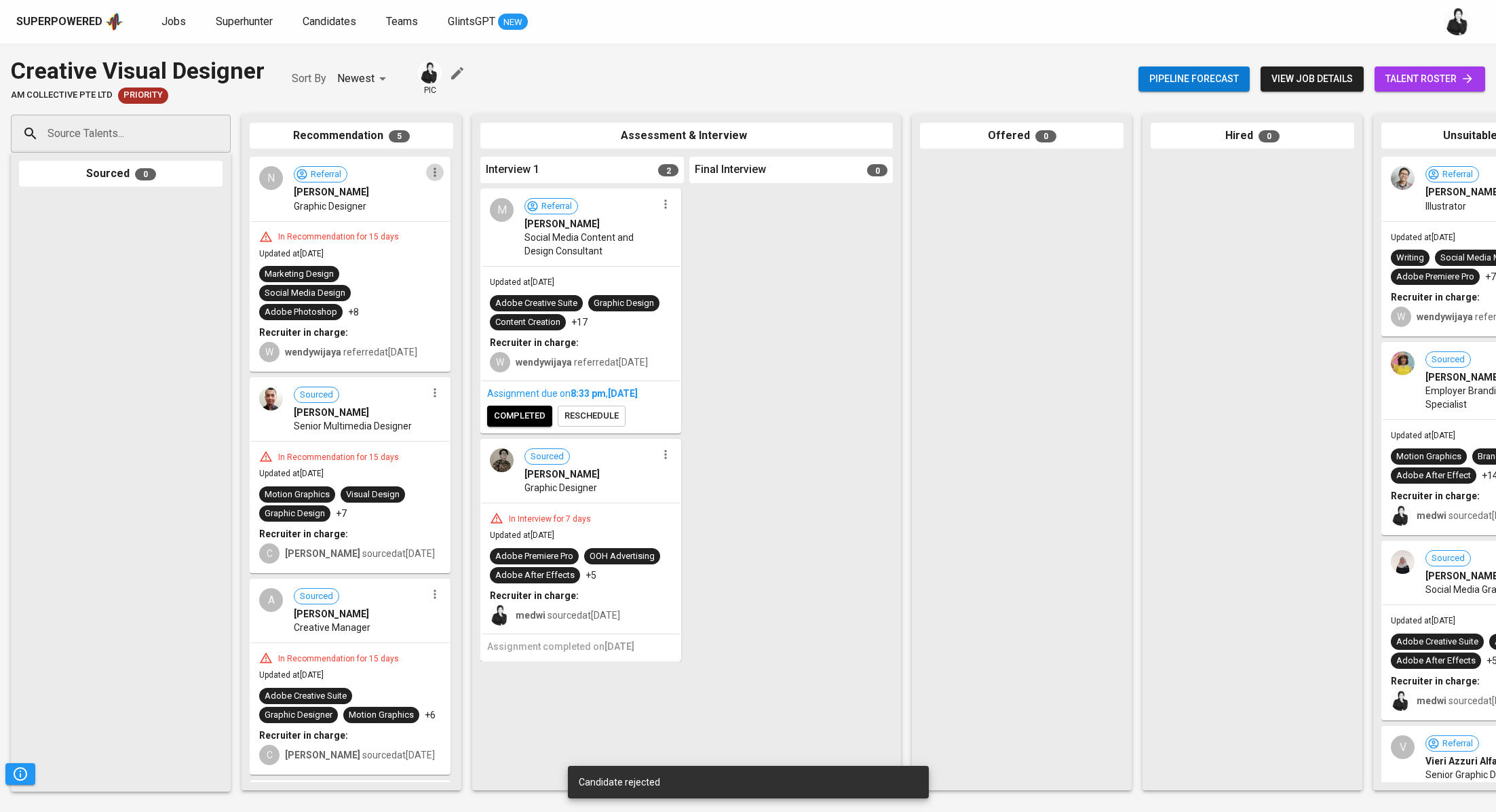
click at [429, 171] on icon "button" at bounding box center [435, 172] width 14 height 14
click at [465, 234] on span "Move to unsuitable" at bounding box center [468, 238] width 71 height 12
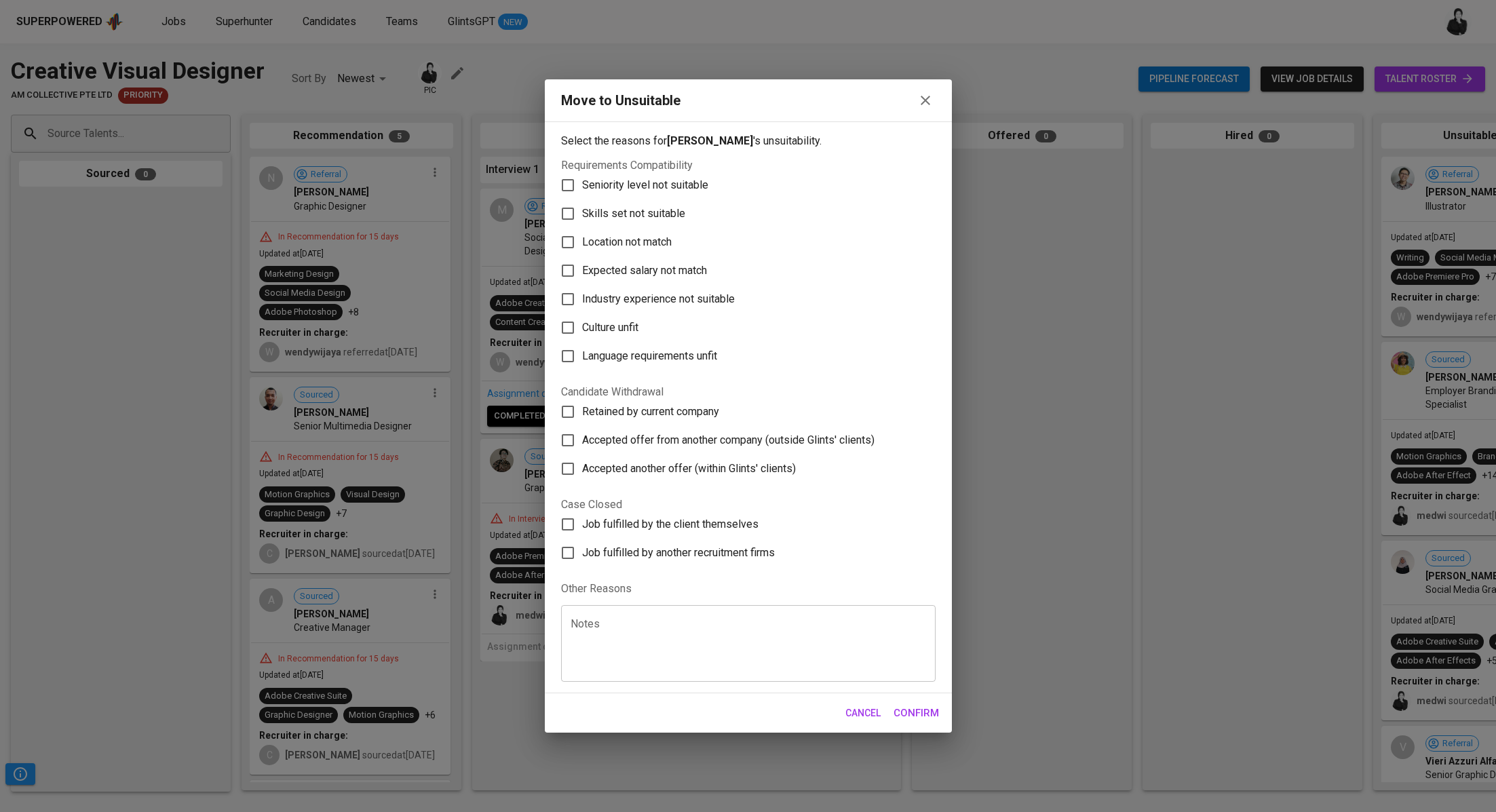
click at [626, 219] on span "Skills set not suitable" at bounding box center [634, 213] width 103 height 16
click at [582, 219] on input "Skills set not suitable" at bounding box center [567, 213] width 29 height 29
checkbox input "true"
click at [912, 715] on span "Confirm" at bounding box center [916, 712] width 46 height 18
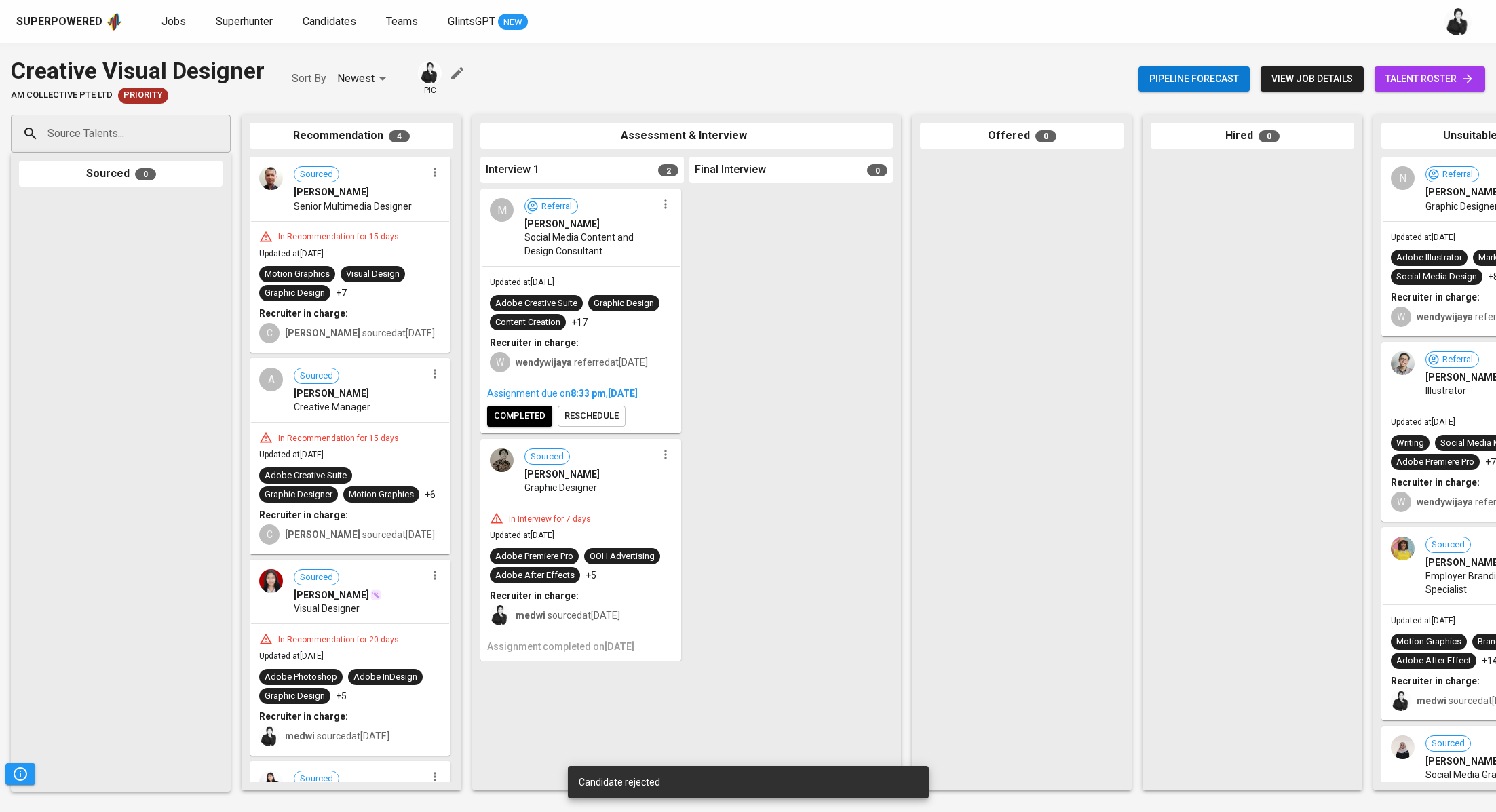
click at [432, 175] on icon "button" at bounding box center [435, 172] width 14 height 14
click at [487, 243] on li "Move to unsuitable" at bounding box center [482, 237] width 122 height 20
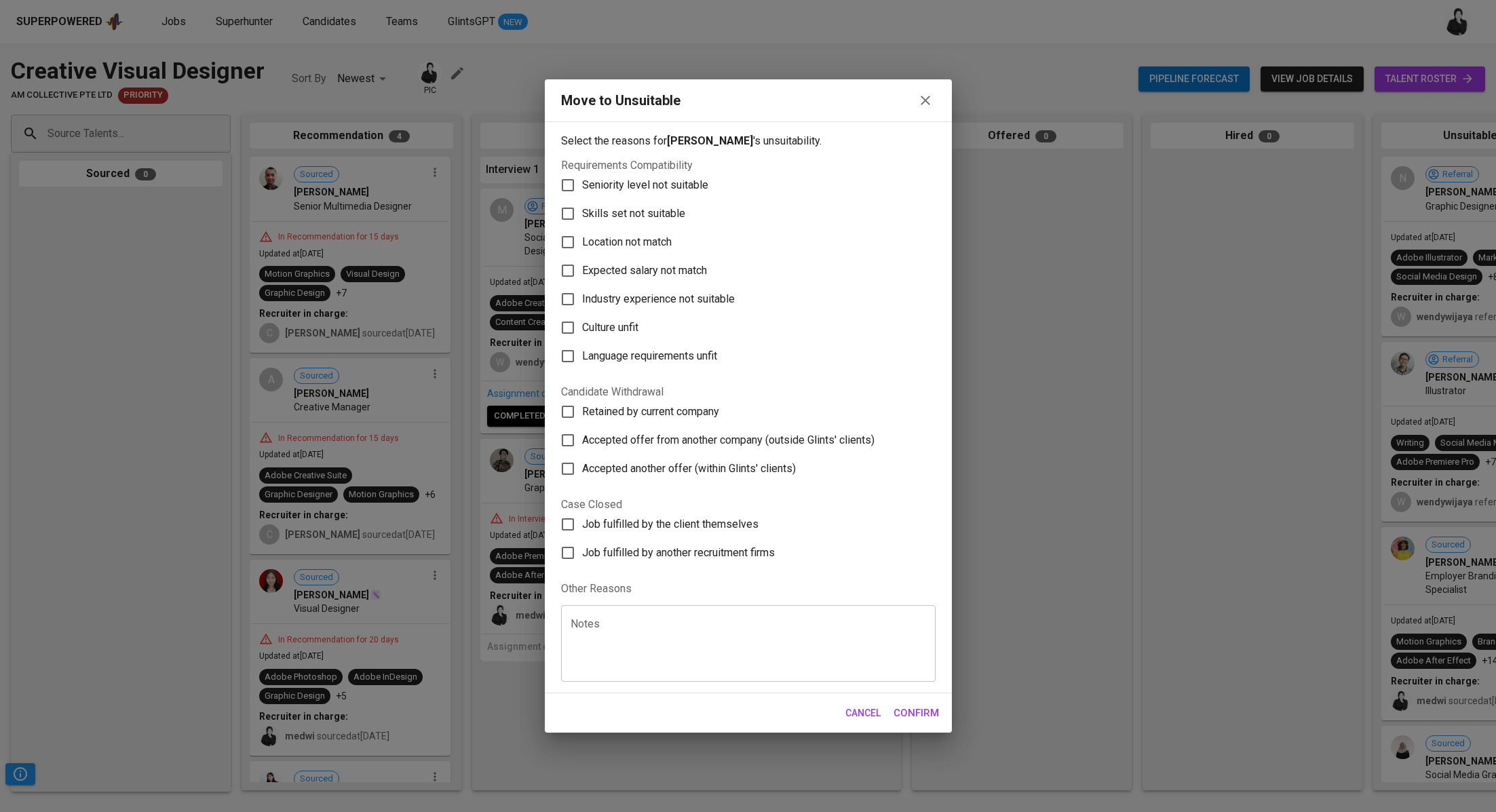
click at [604, 218] on span "Skills set not suitable" at bounding box center [634, 213] width 103 height 16
click at [582, 218] on input "Skills set not suitable" at bounding box center [567, 213] width 29 height 29
checkbox input "true"
click at [914, 724] on button "Confirm" at bounding box center [916, 712] width 60 height 29
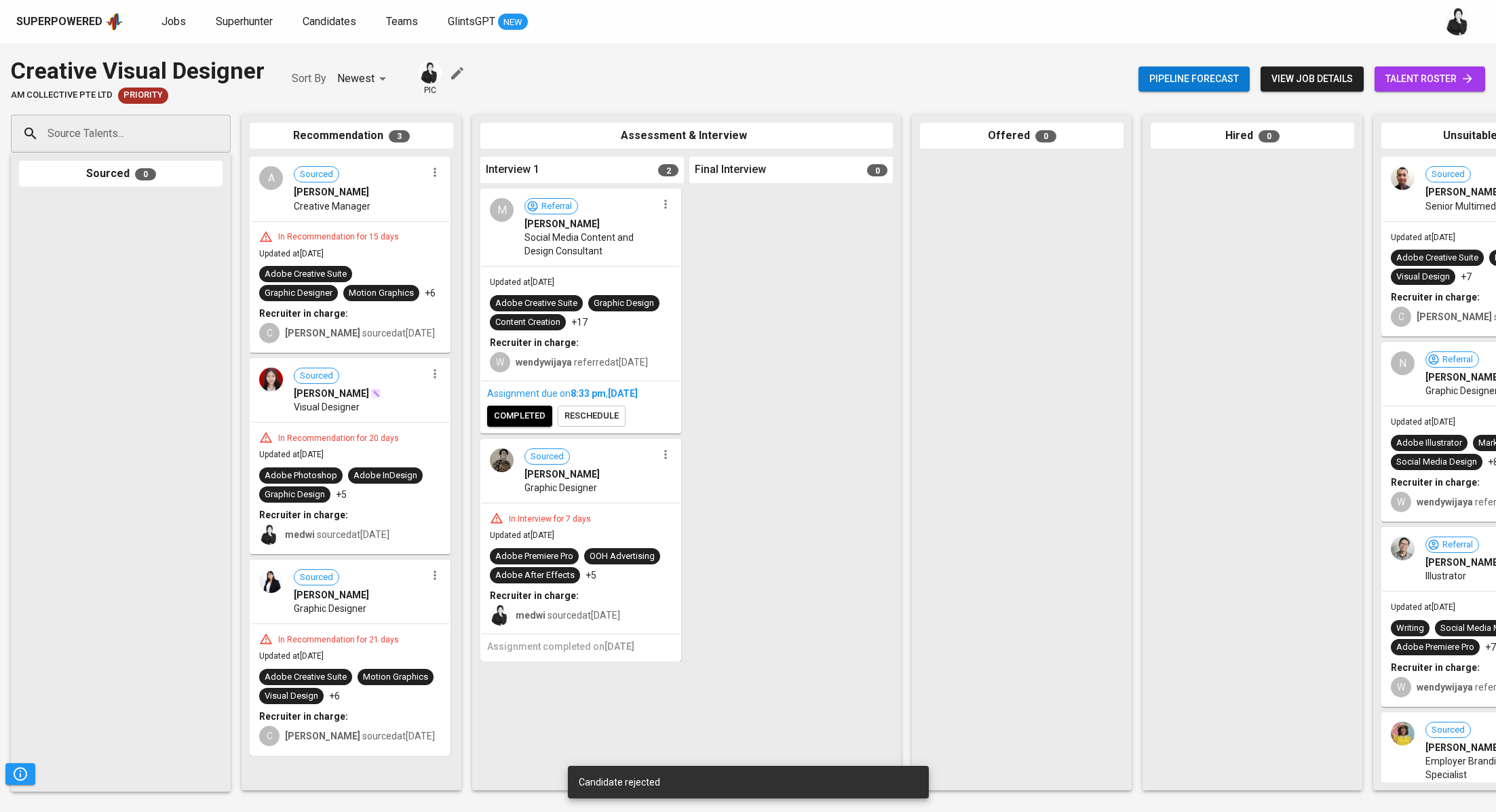
click at [437, 172] on icon "button" at bounding box center [435, 172] width 14 height 14
click at [470, 232] on span "Move to unsuitable" at bounding box center [473, 238] width 71 height 12
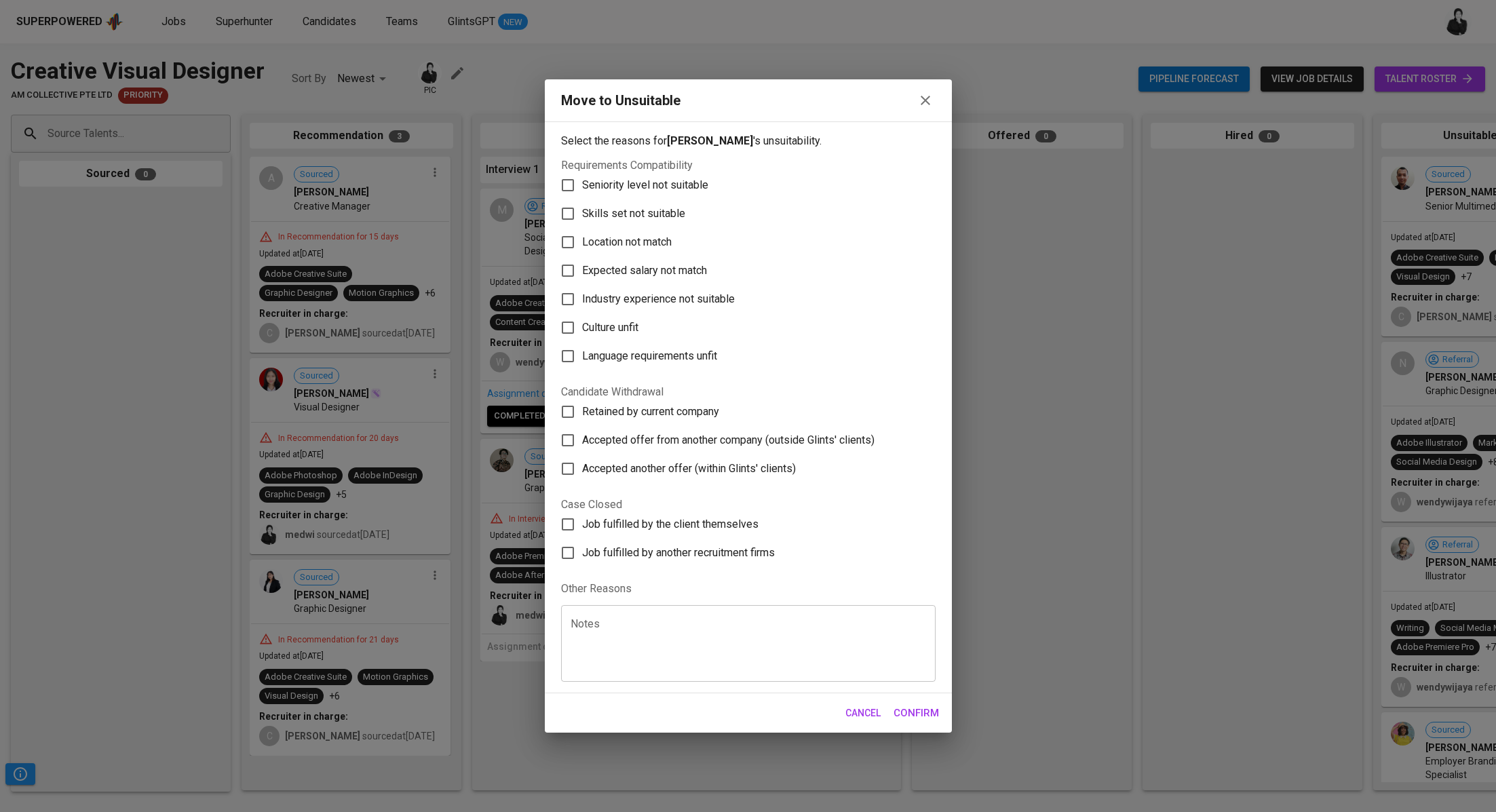
click at [616, 209] on span "Skills set not suitable" at bounding box center [634, 213] width 103 height 16
click at [582, 209] on input "Skills set not suitable" at bounding box center [567, 213] width 29 height 29
checkbox input "true"
click at [899, 713] on span "Confirm" at bounding box center [916, 712] width 46 height 18
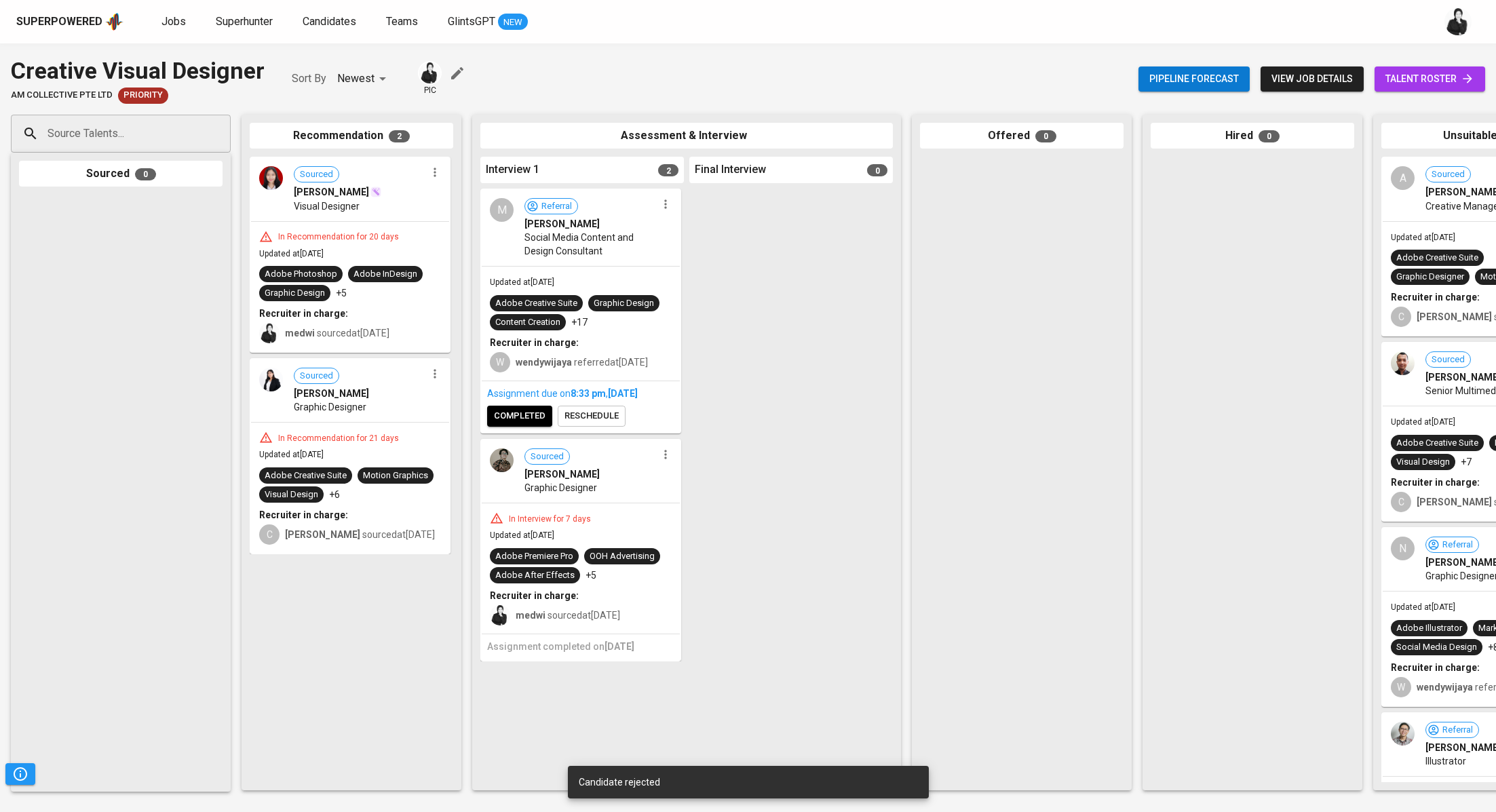
click at [438, 175] on icon "button" at bounding box center [435, 172] width 14 height 14
click at [512, 245] on li "Move to unsuitable" at bounding box center [488, 237] width 122 height 20
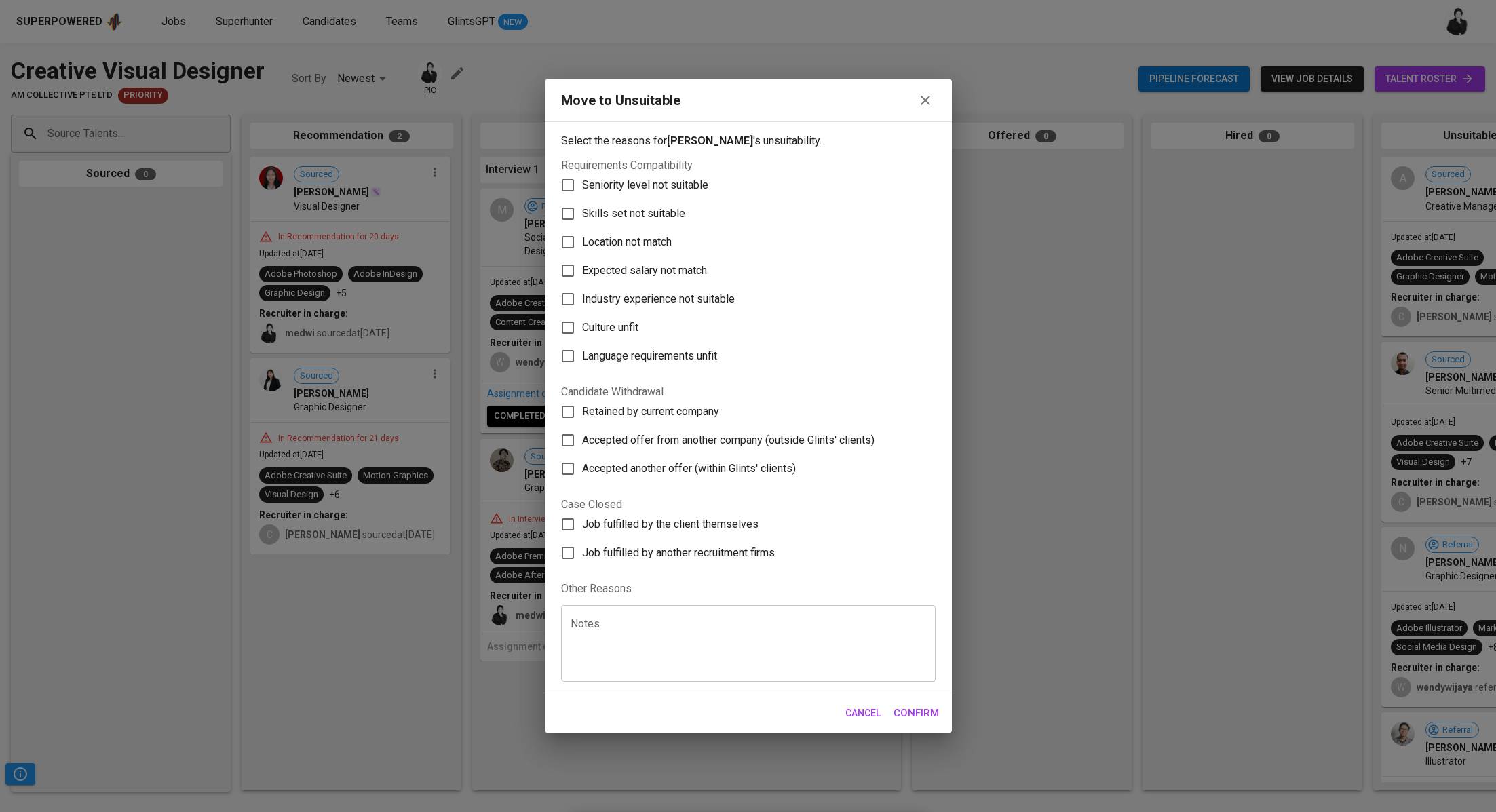
click at [649, 217] on span "Skills set not suitable" at bounding box center [634, 213] width 103 height 16
click at [582, 217] on input "Skills set not suitable" at bounding box center [567, 213] width 29 height 29
checkbox input "true"
click at [909, 708] on span "Confirm" at bounding box center [916, 712] width 46 height 18
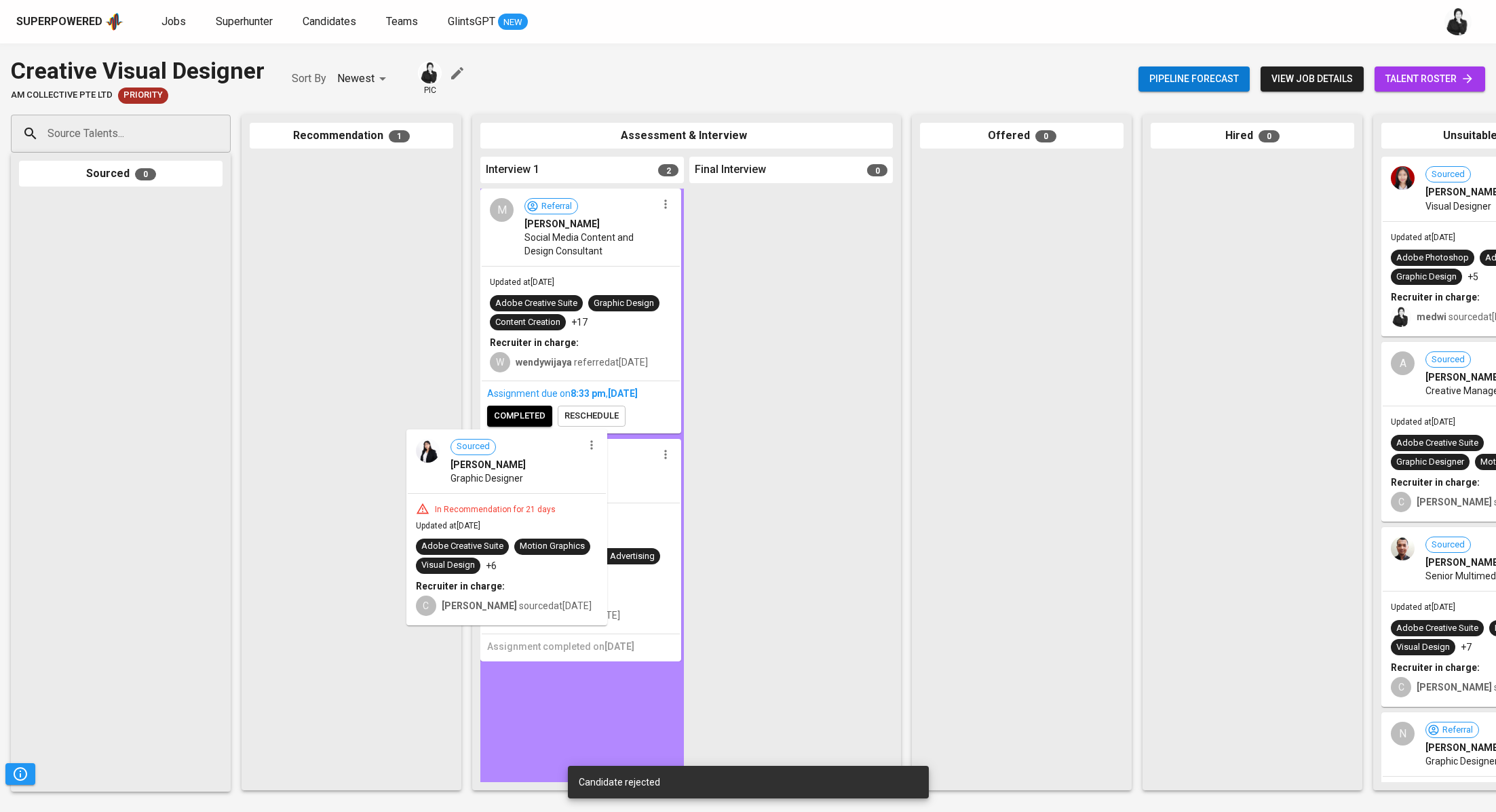
drag, startPoint x: 372, startPoint y: 215, endPoint x: 560, endPoint y: 502, distance: 343.1
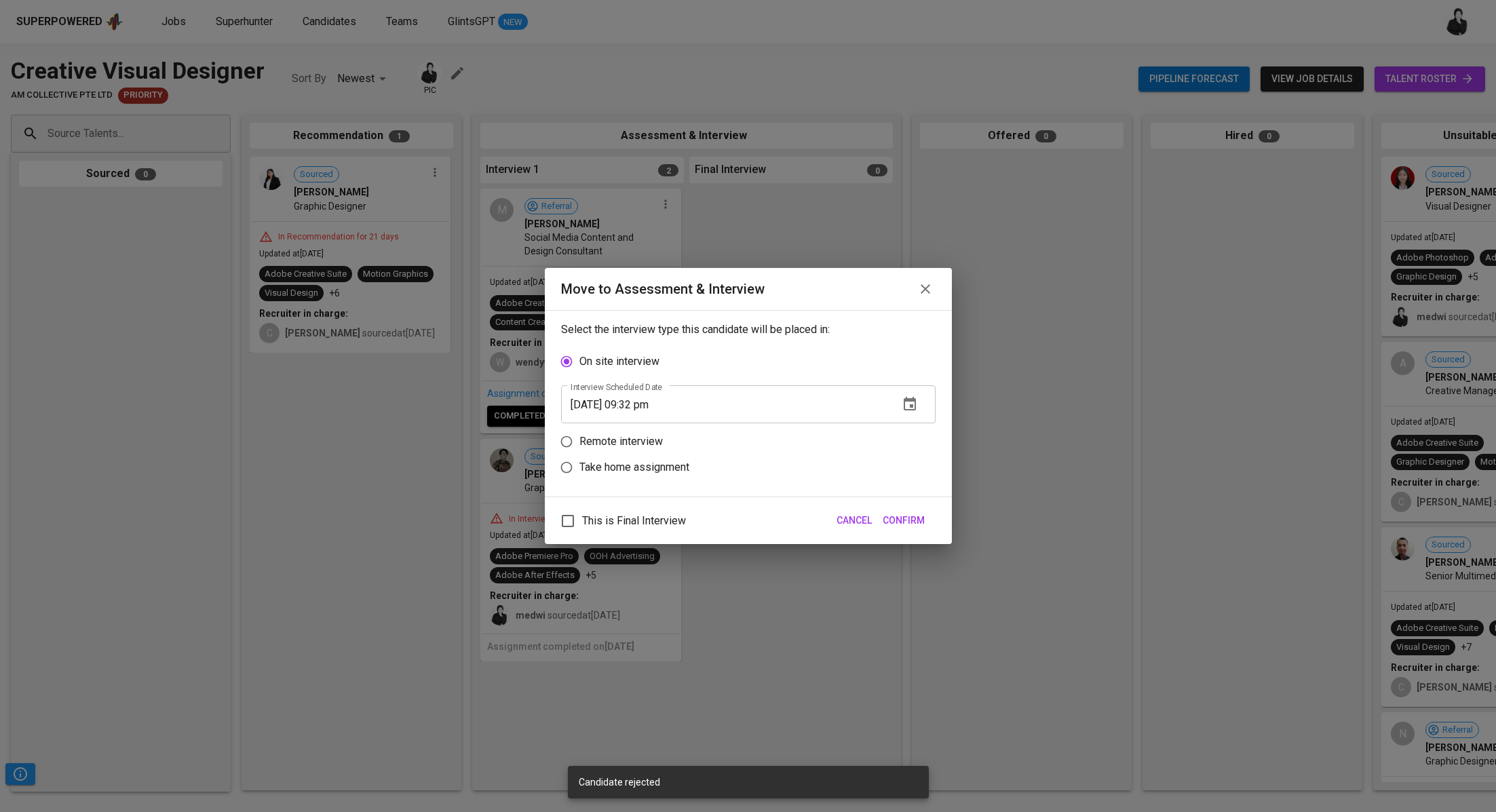
click at [628, 429] on label "Remote interview" at bounding box center [739, 441] width 371 height 25
click at [579, 429] on input "Remote interview" at bounding box center [566, 441] width 25 height 25
radio input "true"
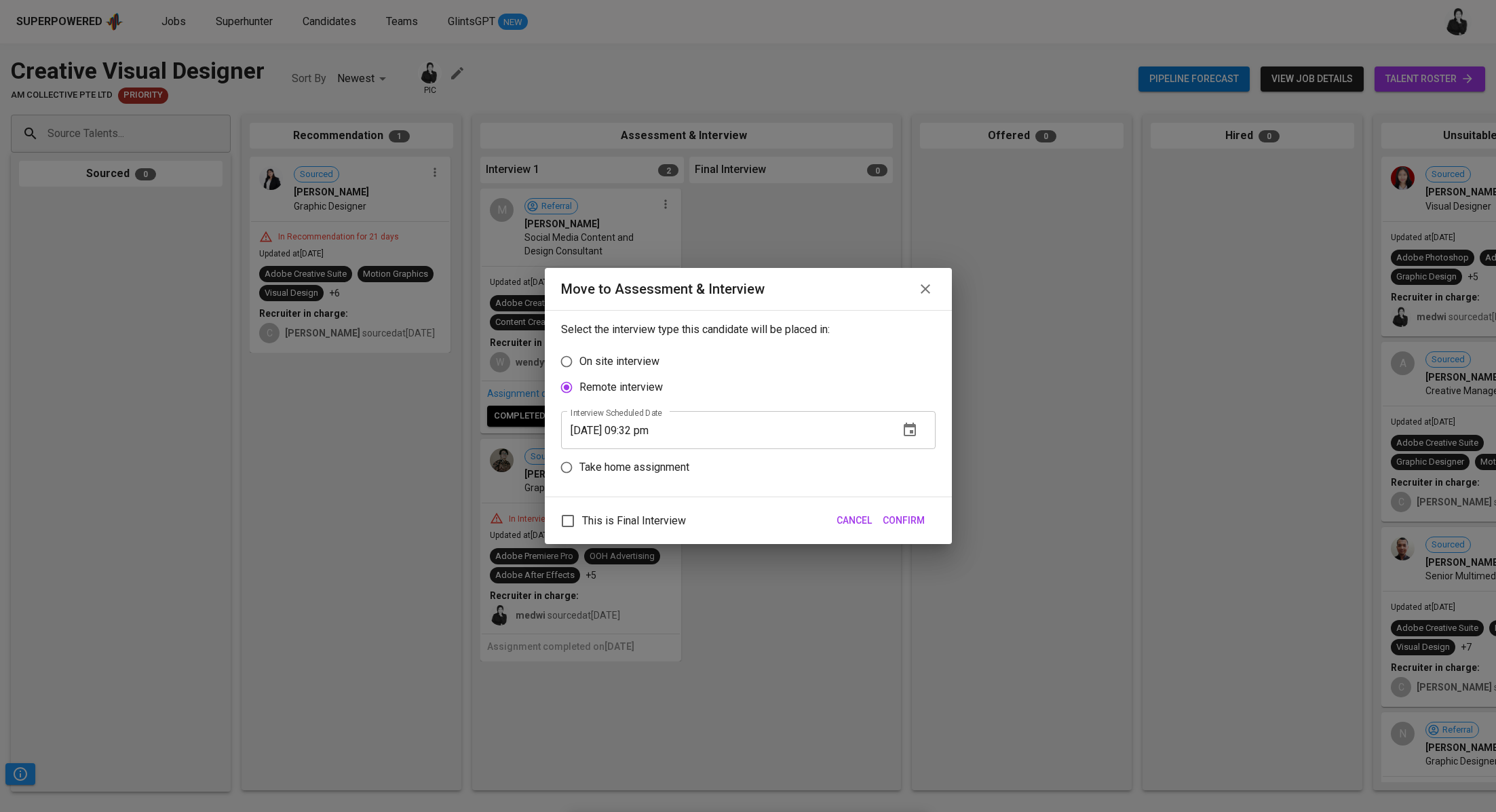
click at [619, 458] on label "Take home assignment" at bounding box center [739, 467] width 371 height 25
click at [579, 458] on input "Take home assignment" at bounding box center [566, 467] width 25 height 25
radio input "true"
click at [641, 451] on input "08/31/2025 09:32 pm" at bounding box center [725, 455] width 327 height 38
click at [909, 509] on button "Confirm" at bounding box center [903, 520] width 53 height 25
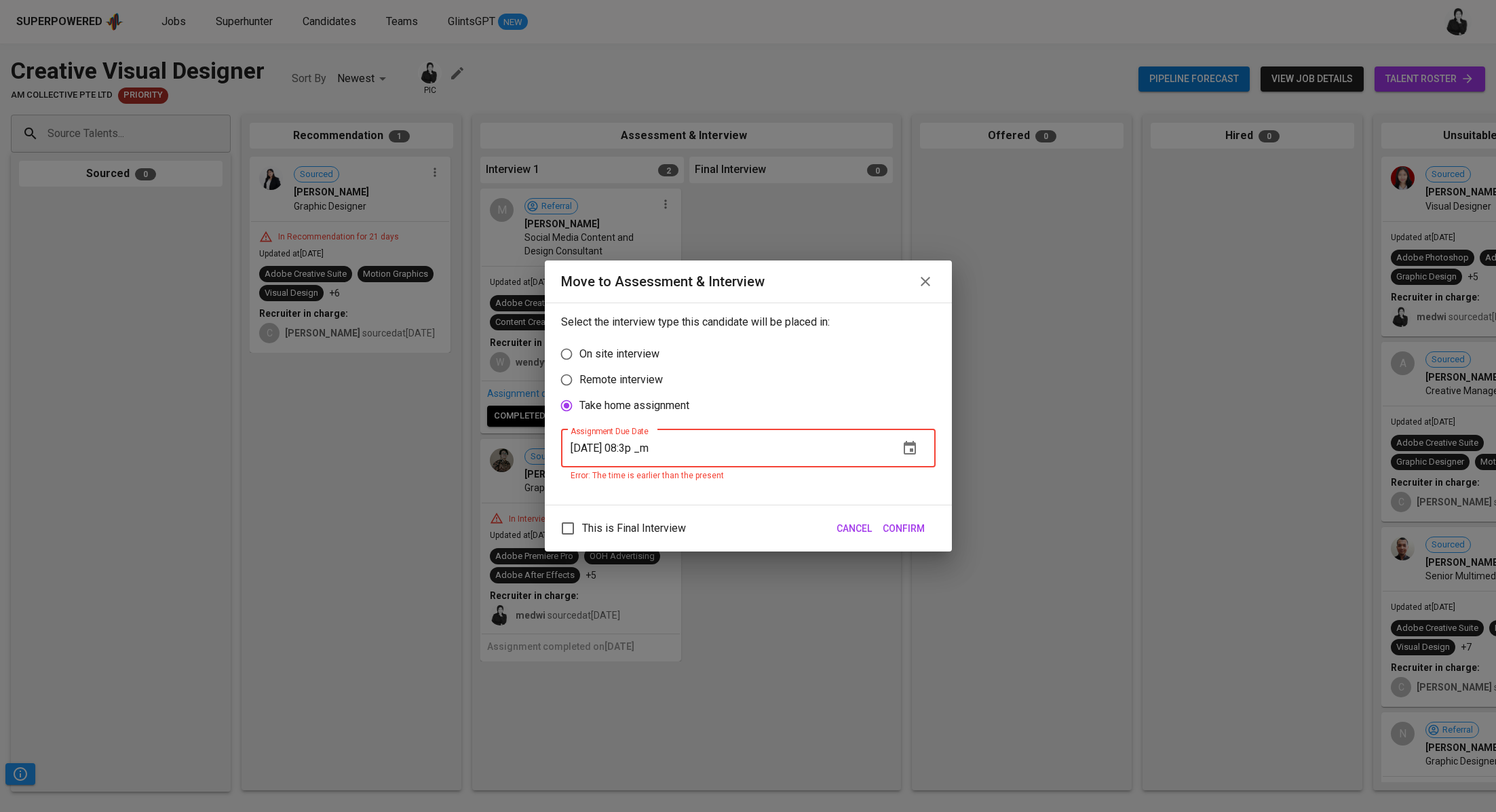
type input "08/31/2025 08:34 pm"
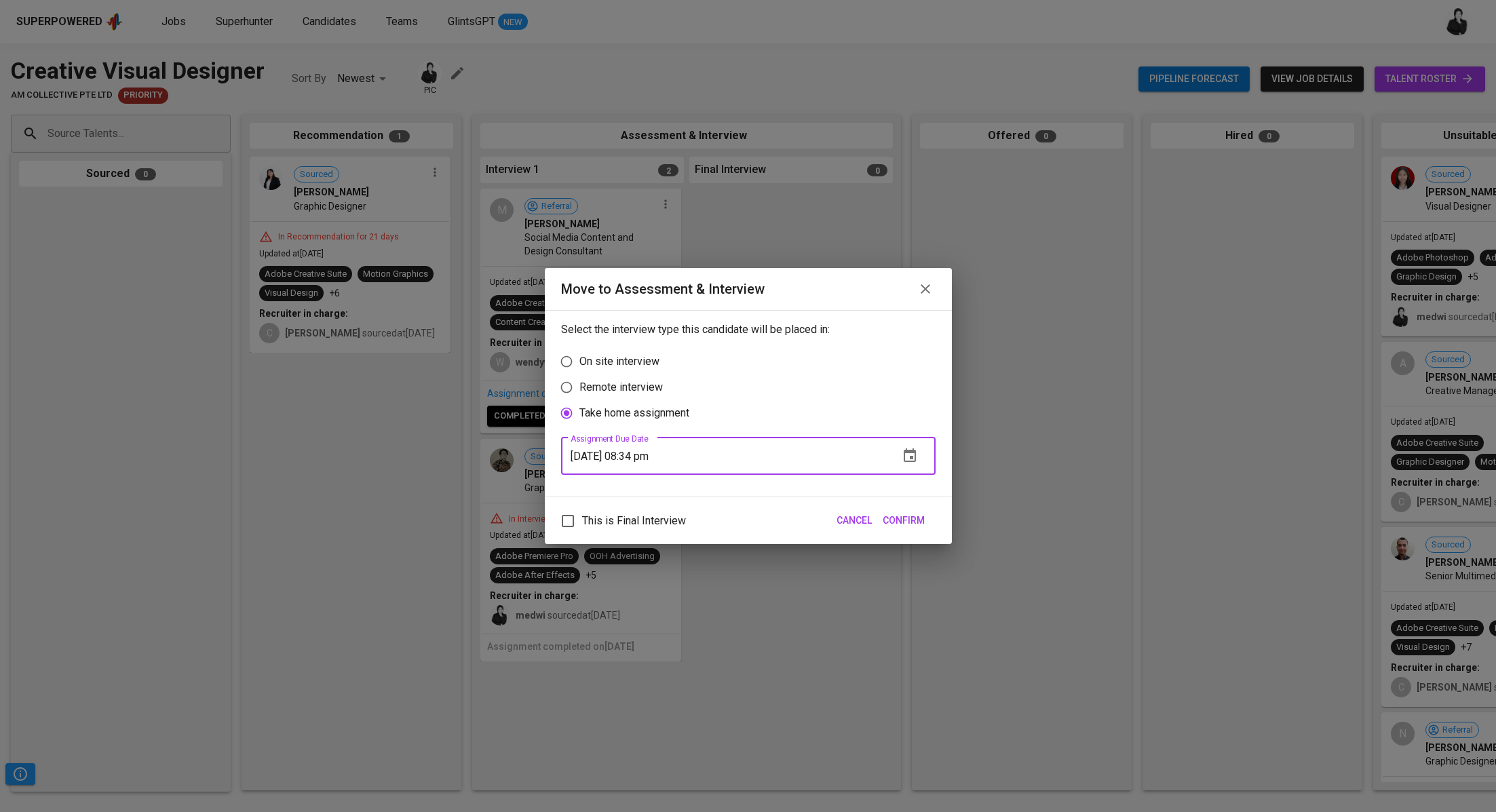
click at [899, 525] on span "Confirm" at bounding box center [903, 520] width 42 height 17
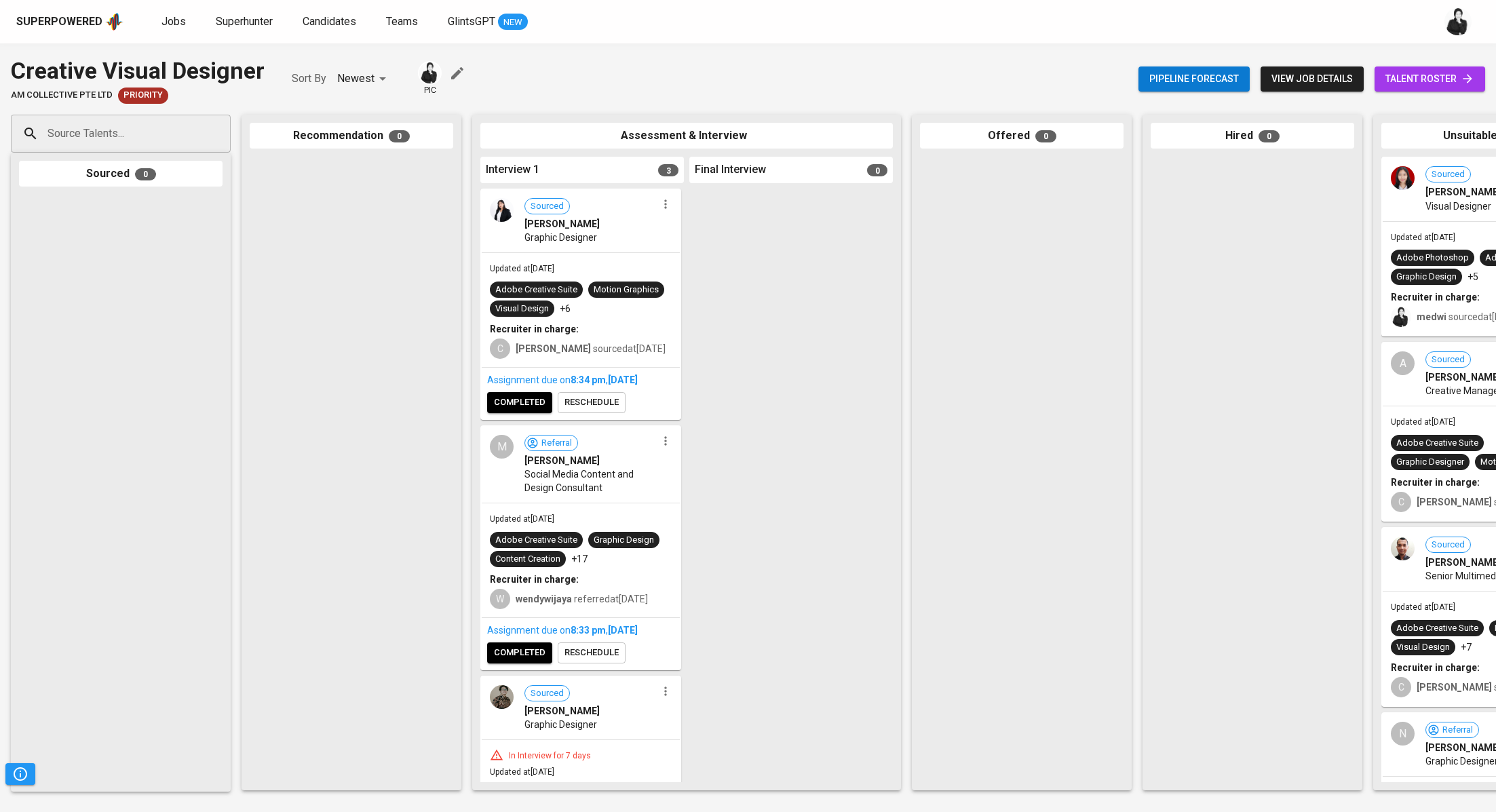
scroll to position [118, 0]
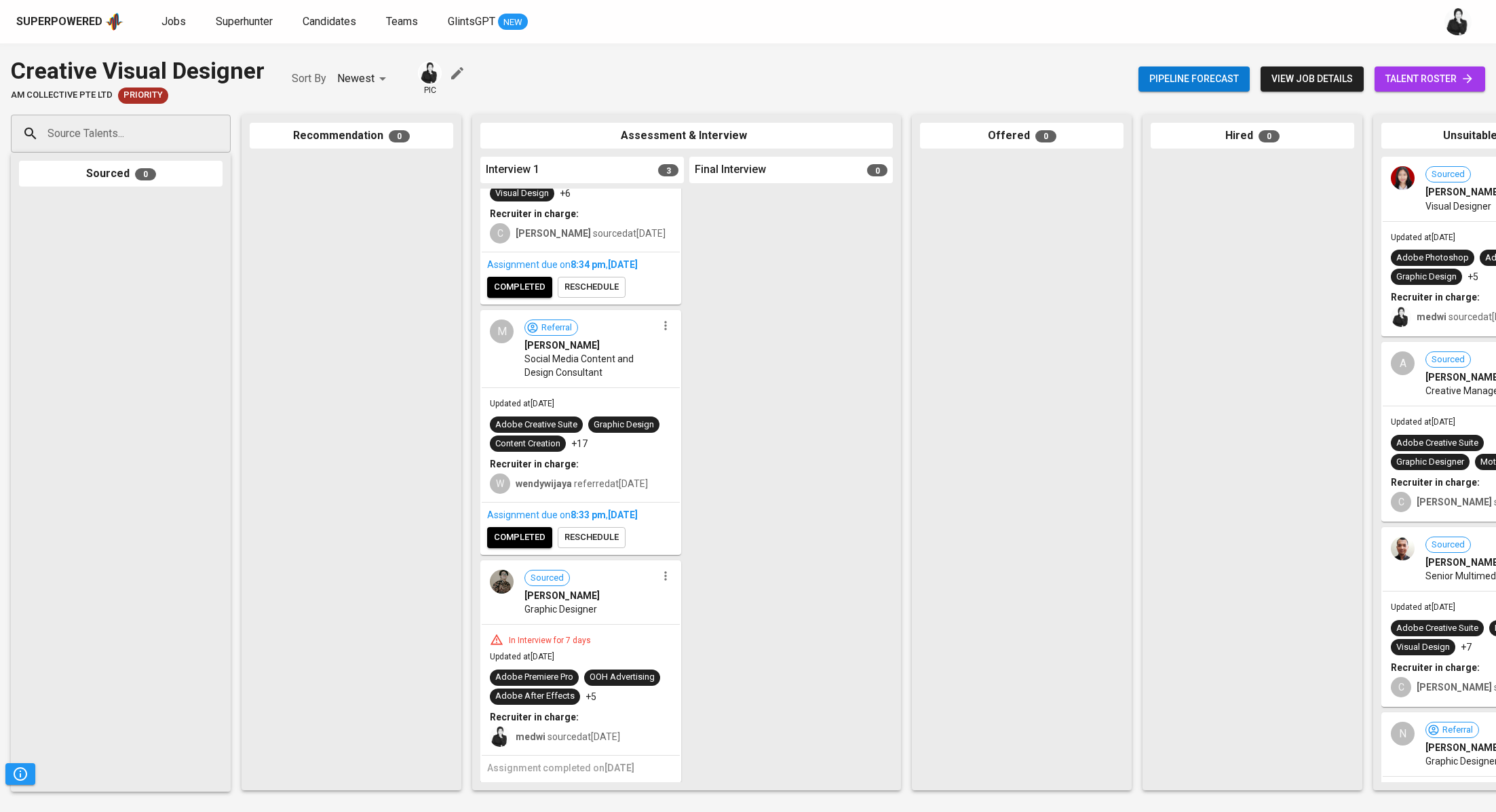
click at [509, 284] on span "completed" at bounding box center [520, 287] width 52 height 15
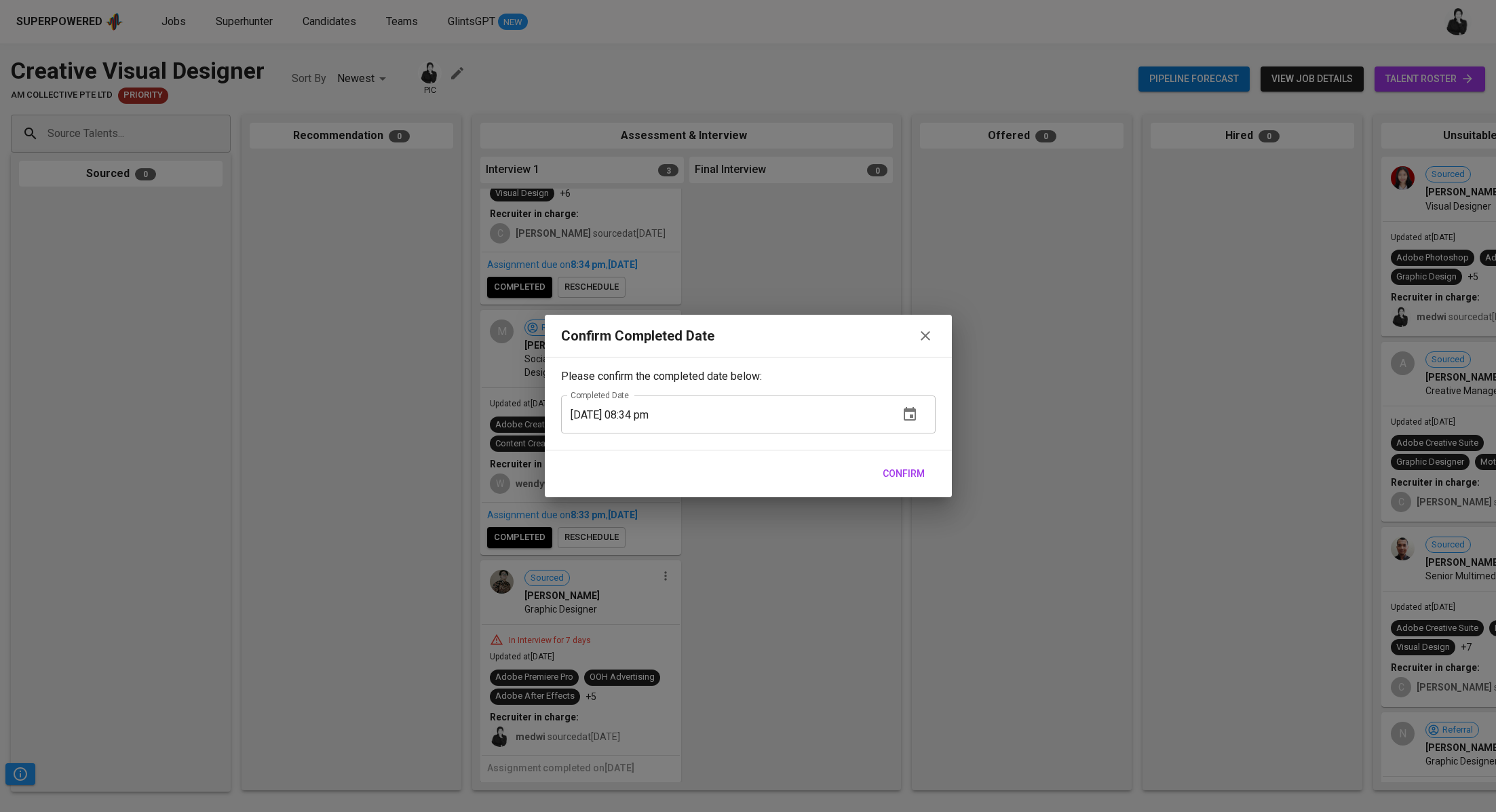
click at [898, 467] on span "Confirm" at bounding box center [903, 474] width 42 height 17
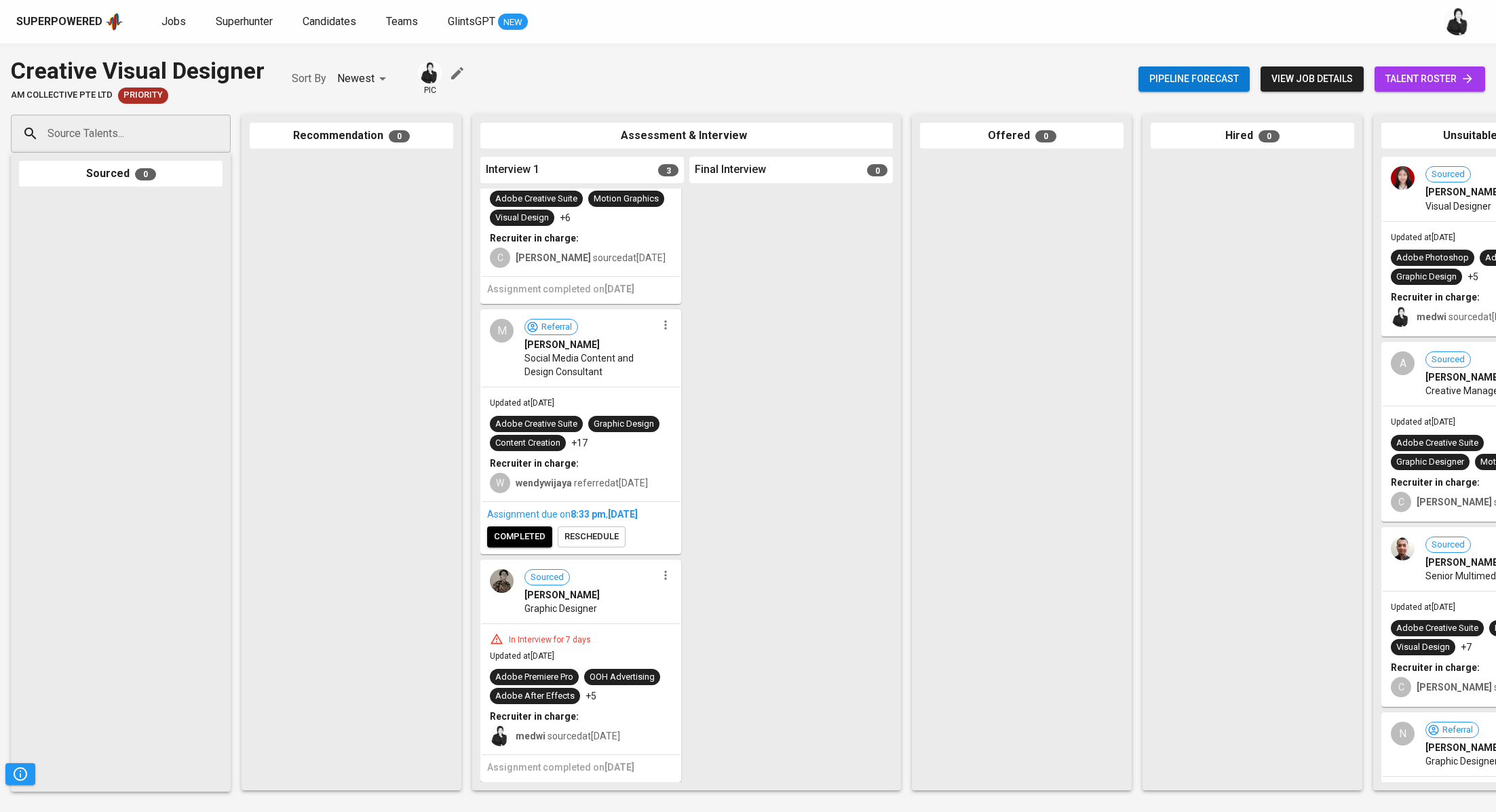
scroll to position [93, 0]
click at [538, 537] on span "completed" at bounding box center [520, 536] width 52 height 15
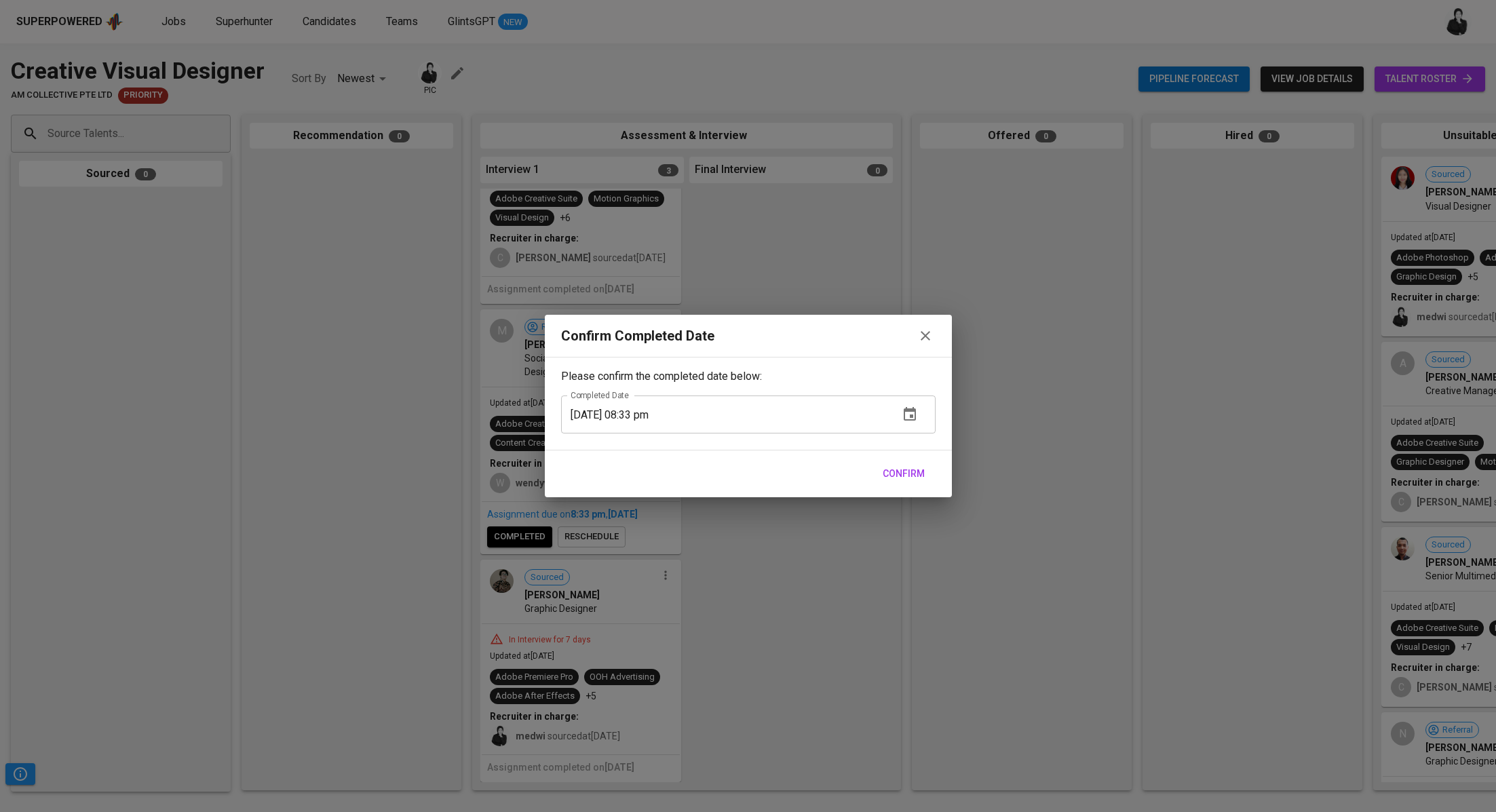
click at [887, 467] on span "Confirm" at bounding box center [903, 474] width 42 height 17
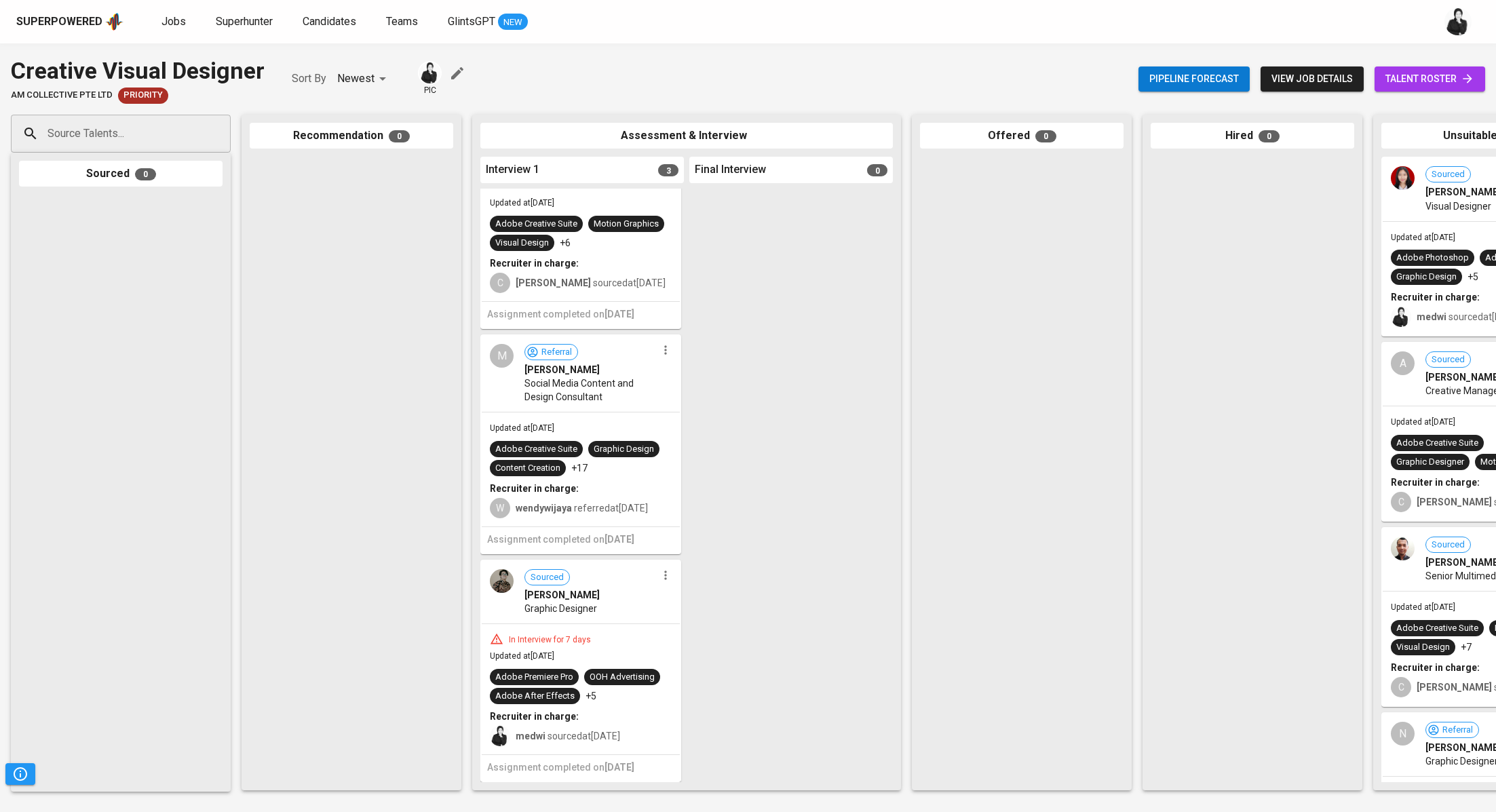
scroll to position [0, 0]
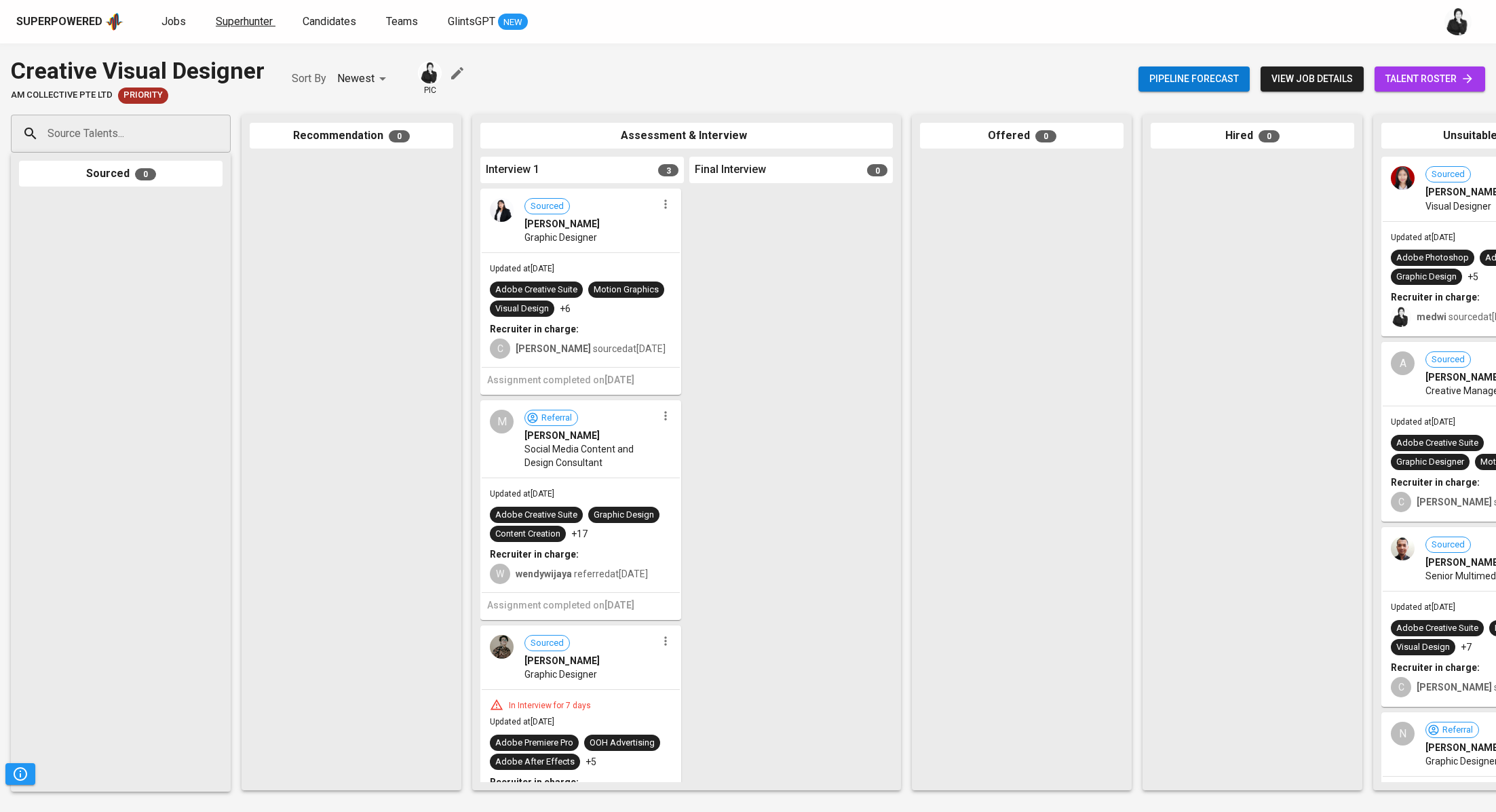
click at [255, 15] on span "Superhunter" at bounding box center [244, 21] width 57 height 13
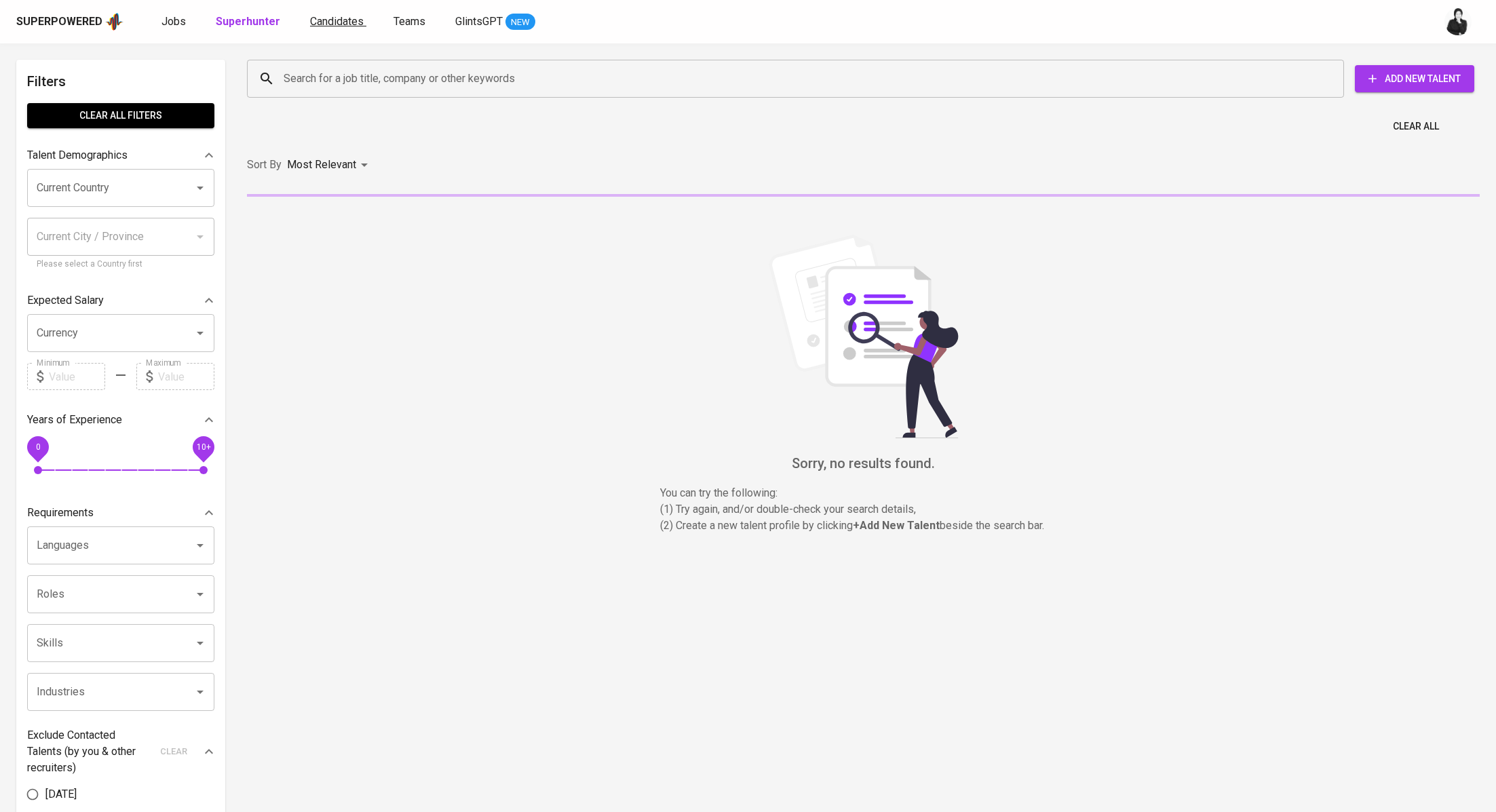
click at [326, 25] on span "Candidates" at bounding box center [337, 21] width 53 height 13
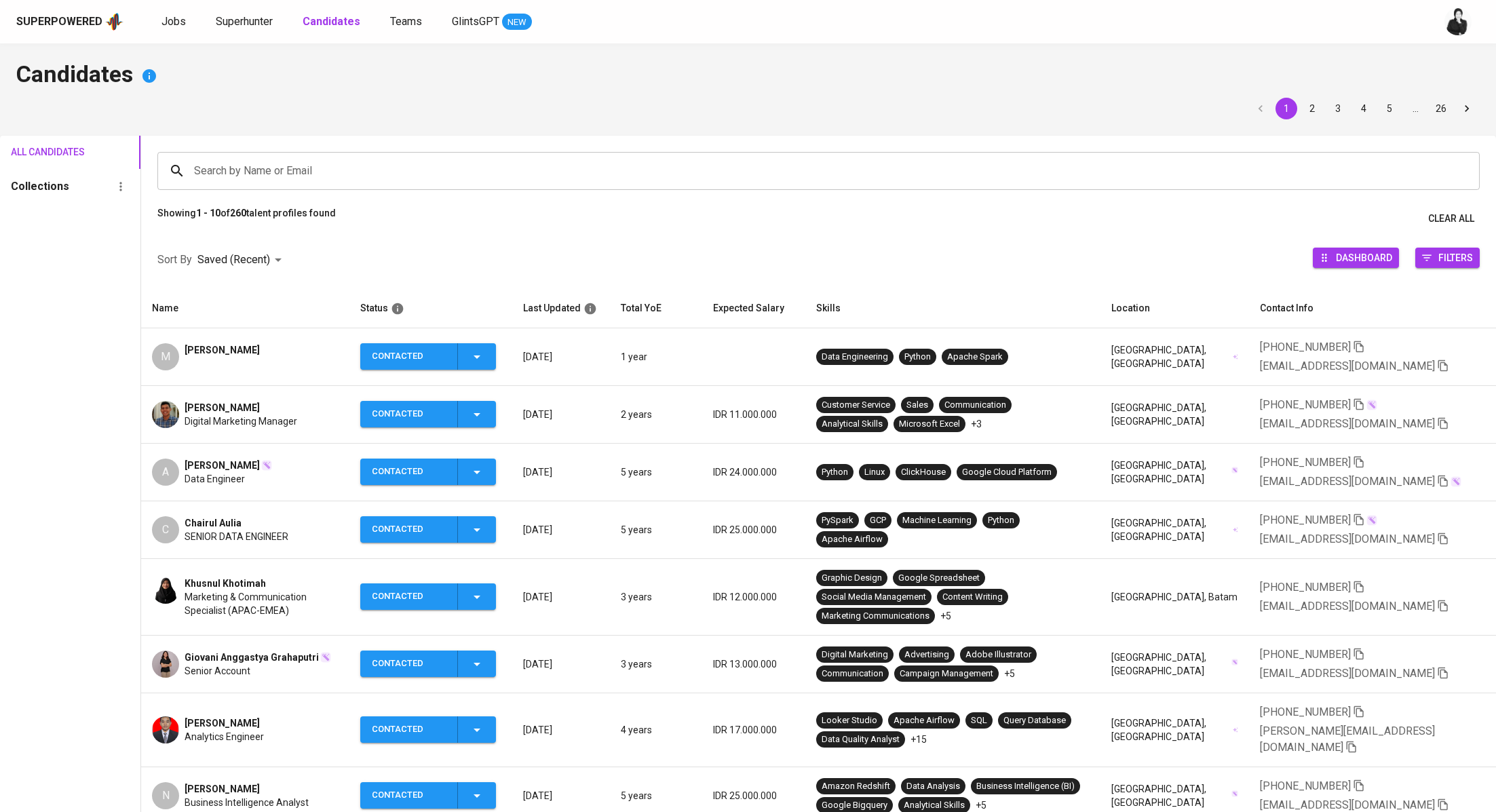
click at [240, 518] on span "Chairul Aulia" at bounding box center [213, 523] width 57 height 14
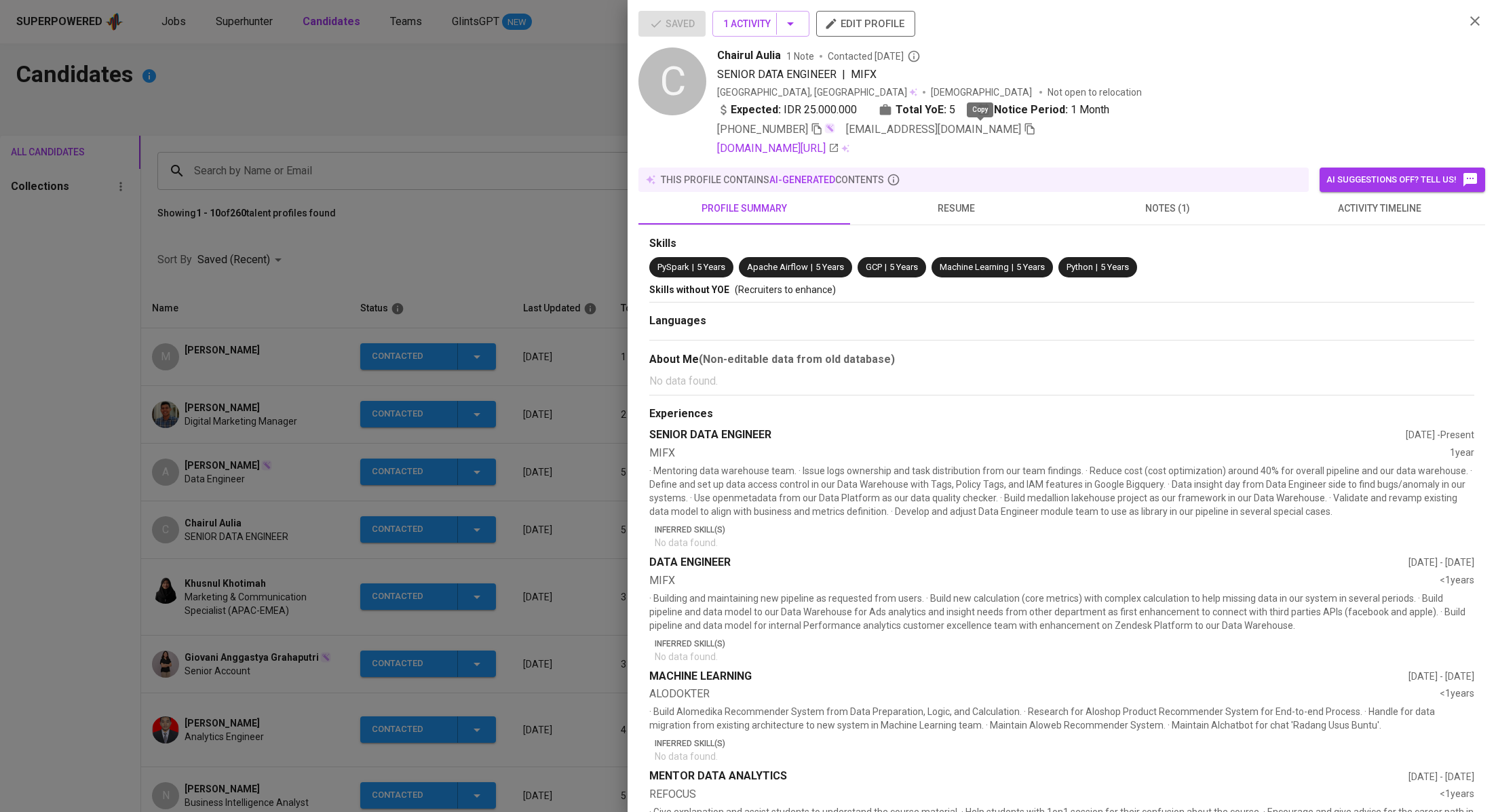
click at [1024, 134] on icon "button" at bounding box center [1030, 129] width 12 height 12
click at [492, 272] on div at bounding box center [748, 406] width 1496 height 812
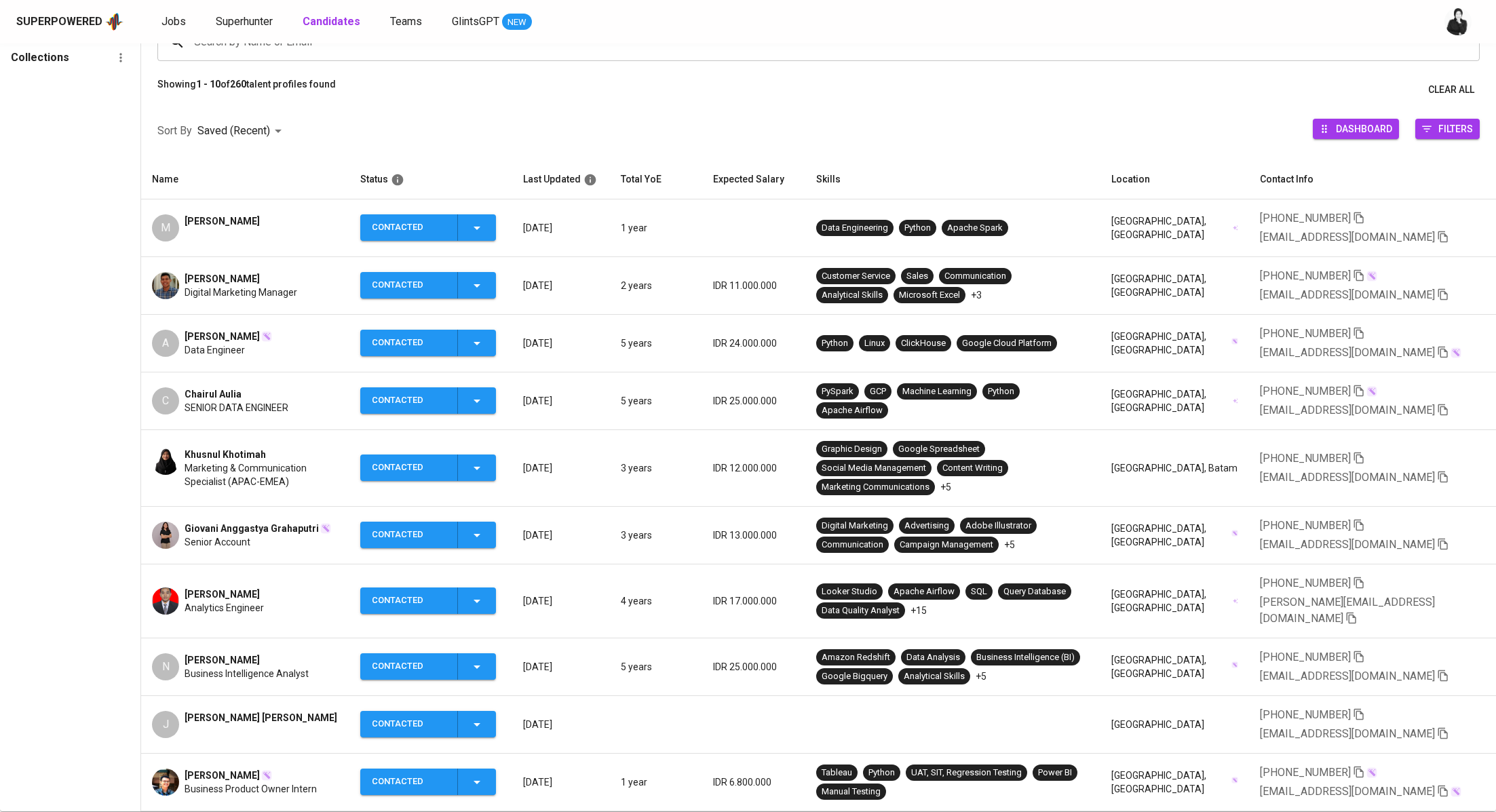
scroll to position [159, 0]
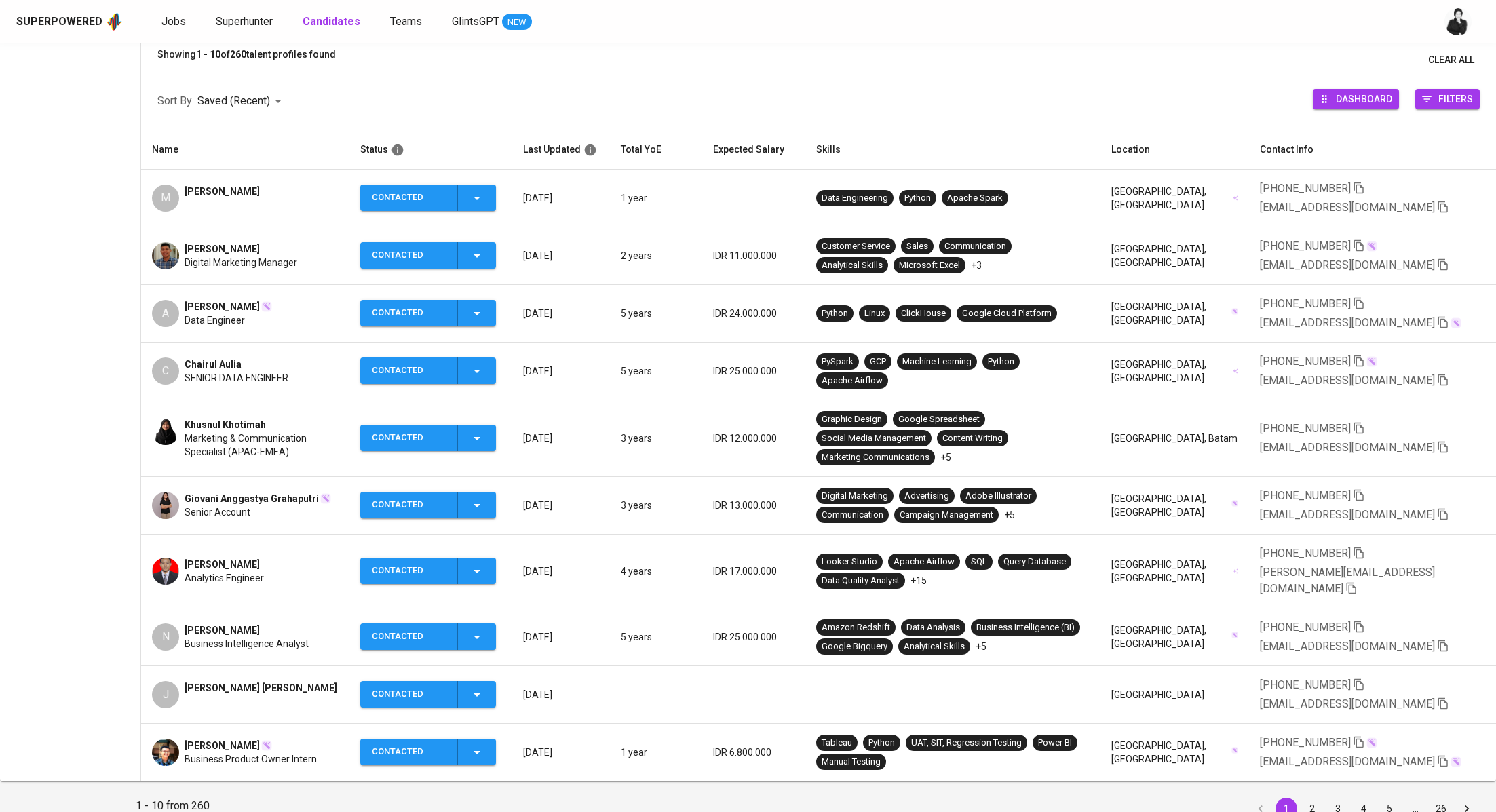
click at [232, 624] on span "Nellie Maysela" at bounding box center [222, 631] width 76 height 14
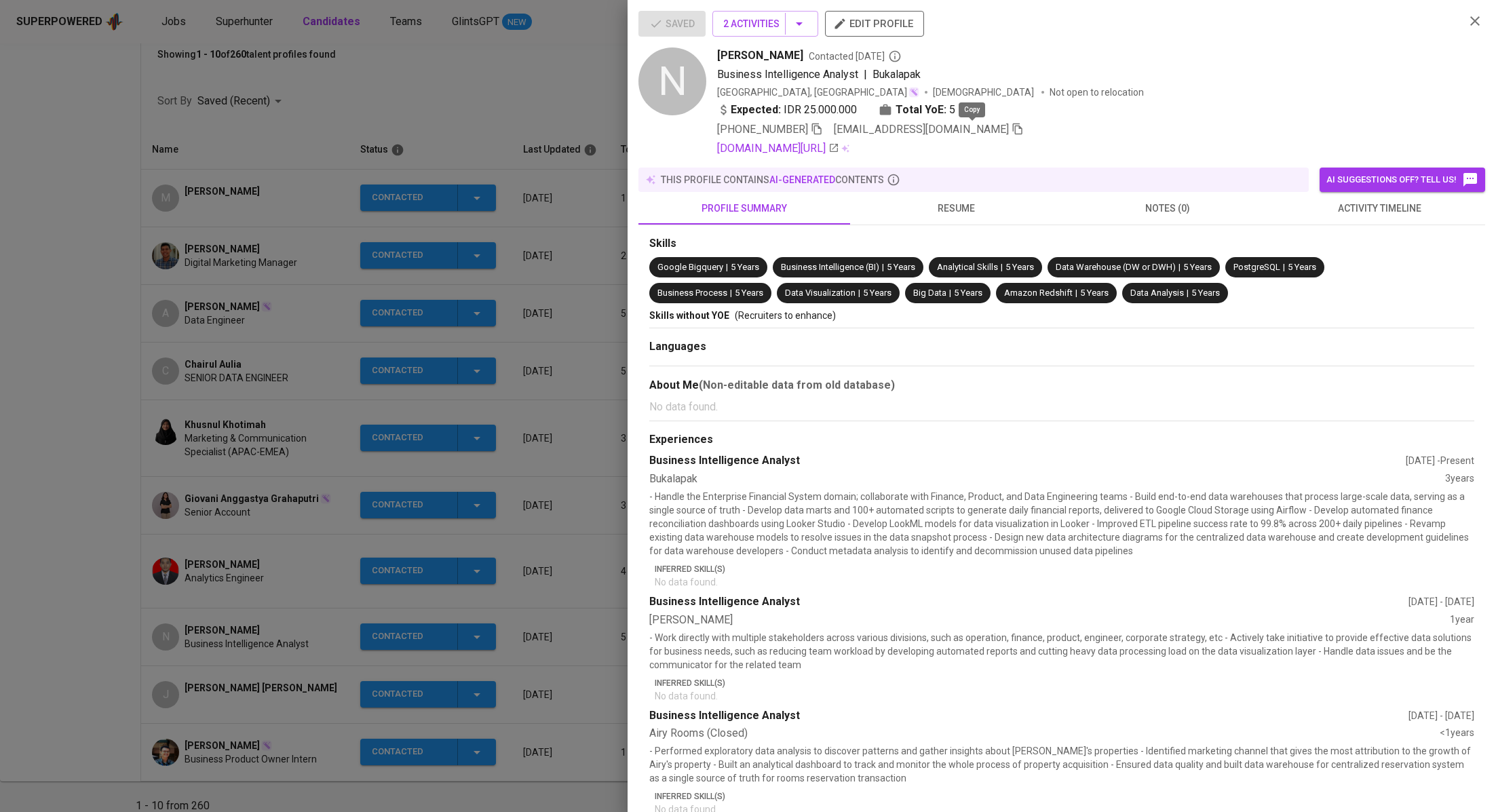
click at [1011, 130] on icon "button" at bounding box center [1017, 129] width 12 height 12
click at [259, 314] on div at bounding box center [748, 406] width 1496 height 812
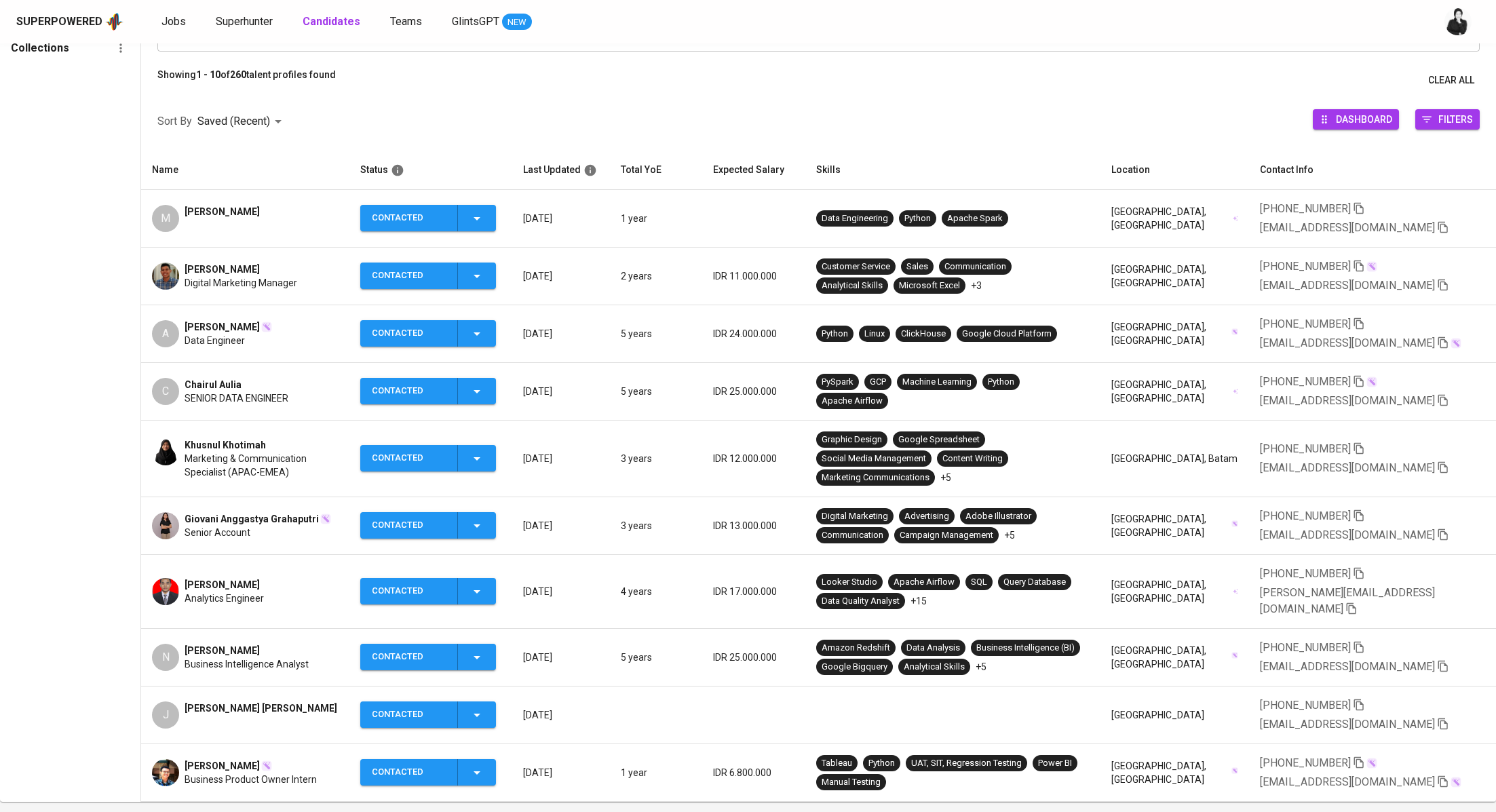
scroll to position [47, 0]
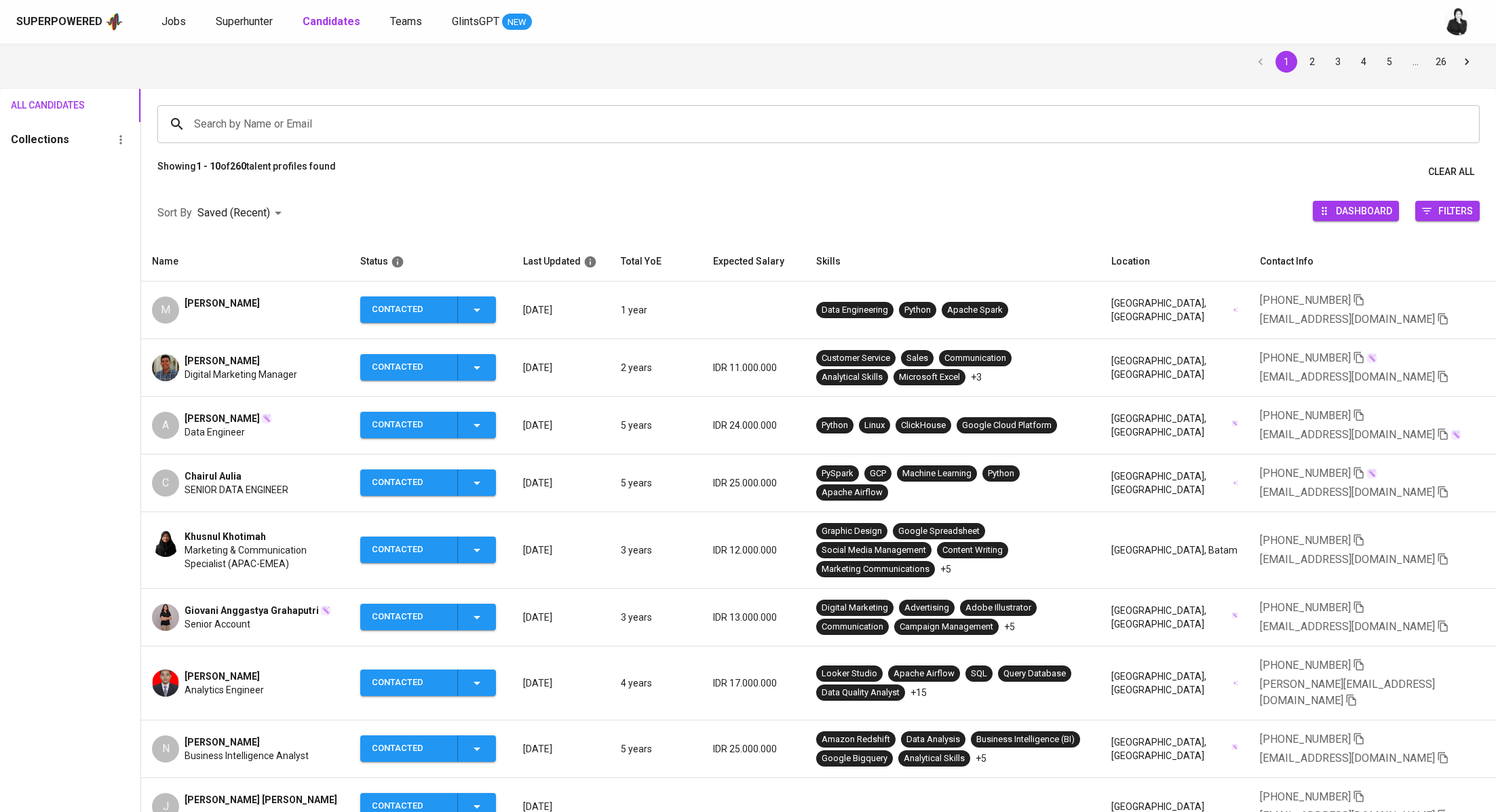
click at [255, 418] on span "Annisa Qurratu Ainiy" at bounding box center [222, 418] width 76 height 14
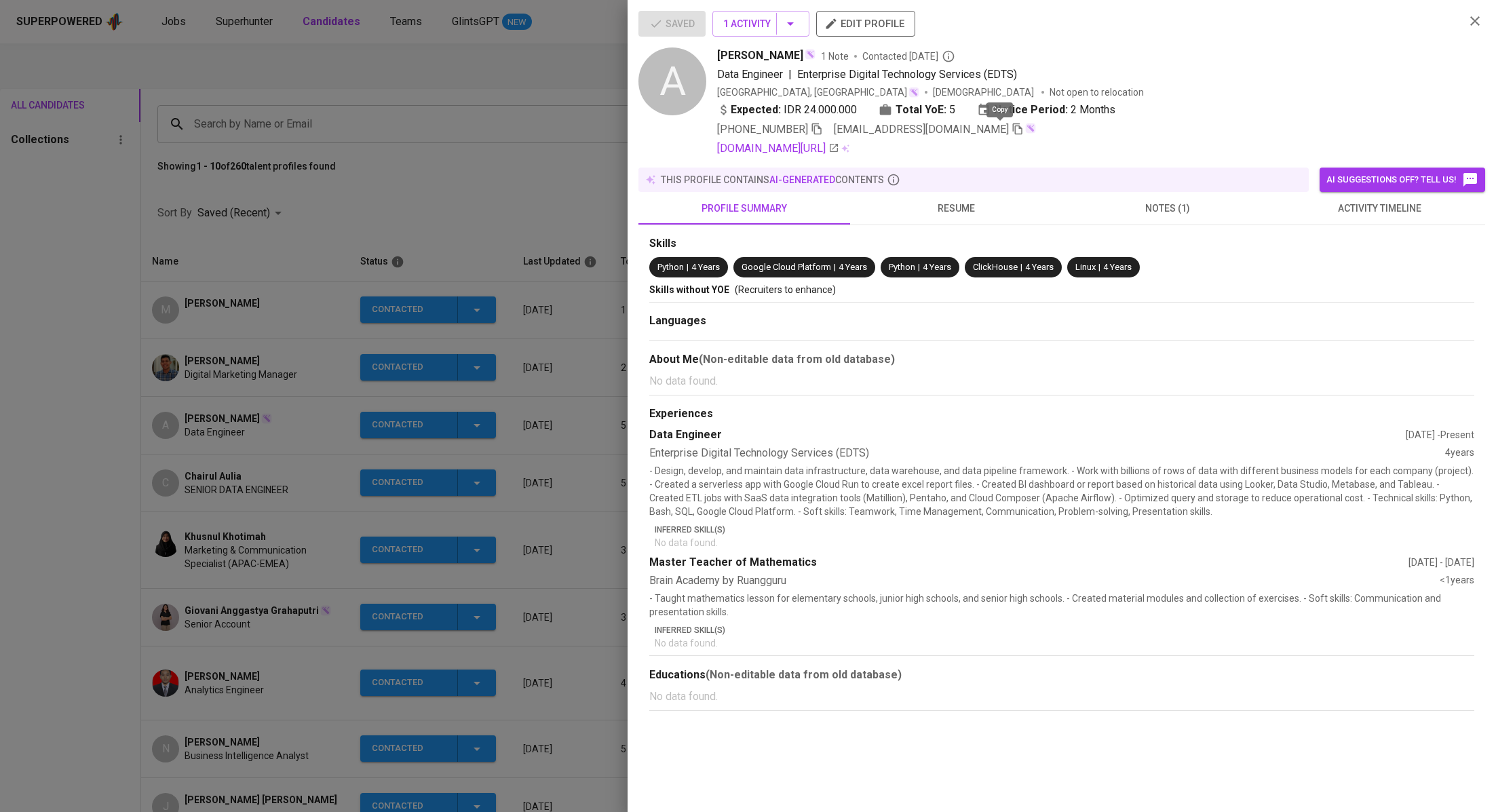
click at [1011, 124] on icon "button" at bounding box center [1017, 129] width 12 height 12
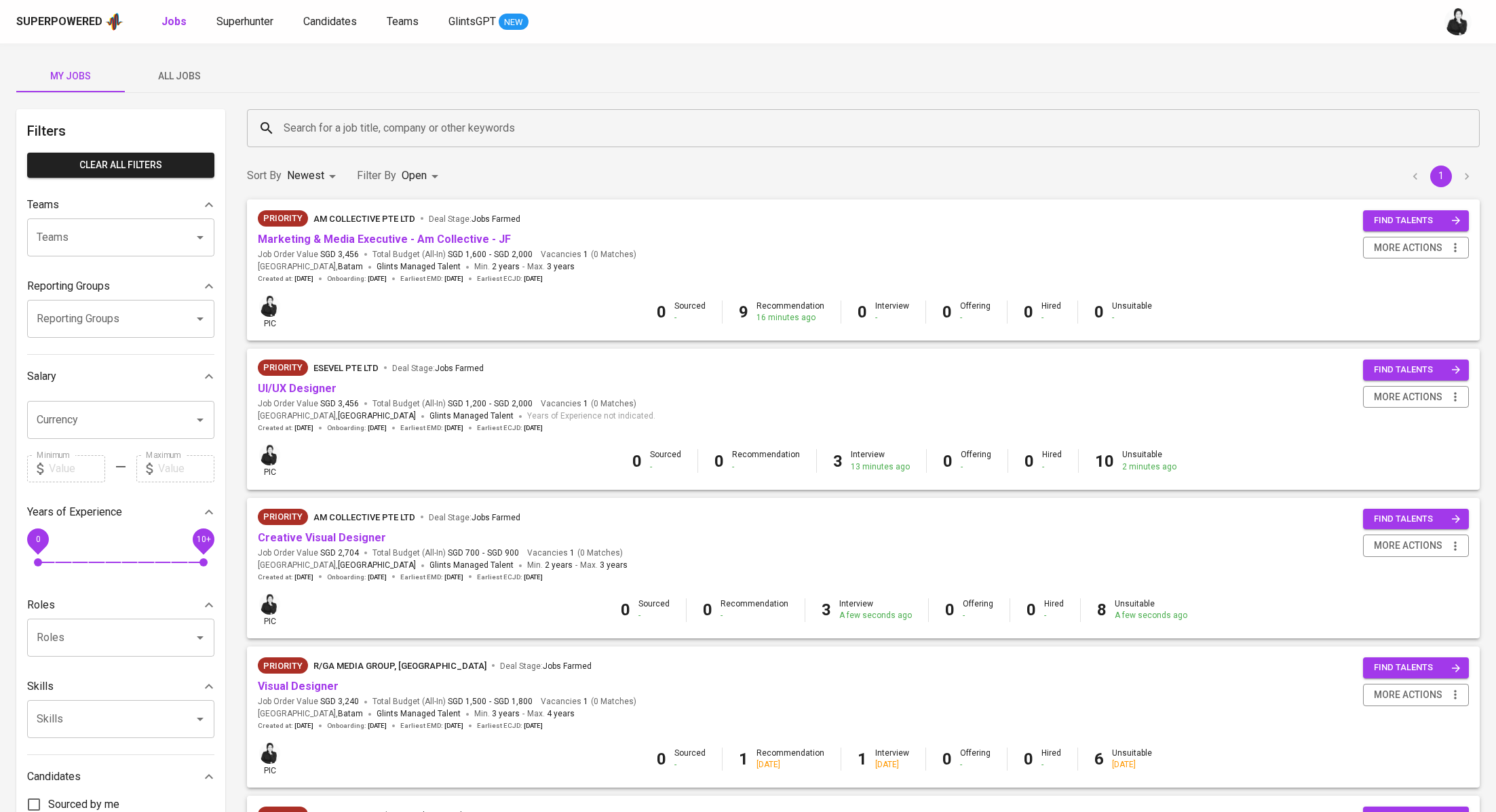
click at [178, 81] on span "All Jobs" at bounding box center [179, 76] width 93 height 17
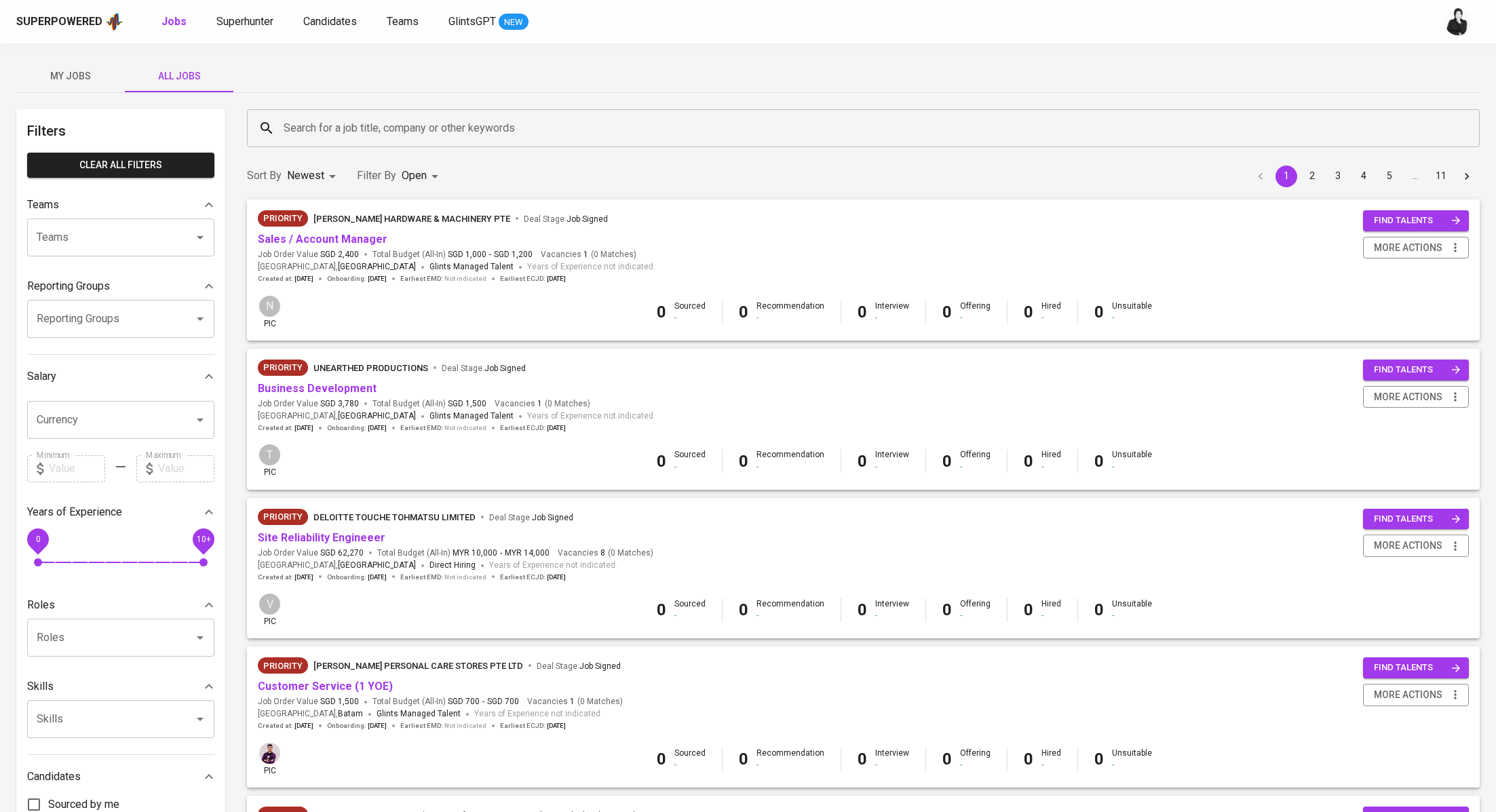
click at [404, 137] on input "Search for a job title, company or other keywords" at bounding box center [866, 127] width 1173 height 25
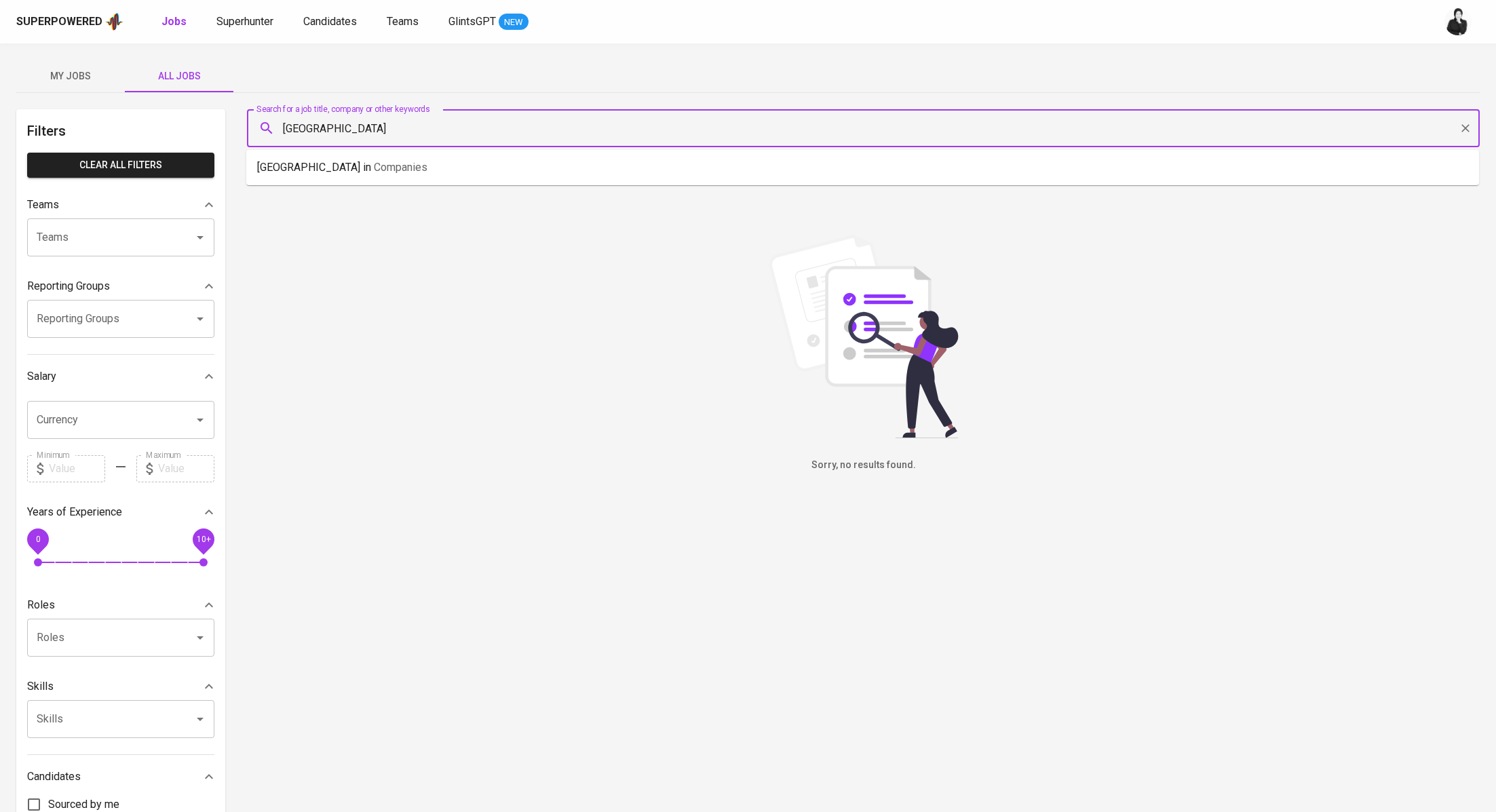
type input "[GEOGRAPHIC_DATA]"
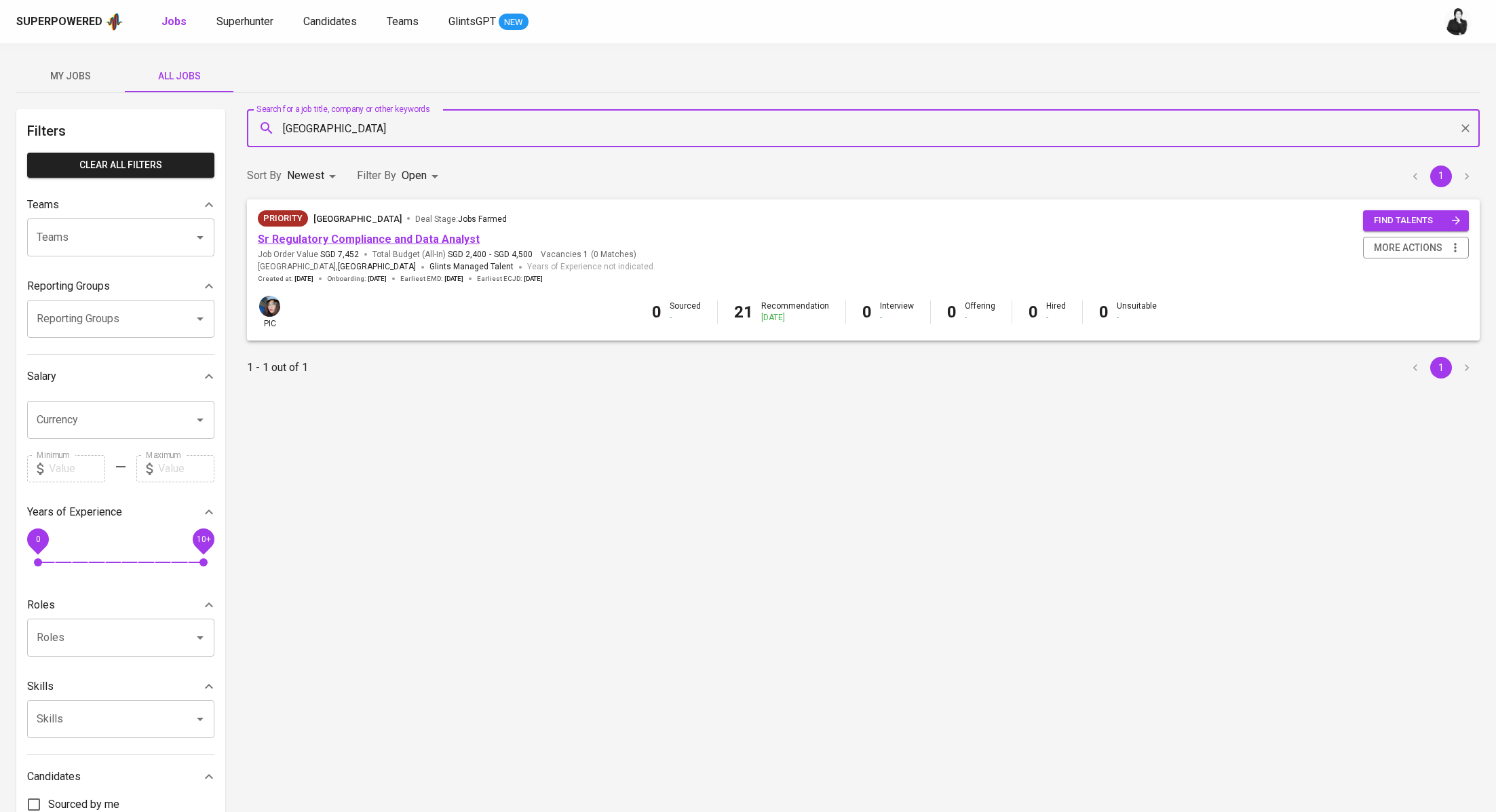
click at [453, 243] on link "Sr Regulatory Compliance and Data Analyst" at bounding box center [368, 239] width 222 height 13
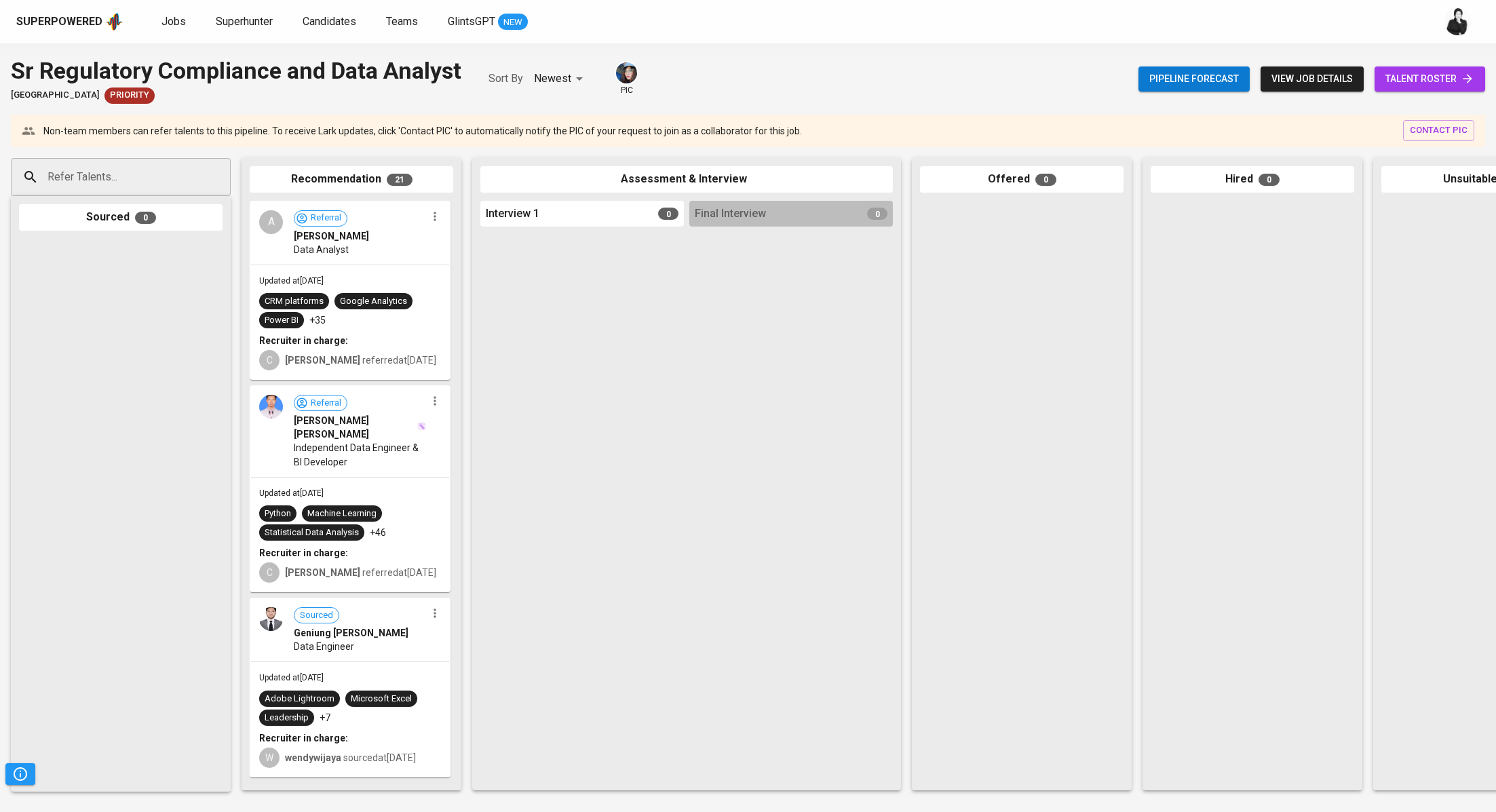
click at [1401, 85] on span "talent roster" at bounding box center [1429, 79] width 89 height 17
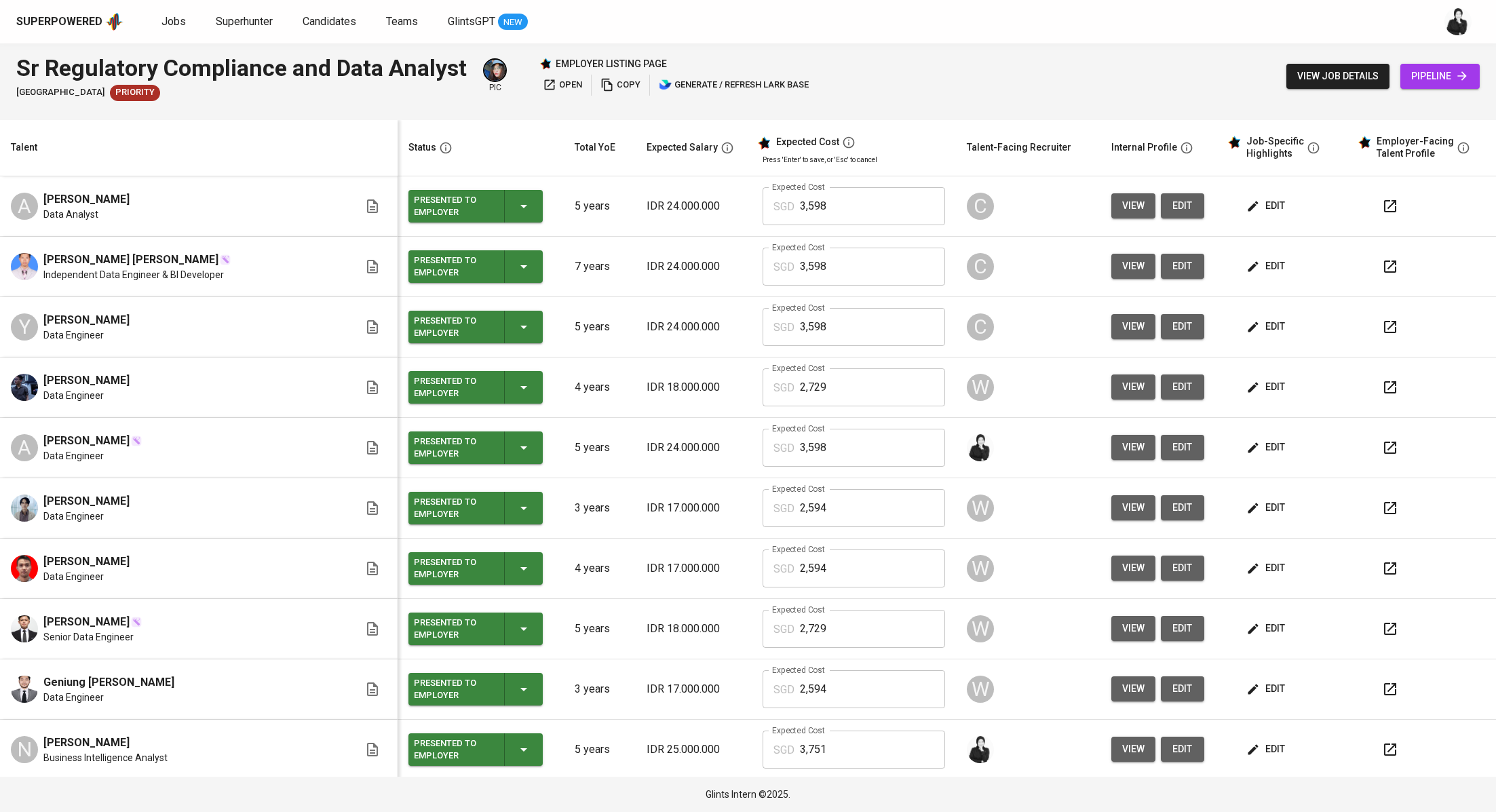
click at [1426, 90] on div "view job details pipeline" at bounding box center [1383, 76] width 193 height 49
click at [1435, 76] on span "pipeline" at bounding box center [1440, 76] width 58 height 17
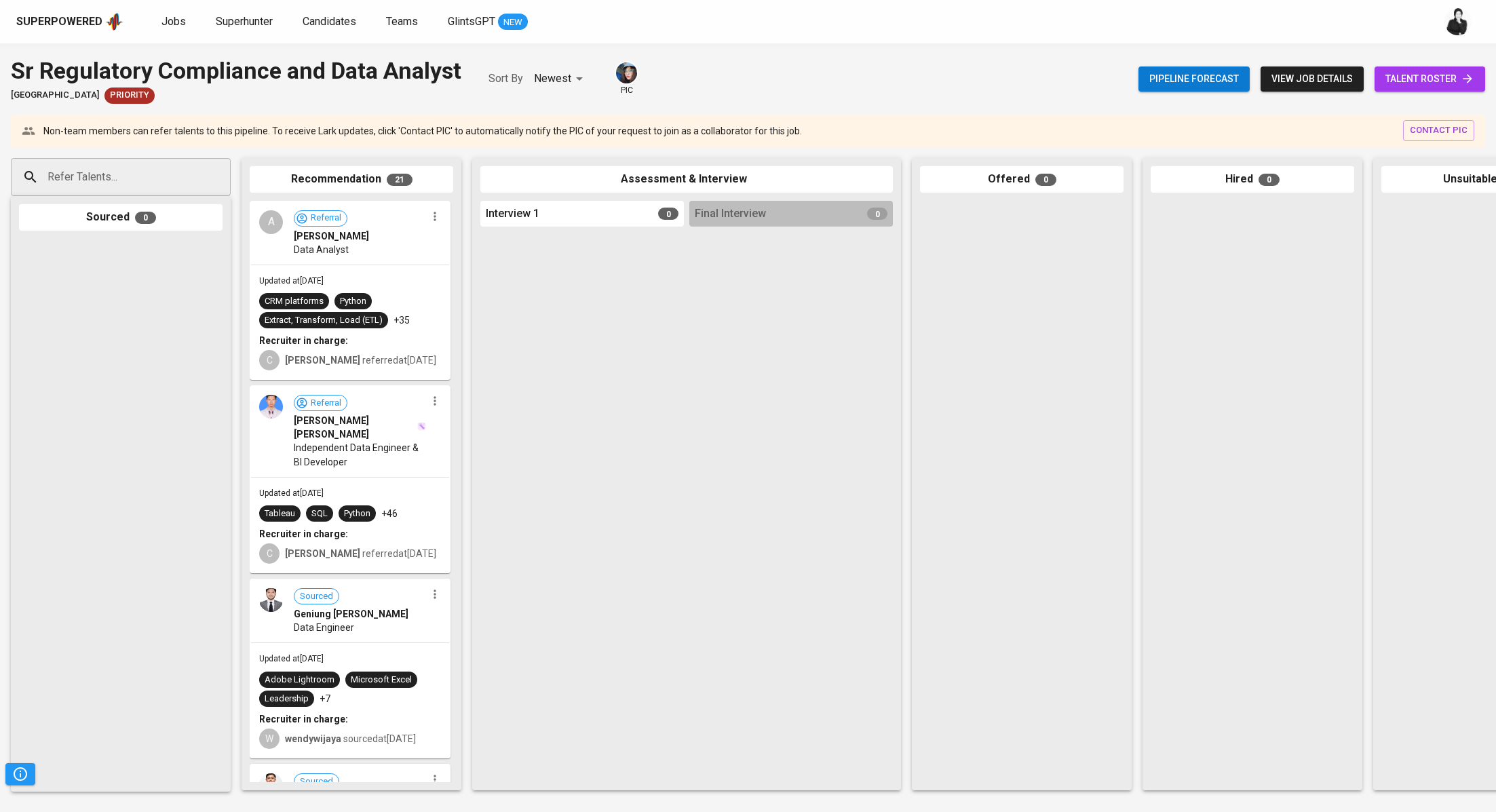
click at [161, 181] on input "Refer Talents..." at bounding box center [115, 177] width 143 height 25
paste input "chairul.aulia1@gmail.com"
type input "chairul.aulia1@gmail.com"
click at [152, 235] on li "C Chairul Aulia SENIOR DATA ENGINEER chairul.aulia1@gmail.com" at bounding box center [120, 228] width 220 height 49
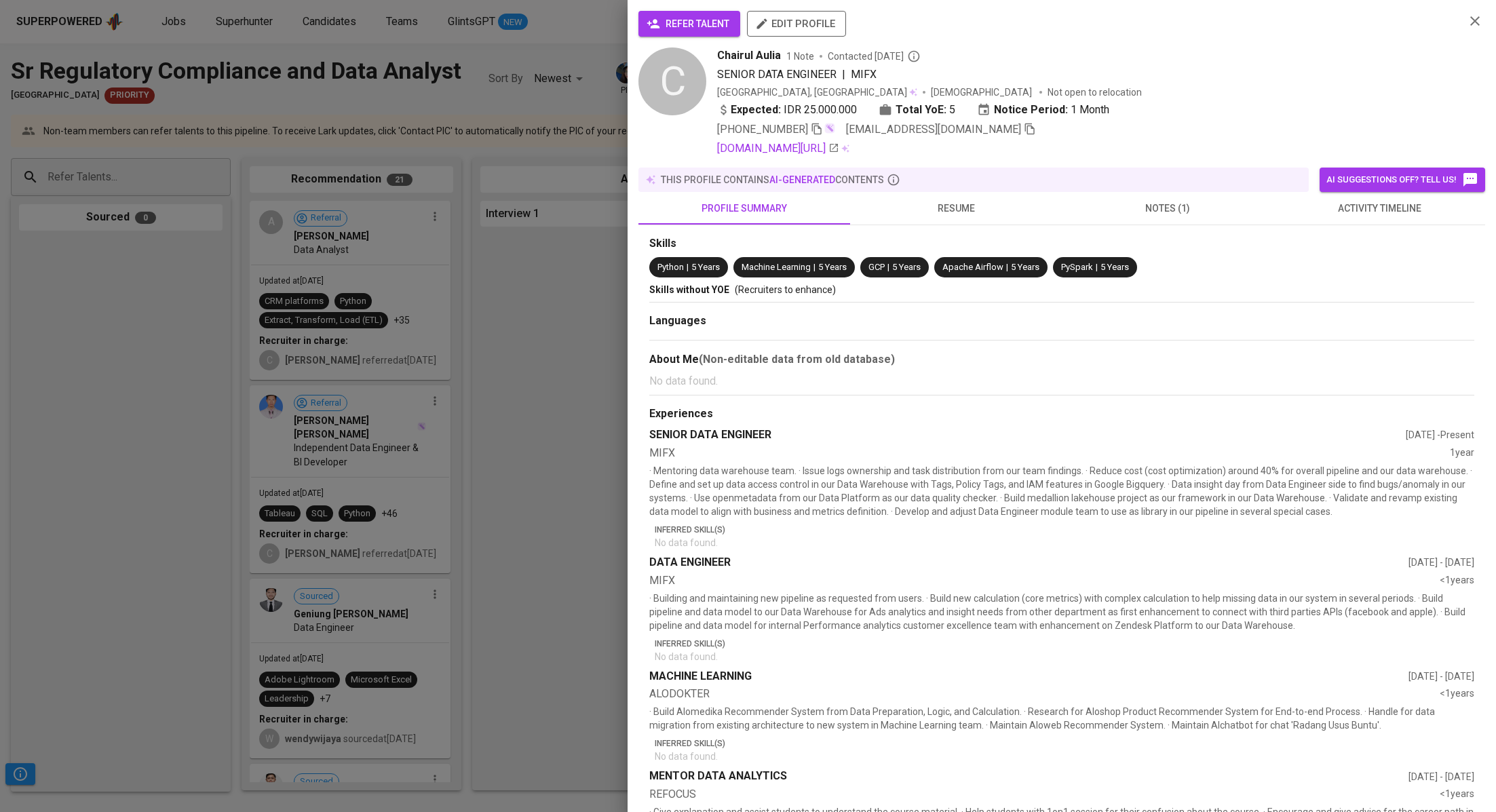
click at [705, 19] on span "refer talent" at bounding box center [689, 24] width 80 height 17
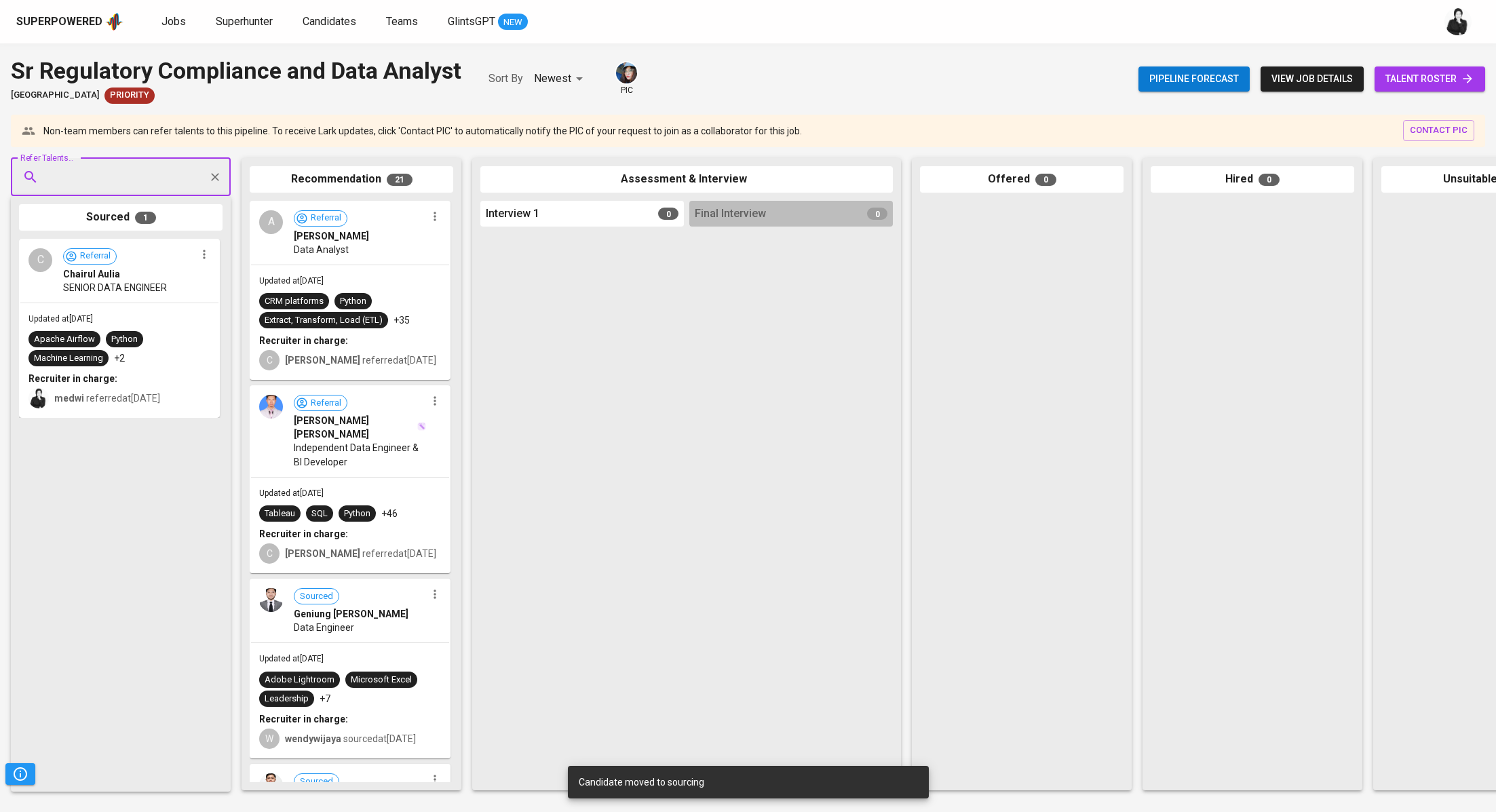
paste input "nelliemaysela@gmail.com"
type input "nelliemaysela@gmail.com"
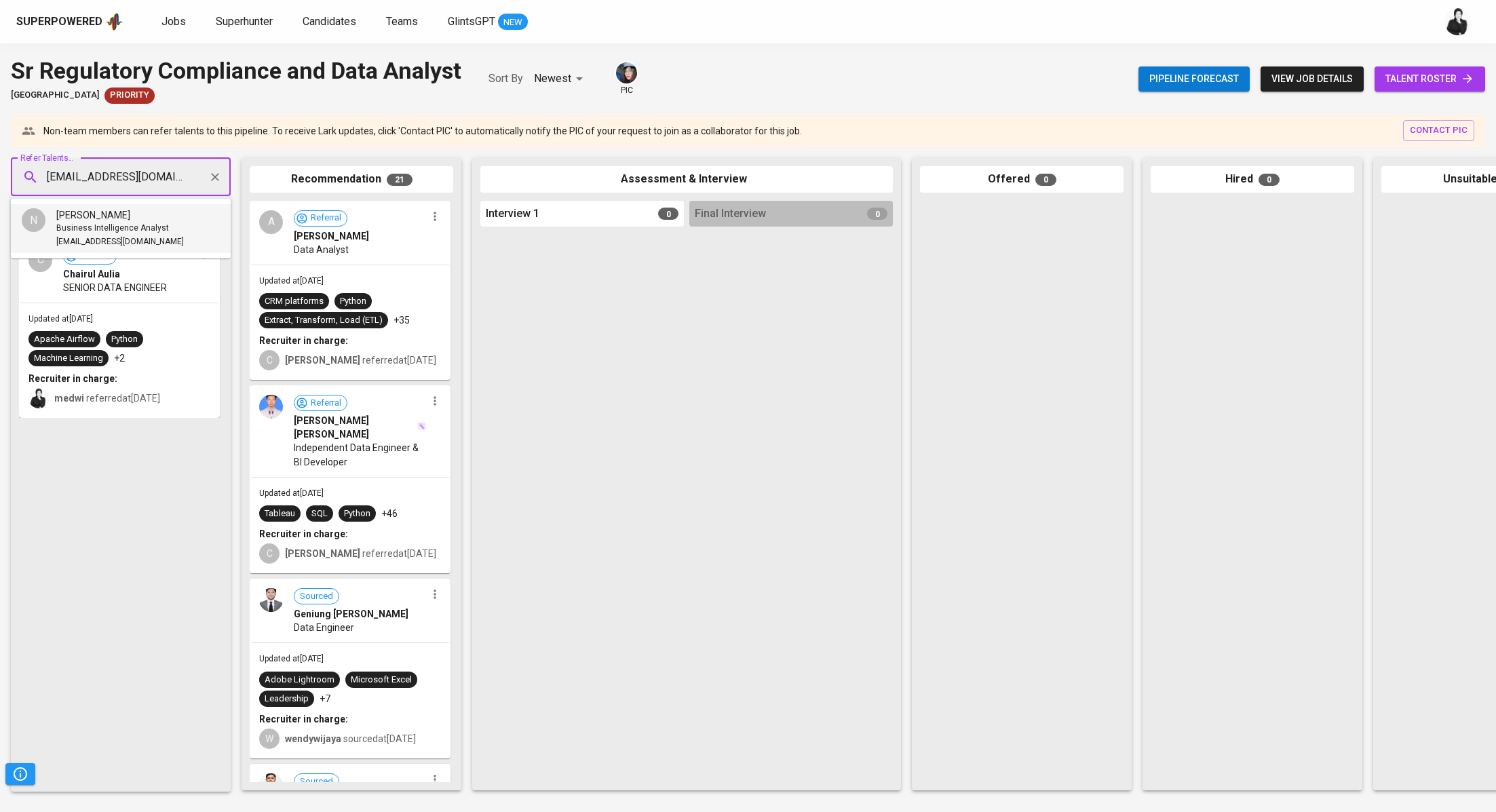
click at [154, 218] on div "Nellie Maysela" at bounding box center [120, 215] width 127 height 14
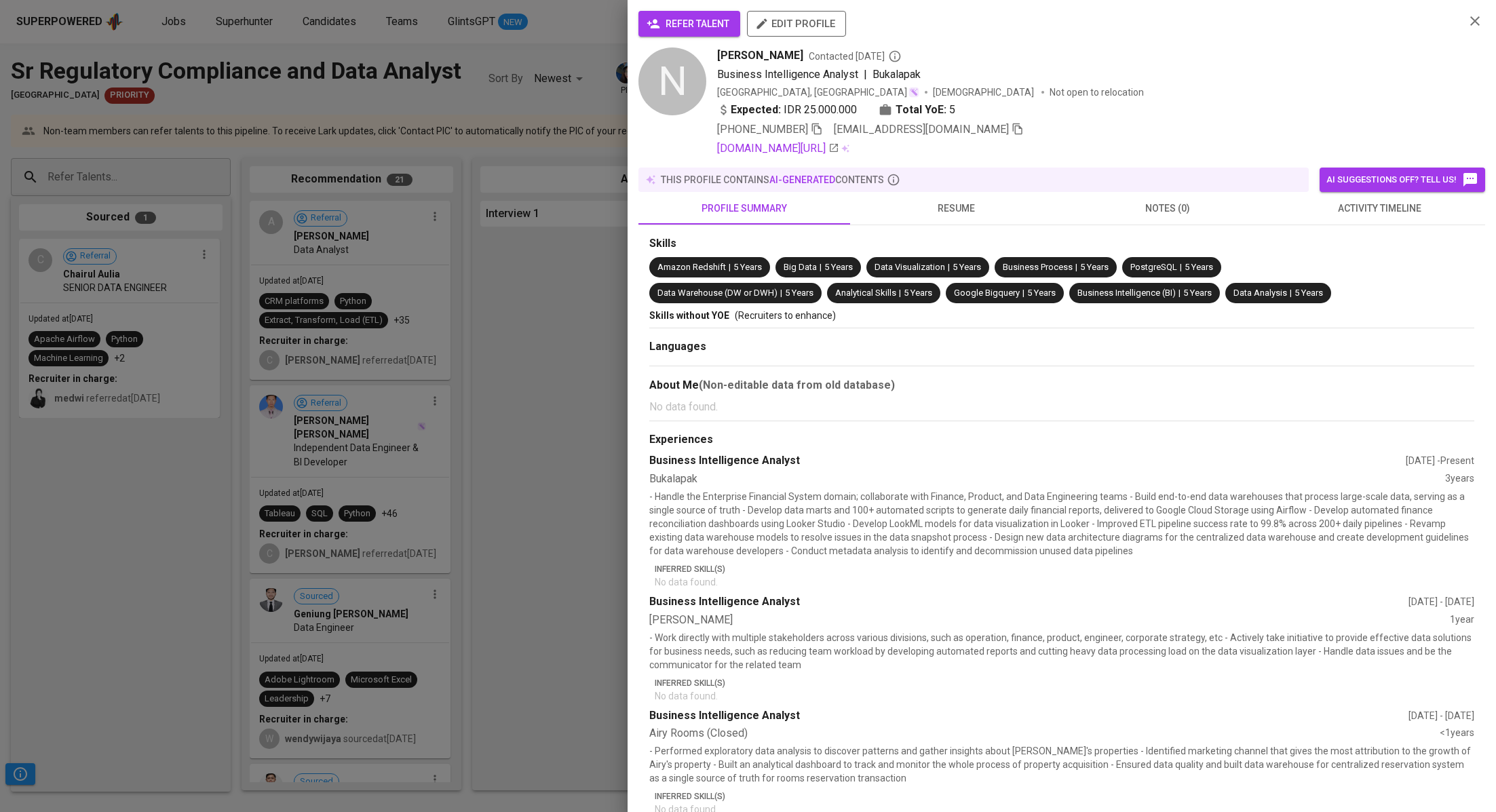
click at [668, 27] on span "refer talent" at bounding box center [689, 24] width 80 height 17
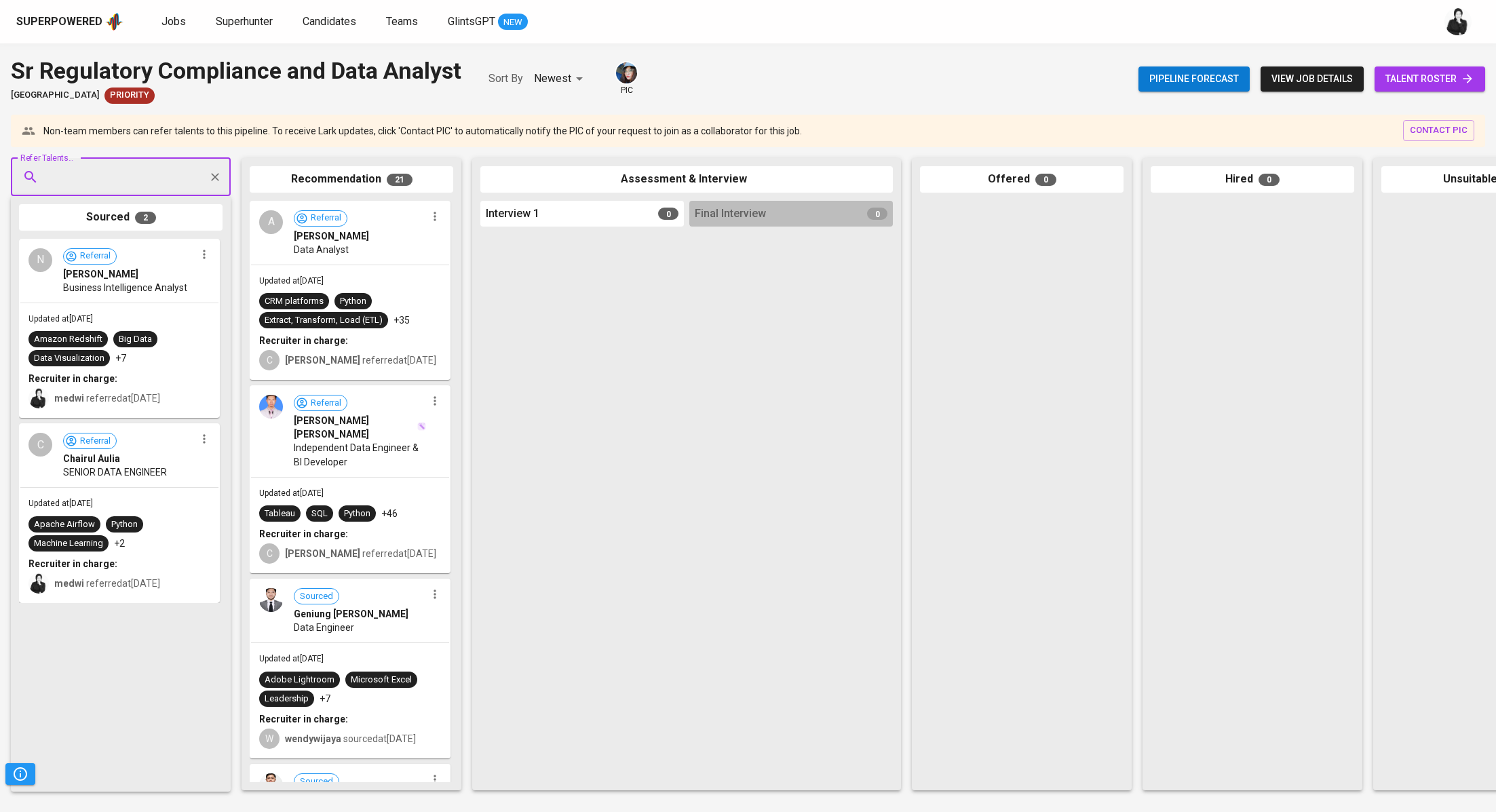
paste input "[EMAIL_ADDRESS][DOMAIN_NAME]"
type input "[EMAIL_ADDRESS][DOMAIN_NAME]"
click at [165, 216] on div "[PERSON_NAME]" at bounding box center [126, 215] width 140 height 14
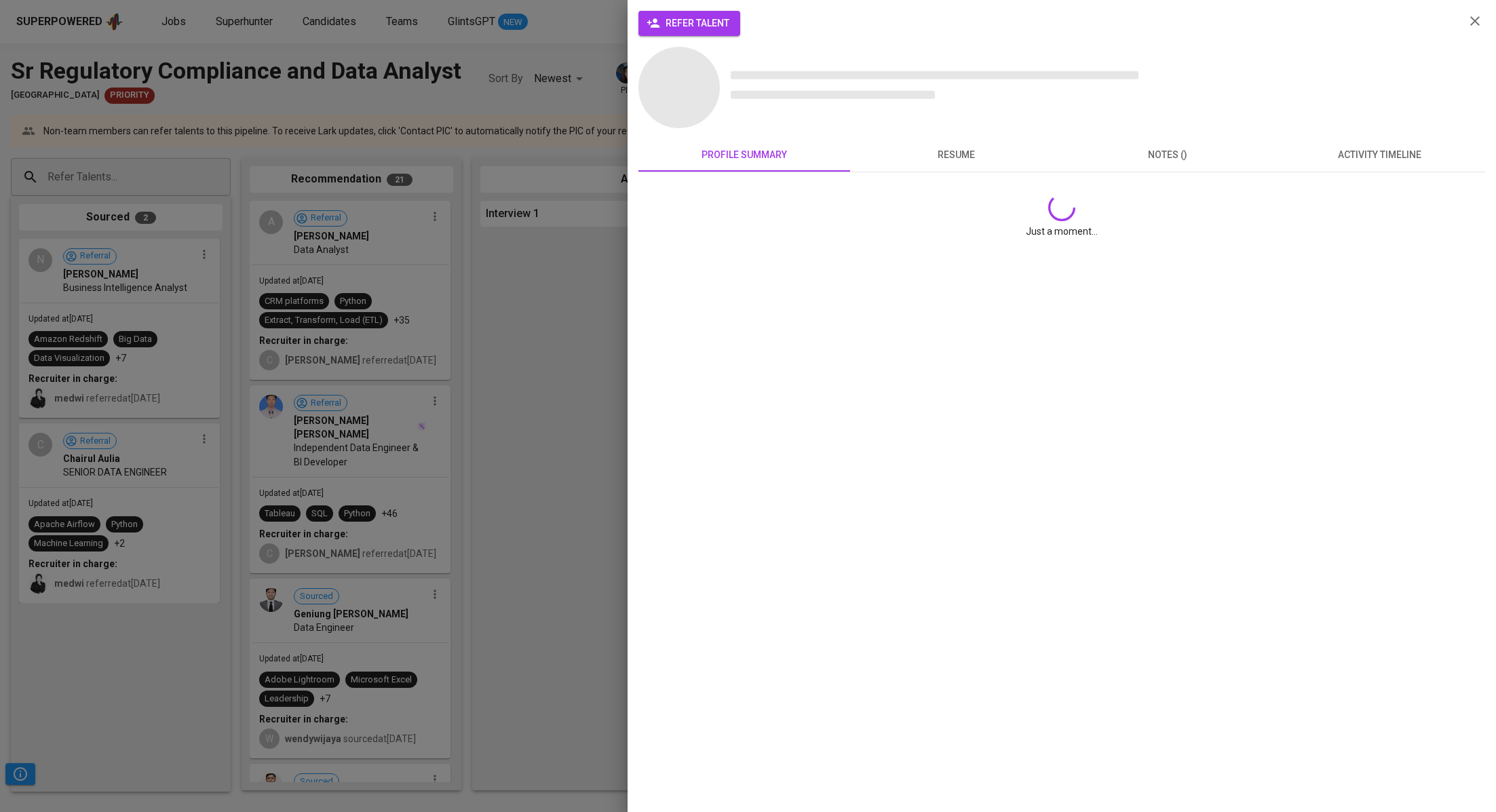
scroll to position [0, 0]
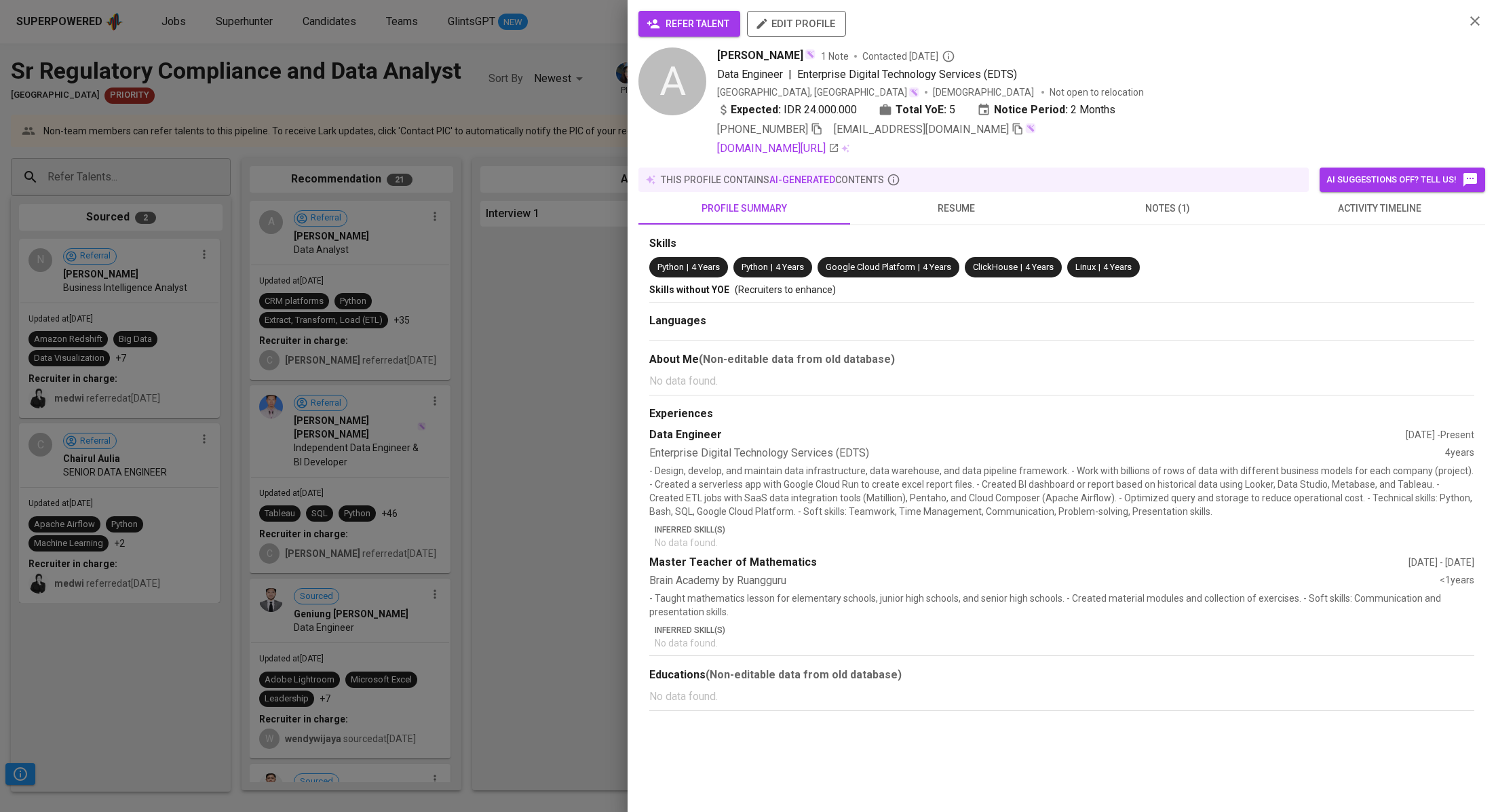
click at [705, 27] on span "refer talent" at bounding box center [689, 24] width 80 height 17
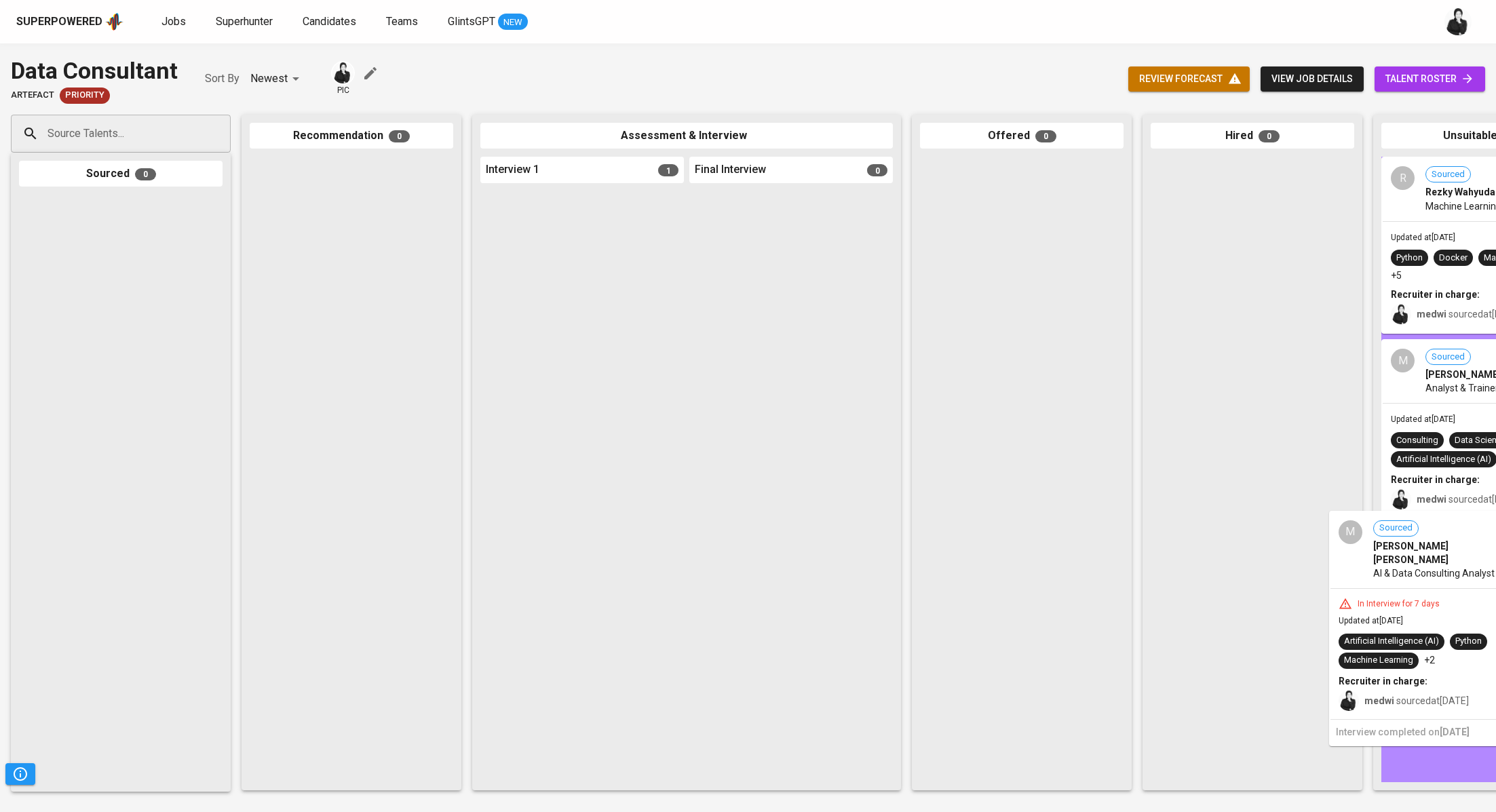
drag, startPoint x: 570, startPoint y: 228, endPoint x: 1423, endPoint y: 550, distance: 911.8
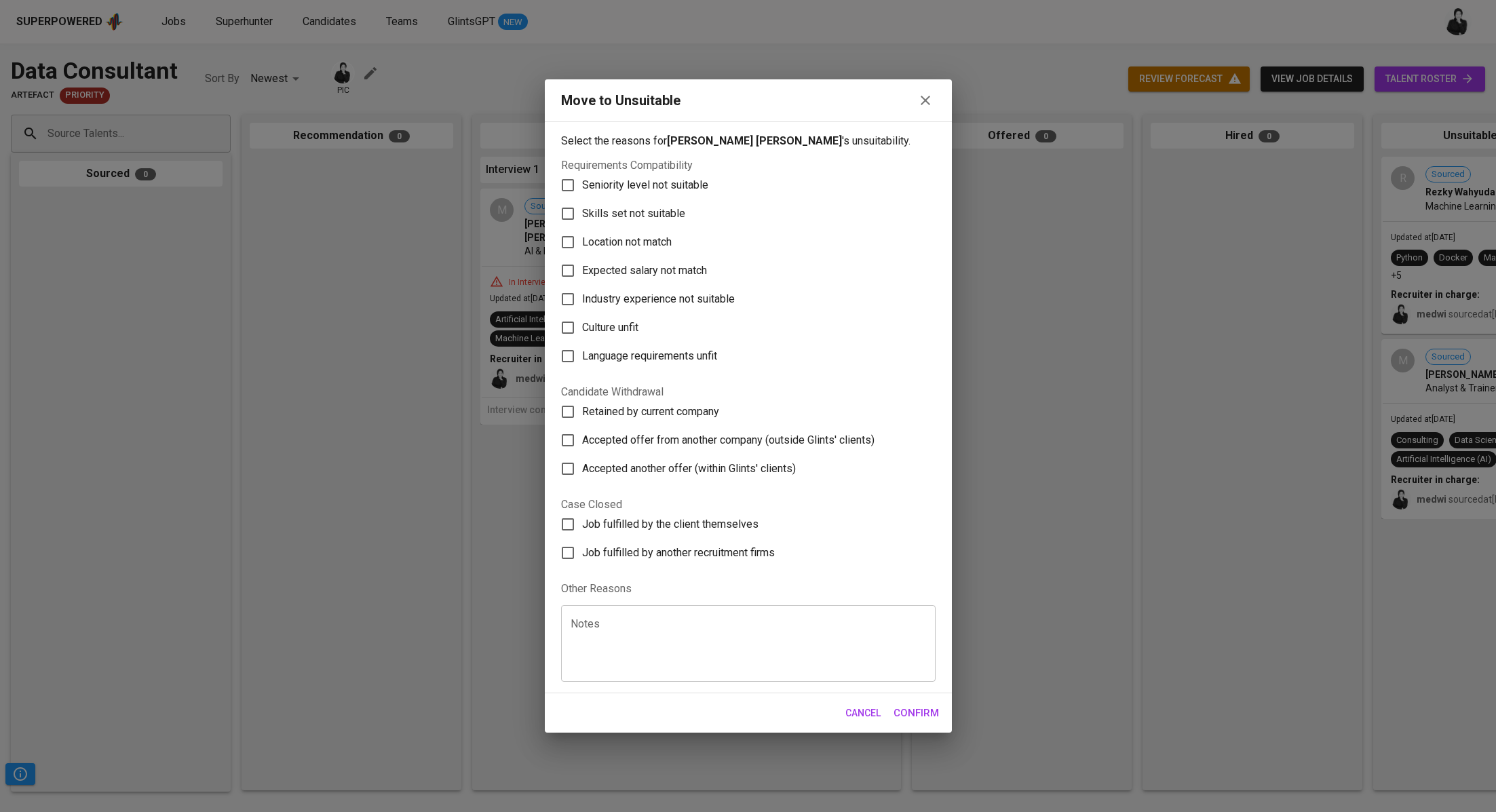
click at [635, 210] on span "Skills set not suitable" at bounding box center [634, 213] width 103 height 16
click at [582, 210] on input "Skills set not suitable" at bounding box center [567, 213] width 29 height 29
checkbox input "true"
click at [909, 705] on span "Confirm" at bounding box center [916, 712] width 46 height 18
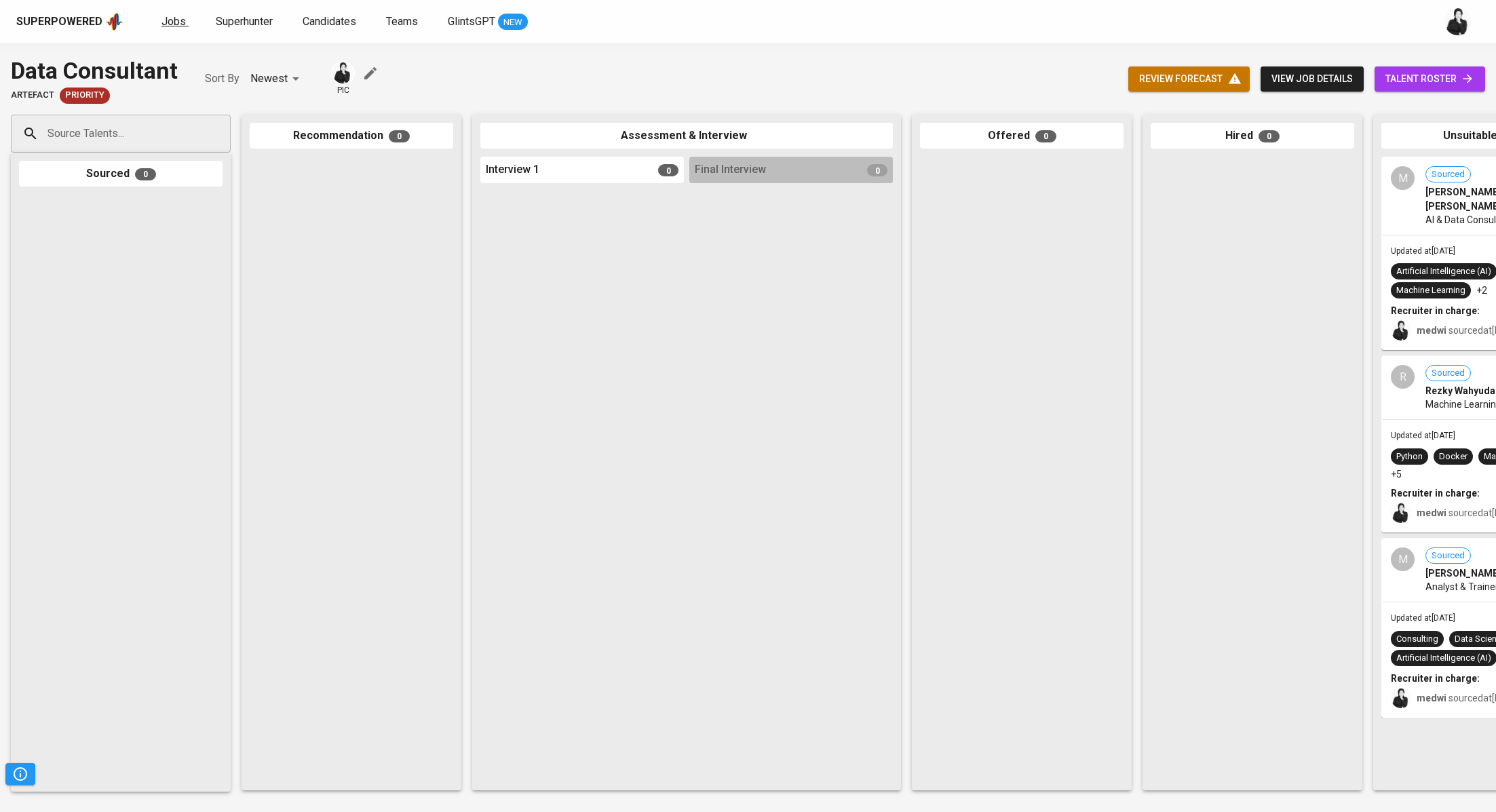
click at [171, 27] on span "Jobs" at bounding box center [174, 21] width 25 height 13
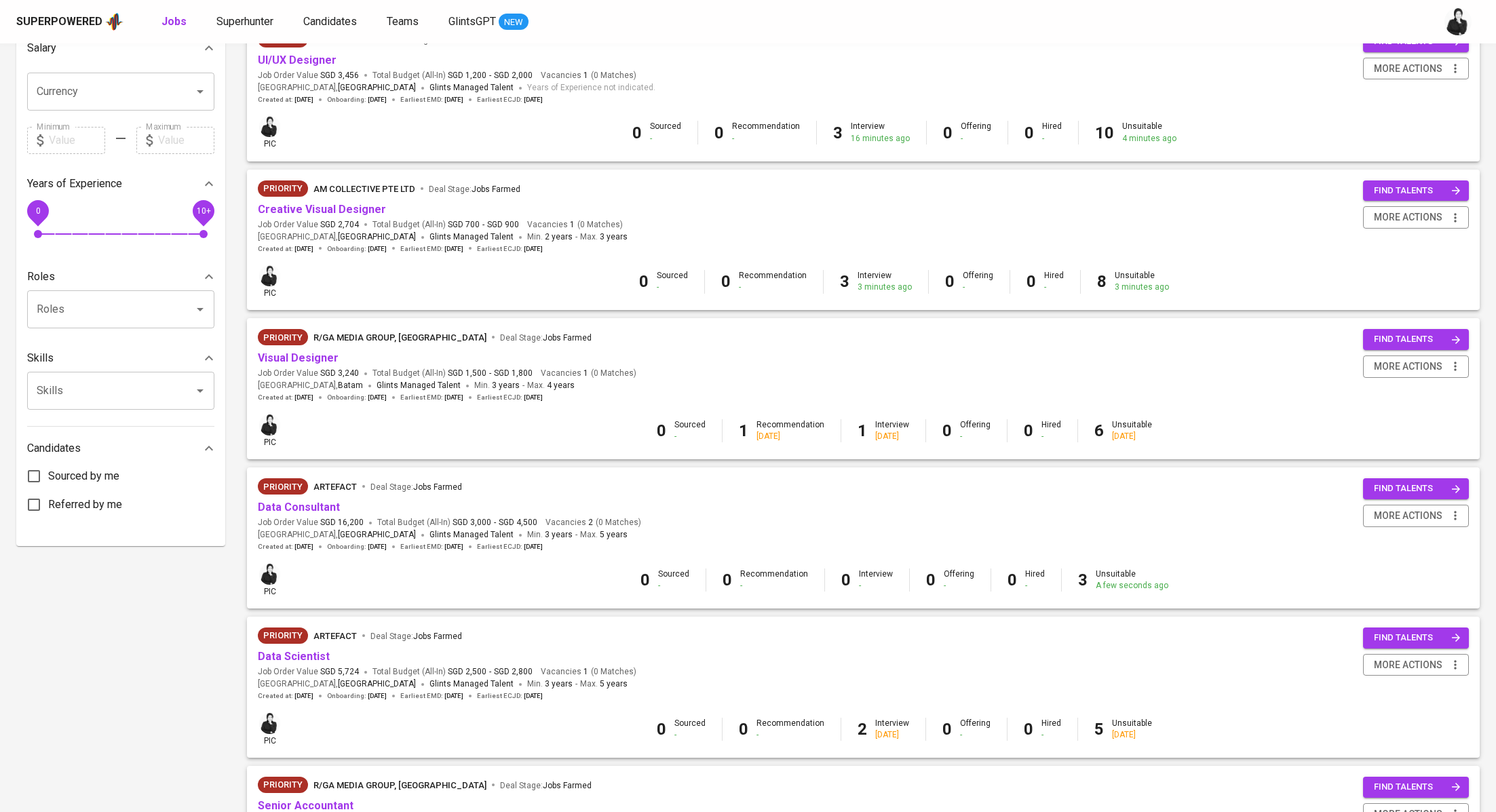
scroll to position [332, 0]
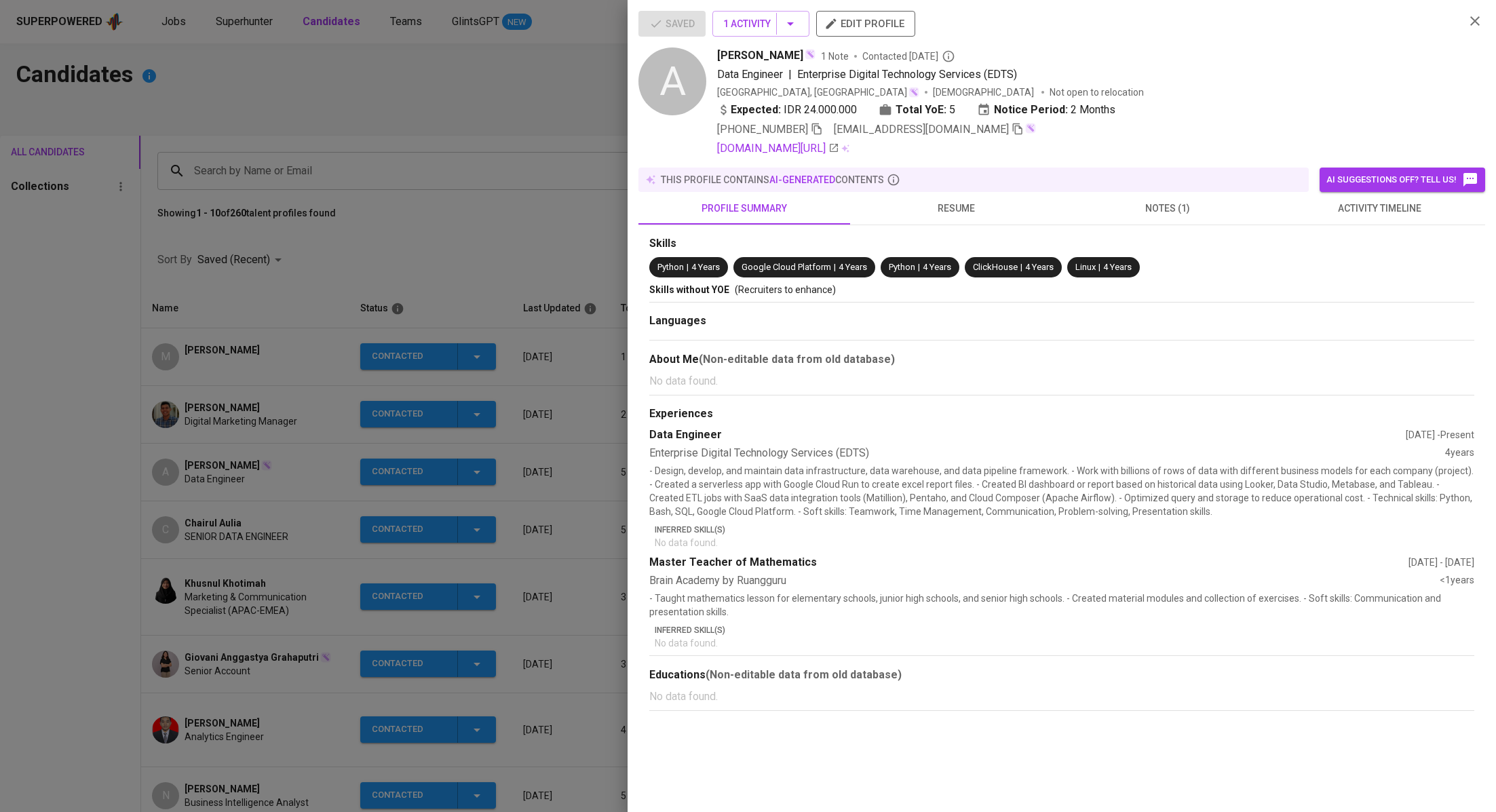
scroll to position [47, 0]
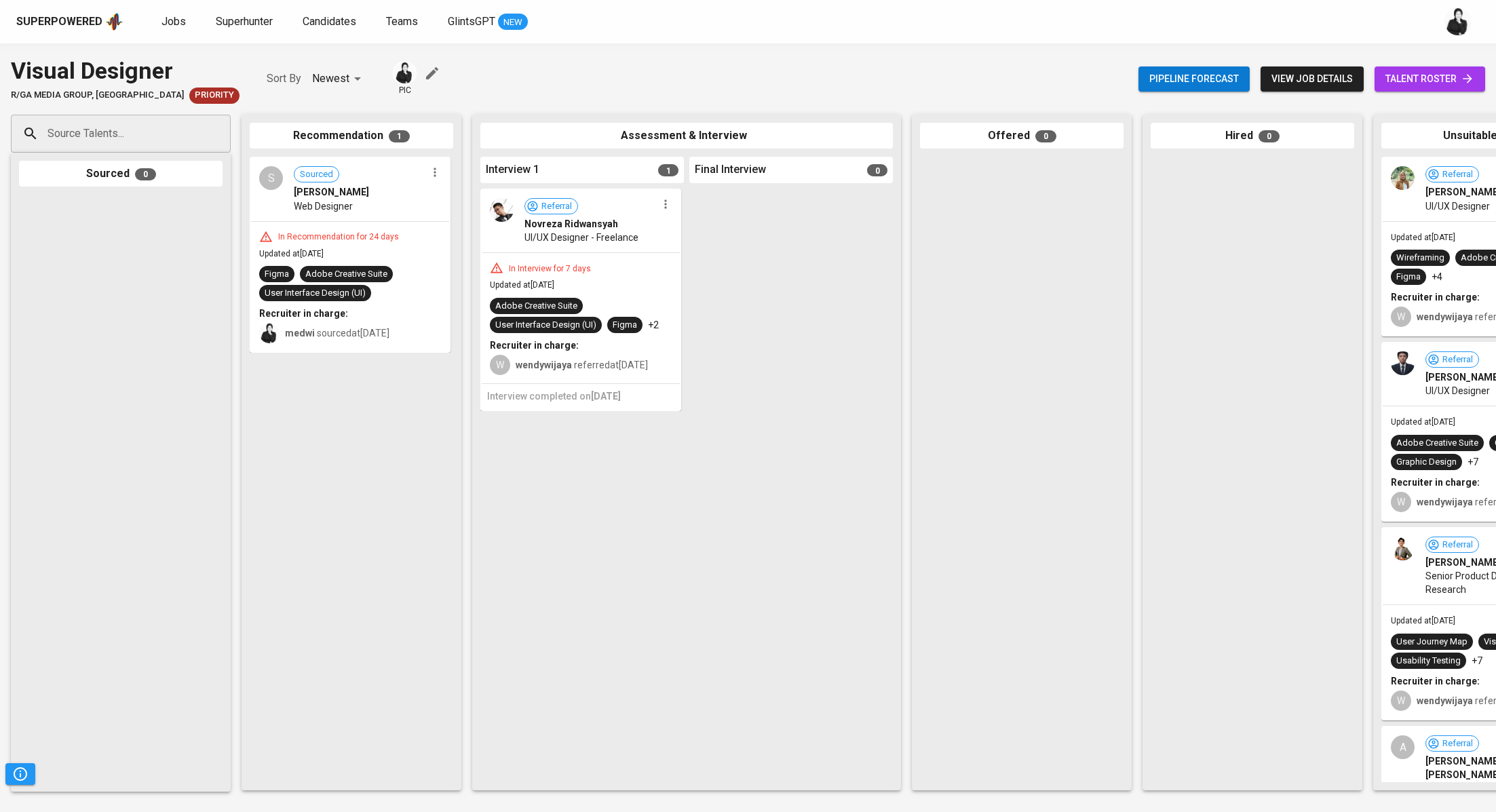
click at [438, 167] on icon "button" at bounding box center [435, 172] width 14 height 14
click at [476, 241] on span "Move to unsuitable" at bounding box center [473, 238] width 71 height 12
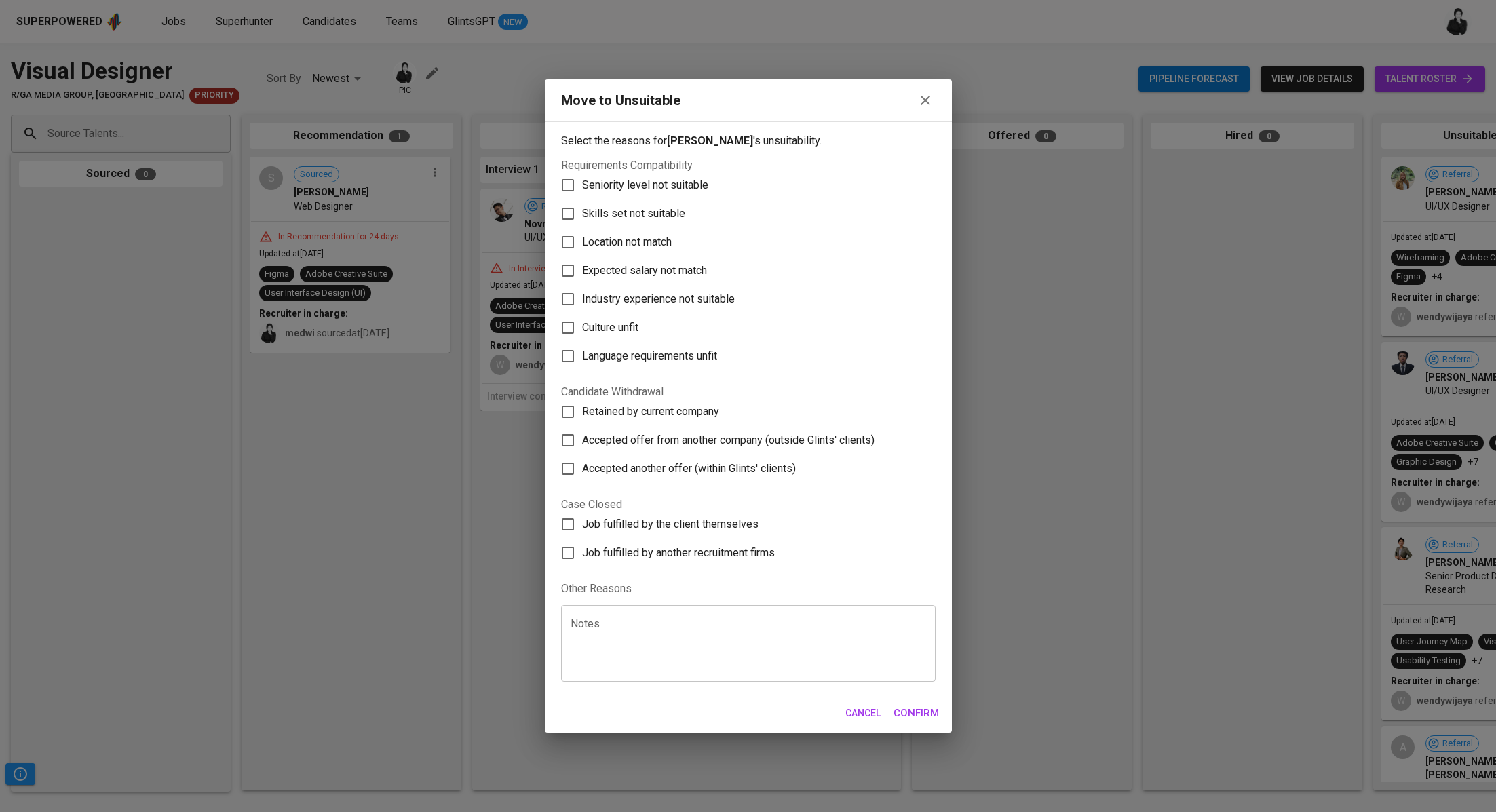
click at [611, 215] on span "Skills set not suitable" at bounding box center [634, 213] width 103 height 16
click at [582, 215] on input "Skills set not suitable" at bounding box center [567, 213] width 29 height 29
checkbox input "true"
click at [923, 90] on button "button" at bounding box center [925, 100] width 20 height 20
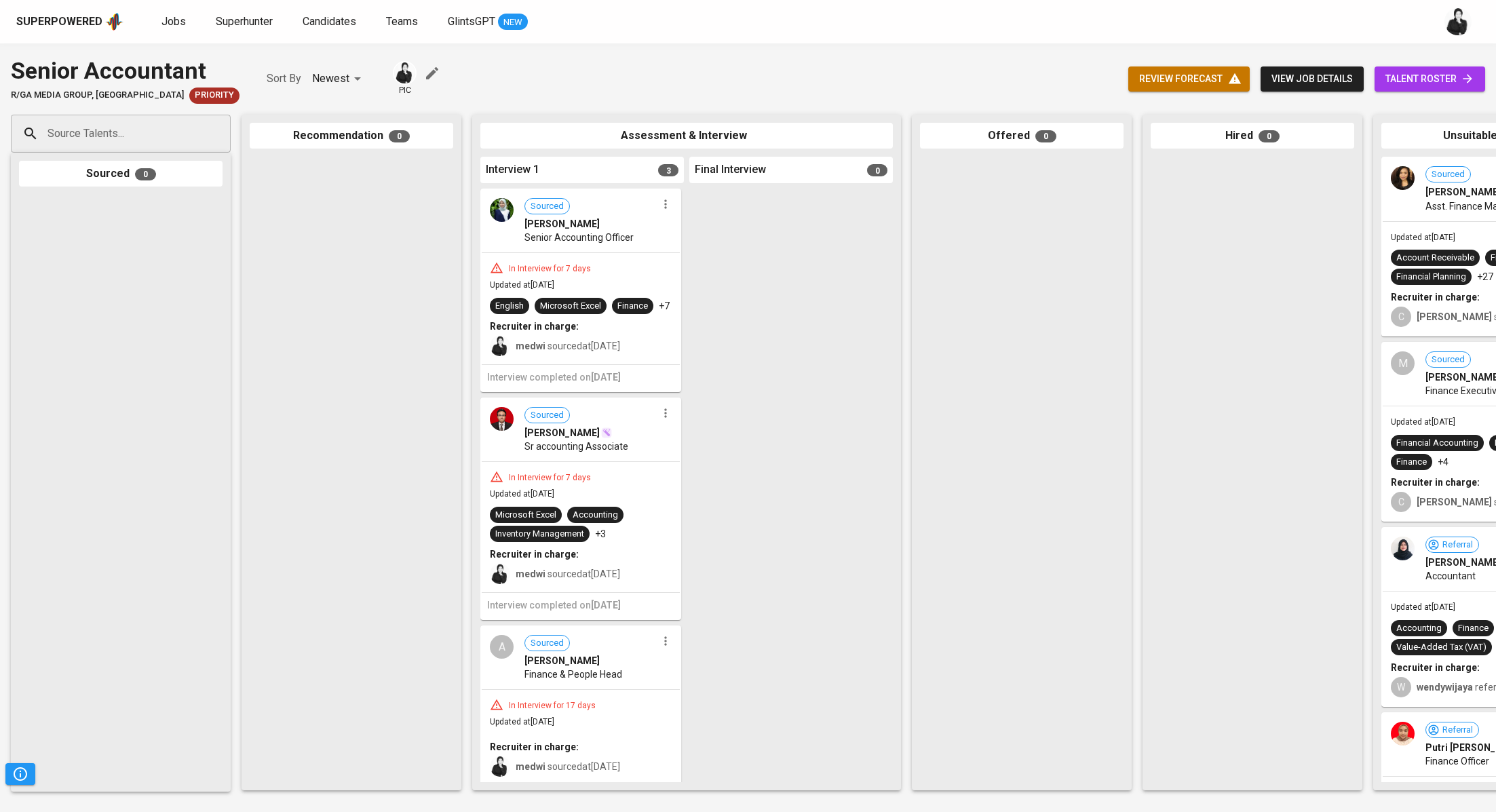
click at [668, 205] on button "button" at bounding box center [665, 204] width 18 height 18
click at [700, 283] on li "Move to unsuitable" at bounding box center [713, 289] width 122 height 20
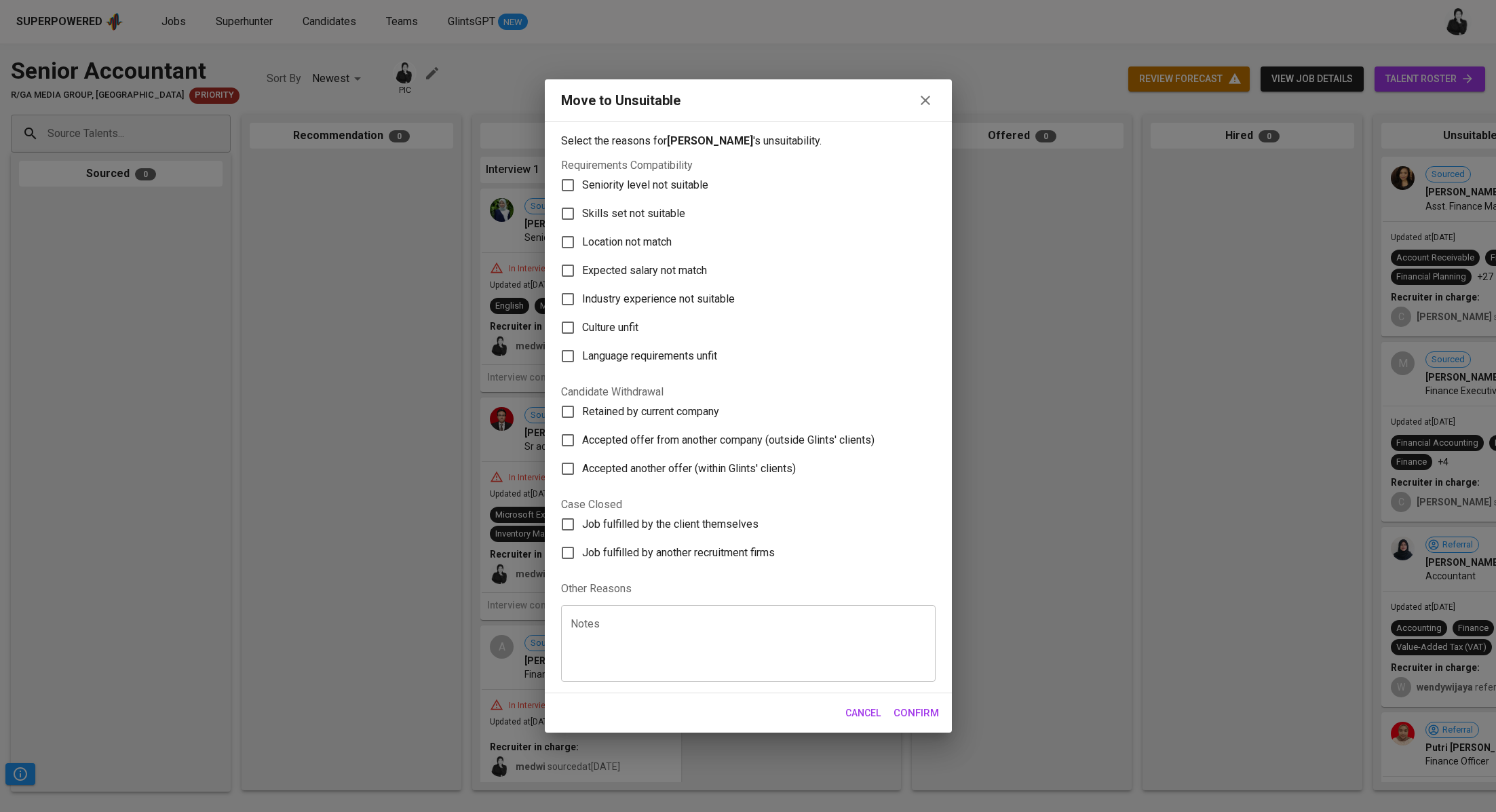
click at [664, 215] on span "Skills set not suitable" at bounding box center [634, 213] width 103 height 16
click at [582, 215] on input "Skills set not suitable" at bounding box center [567, 213] width 29 height 29
checkbox input "true"
click at [915, 716] on span "Confirm" at bounding box center [916, 712] width 46 height 18
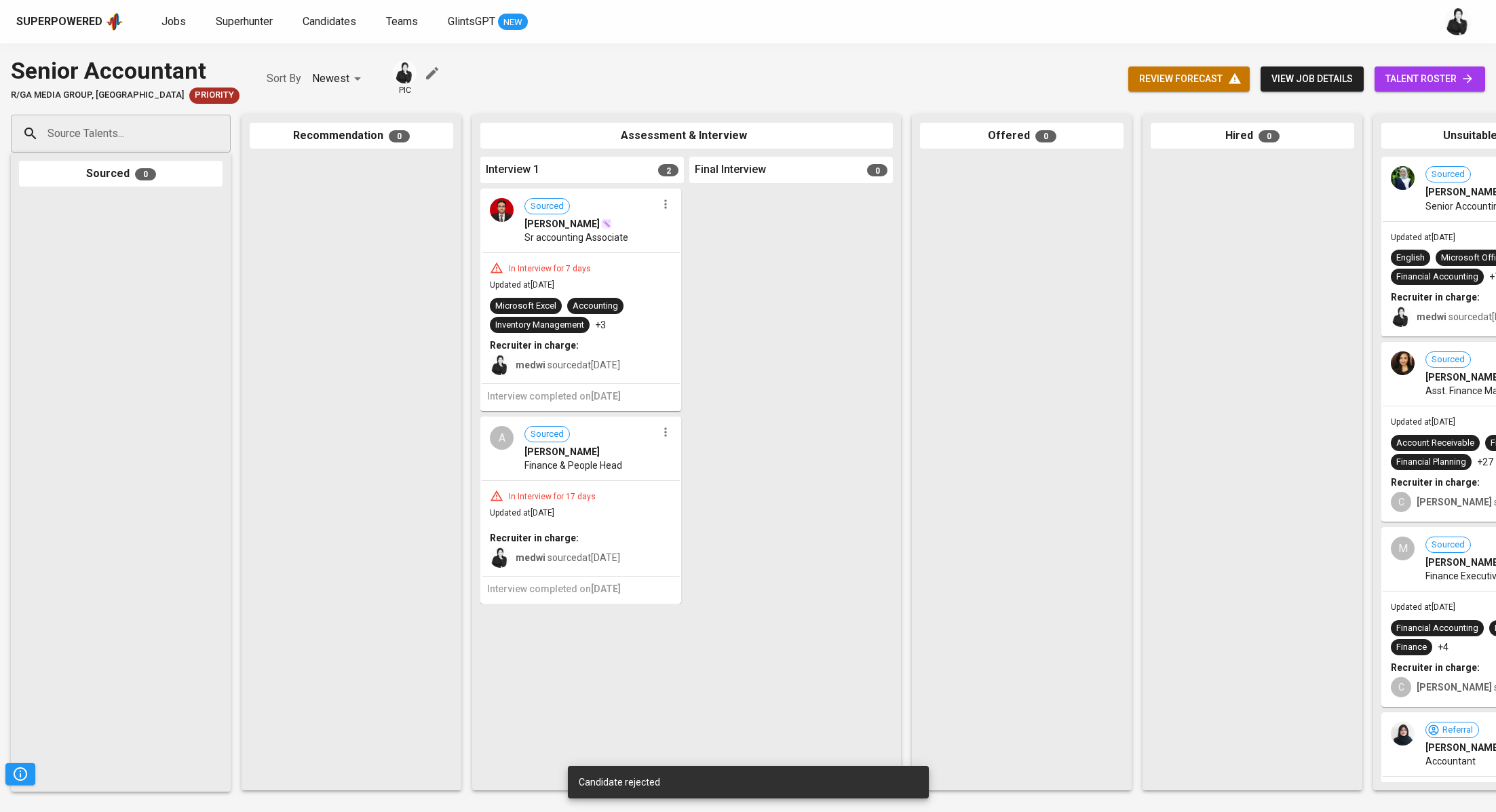
click at [665, 431] on icon "button" at bounding box center [665, 432] width 14 height 14
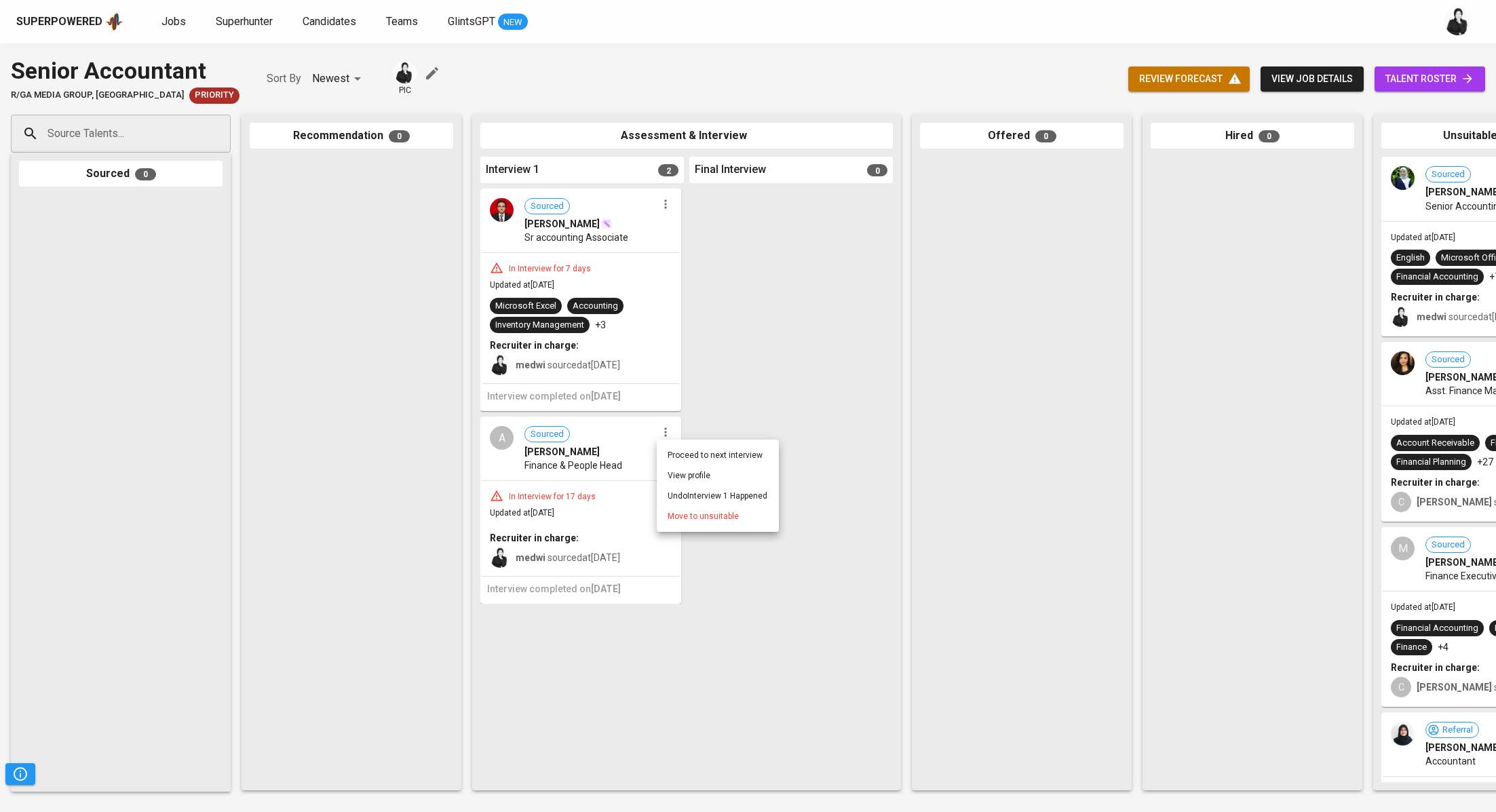
click at [724, 522] on span "Move to unsuitable" at bounding box center [703, 516] width 71 height 12
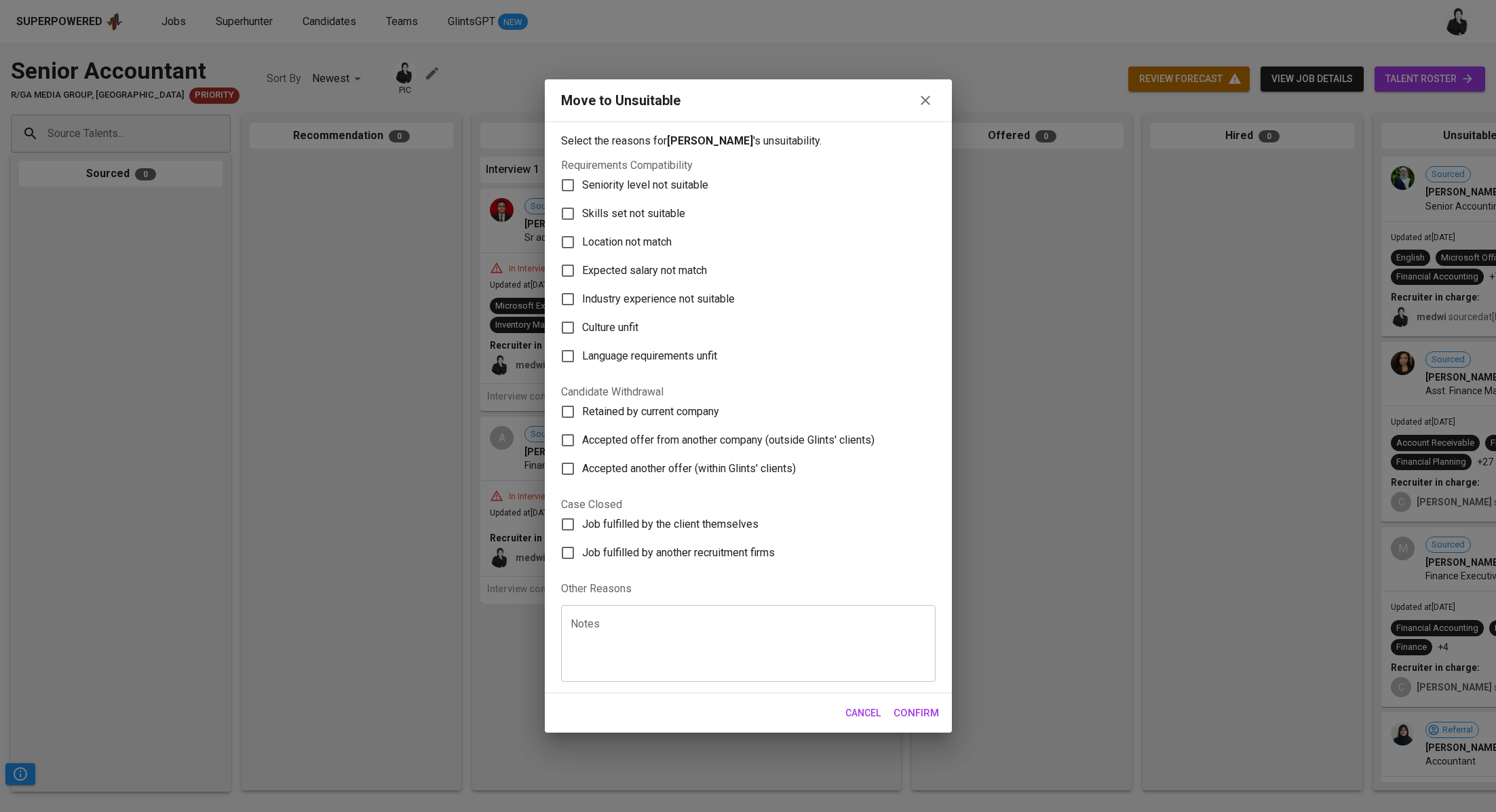
click at [679, 208] on span "Skills set not suitable" at bounding box center [634, 213] width 103 height 16
click at [582, 208] on input "Skills set not suitable" at bounding box center [567, 213] width 29 height 29
checkbox input "true"
click at [919, 706] on span "Confirm" at bounding box center [916, 712] width 46 height 18
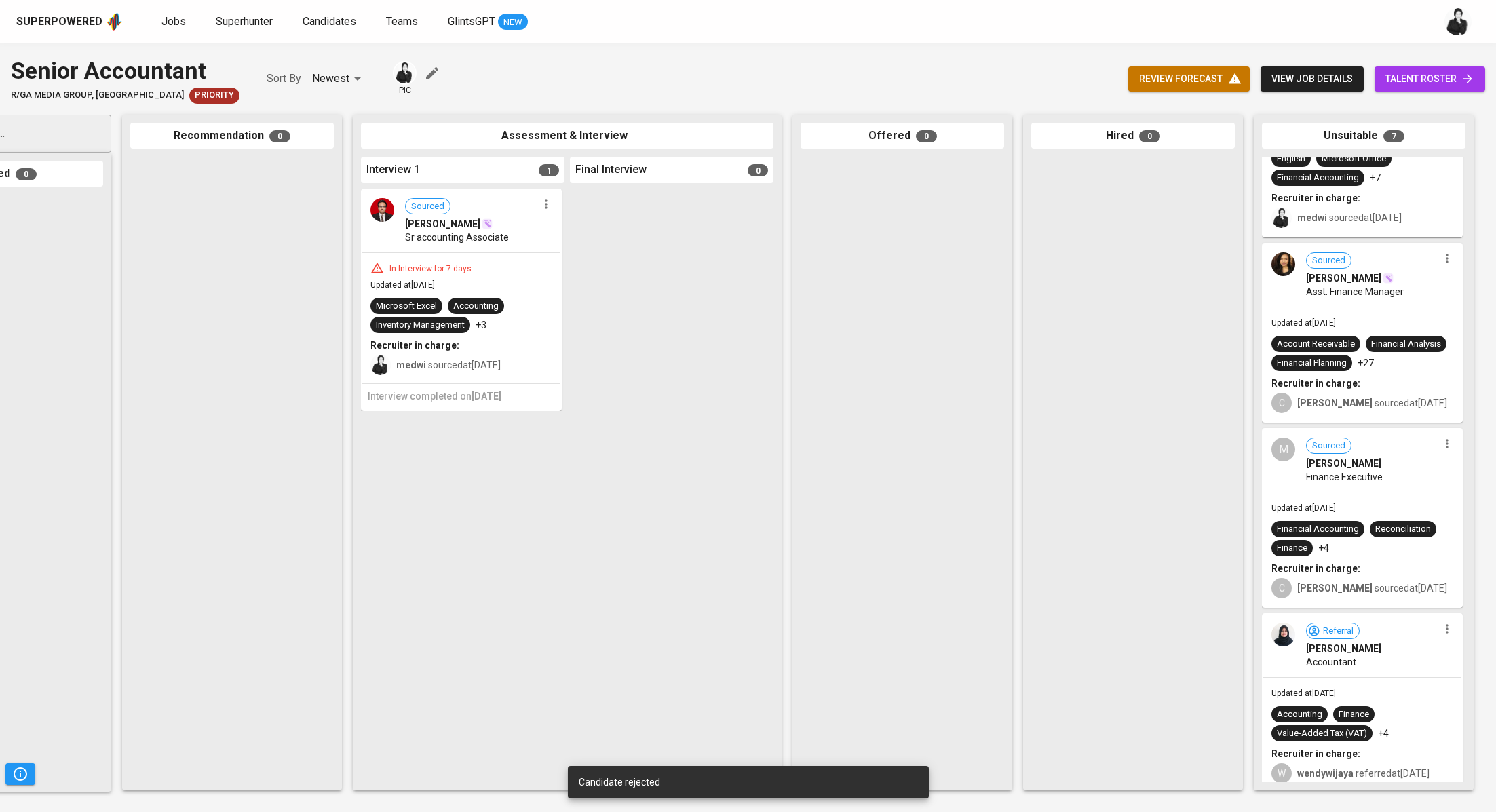
scroll to position [256, 0]
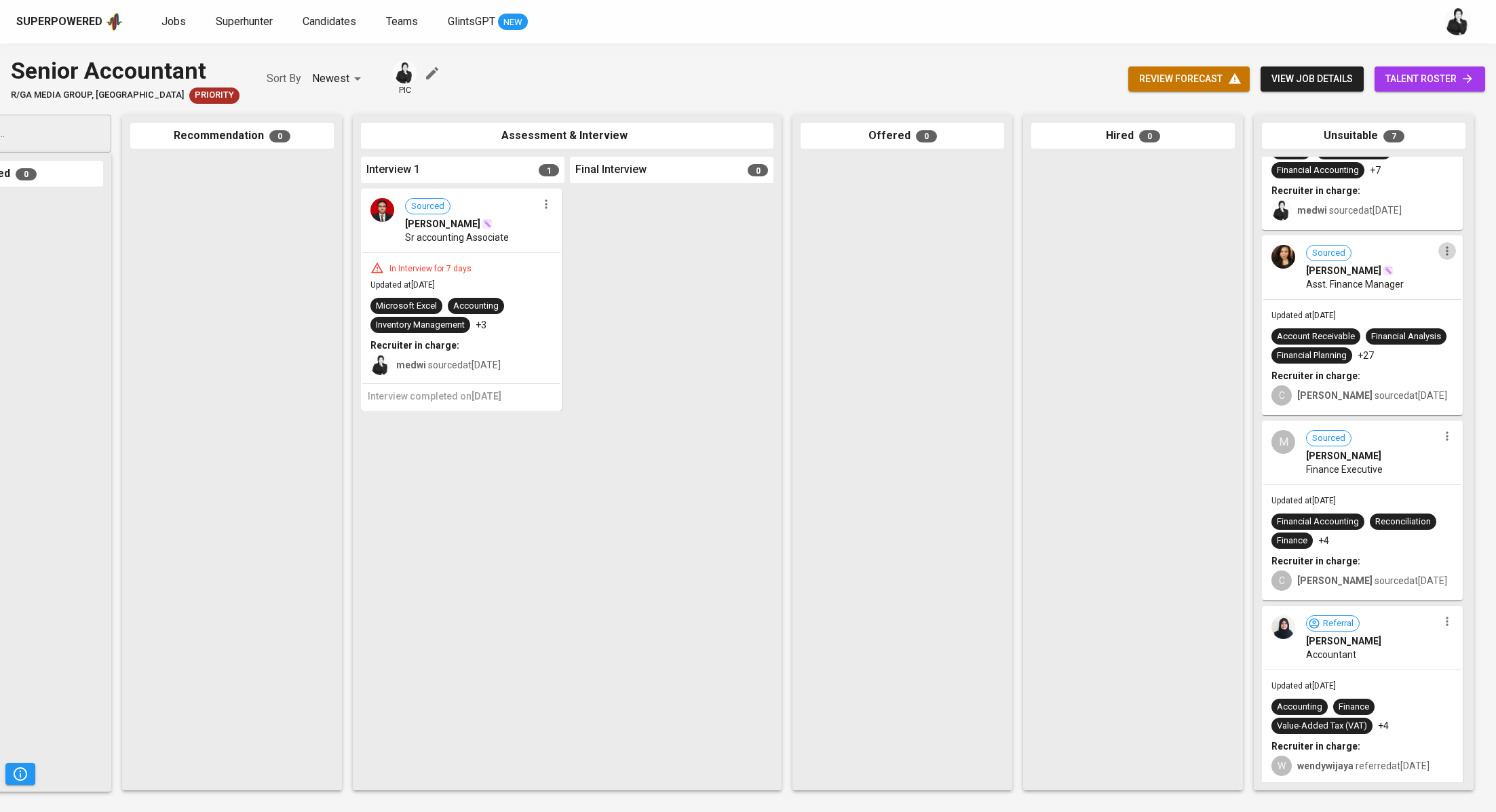
click at [1447, 252] on icon "button" at bounding box center [1447, 251] width 14 height 14
click at [1435, 296] on li "Undo Unsuitable" at bounding box center [1423, 293] width 122 height 20
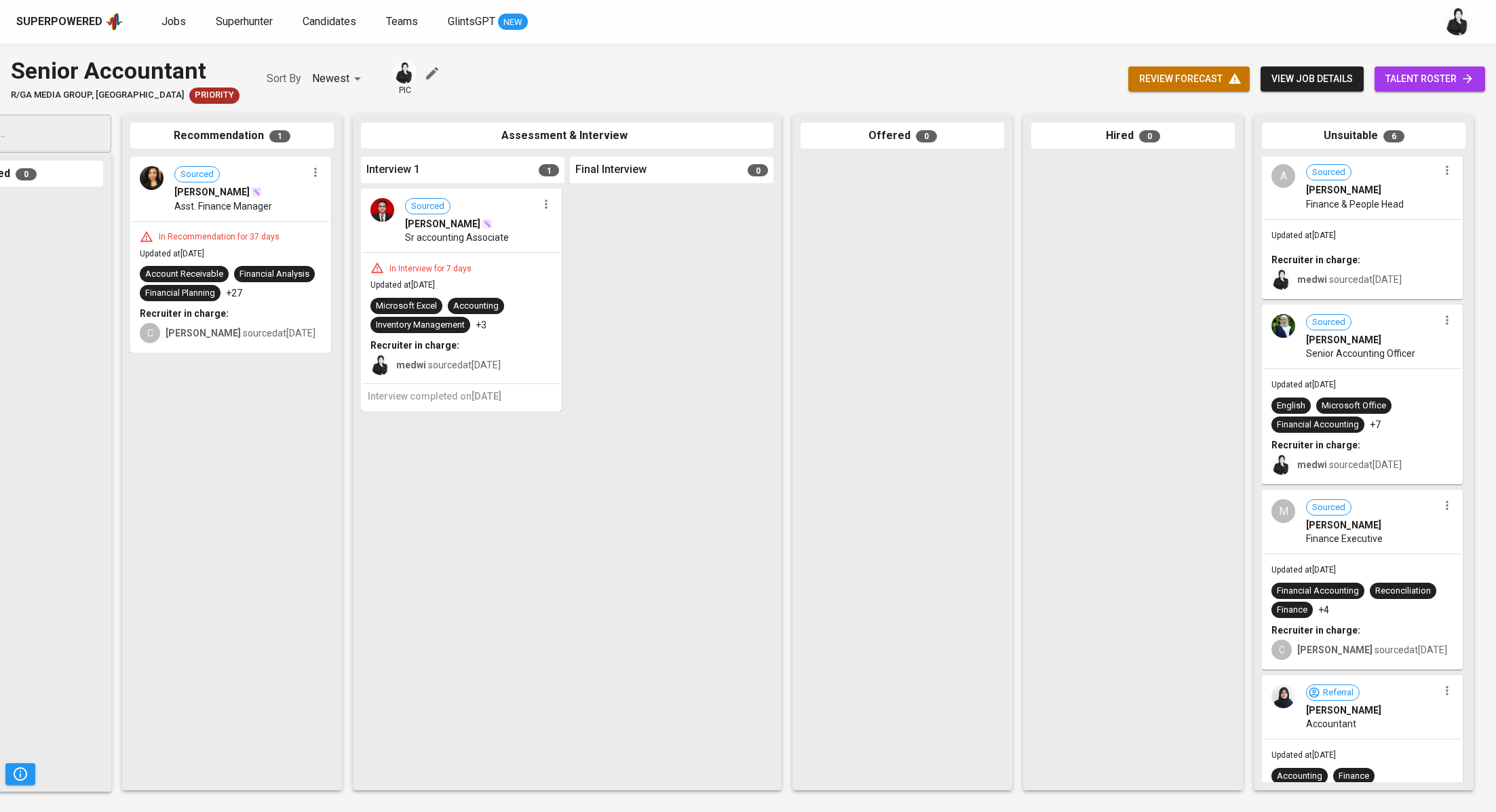
scroll to position [0, 0]
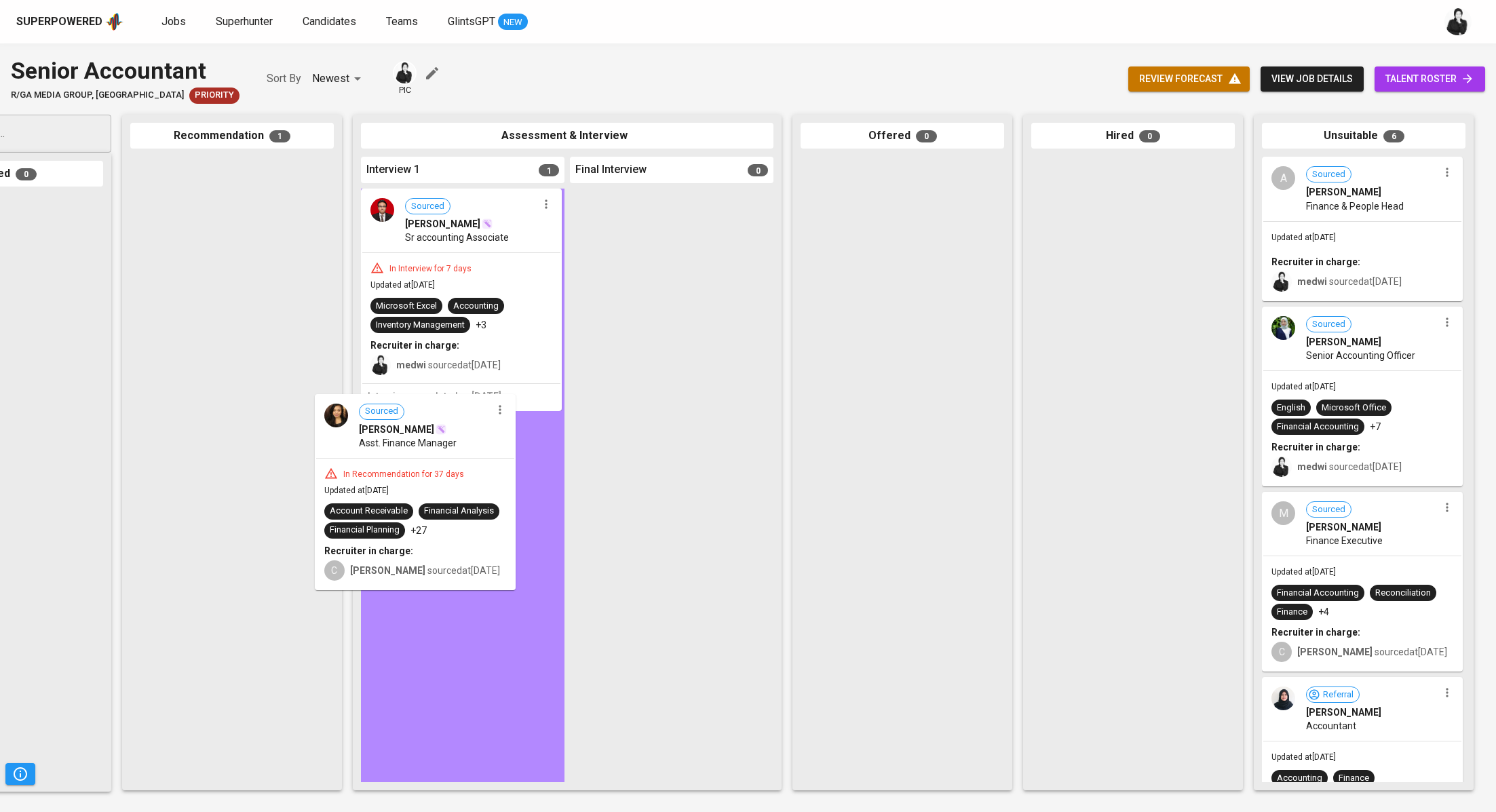
drag, startPoint x: 266, startPoint y: 238, endPoint x: 463, endPoint y: 486, distance: 316.7
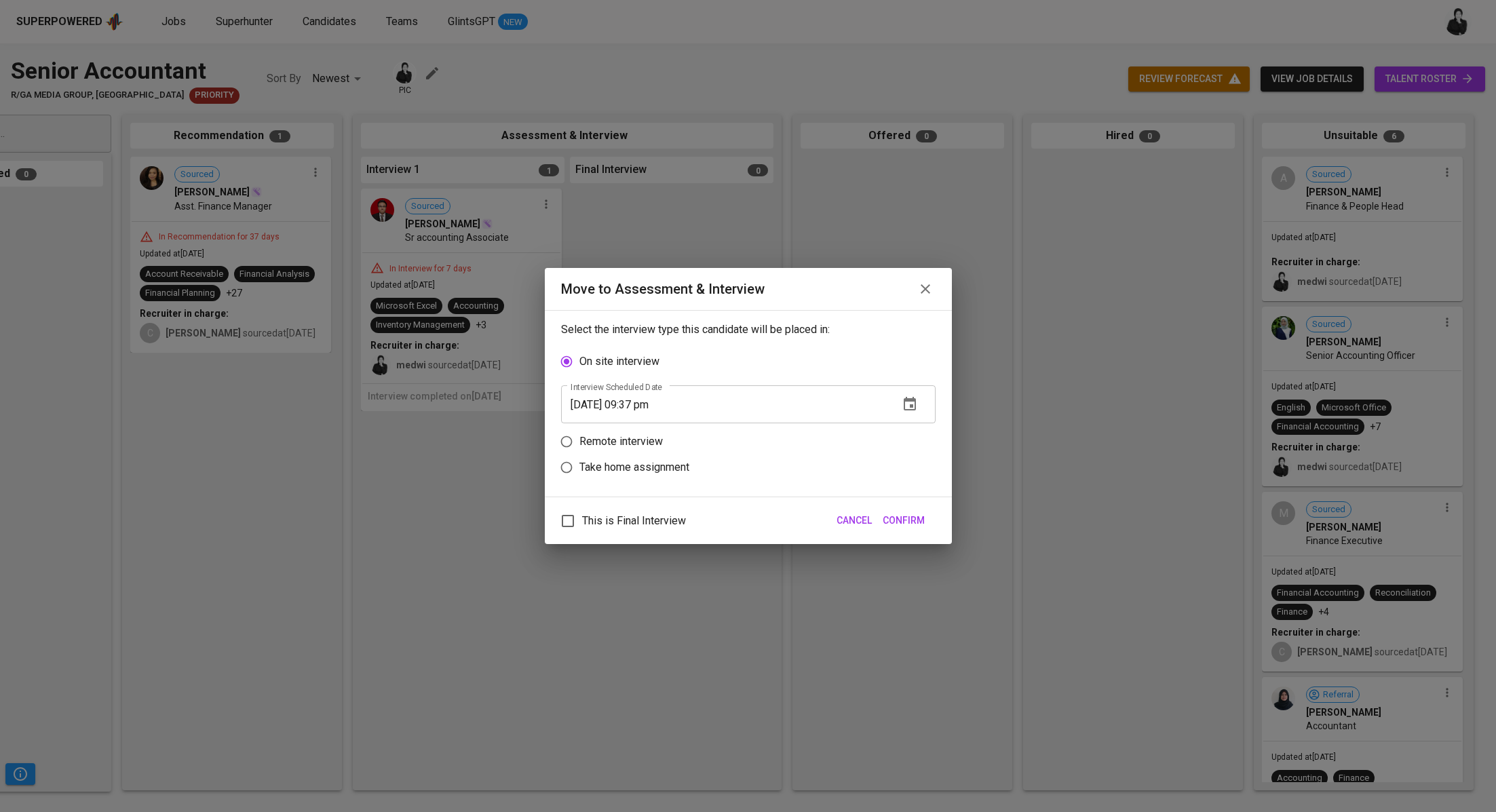
click at [641, 443] on p "Remote interview" at bounding box center [621, 442] width 83 height 16
click at [579, 443] on input "Remote interview" at bounding box center [566, 441] width 25 height 25
radio input "true"
click at [641, 431] on input "08/31/2025 09:37 pm" at bounding box center [725, 430] width 327 height 38
type input "08/31/2025 08:38 pm"
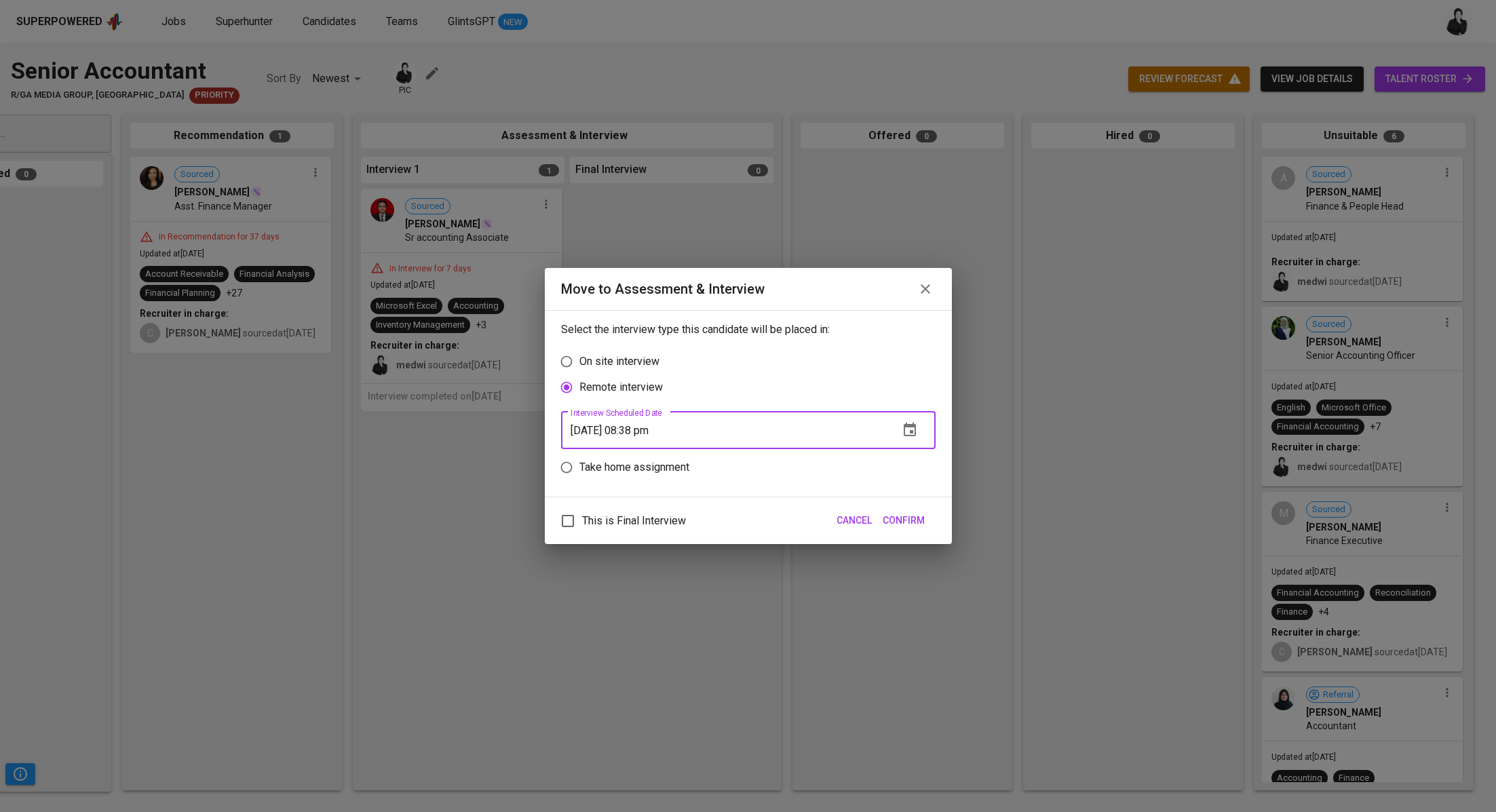
click at [899, 515] on span "Confirm" at bounding box center [903, 520] width 42 height 17
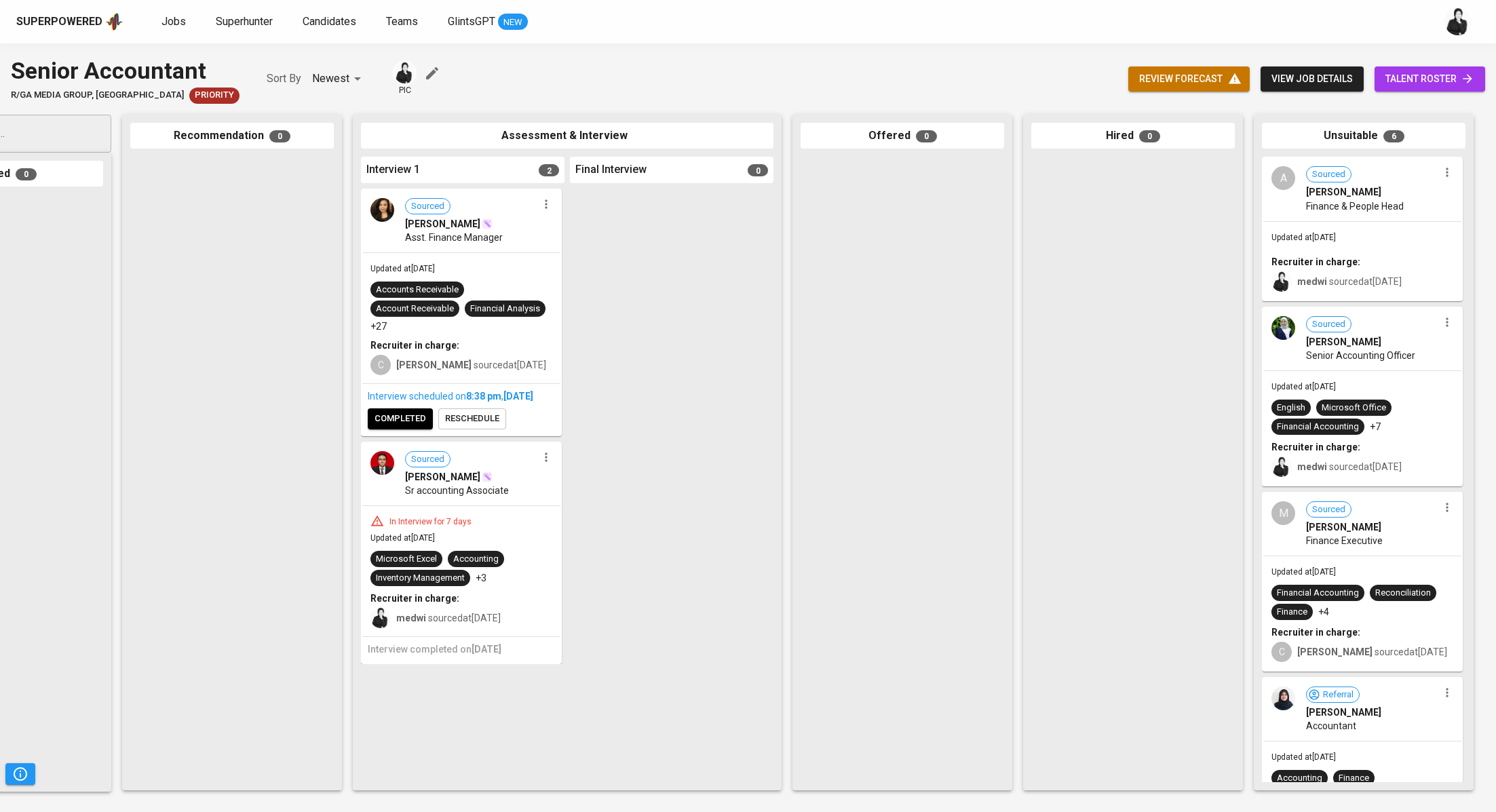
click at [388, 427] on span "completed" at bounding box center [400, 419] width 52 height 15
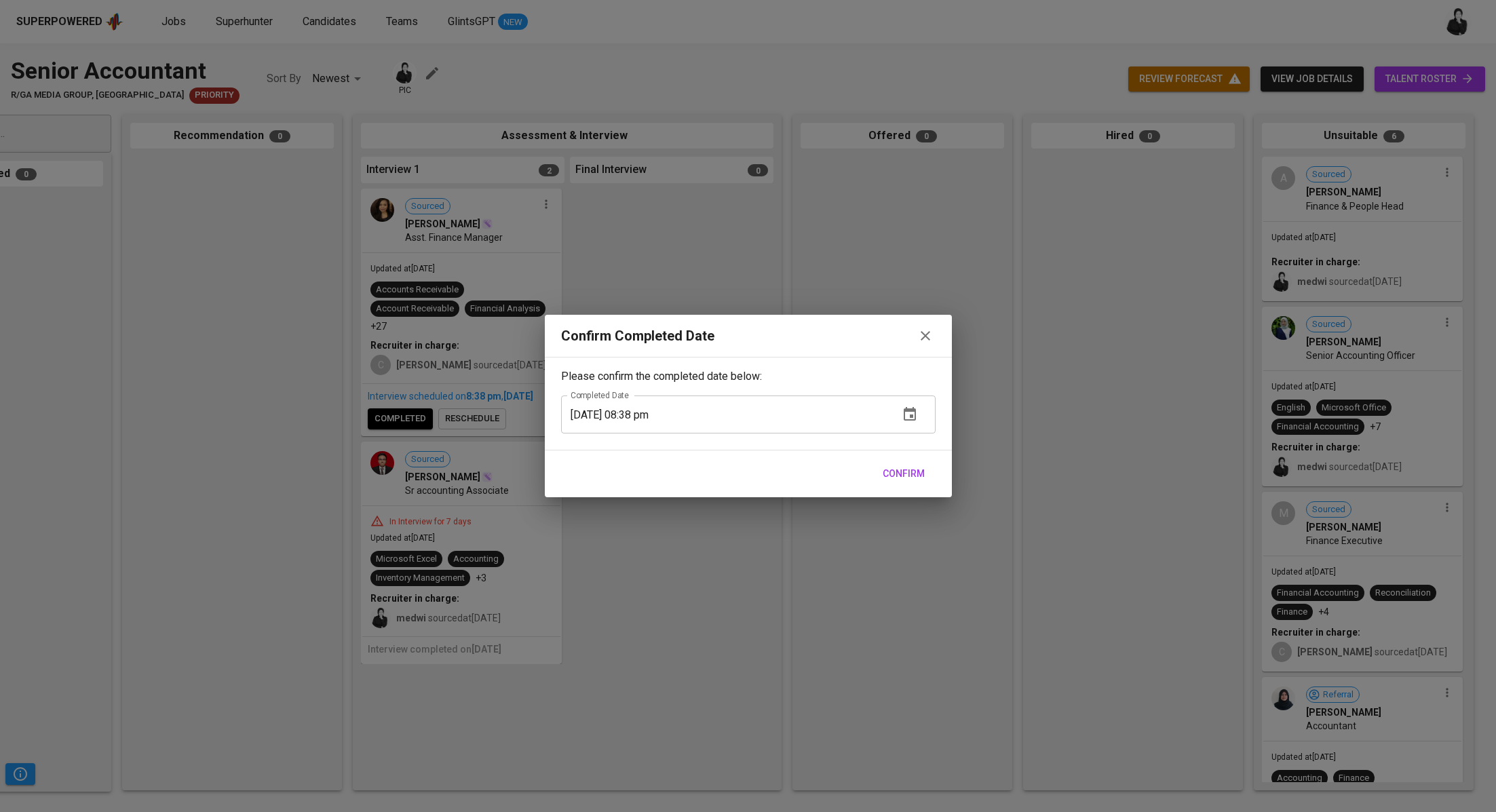
click at [920, 473] on span "Confirm" at bounding box center [903, 474] width 42 height 17
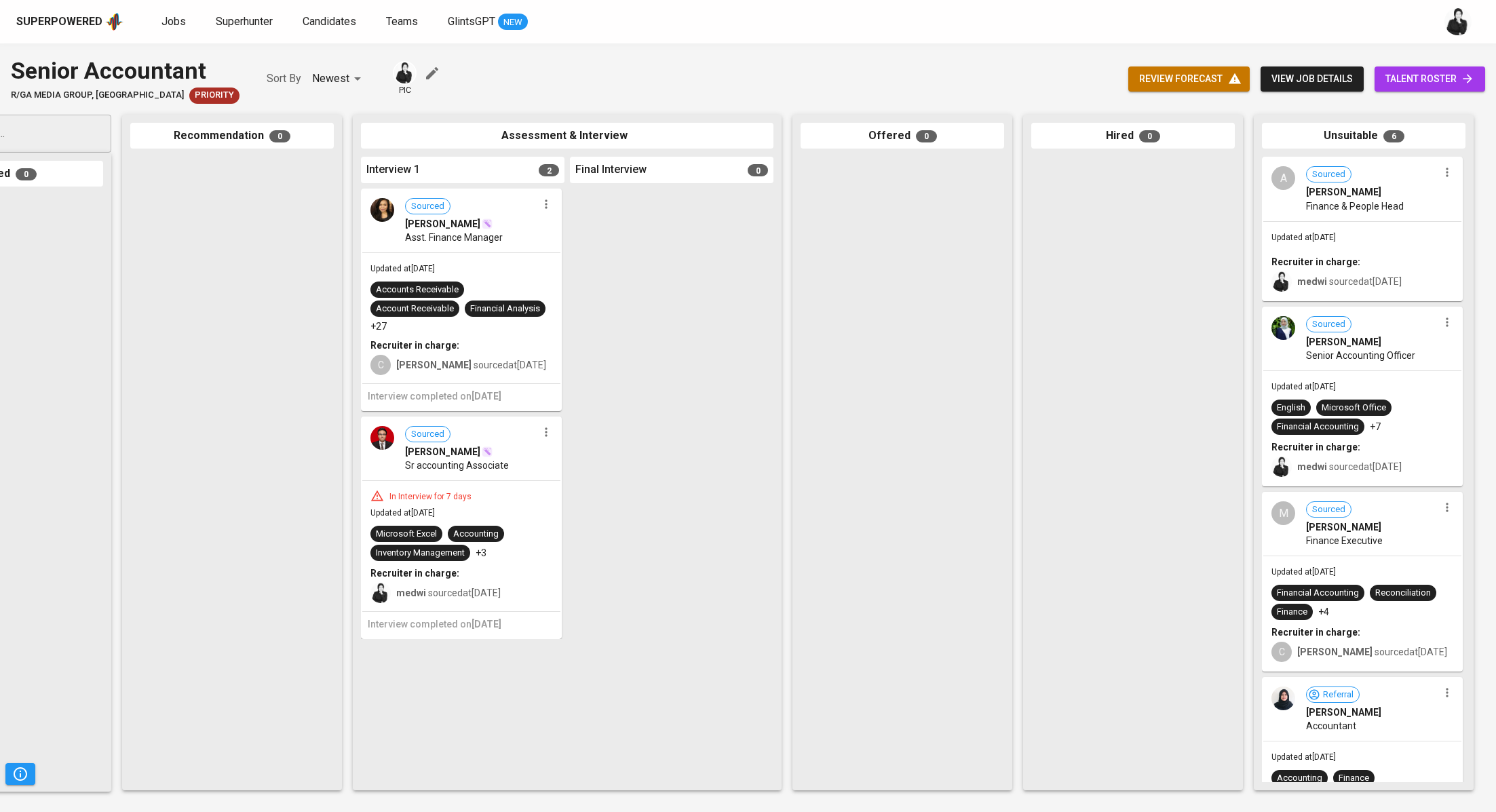
click at [548, 205] on icon "button" at bounding box center [547, 205] width 14 height 14
click at [595, 289] on span "Move to unsuitable" at bounding box center [584, 289] width 71 height 12
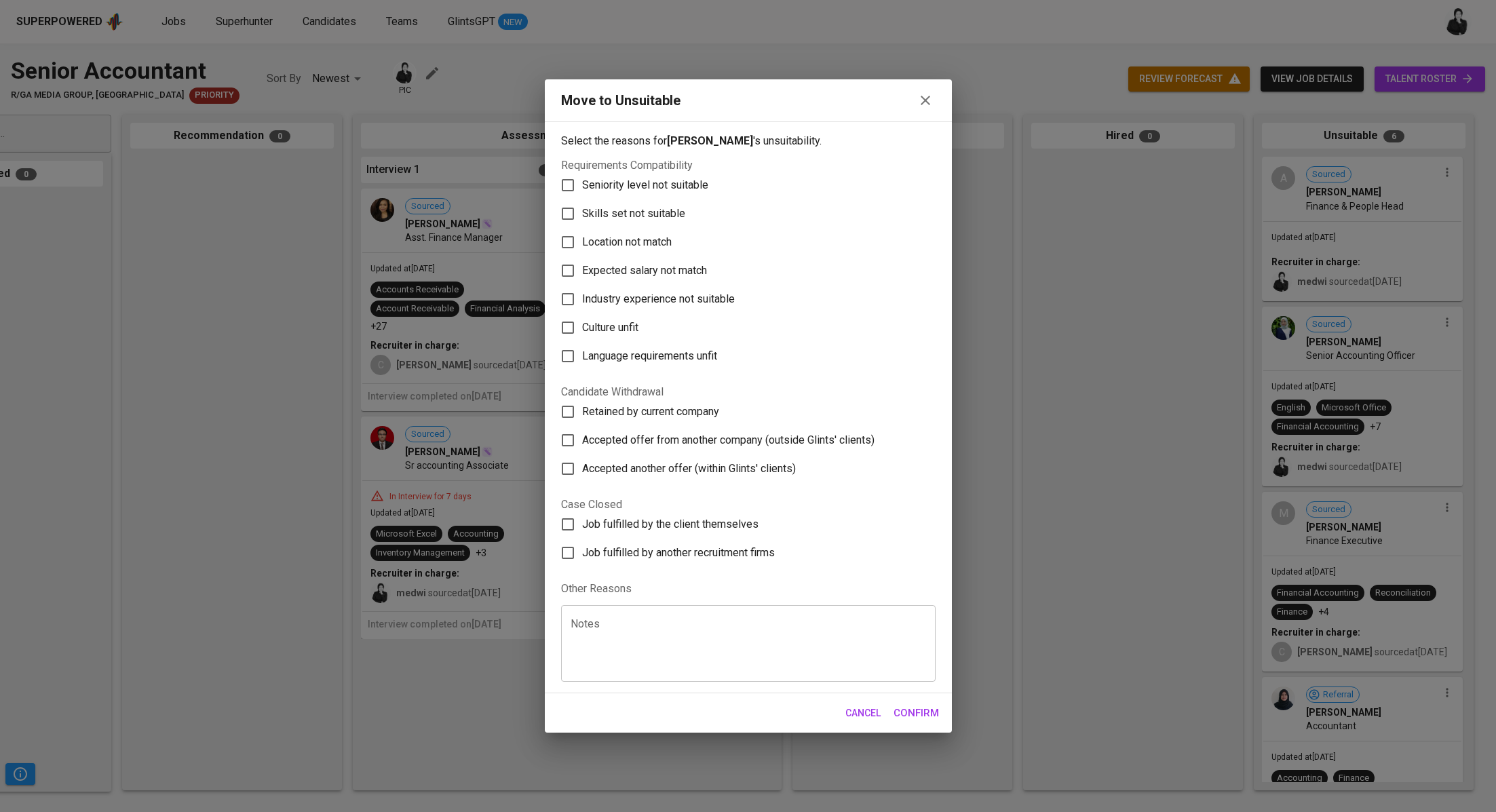
click at [672, 207] on span "Skills set not suitable" at bounding box center [634, 213] width 103 height 16
click at [582, 207] on input "Skills set not suitable" at bounding box center [567, 213] width 29 height 29
checkbox input "true"
click at [919, 718] on span "Confirm" at bounding box center [916, 712] width 46 height 18
